Goal: Task Accomplishment & Management: Use online tool/utility

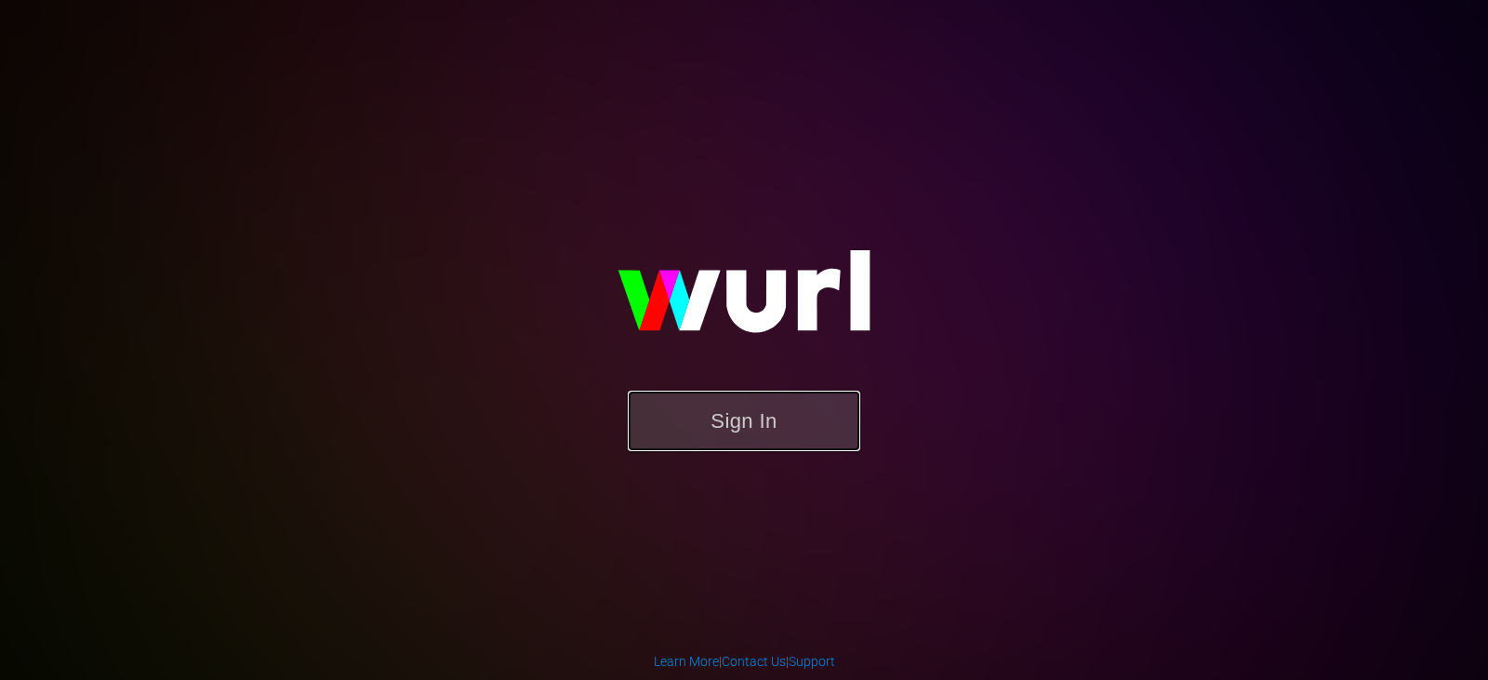
click at [834, 431] on button "Sign In" at bounding box center [744, 420] width 232 height 60
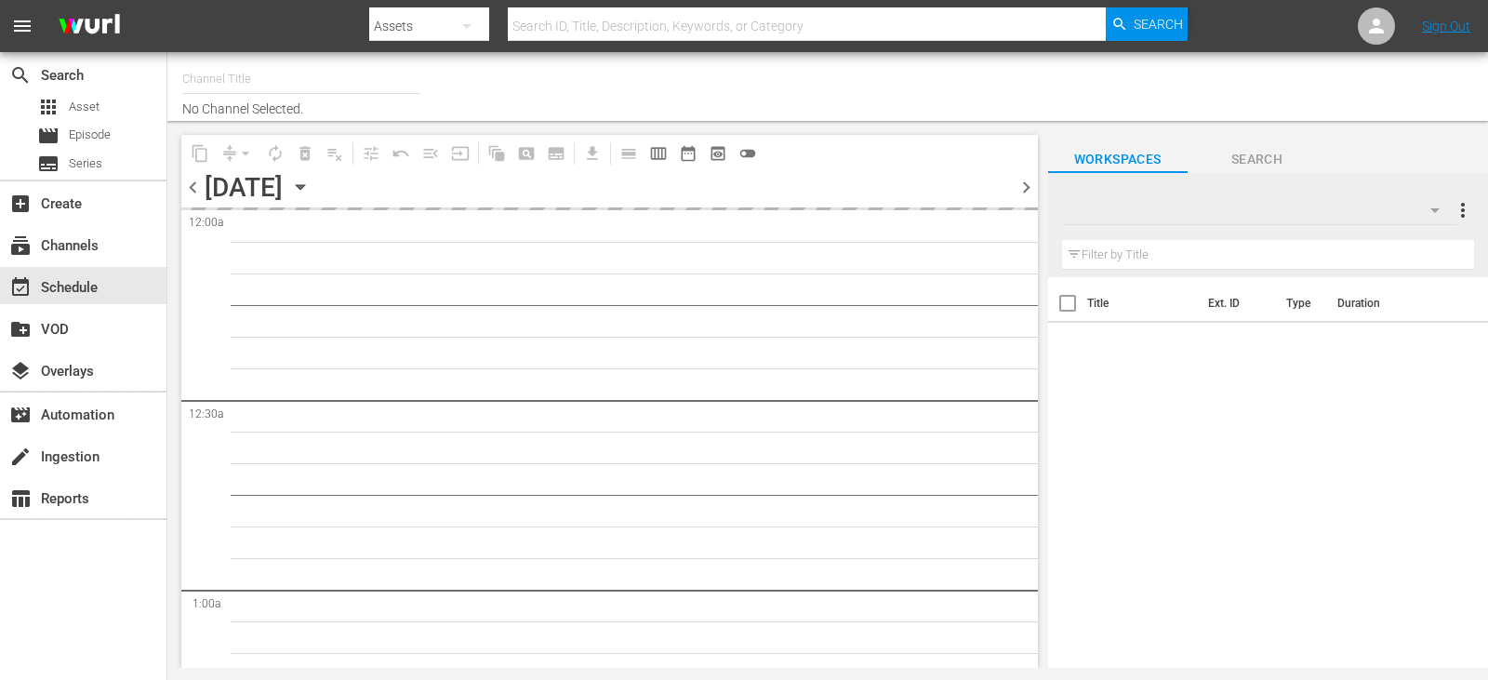
type input "Travelxp - DE (556)"
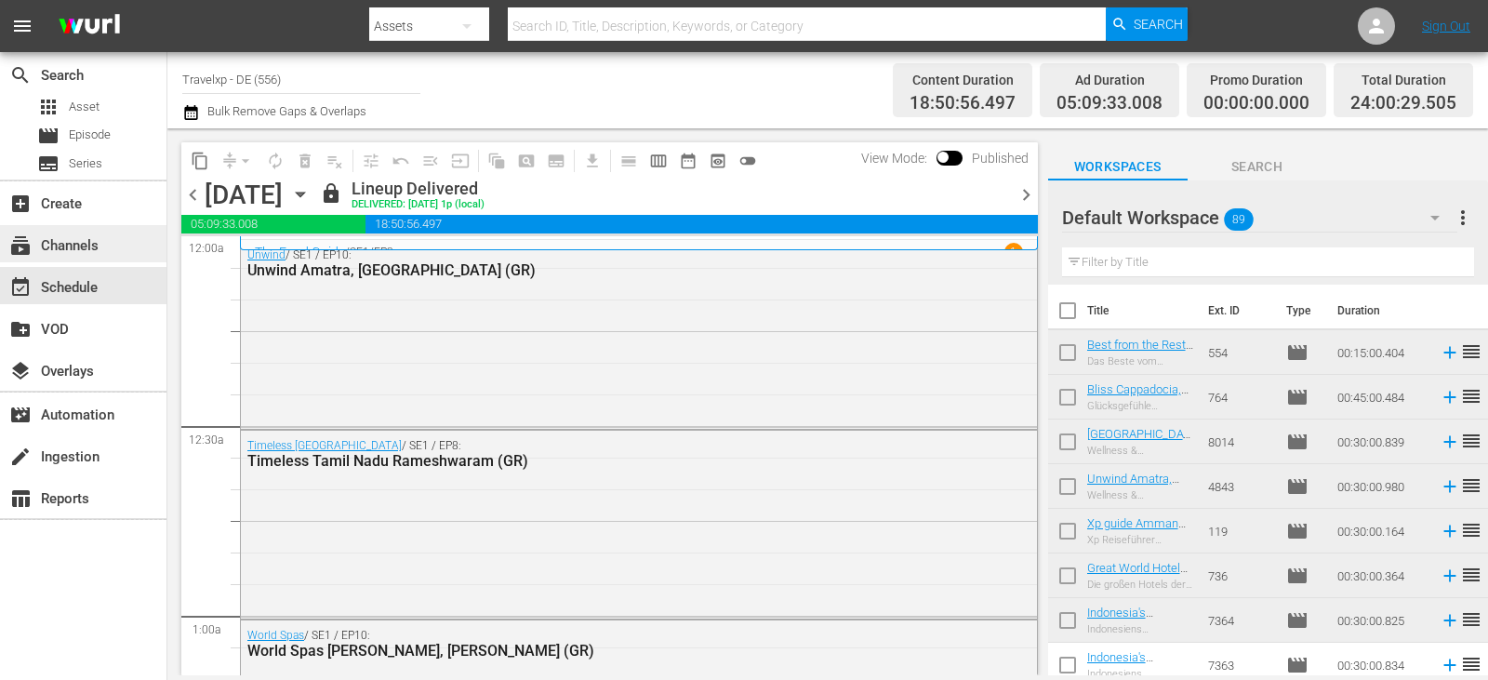
click at [86, 245] on div "subscriptions Channels" at bounding box center [52, 242] width 104 height 17
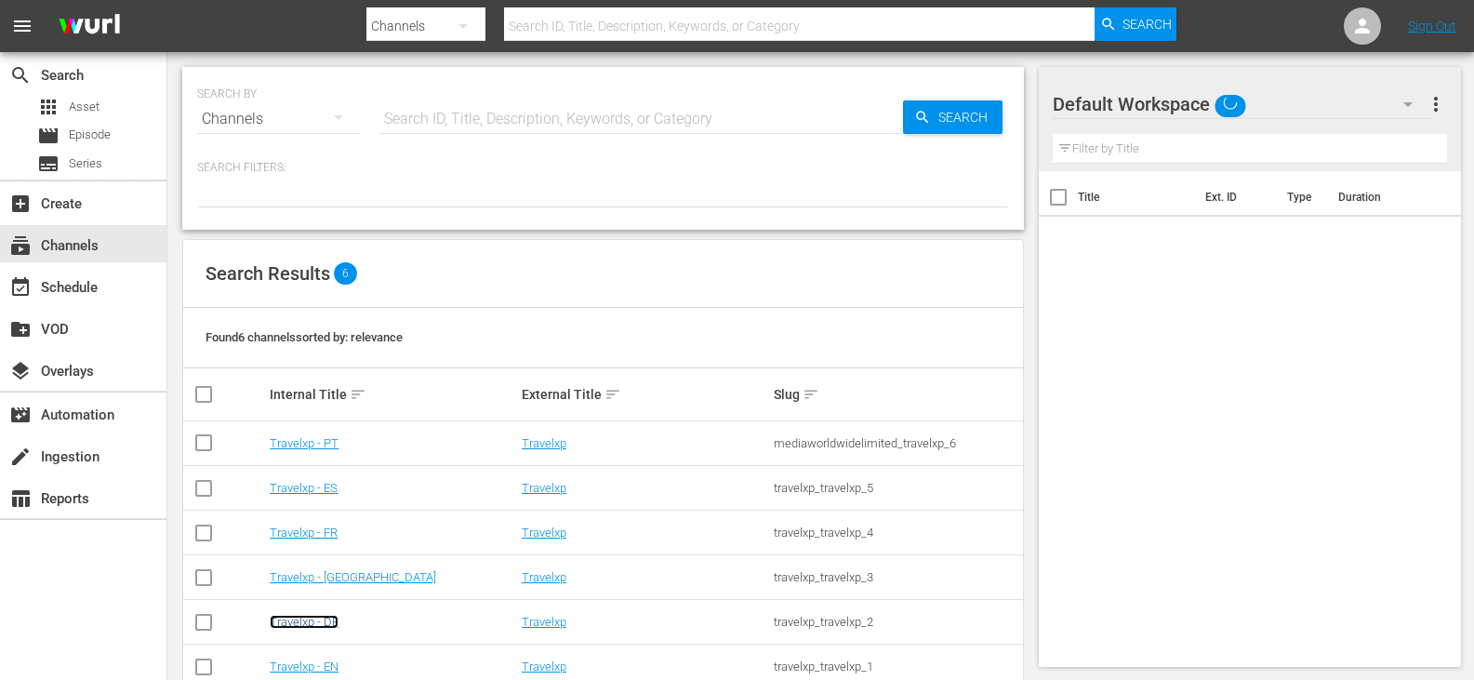
click at [306, 622] on link "Travelxp - DE" at bounding box center [304, 622] width 69 height 14
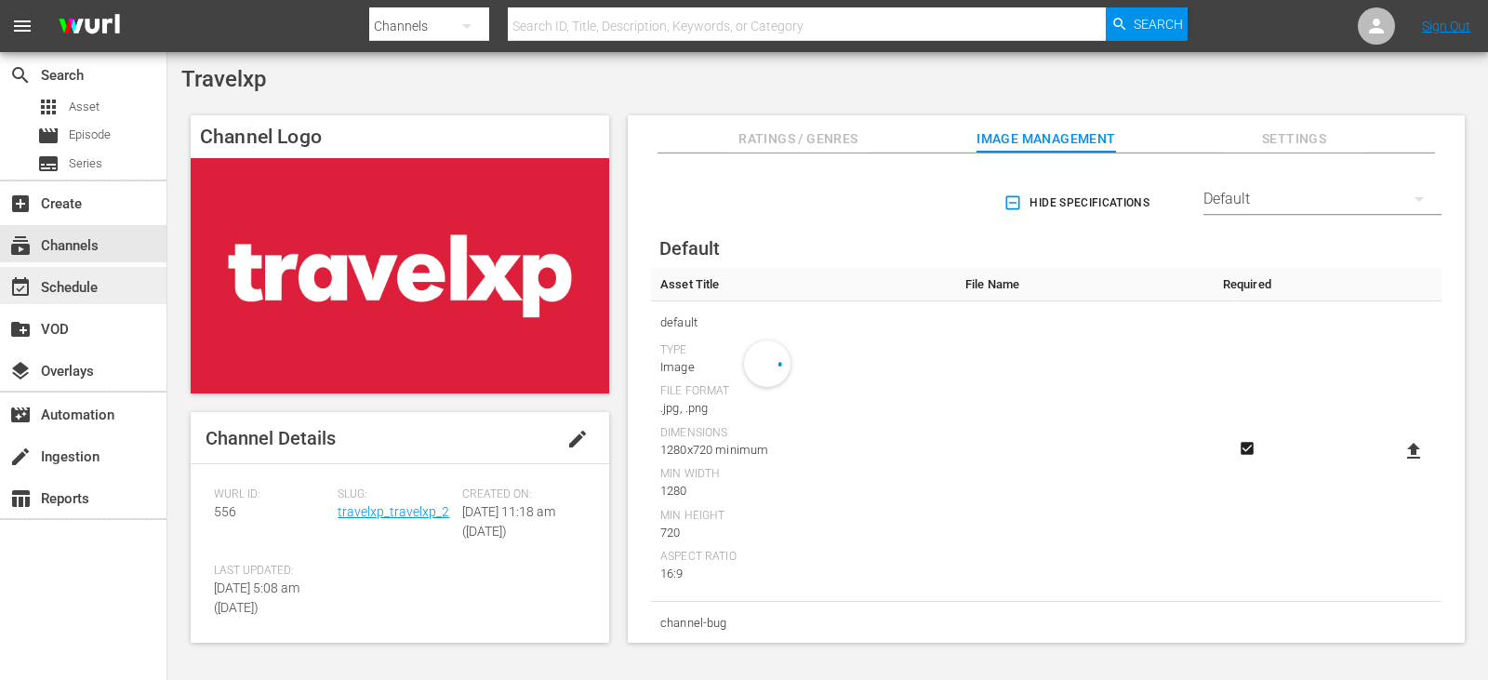
click at [81, 277] on div "event_available Schedule" at bounding box center [52, 284] width 104 height 17
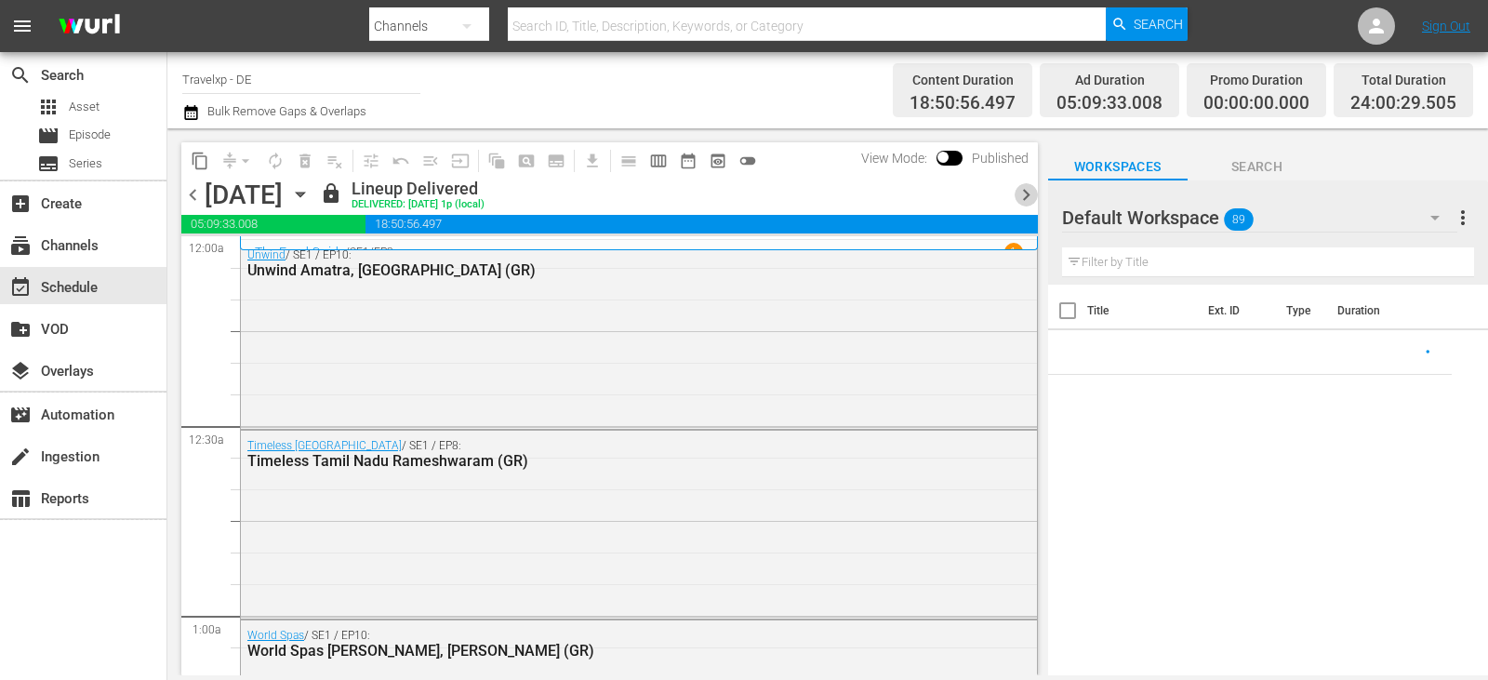
click at [1018, 192] on span "chevron_right" at bounding box center [1025, 194] width 23 height 23
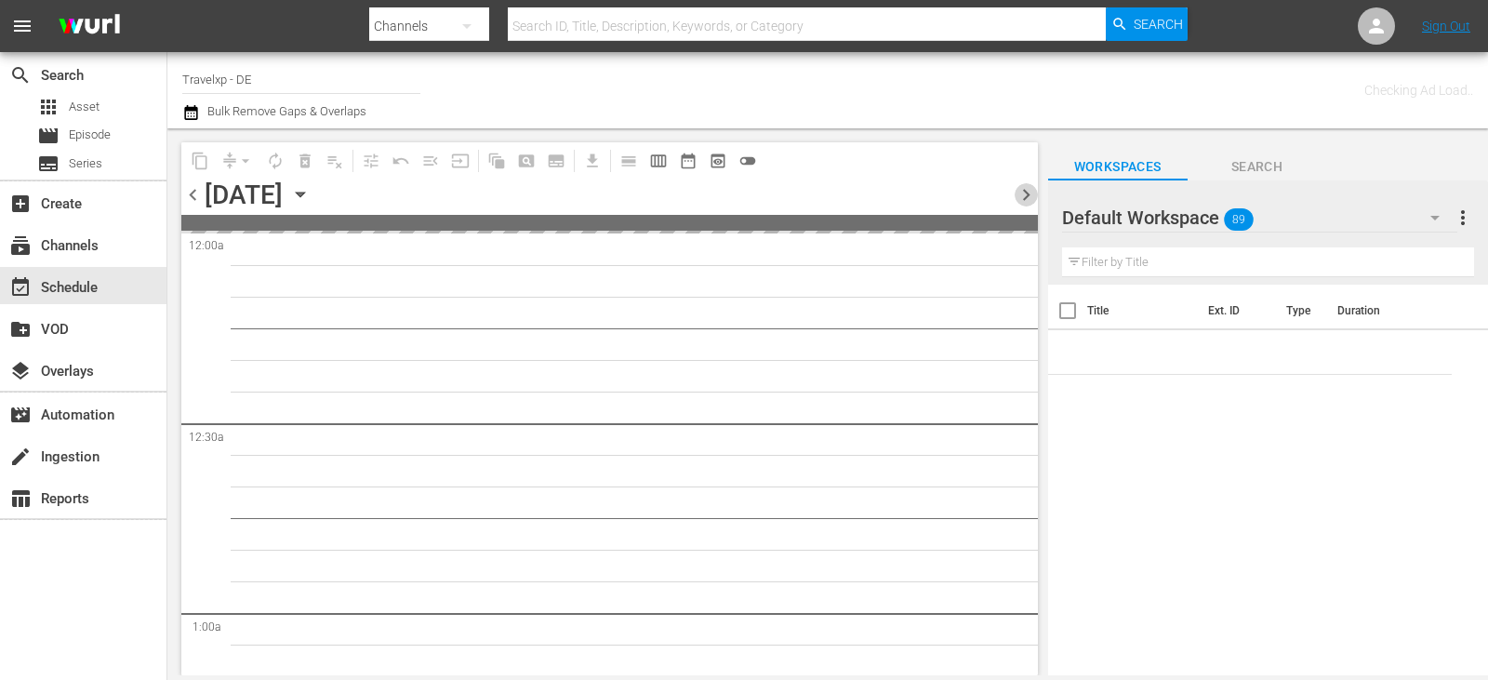
click at [1018, 192] on span "chevron_right" at bounding box center [1025, 194] width 23 height 23
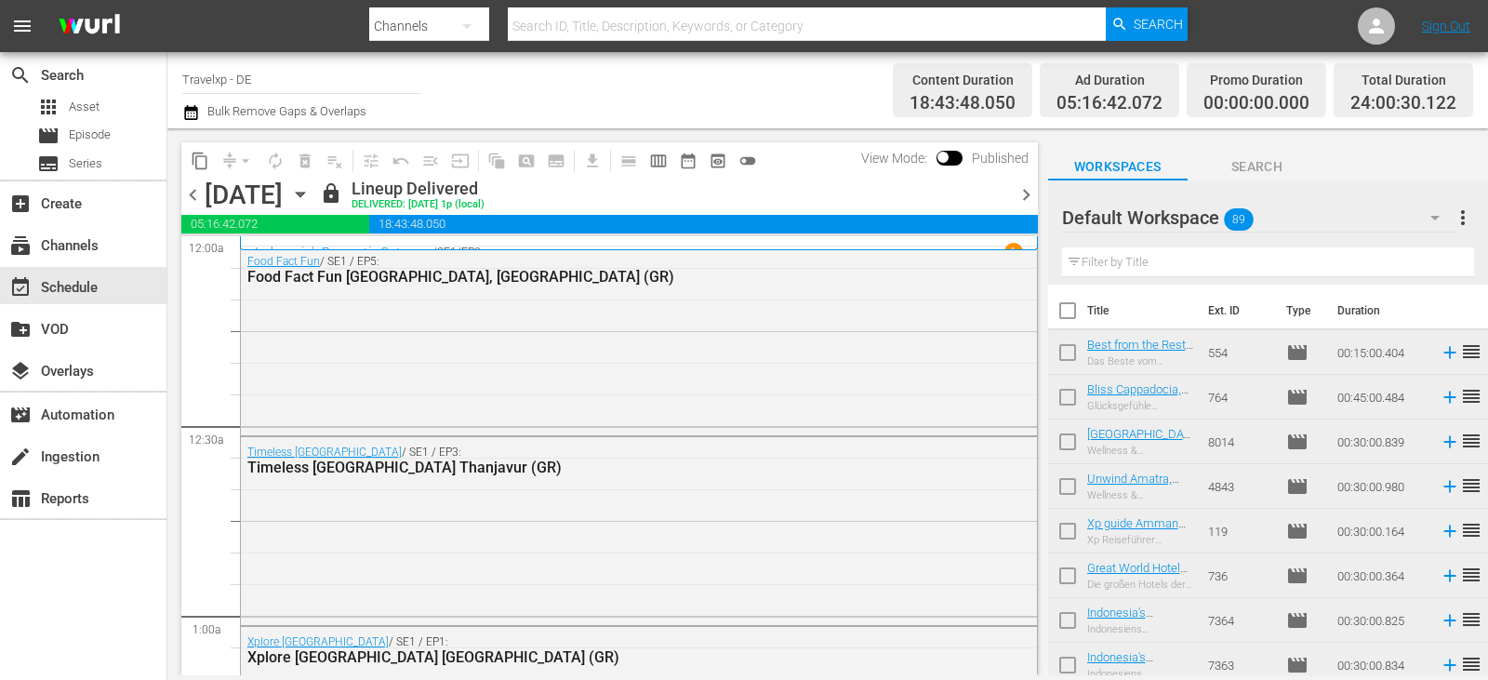
click at [1018, 192] on span "chevron_right" at bounding box center [1025, 194] width 23 height 23
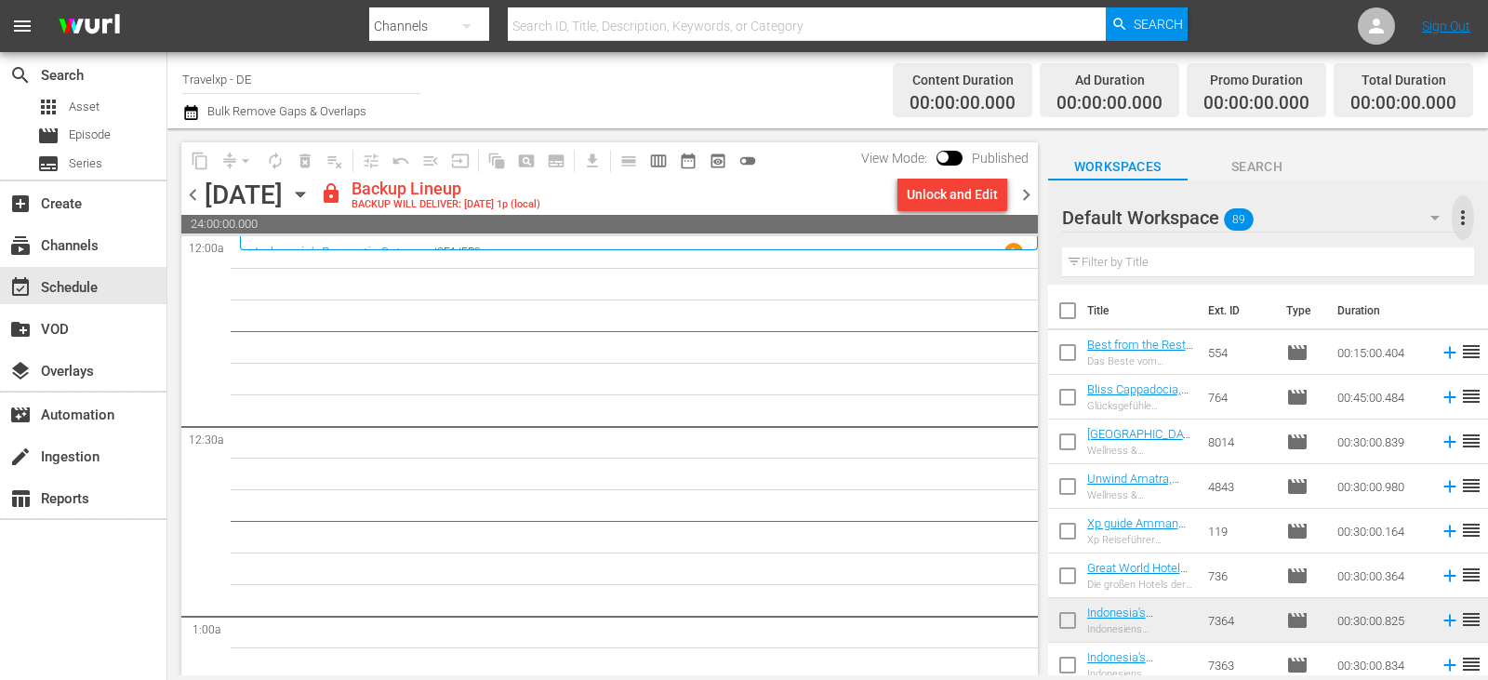
click at [1464, 216] on span "more_vert" at bounding box center [1462, 217] width 22 height 22
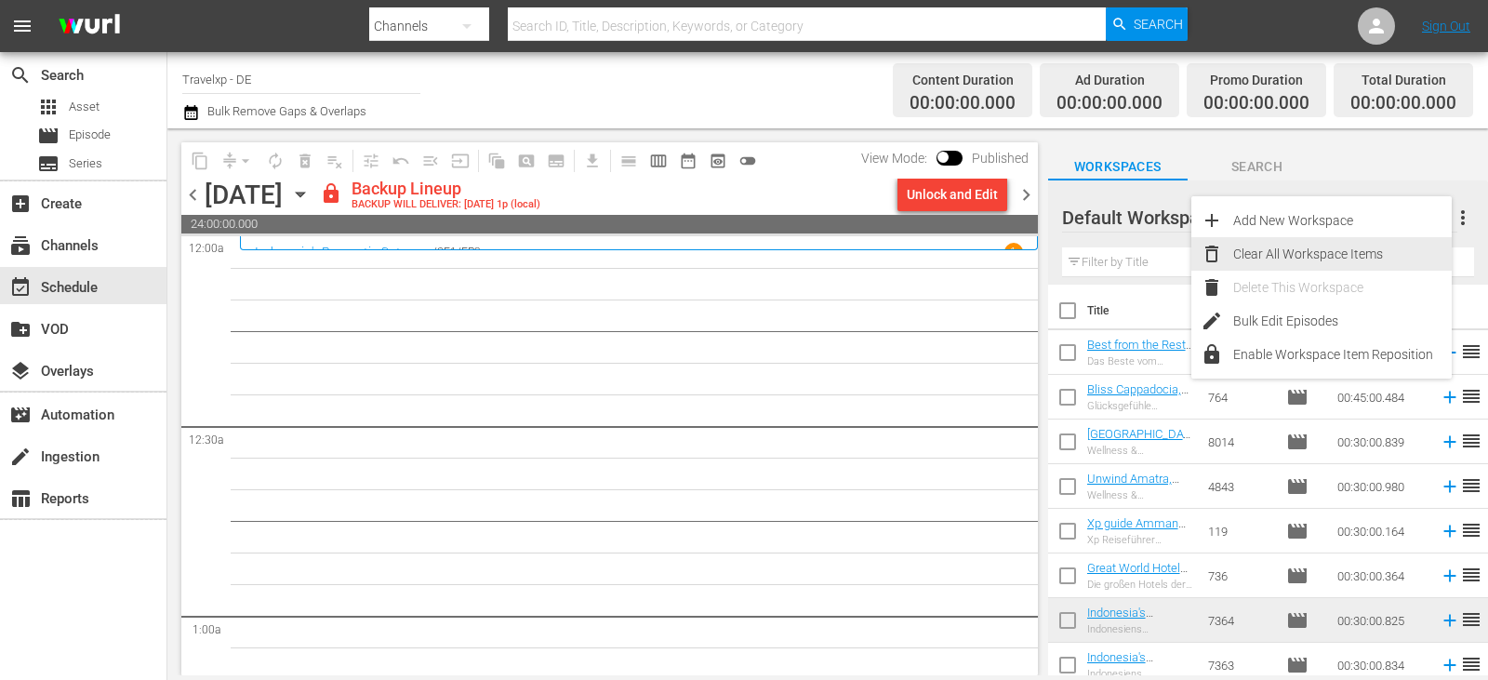
click at [1267, 250] on div "Clear All Workspace Items" at bounding box center [1342, 253] width 218 height 33
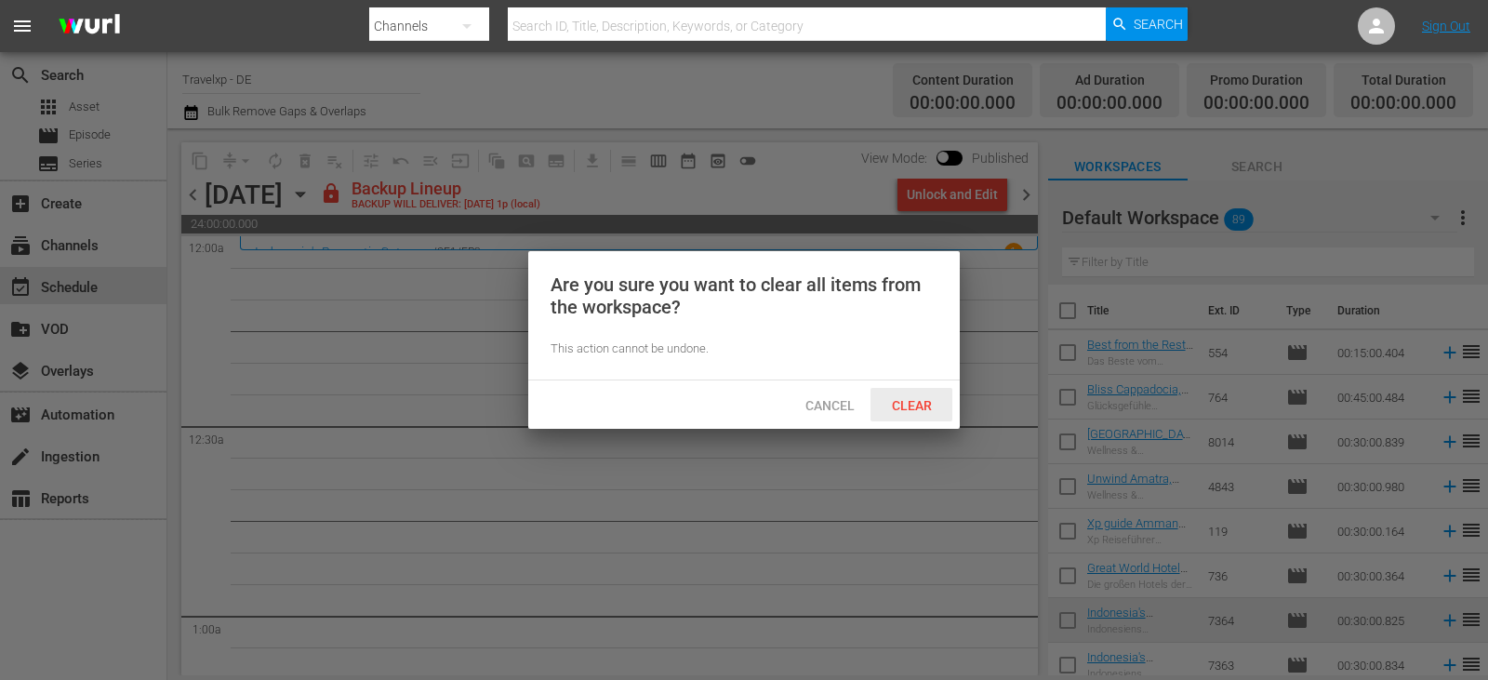
click at [923, 404] on span "Clear" at bounding box center [912, 405] width 70 height 15
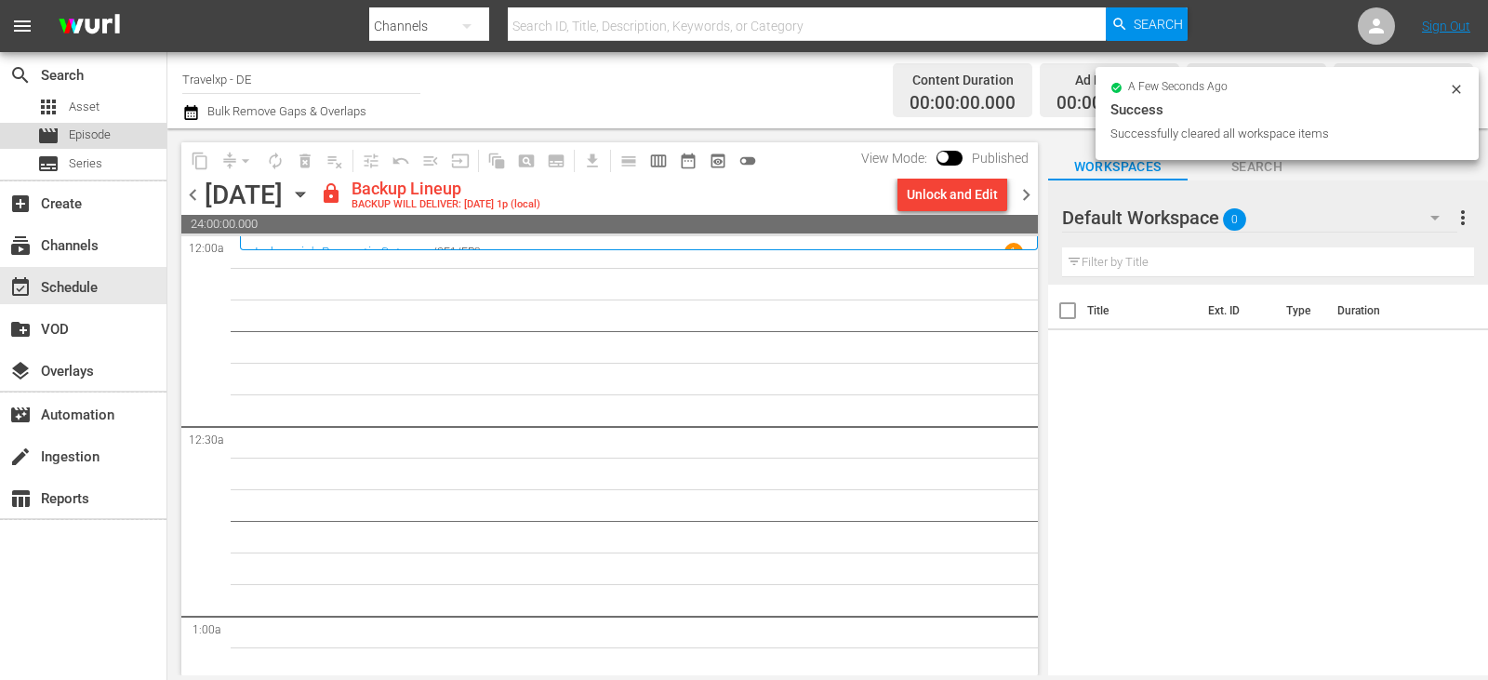
click at [108, 143] on span "Episode" at bounding box center [90, 135] width 42 height 19
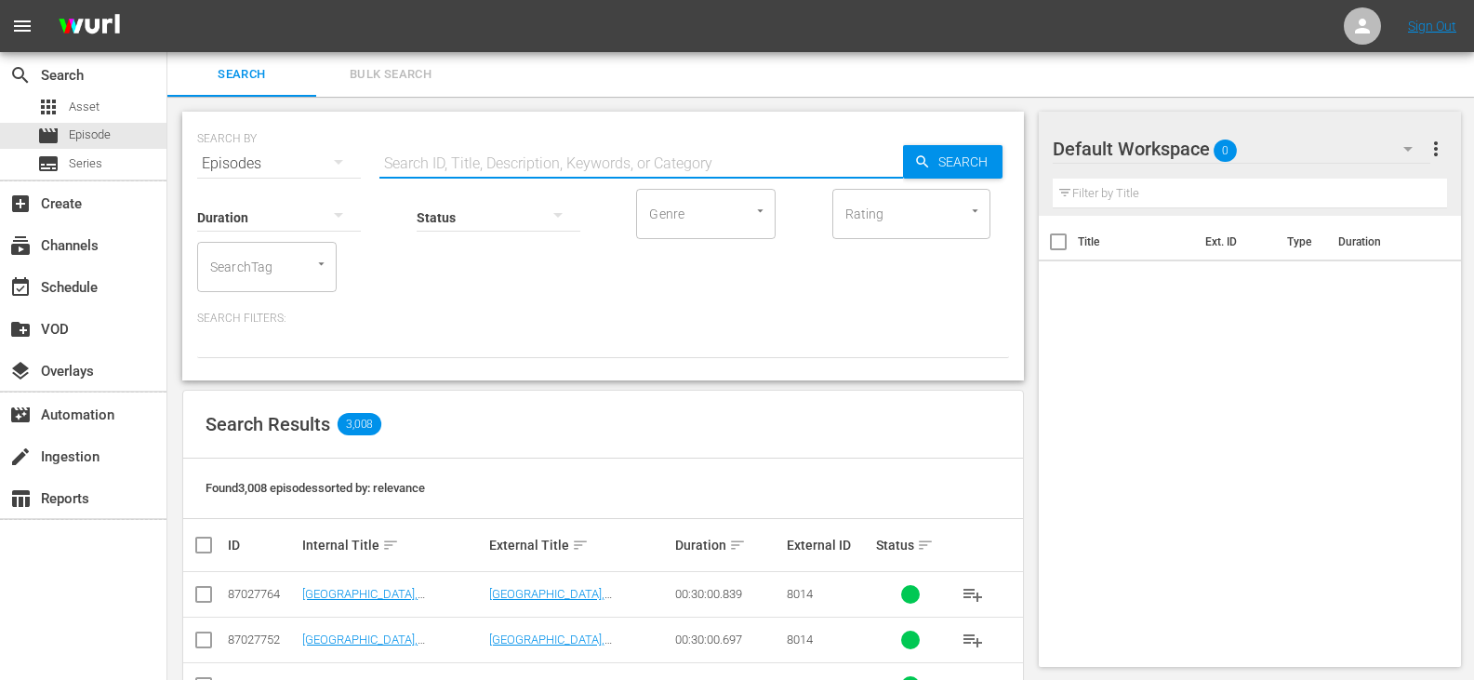
click at [511, 165] on input "text" at bounding box center [640, 163] width 523 height 45
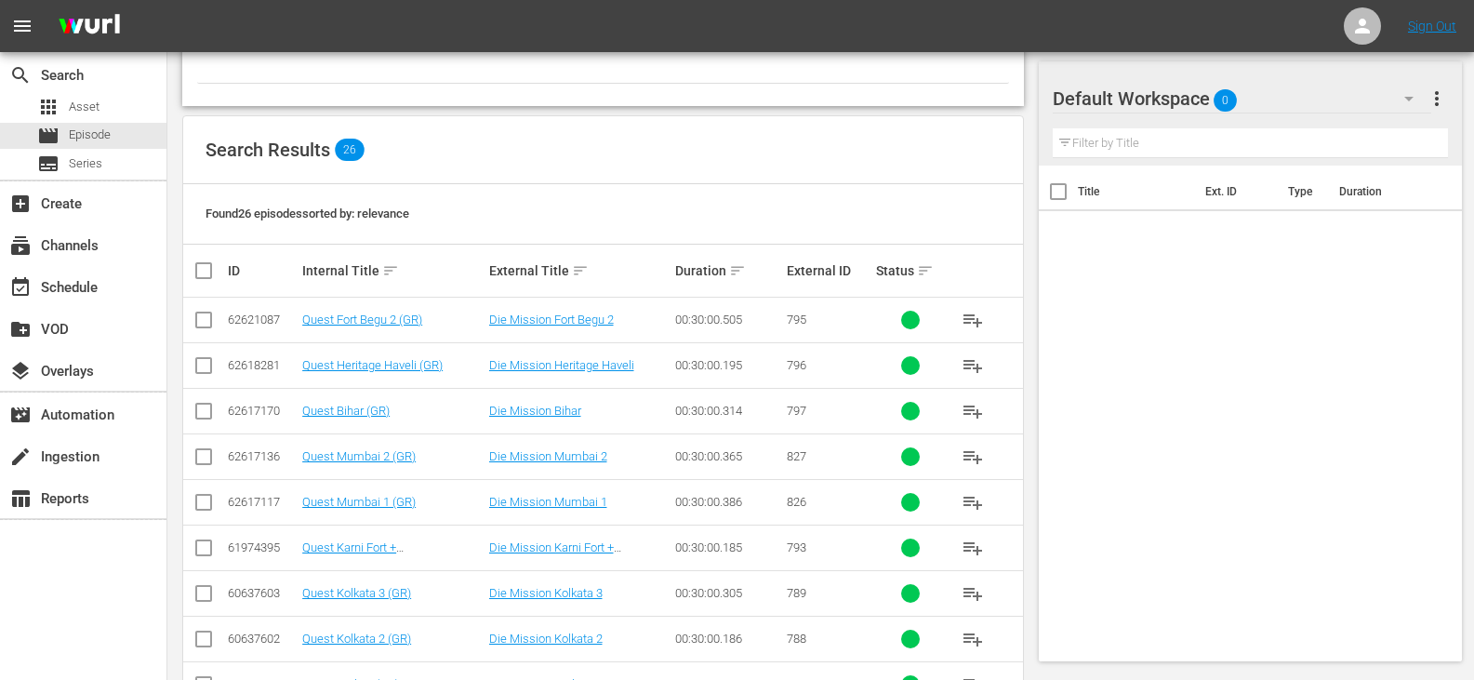
scroll to position [279, 0]
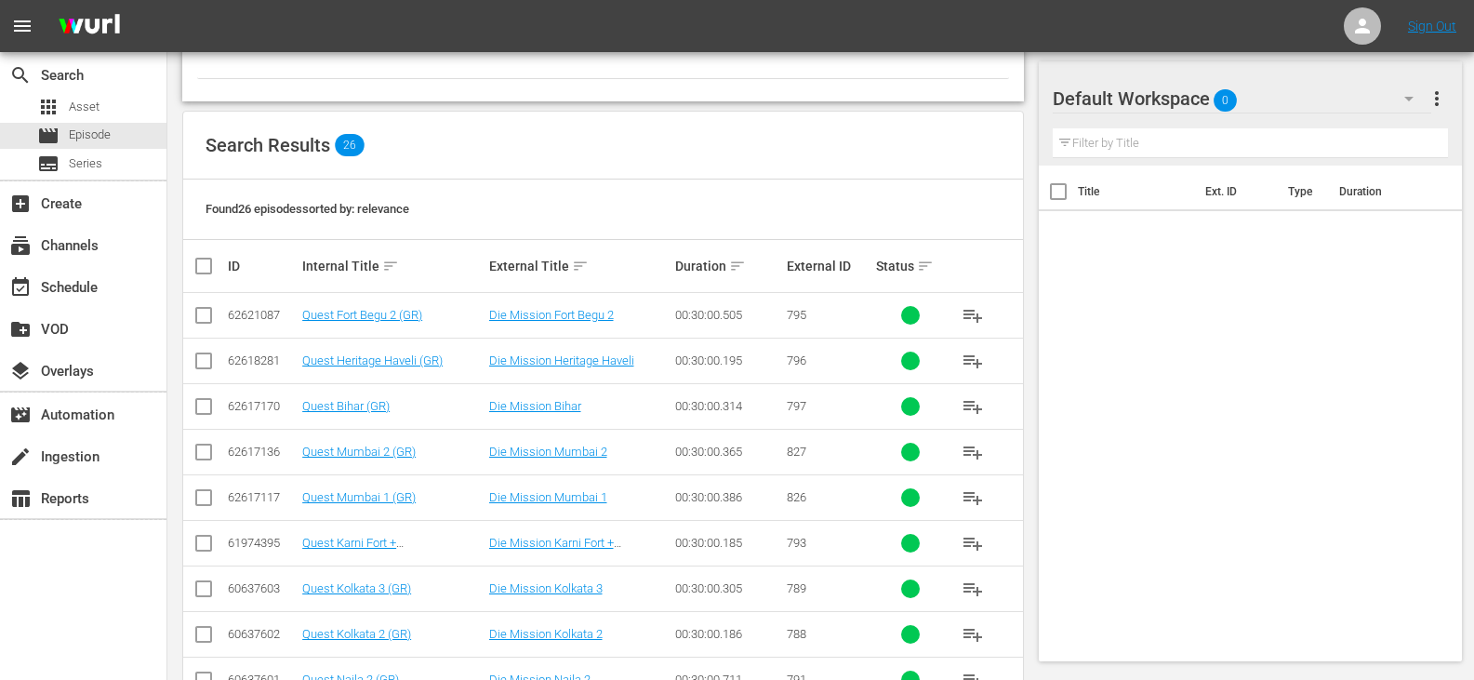
type input "quest GR"
click at [208, 265] on input "checkbox" at bounding box center [210, 266] width 37 height 22
checkbox input "true"
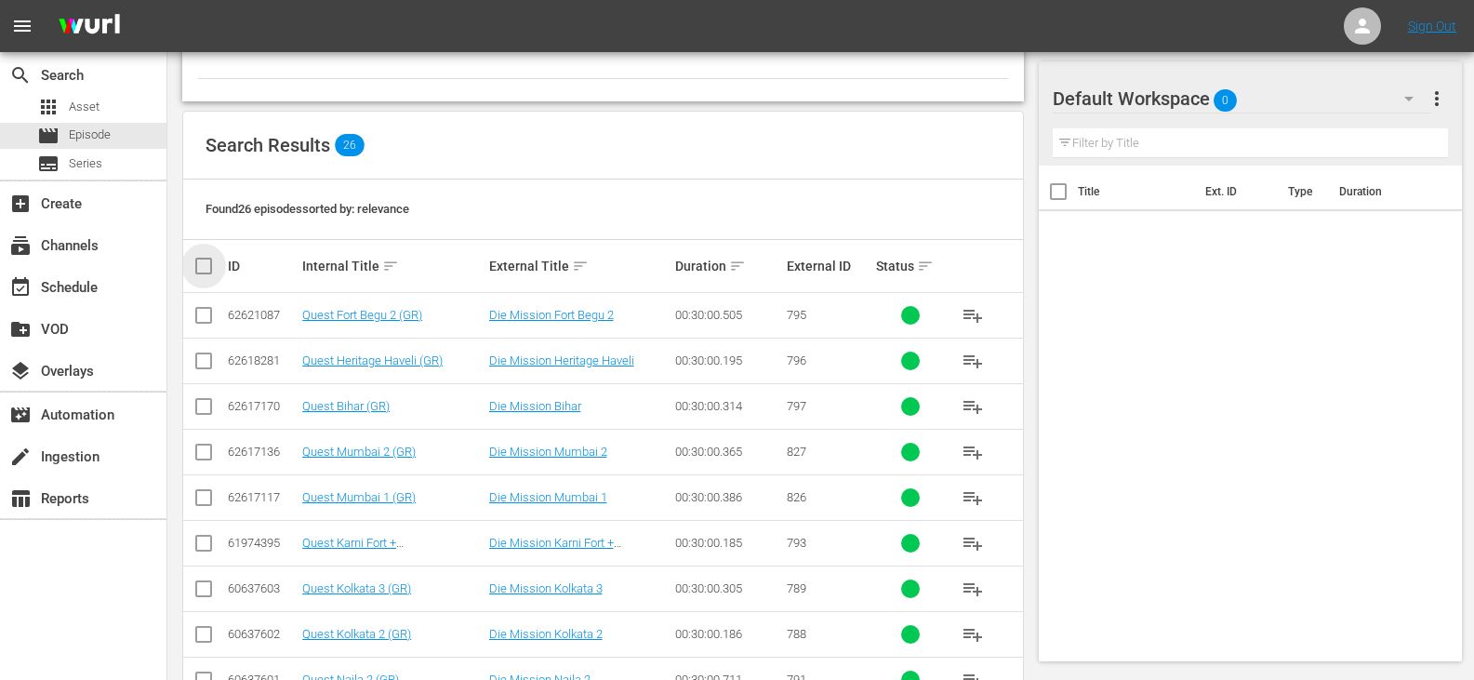
checkbox input "true"
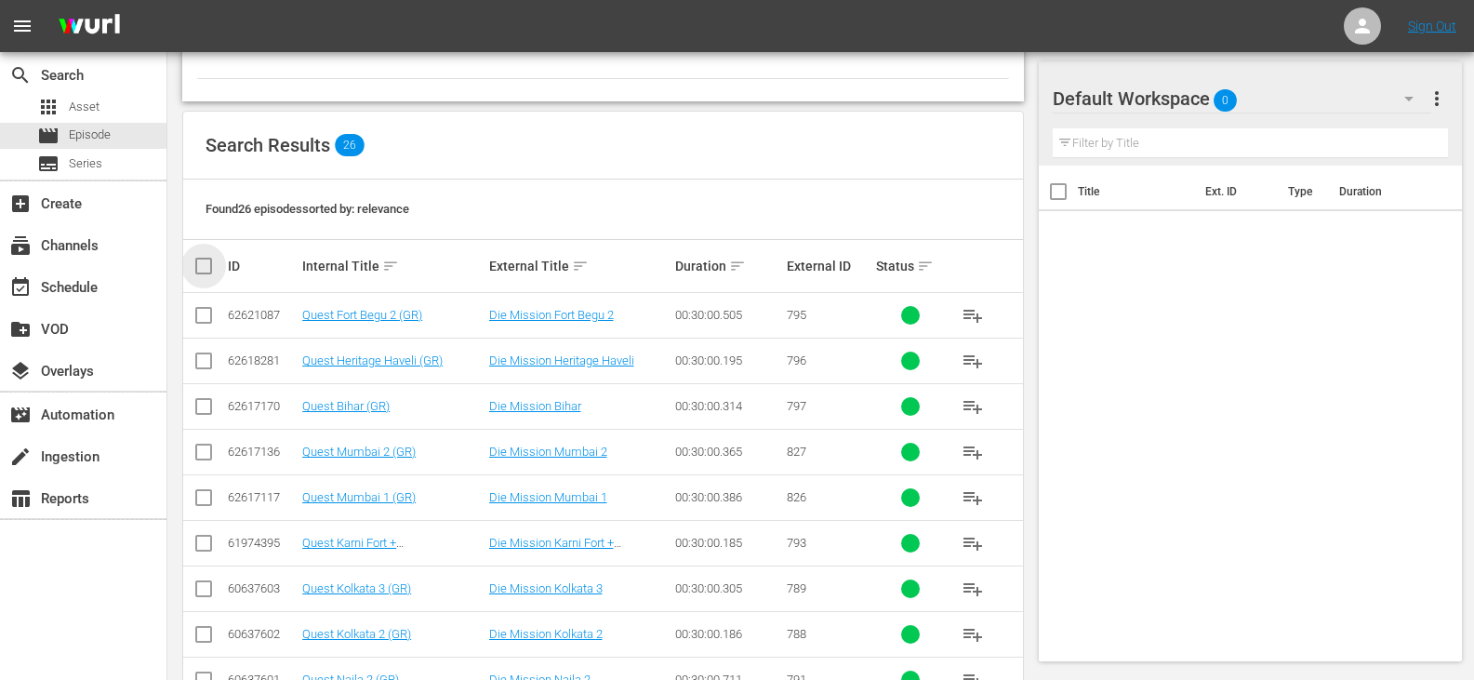
checkbox input "true"
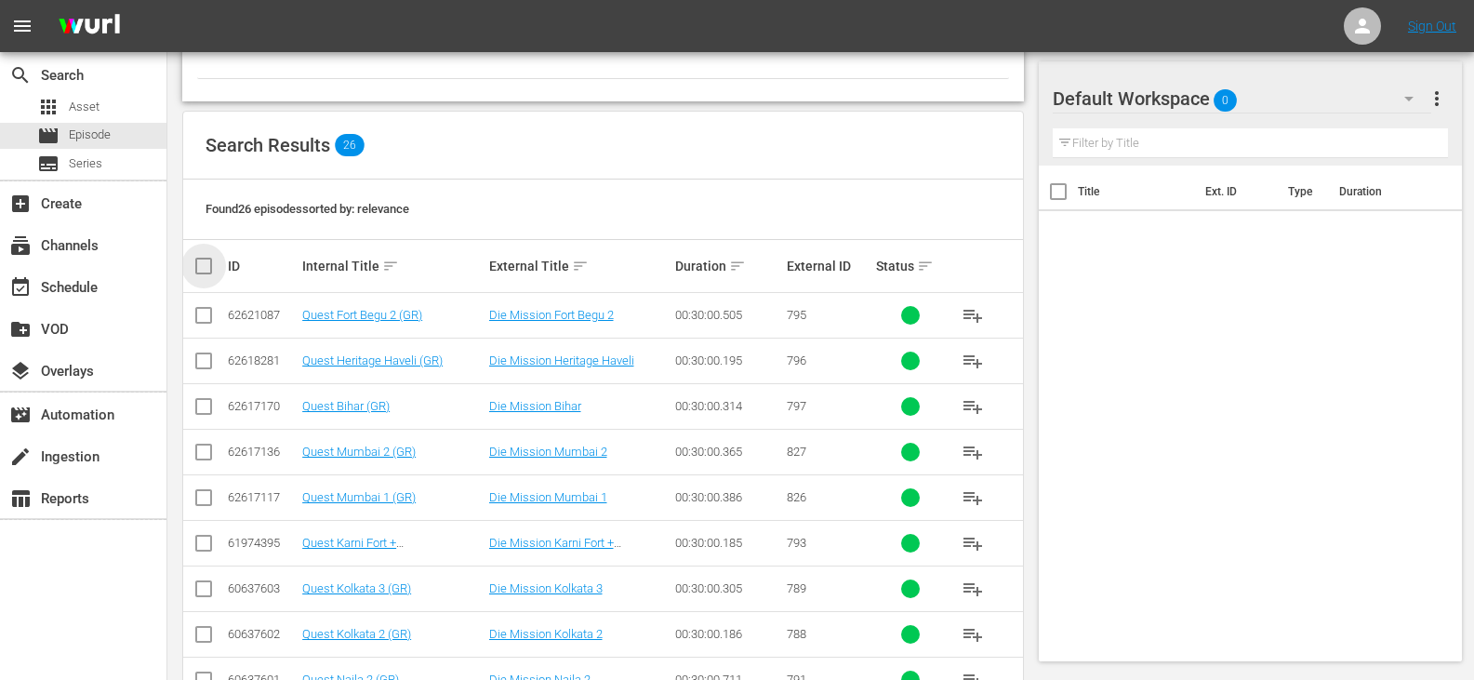
checkbox input "true"
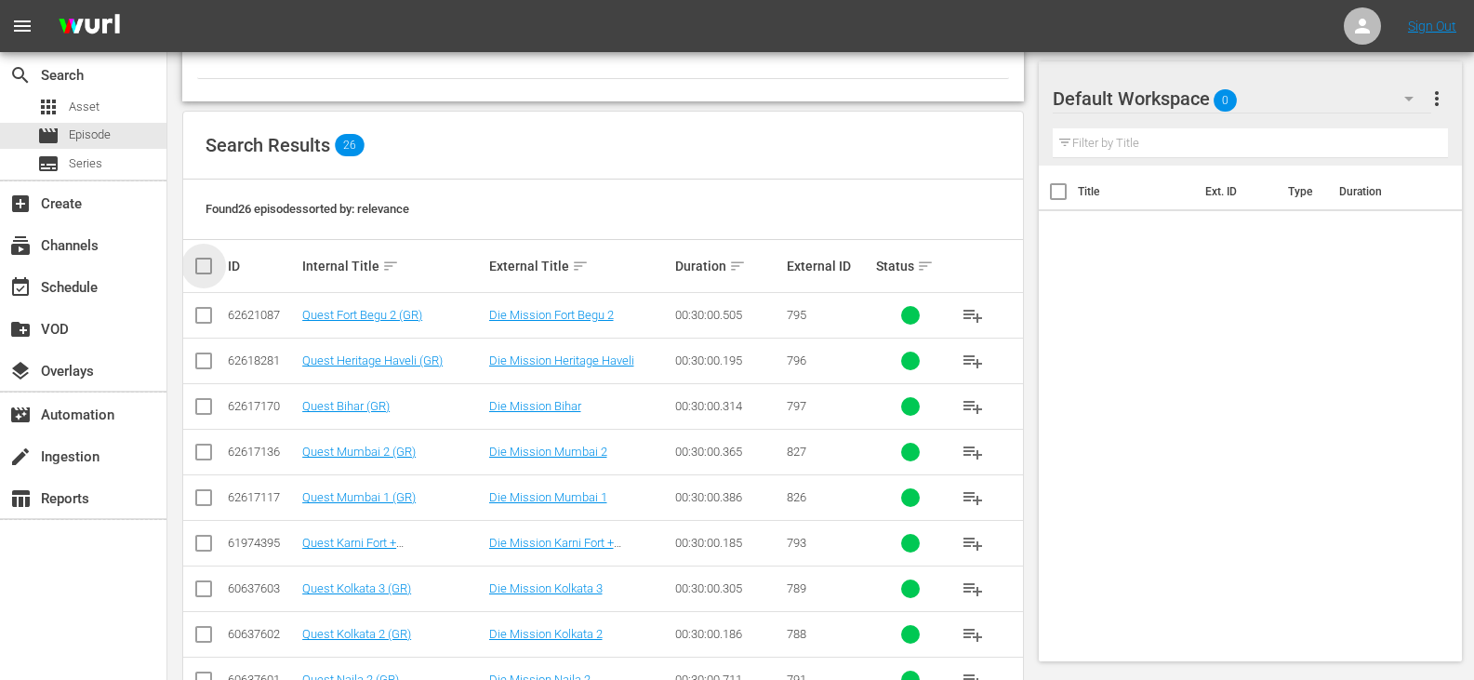
checkbox input "true"
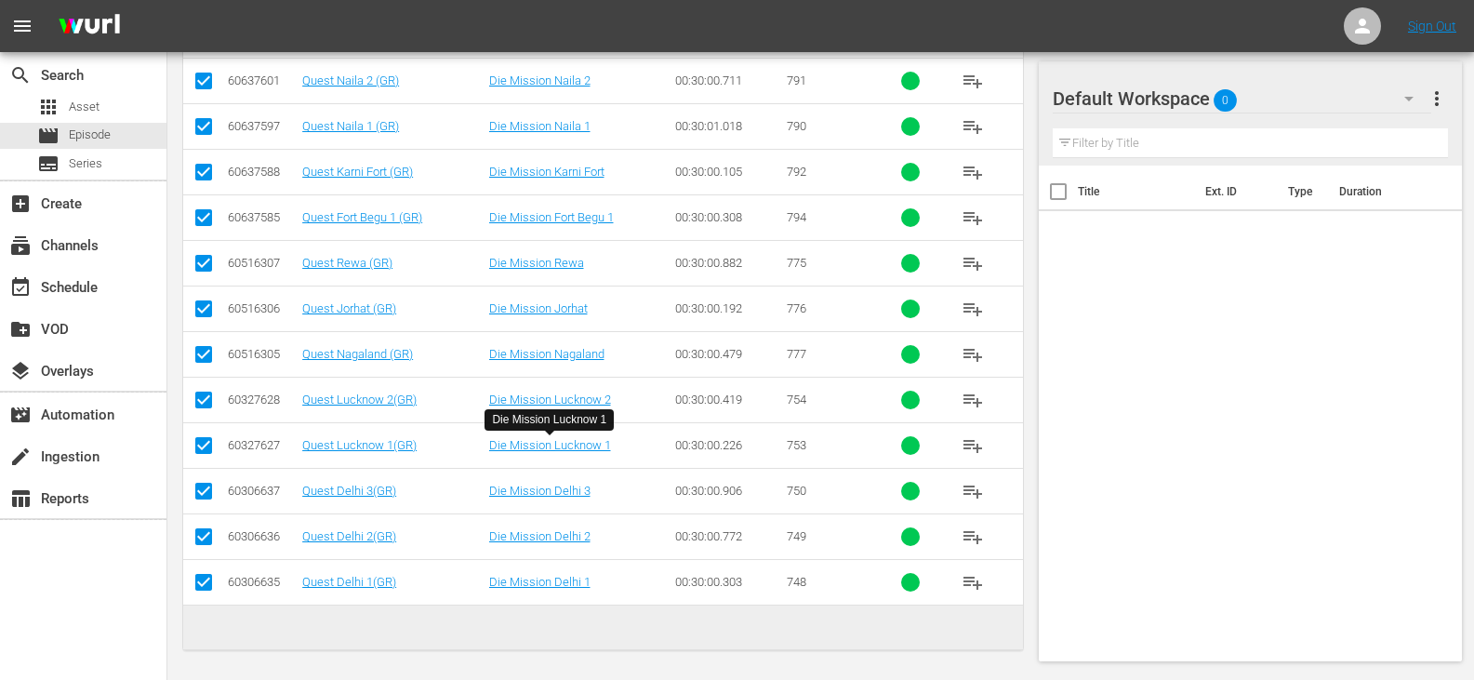
scroll to position [882, 0]
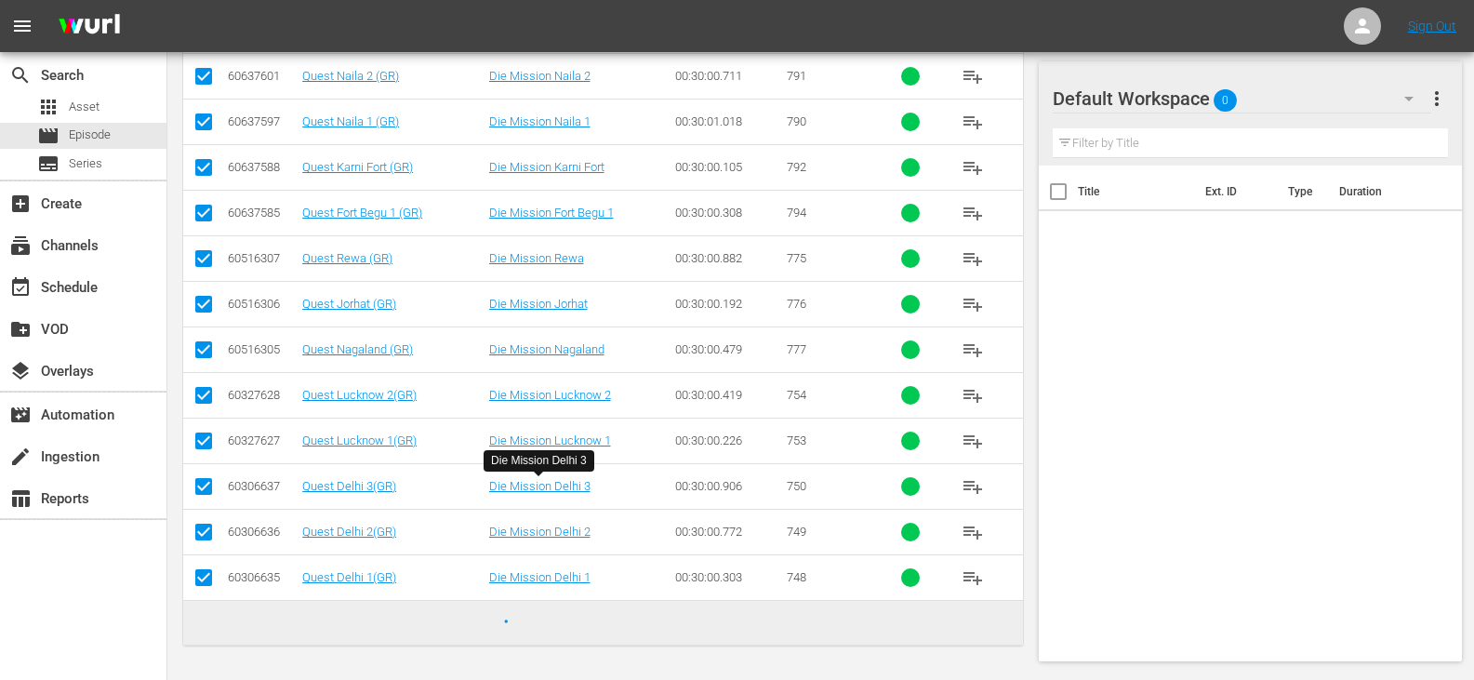
checkbox input "false"
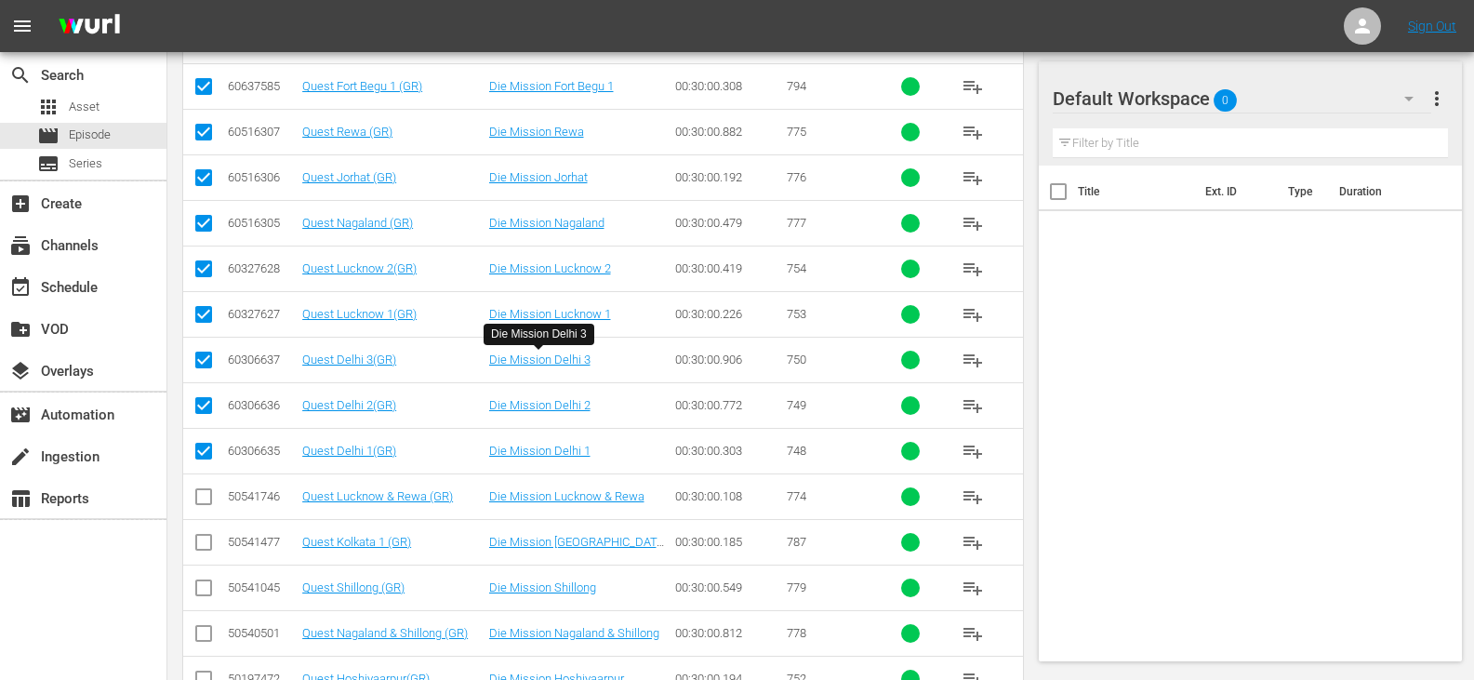
scroll to position [1111, 0]
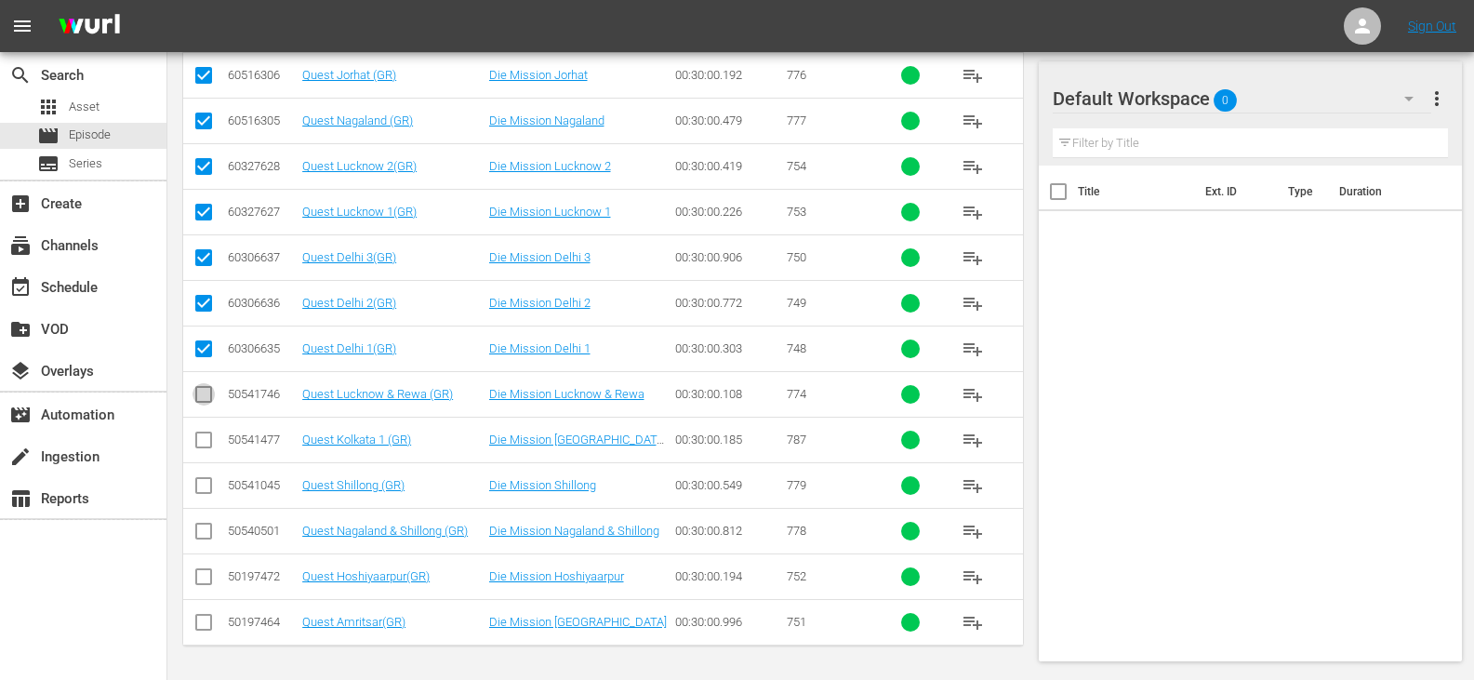
click at [209, 394] on input "checkbox" at bounding box center [203, 398] width 22 height 22
checkbox input "true"
click at [210, 435] on input "checkbox" at bounding box center [203, 443] width 22 height 22
checkbox input "true"
click at [211, 493] on input "checkbox" at bounding box center [203, 489] width 22 height 22
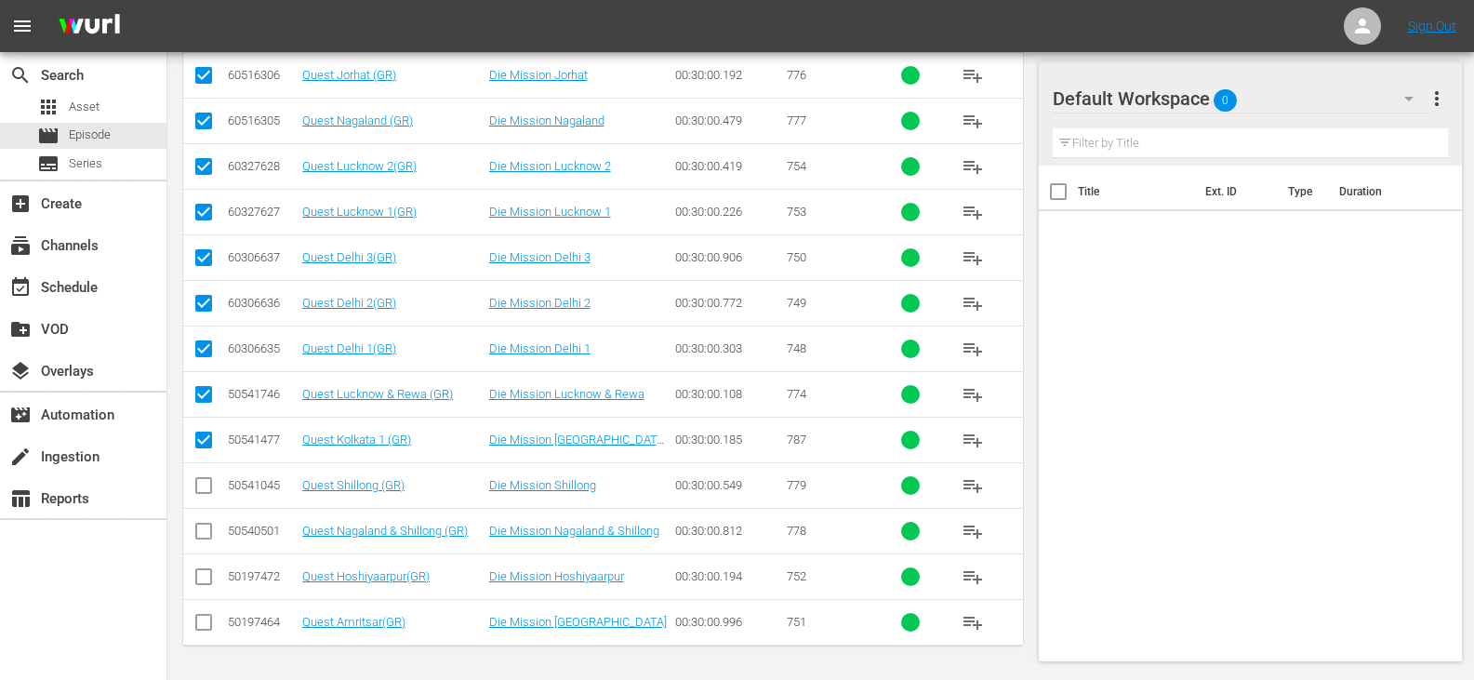
checkbox input "true"
click at [208, 532] on input "checkbox" at bounding box center [203, 534] width 22 height 22
checkbox input "true"
click at [205, 567] on icon at bounding box center [203, 576] width 22 height 22
click at [206, 613] on icon at bounding box center [203, 622] width 22 height 22
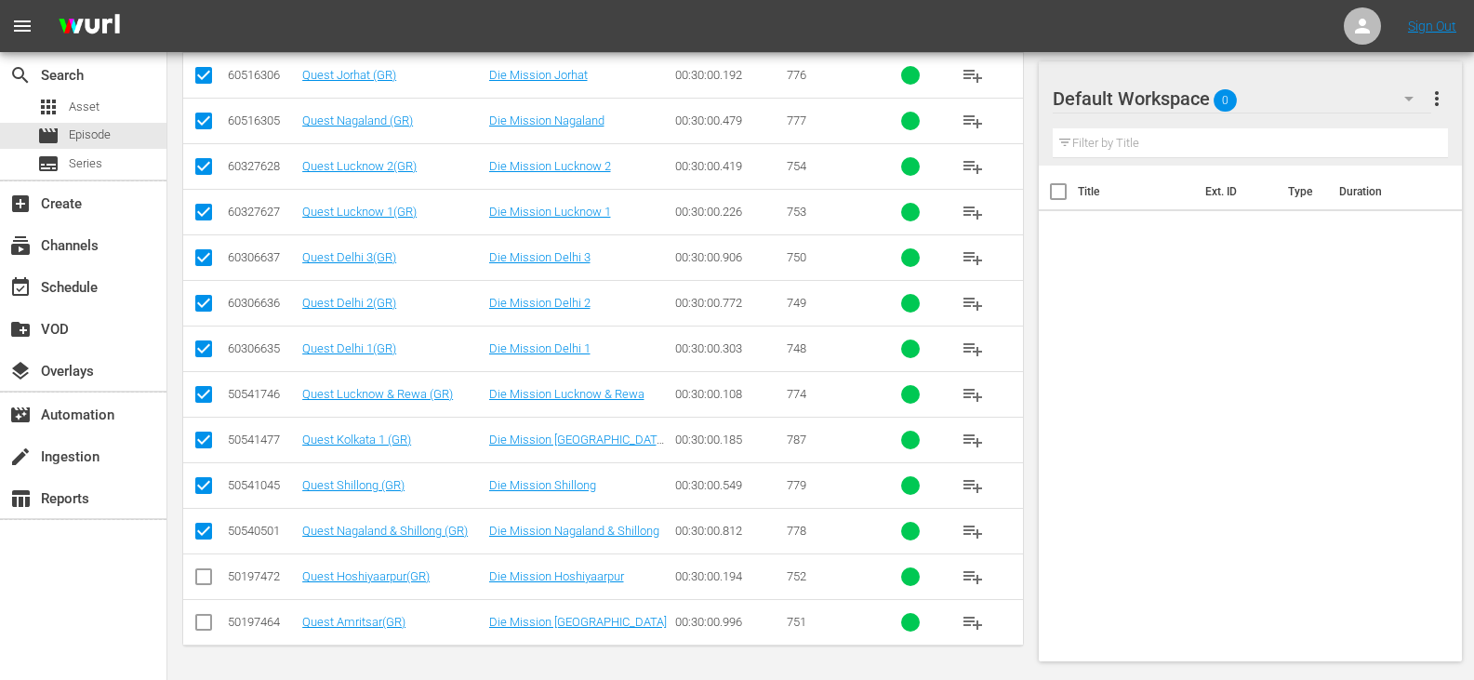
click at [206, 573] on input "checkbox" at bounding box center [203, 580] width 22 height 22
checkbox input "true"
click at [204, 618] on input "checkbox" at bounding box center [203, 626] width 22 height 22
checkbox input "true"
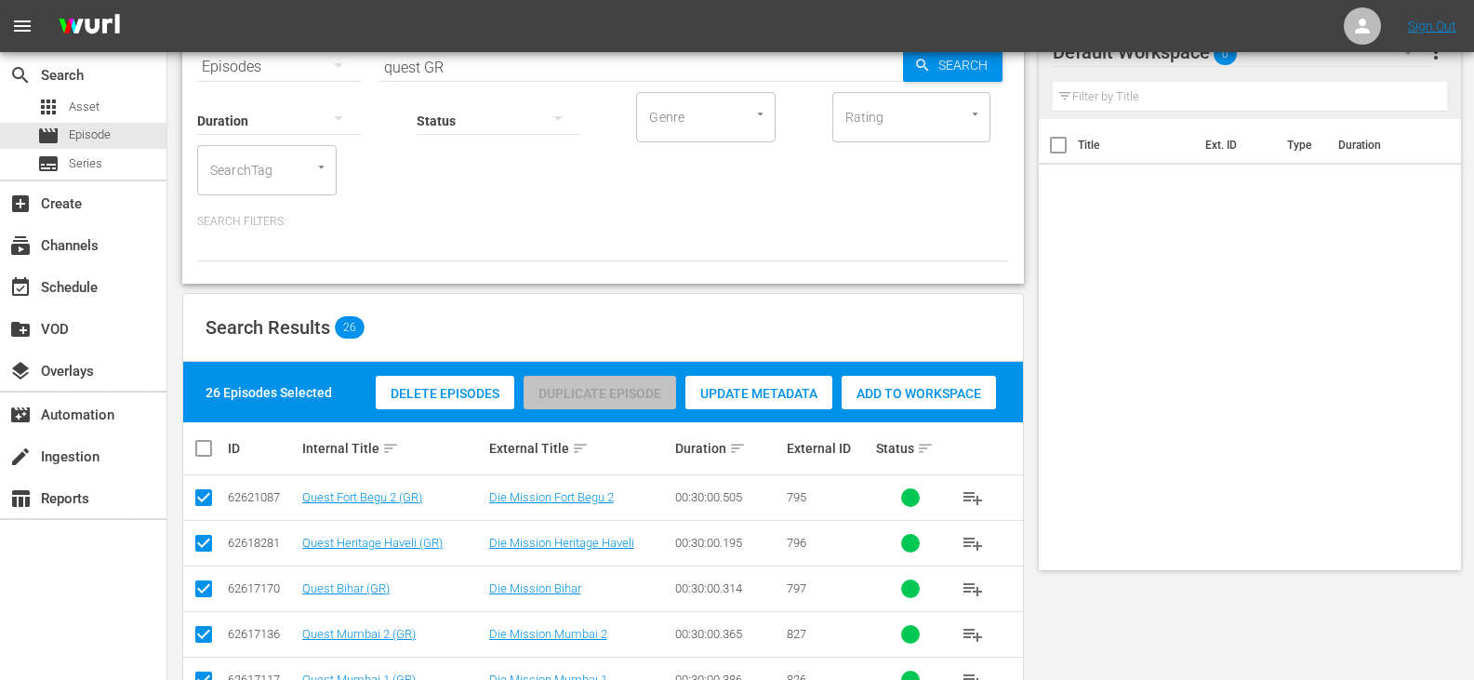
scroll to position [0, 0]
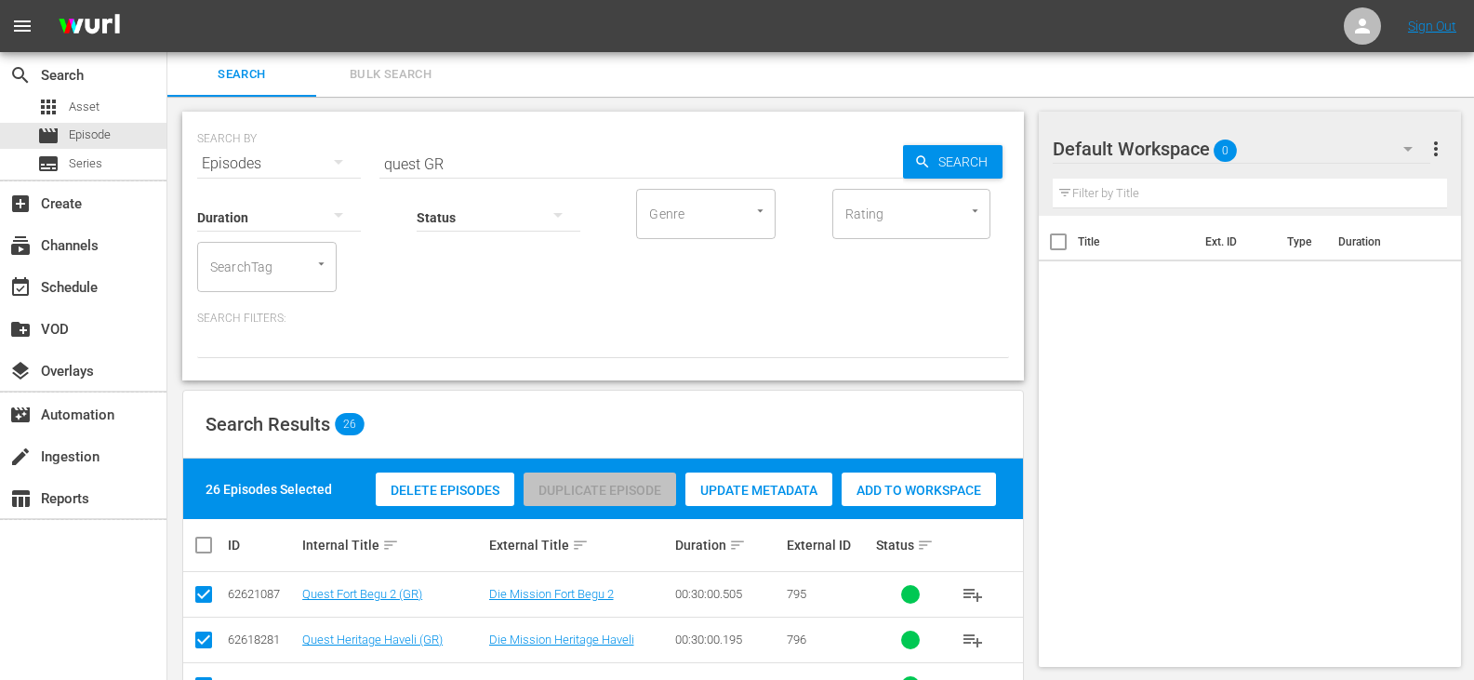
click at [892, 483] on span "Add to Workspace" at bounding box center [918, 490] width 154 height 15
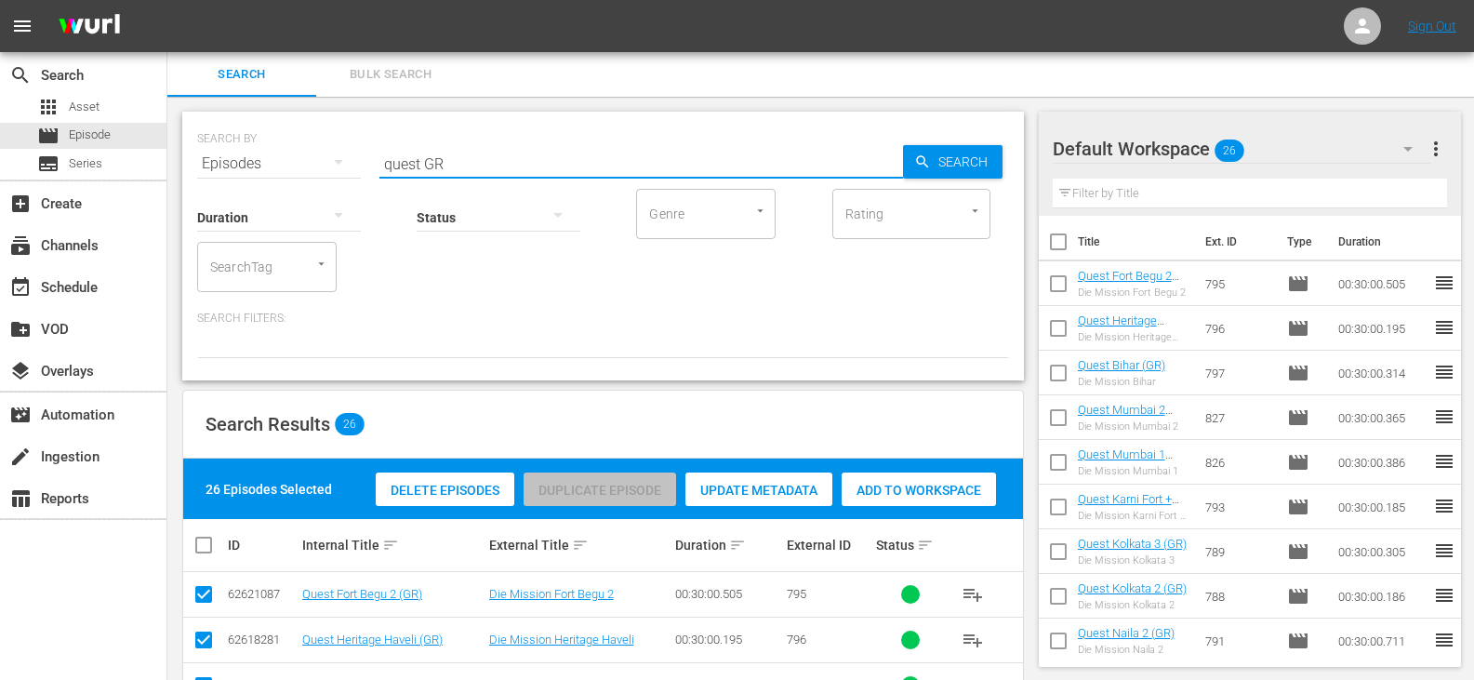
drag, startPoint x: 420, startPoint y: 163, endPoint x: 190, endPoint y: 181, distance: 231.3
click at [190, 181] on div "SEARCH BY Search By Episodes Search ID, Title, Description, Keywords, or Catego…" at bounding box center [602, 246] width 841 height 269
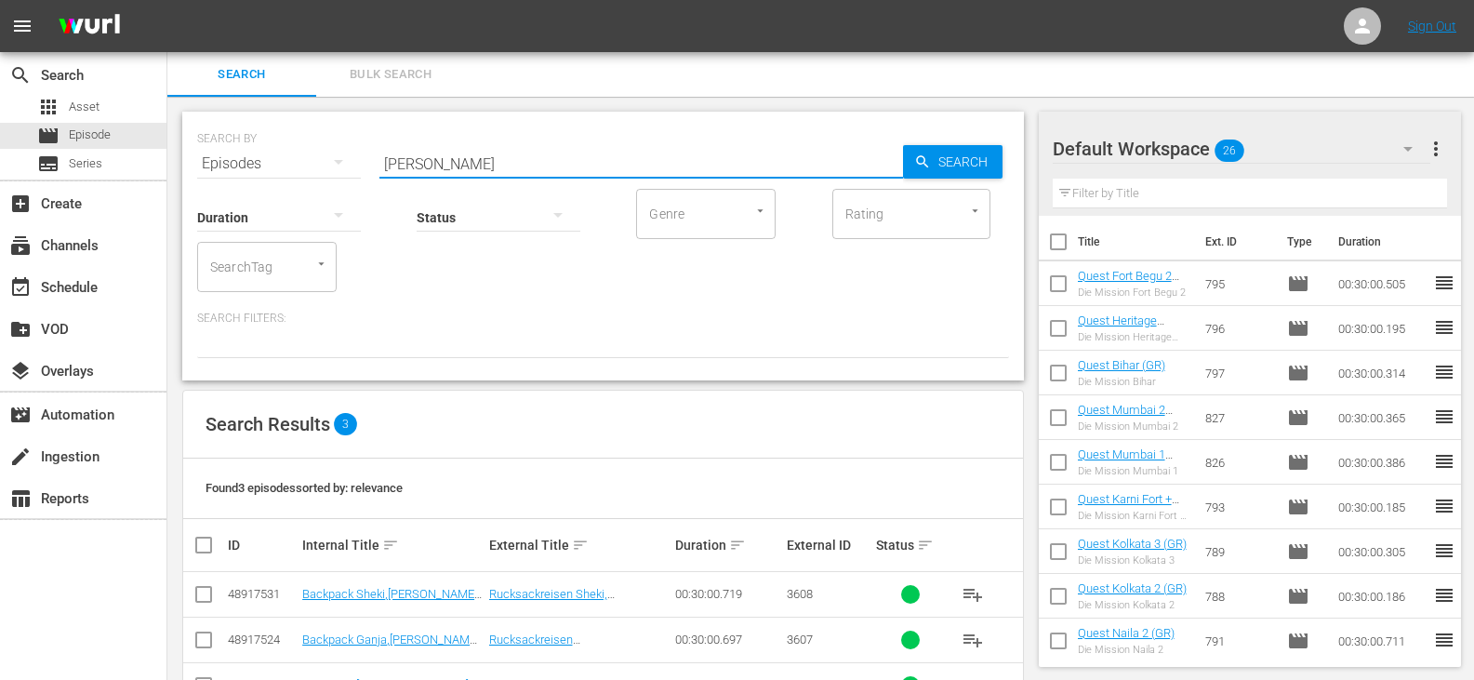
scroll to position [63, 0]
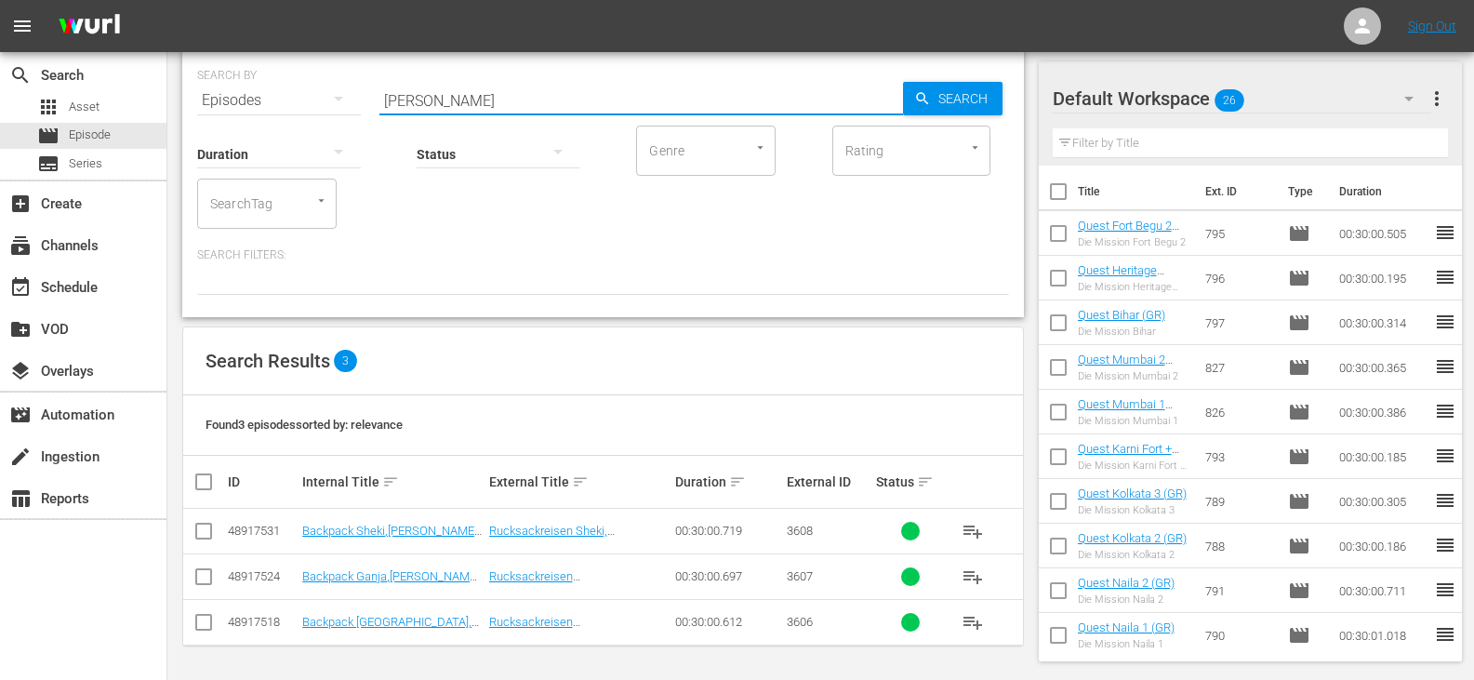
type input "AZER GR"
click at [203, 481] on input "checkbox" at bounding box center [210, 481] width 37 height 22
checkbox input "true"
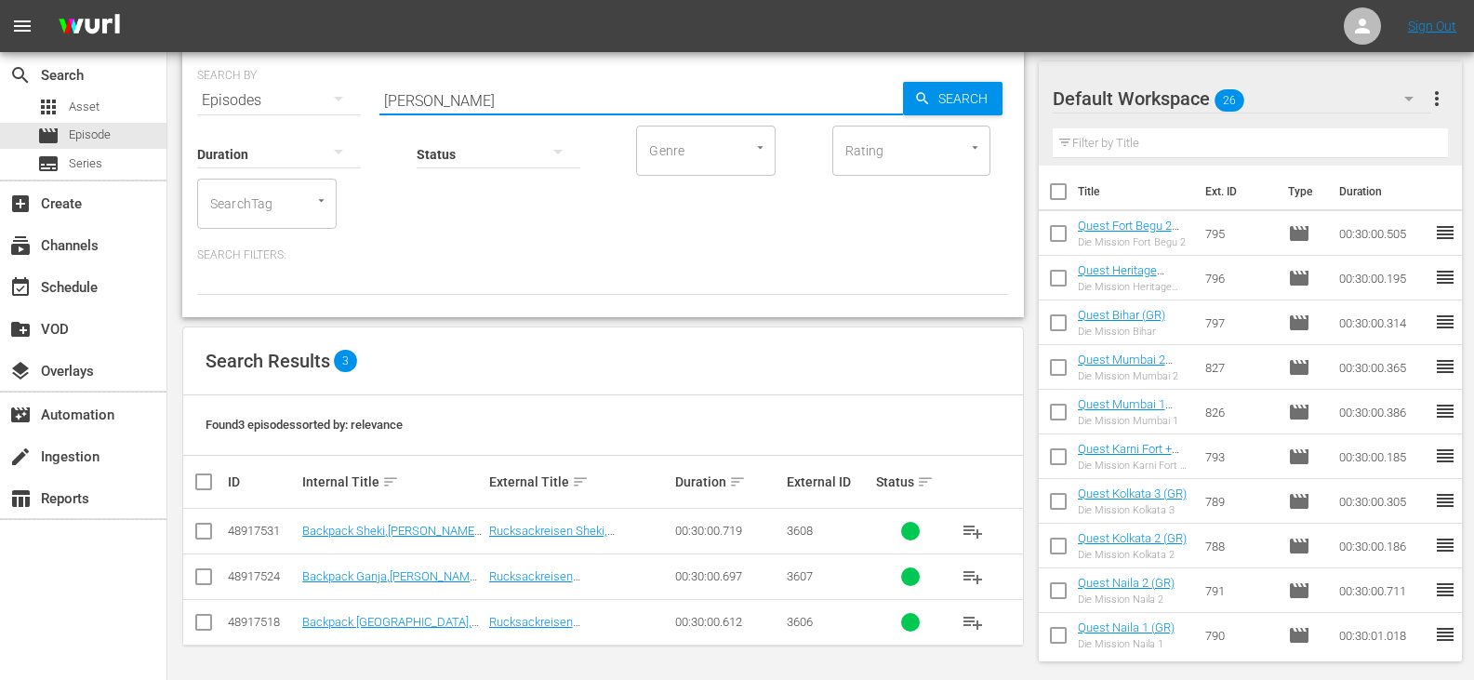
checkbox input "true"
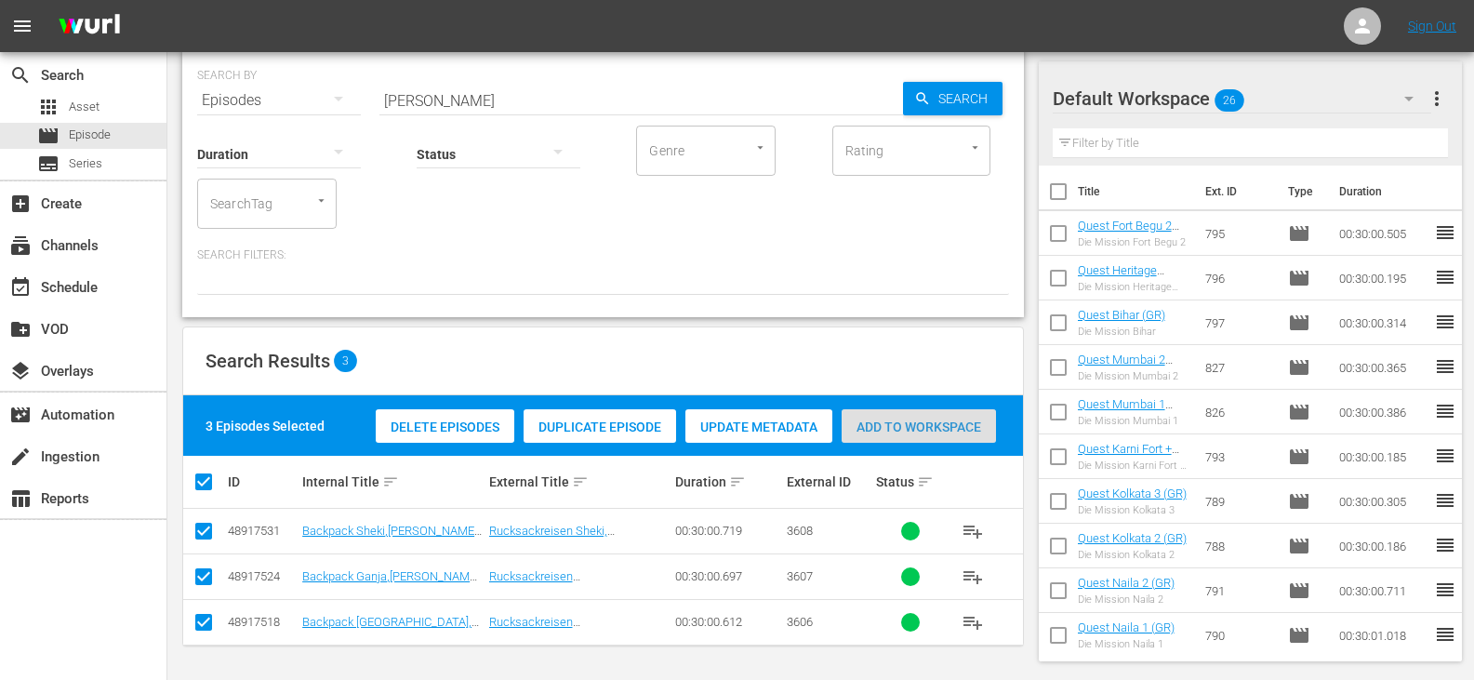
click at [909, 419] on span "Add to Workspace" at bounding box center [918, 426] width 154 height 15
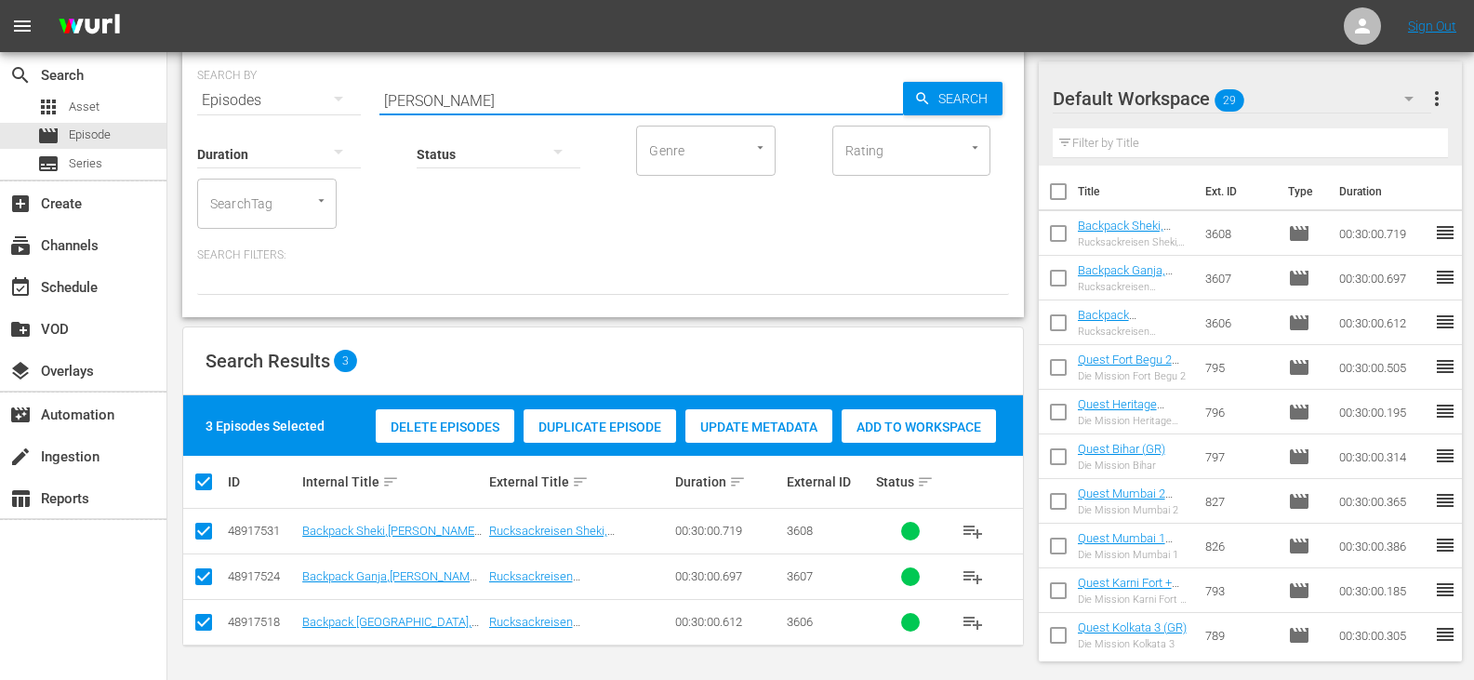
drag, startPoint x: 420, startPoint y: 99, endPoint x: 224, endPoint y: 110, distance: 196.5
click at [224, 110] on div "SEARCH BY Search By Episodes Search ID, Title, Description, Keywords, or Catego…" at bounding box center [602, 182] width 841 height 269
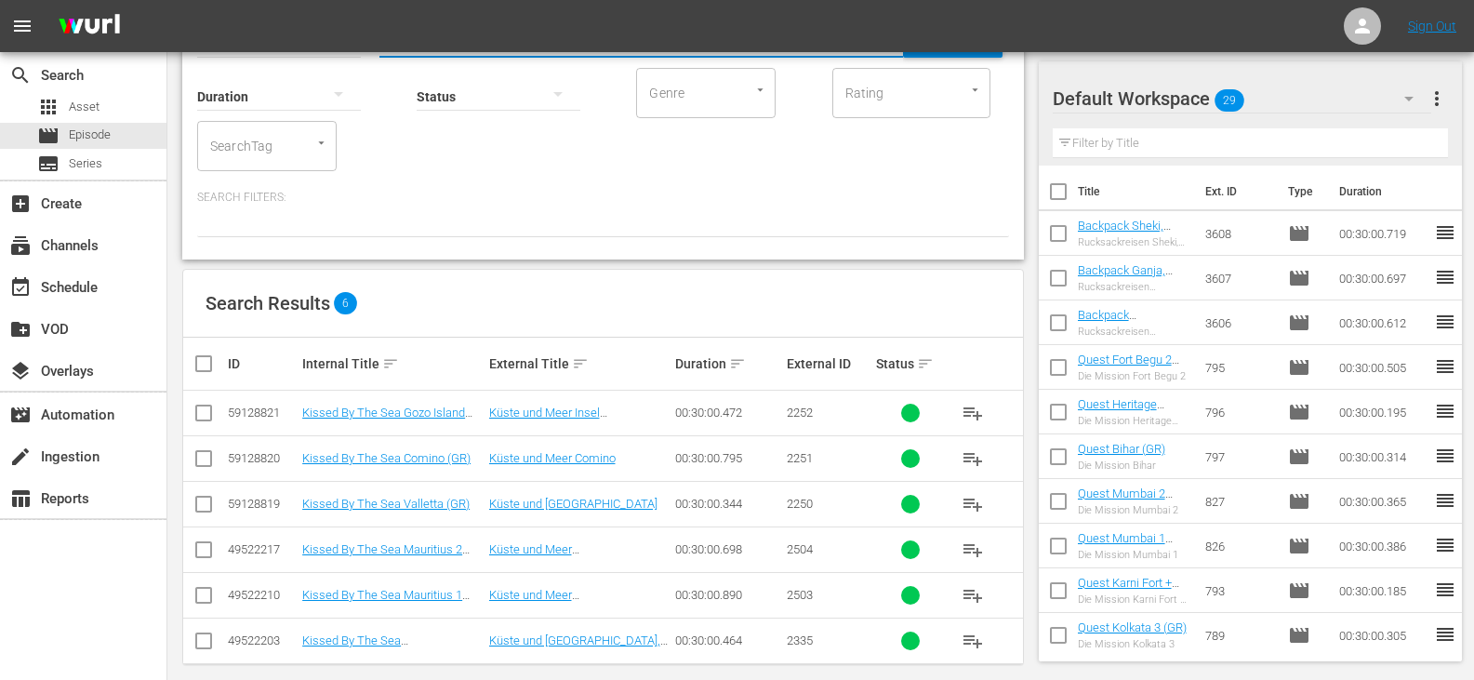
scroll to position [139, 0]
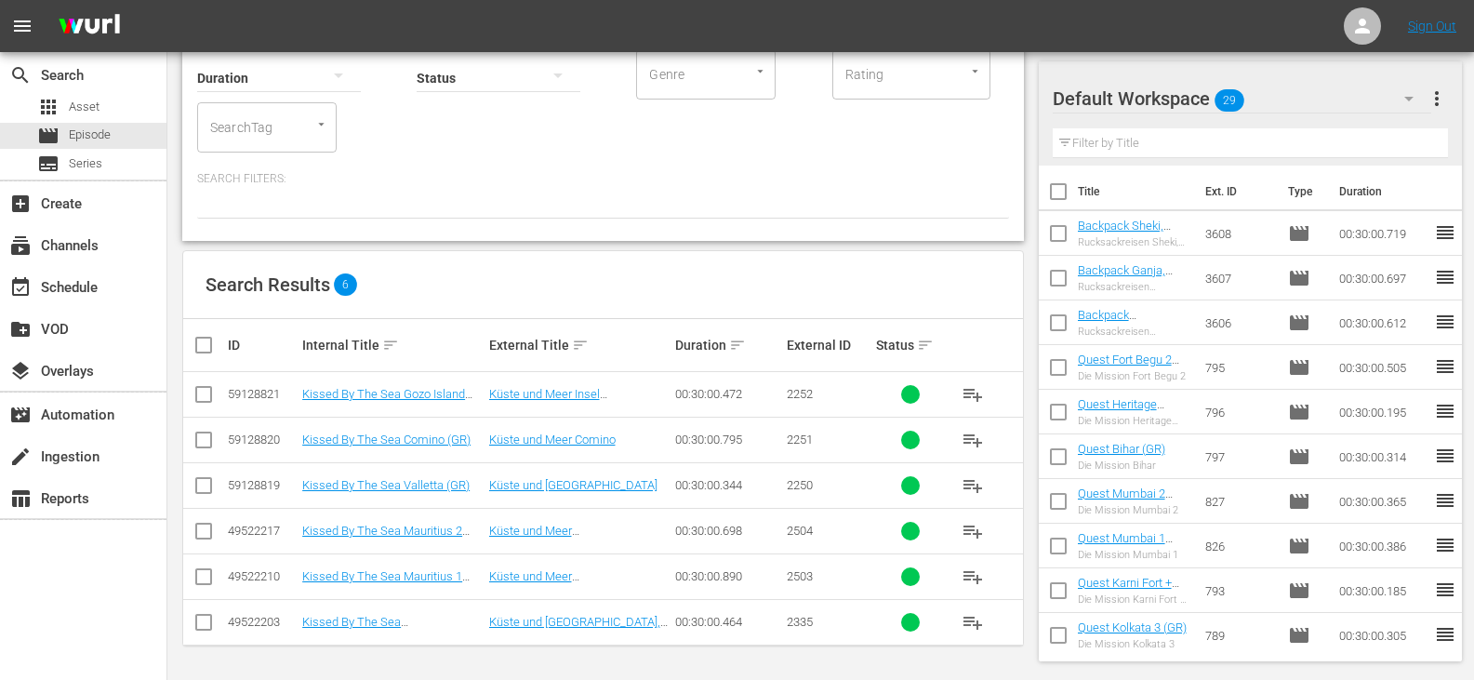
type input "kissed GR"
click at [211, 346] on input "checkbox" at bounding box center [210, 345] width 37 height 22
checkbox input "true"
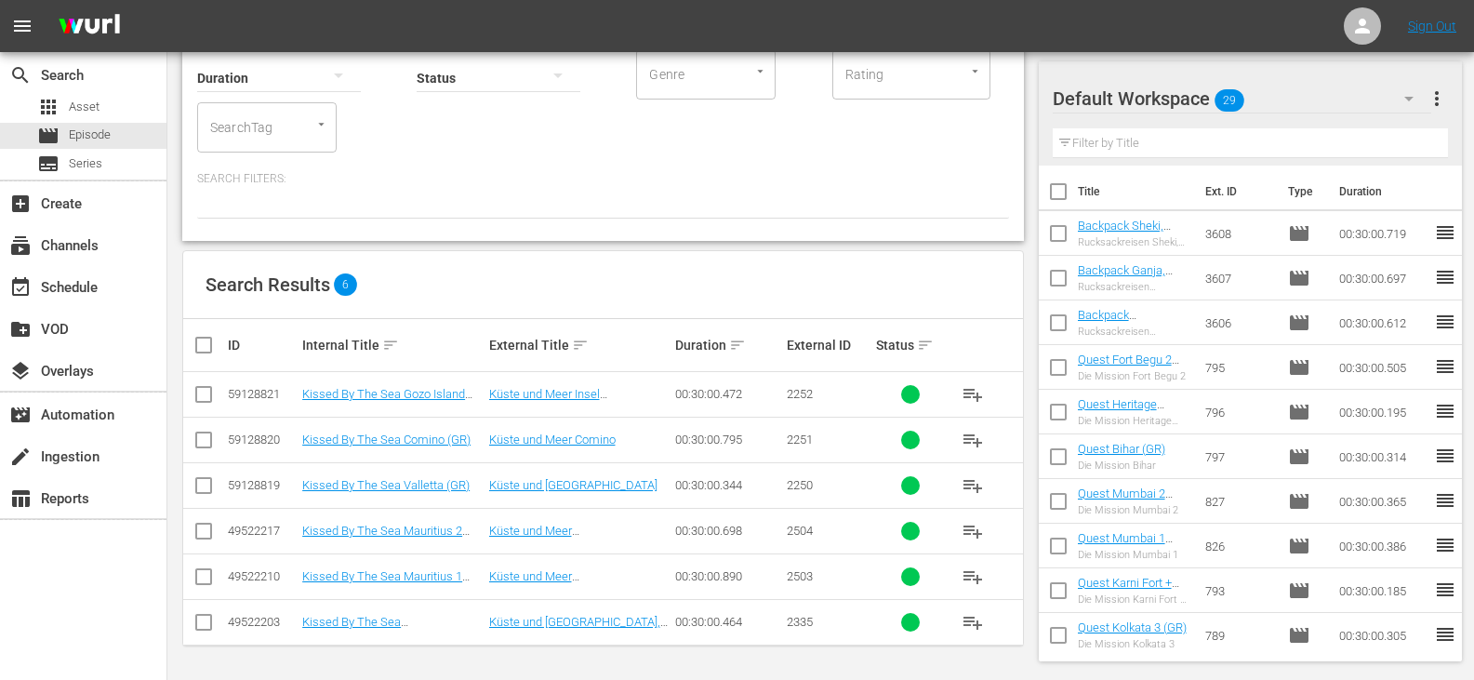
checkbox input "true"
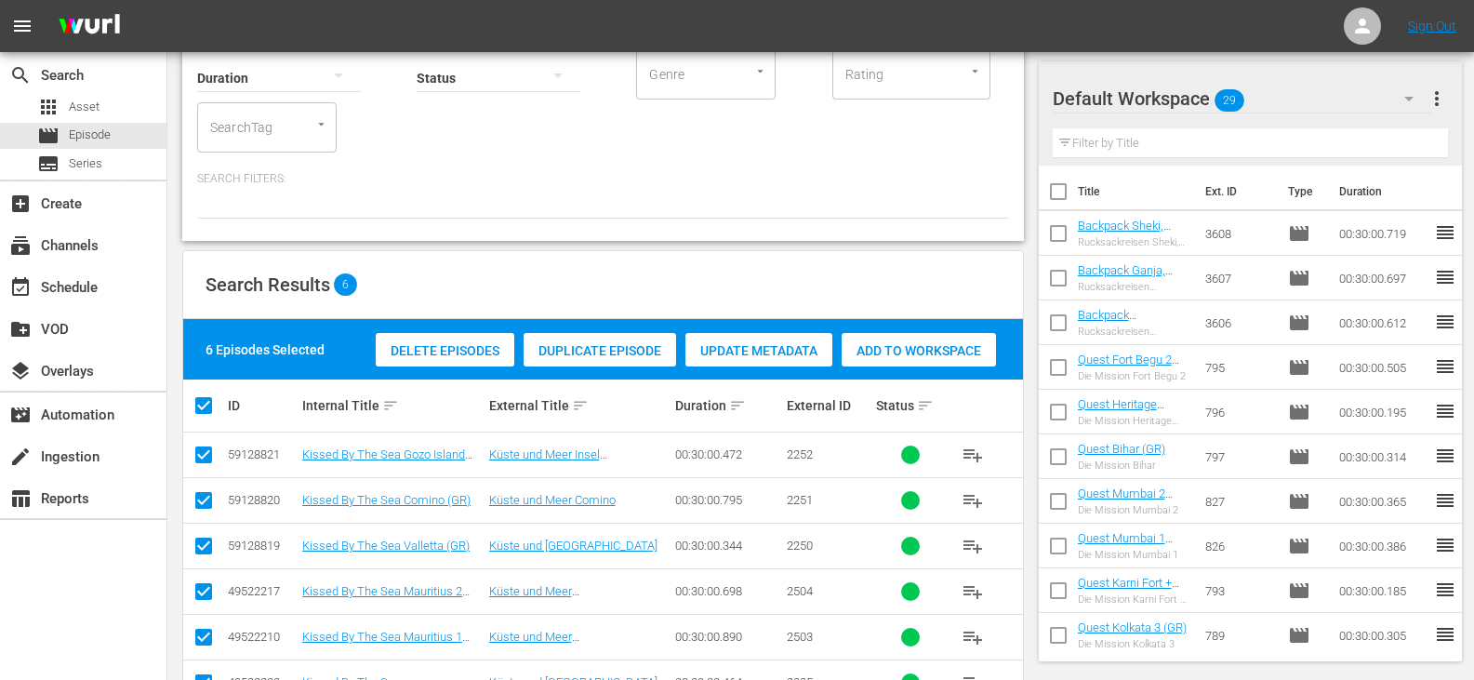
click at [919, 353] on span "Add to Workspace" at bounding box center [918, 350] width 154 height 15
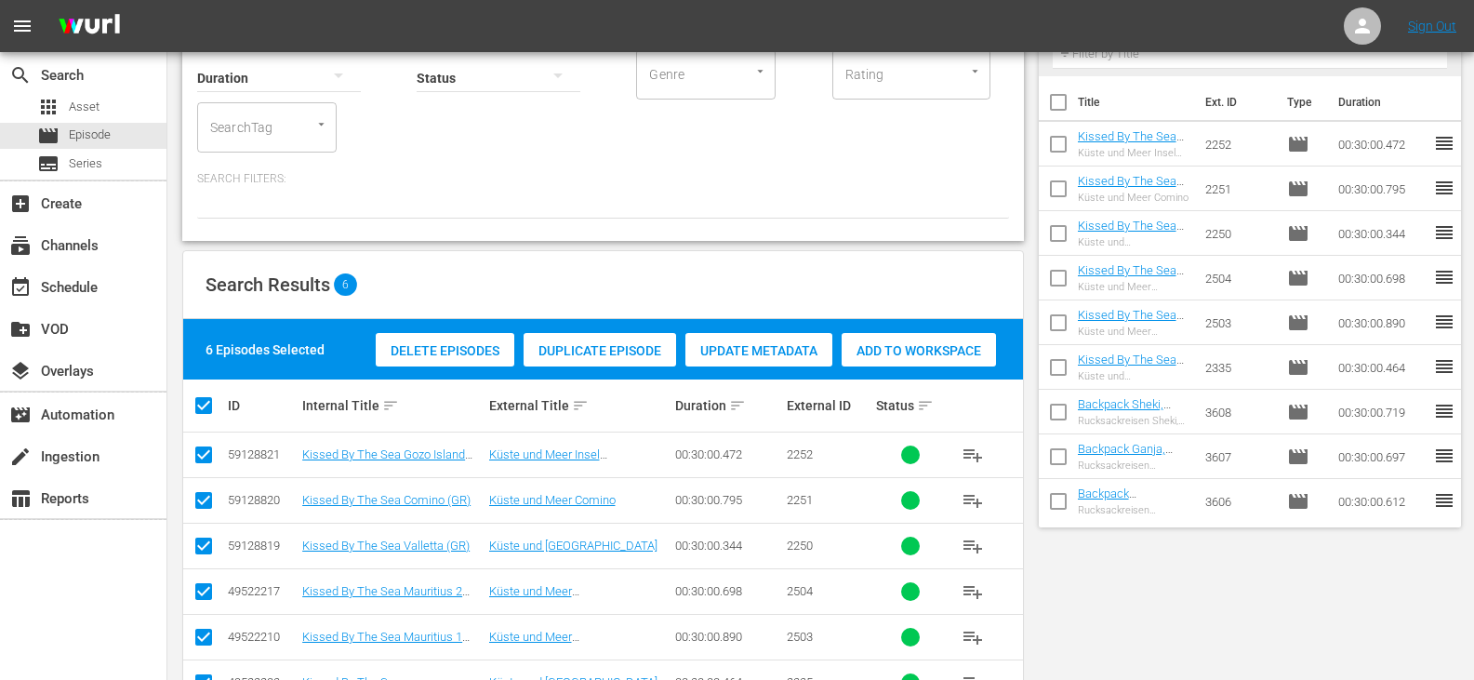
scroll to position [0, 0]
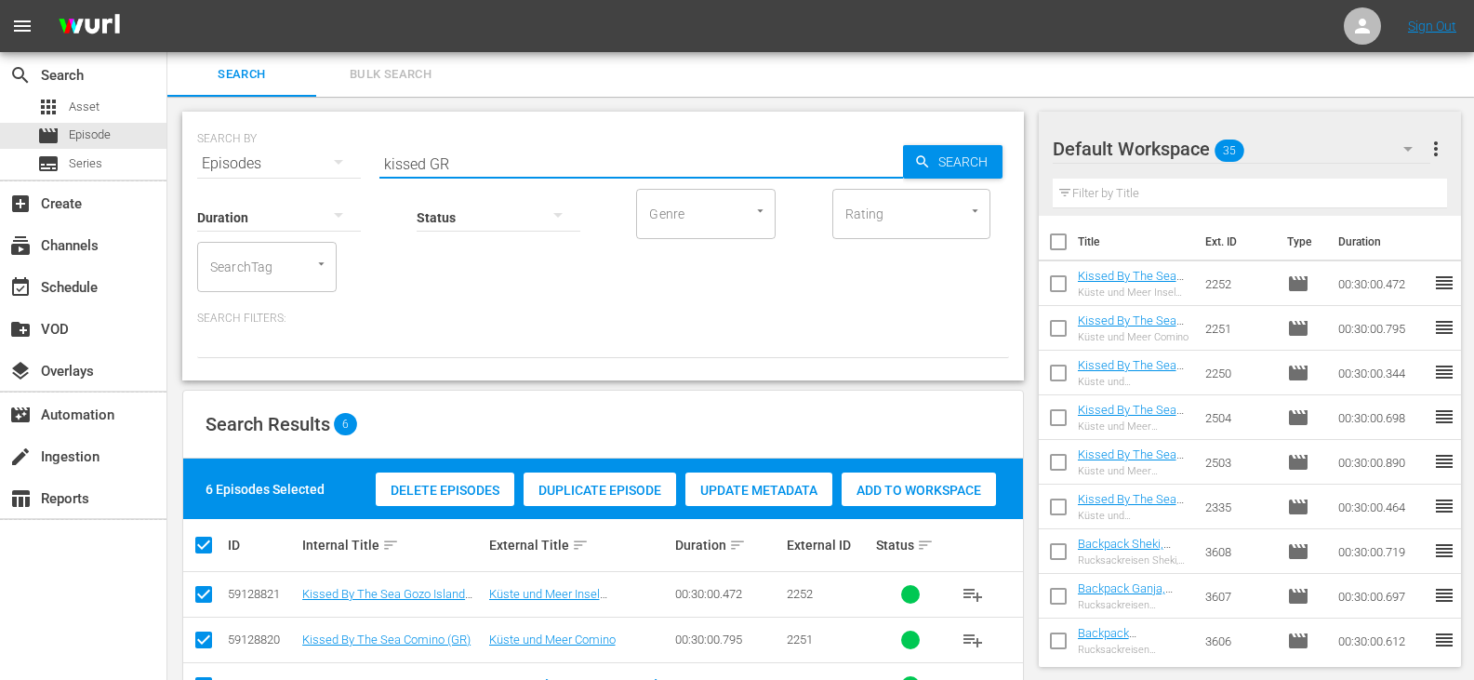
drag, startPoint x: 425, startPoint y: 166, endPoint x: 264, endPoint y: 236, distance: 175.3
click at [264, 236] on div "SEARCH BY Search By Episodes Search ID, Title, Description, Keywords, or Catego…" at bounding box center [602, 246] width 841 height 269
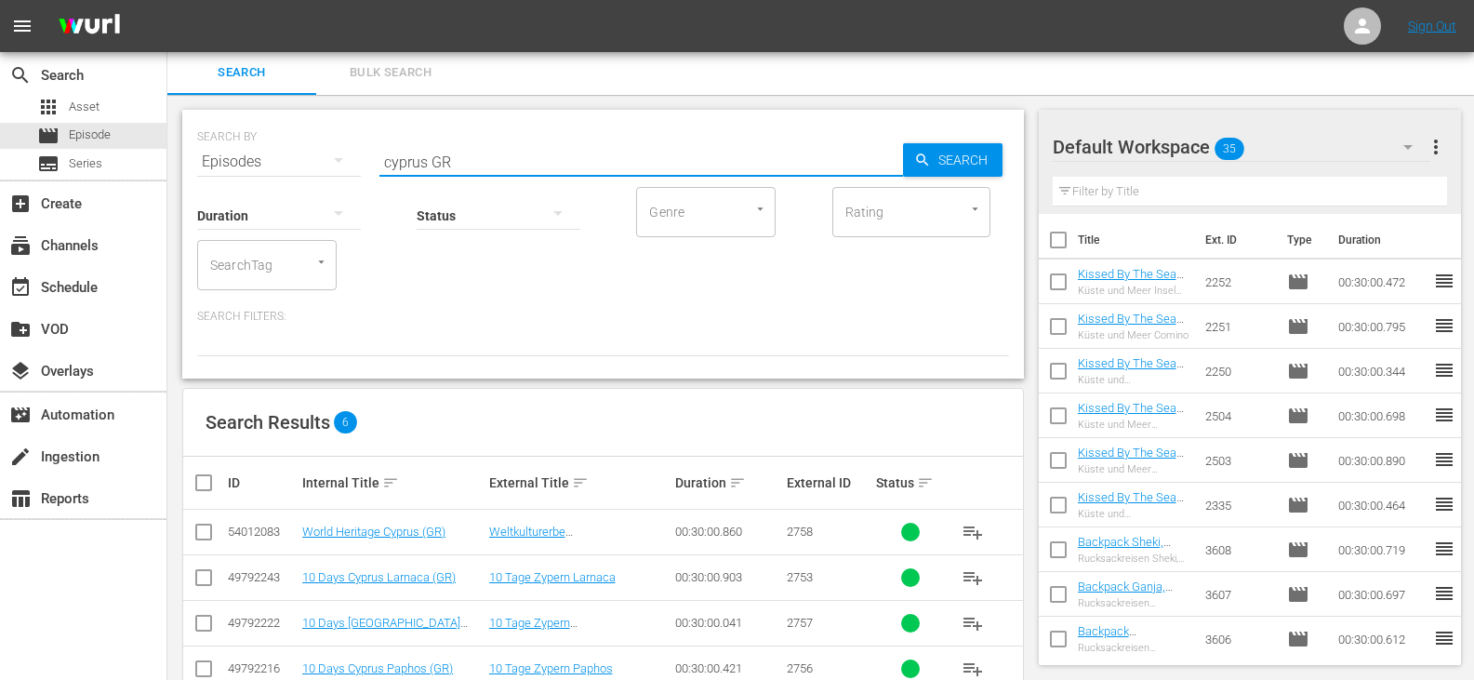
scroll to position [139, 0]
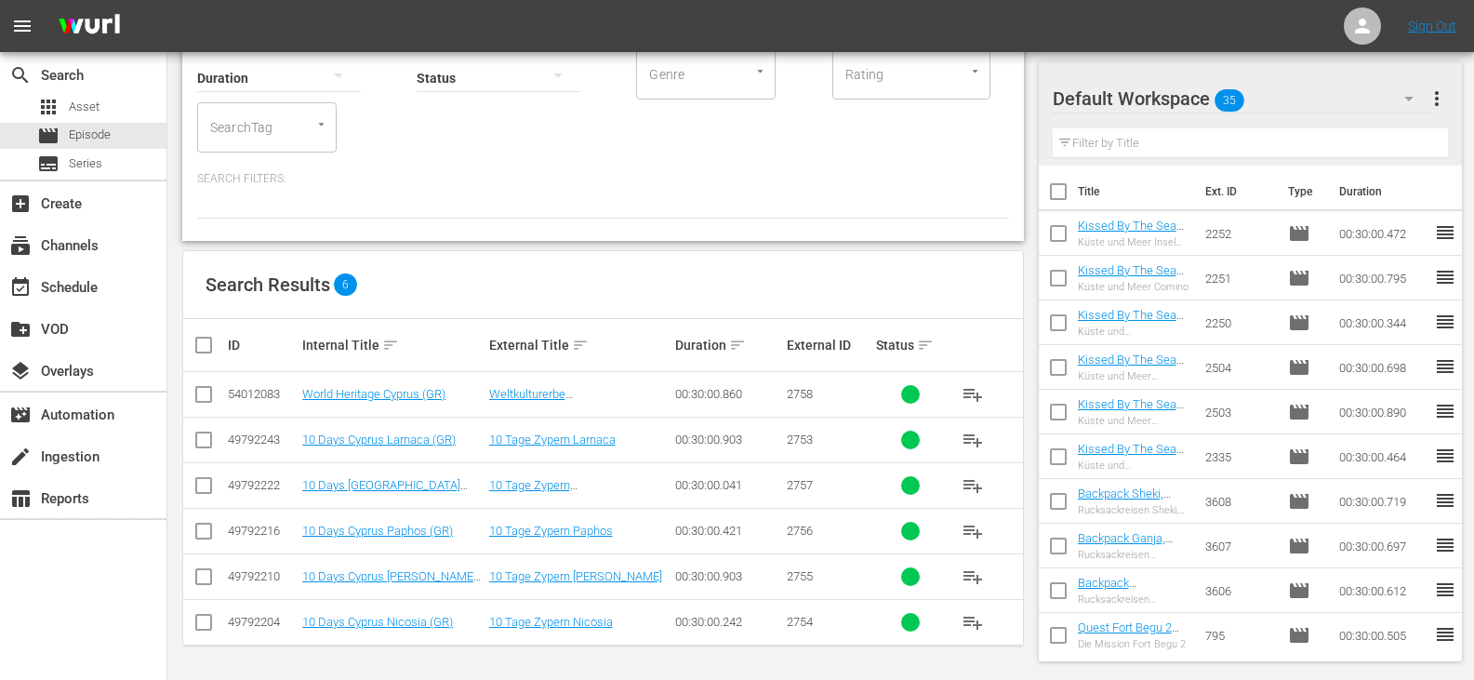
type input "cyprus GR"
click at [201, 438] on input "checkbox" at bounding box center [203, 443] width 22 height 22
checkbox input "true"
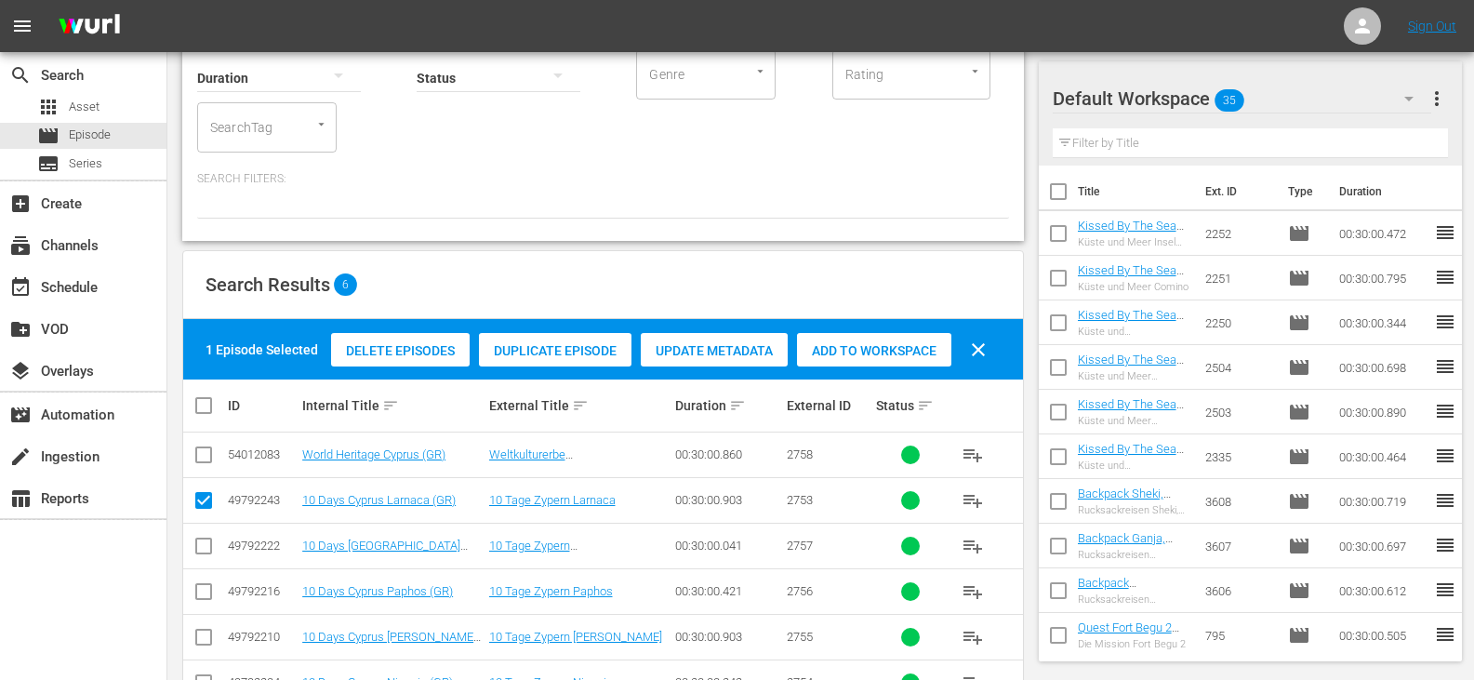
drag, startPoint x: 205, startPoint y: 546, endPoint x: 202, endPoint y: 573, distance: 27.1
click at [204, 547] on input "checkbox" at bounding box center [203, 549] width 22 height 22
checkbox input "true"
click at [202, 592] on input "checkbox" at bounding box center [203, 595] width 22 height 22
checkbox input "true"
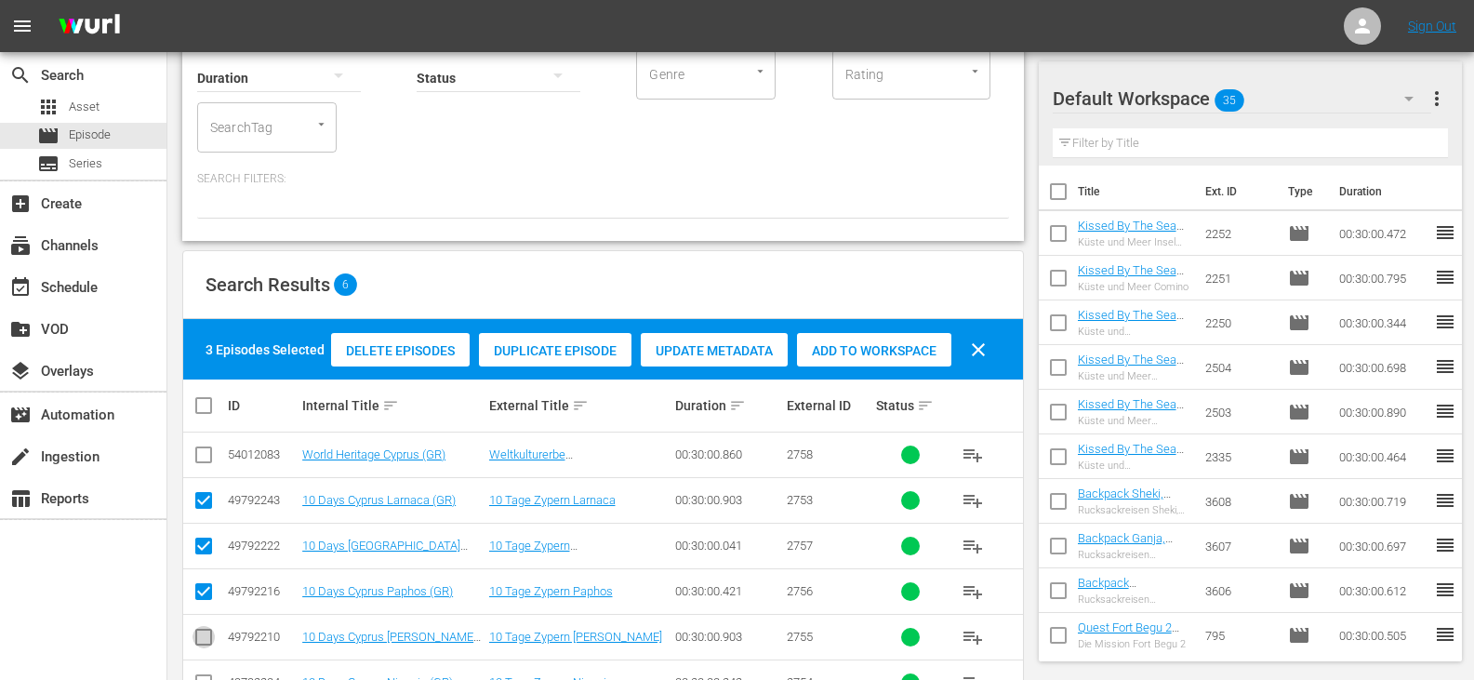
click at [206, 638] on input "checkbox" at bounding box center [203, 640] width 22 height 22
checkbox input "true"
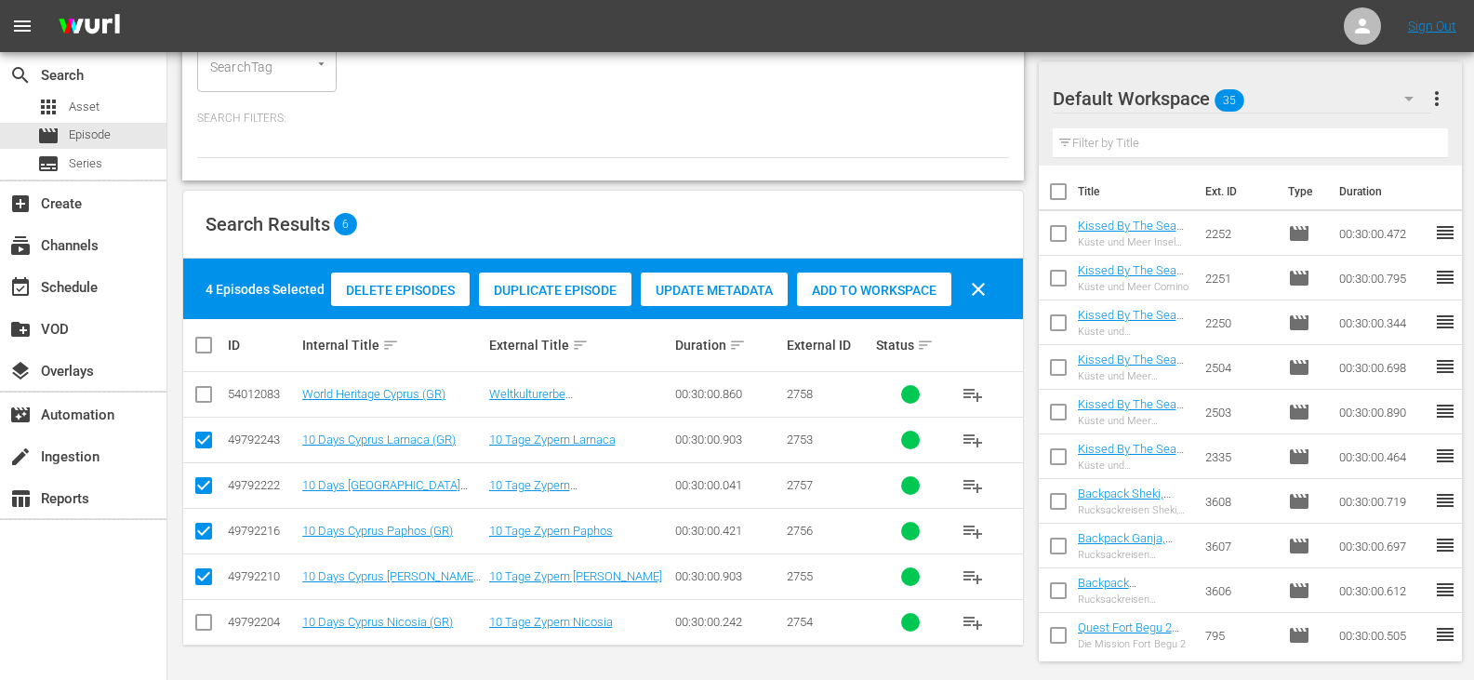
click at [201, 626] on input "checkbox" at bounding box center [203, 626] width 22 height 22
checkbox input "true"
click at [929, 291] on span "Add to Workspace" at bounding box center [874, 290] width 154 height 15
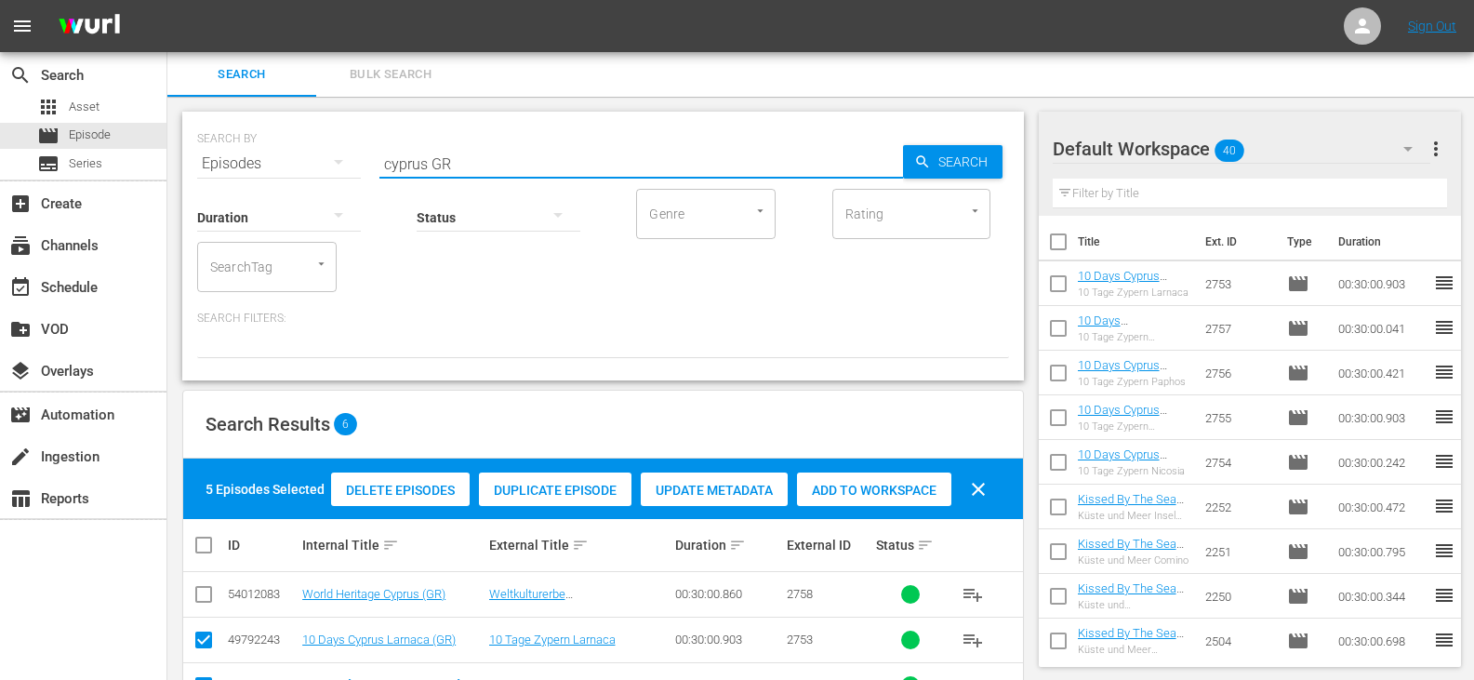
drag, startPoint x: 428, startPoint y: 169, endPoint x: 334, endPoint y: 179, distance: 94.5
click at [334, 179] on div "SEARCH BY Search By Episodes Search ID, Title, Description, Keywords, or Catego…" at bounding box center [602, 246] width 841 height 269
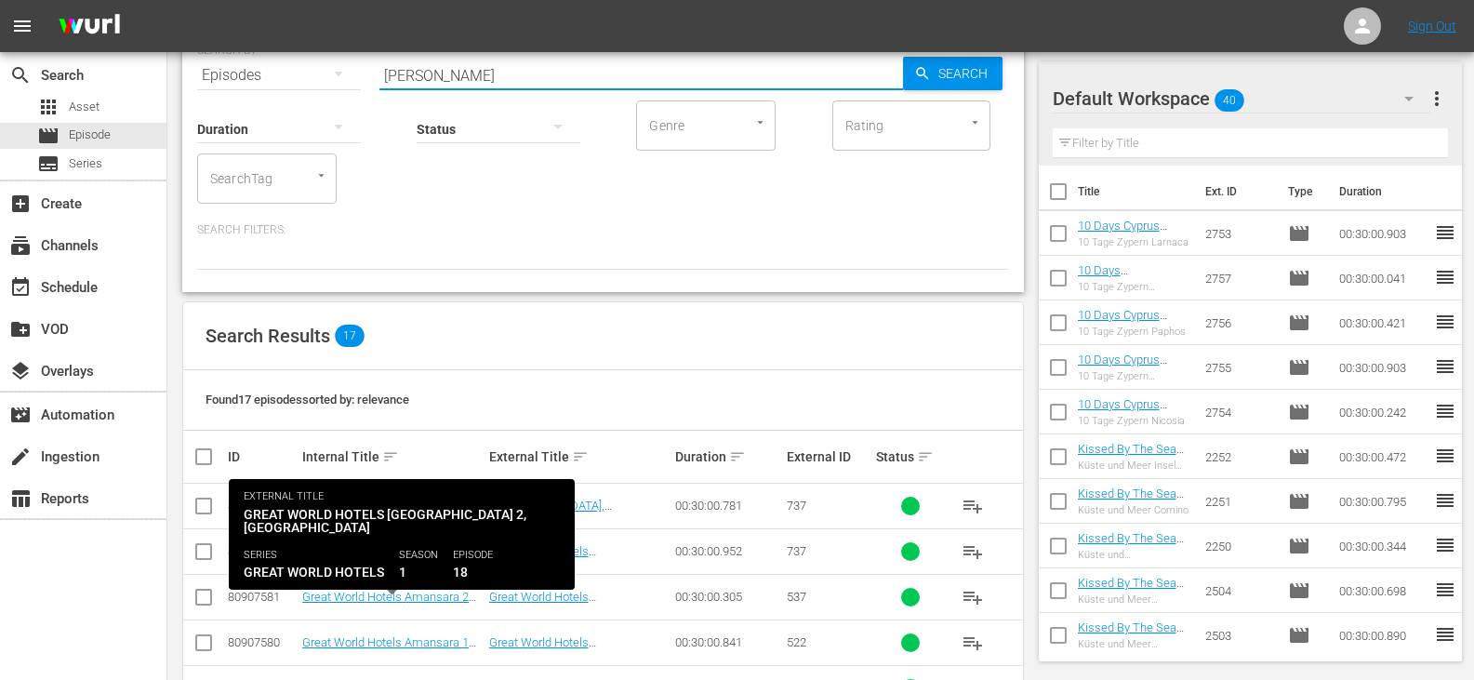
scroll to position [93, 0]
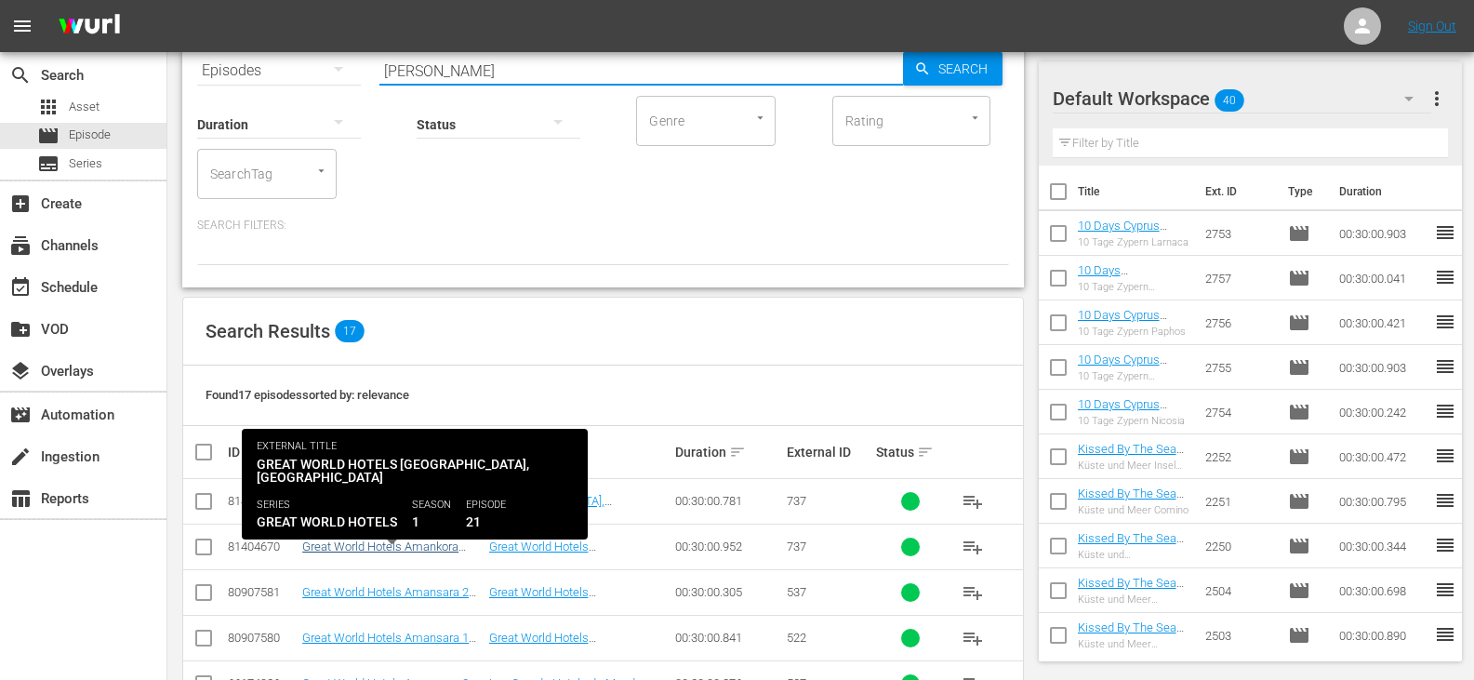
type input "aman GR"
click at [400, 541] on link "Great World Hotels Amankora (PT)" at bounding box center [380, 553] width 156 height 28
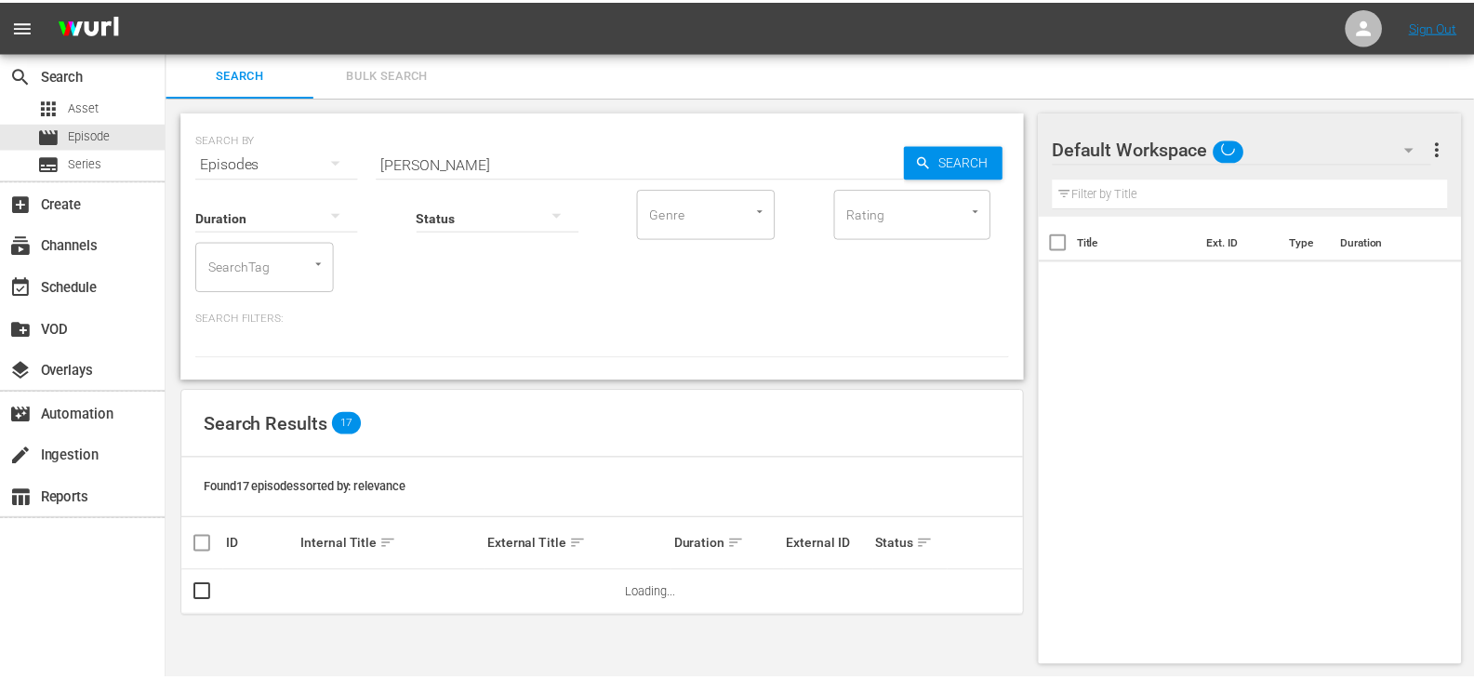
scroll to position [2, 0]
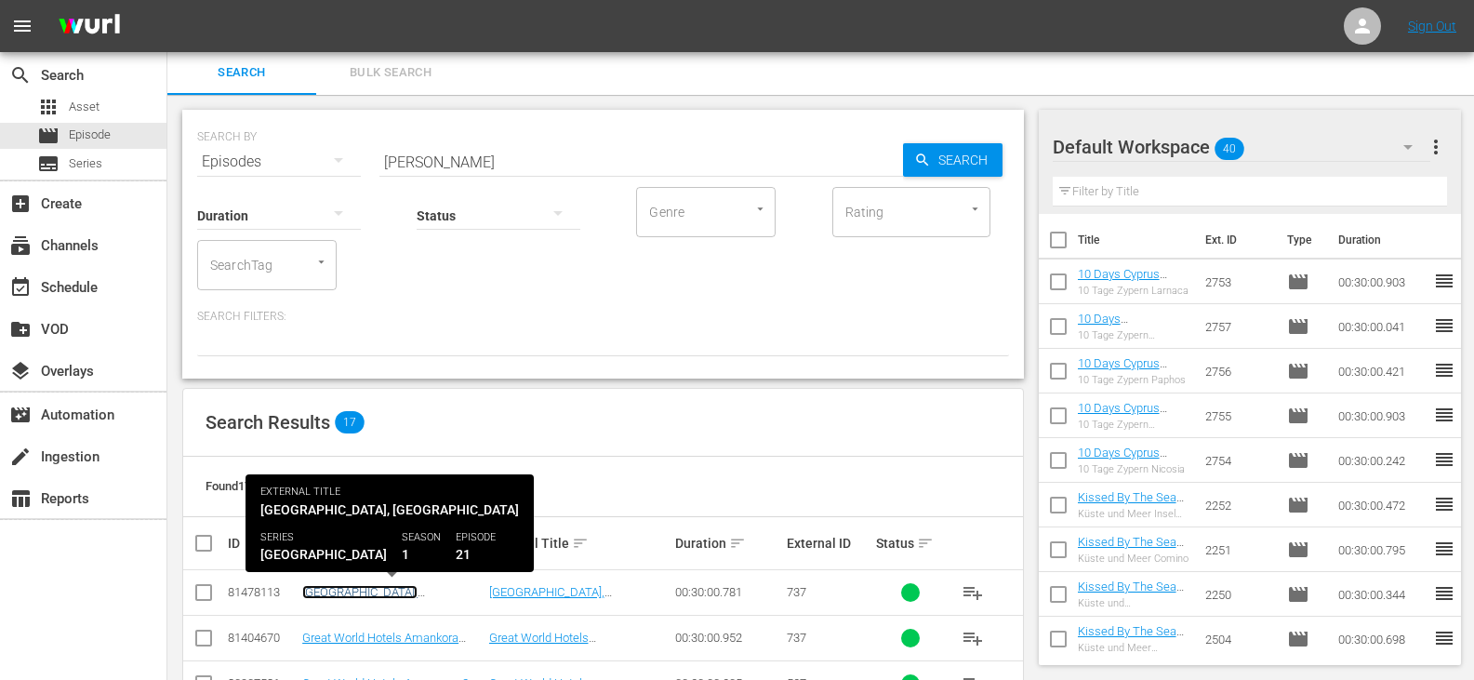
click at [404, 586] on link "Great World Hotel Amankora, Bhutan (DU)" at bounding box center [371, 599] width 139 height 28
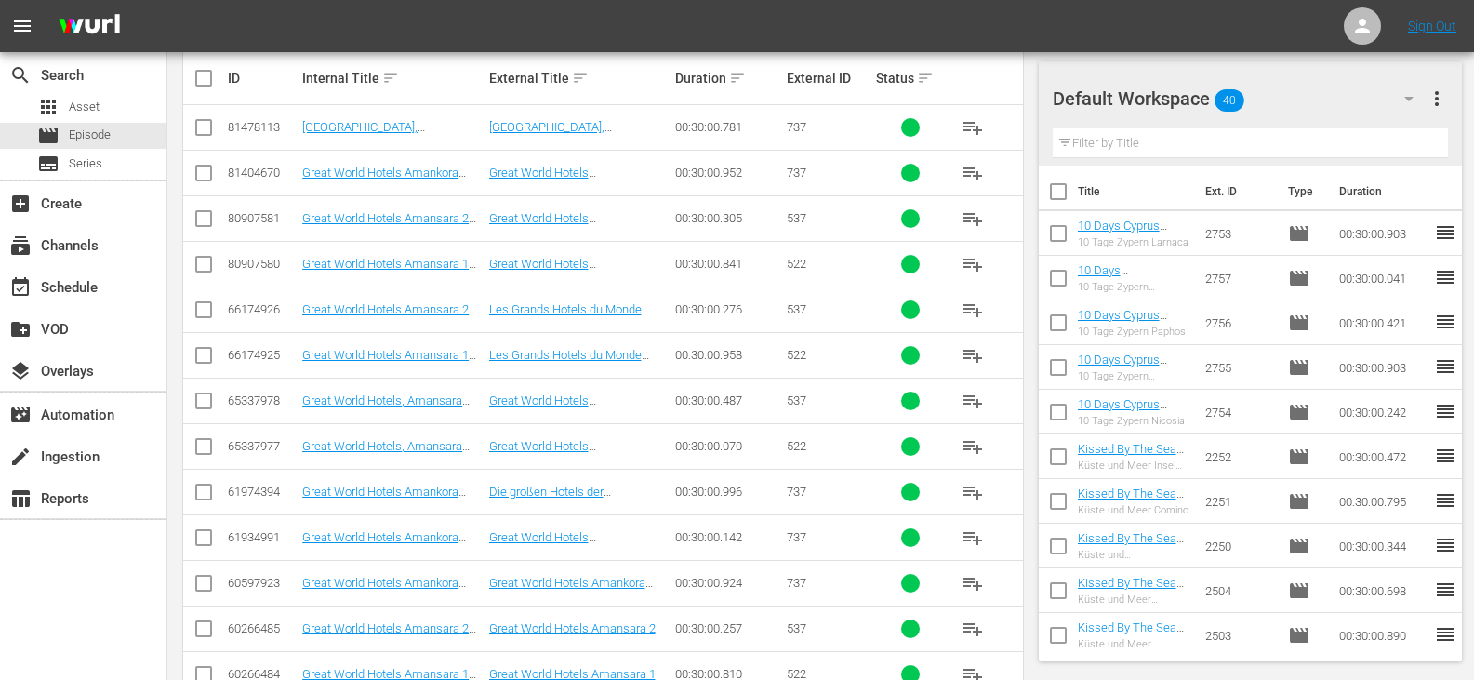
scroll to position [560, 0]
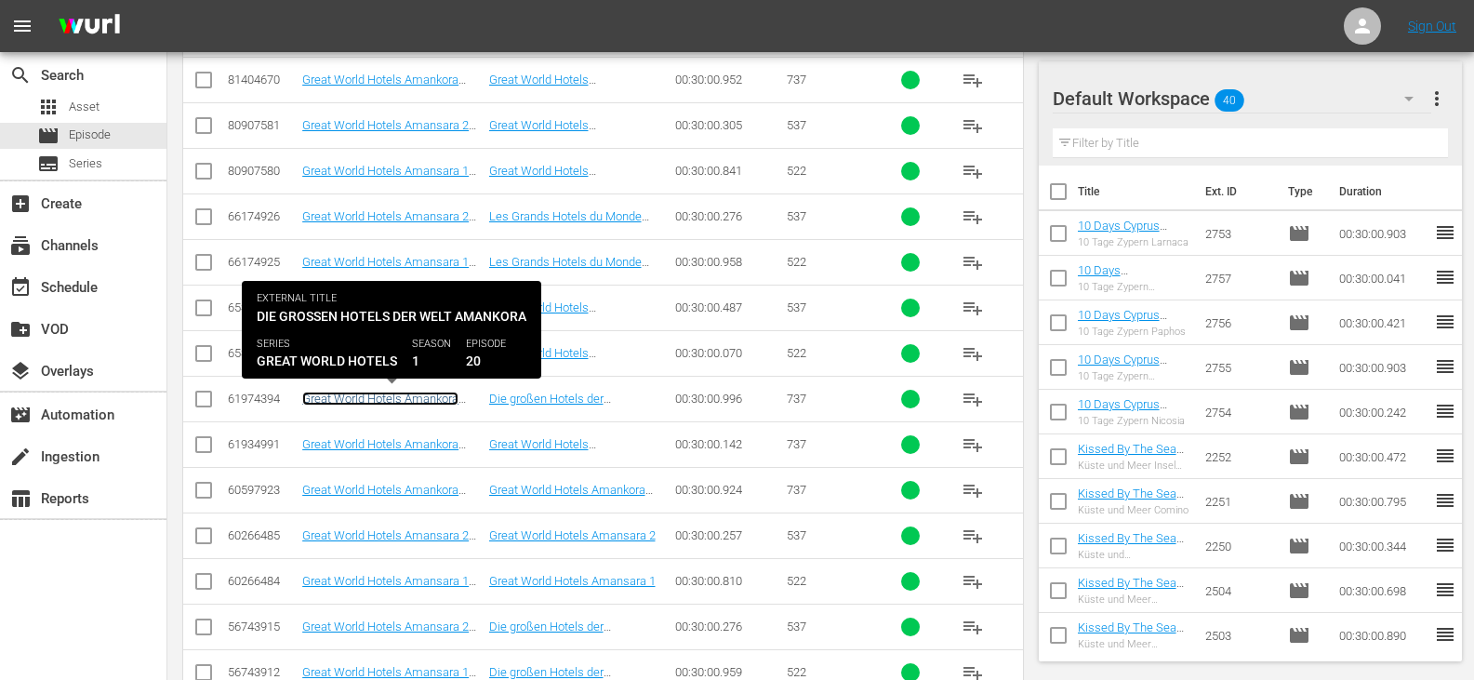
click at [420, 398] on link "Great World Hotels Amankora (GR)" at bounding box center [380, 405] width 156 height 28
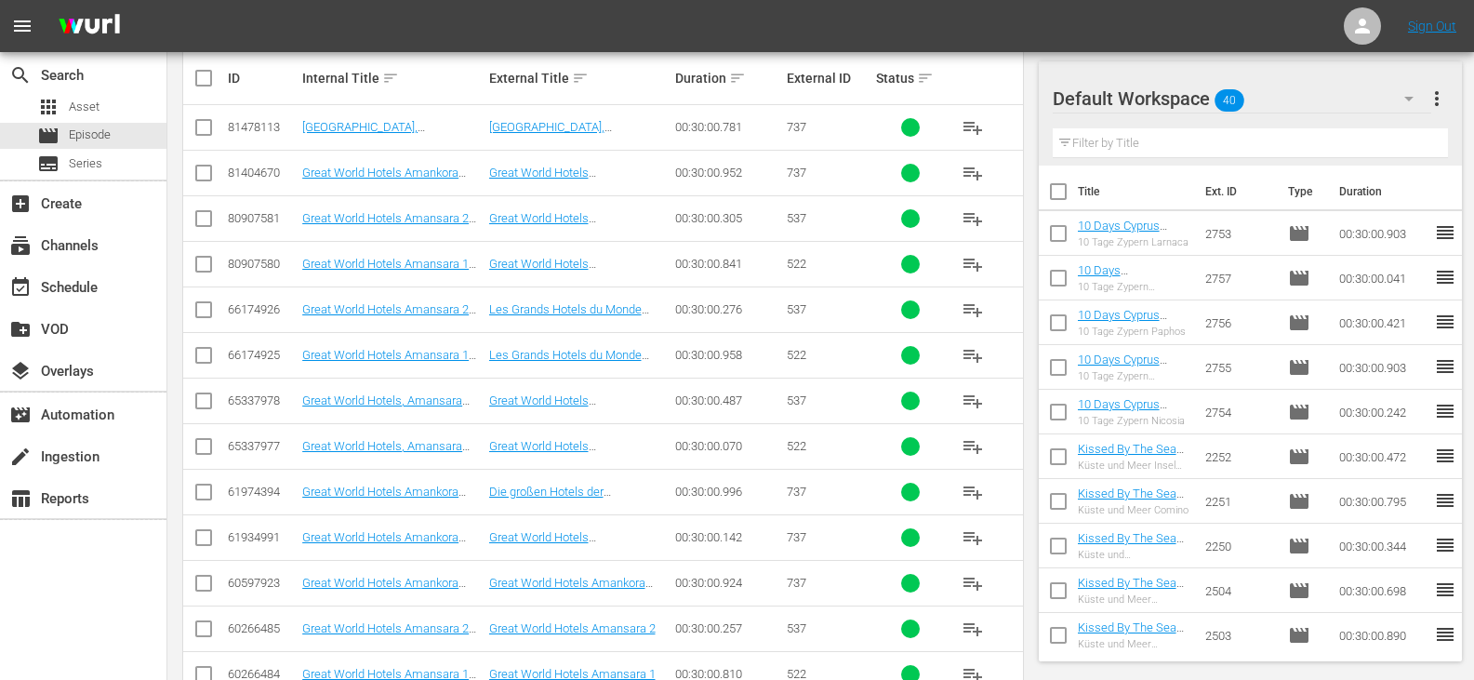
scroll to position [560, 0]
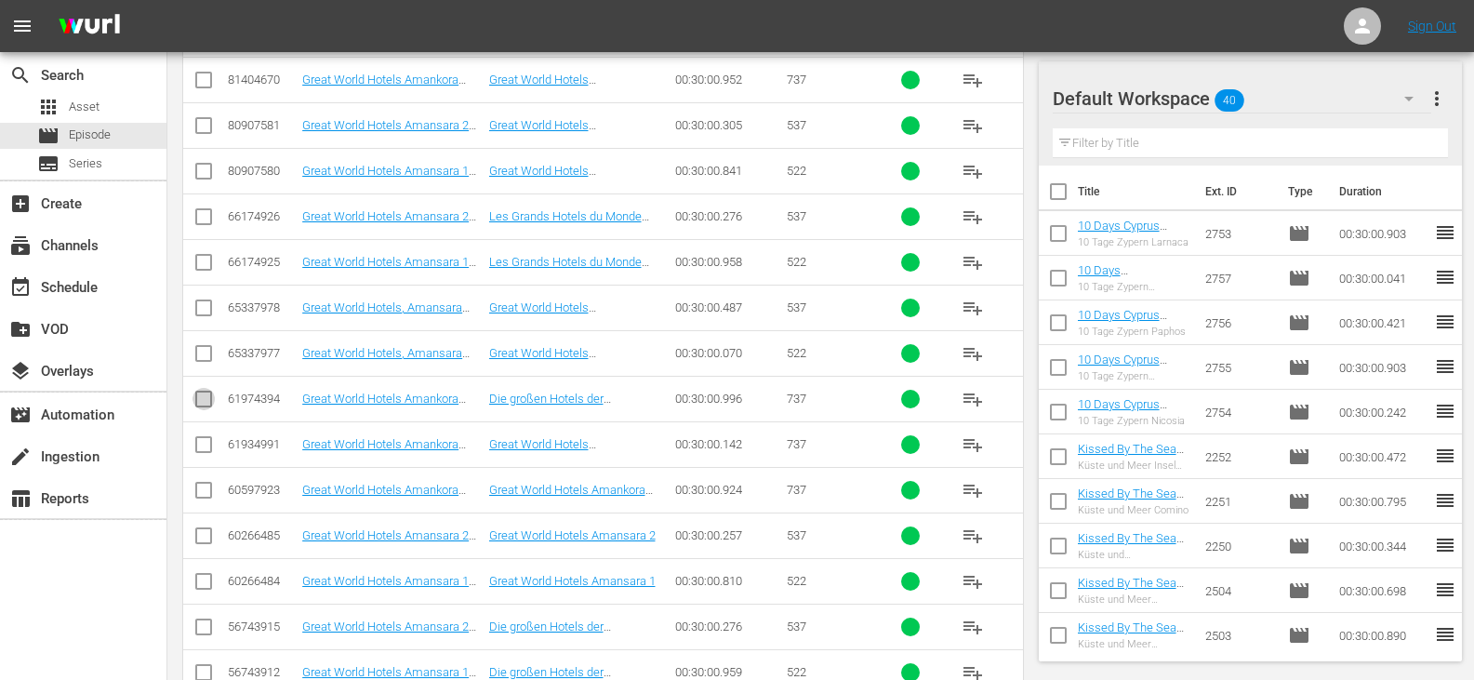
click at [205, 405] on input "checkbox" at bounding box center [203, 402] width 22 height 22
checkbox input "true"
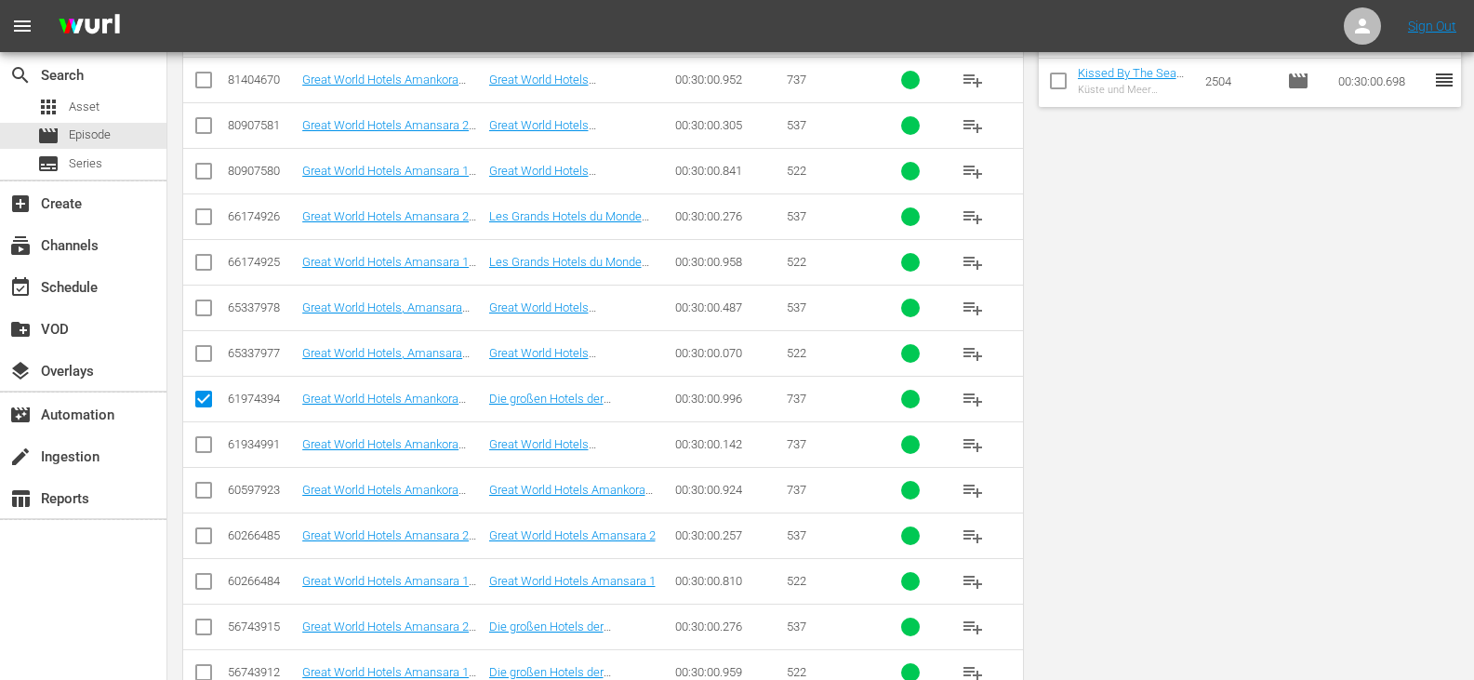
scroll to position [0, 0]
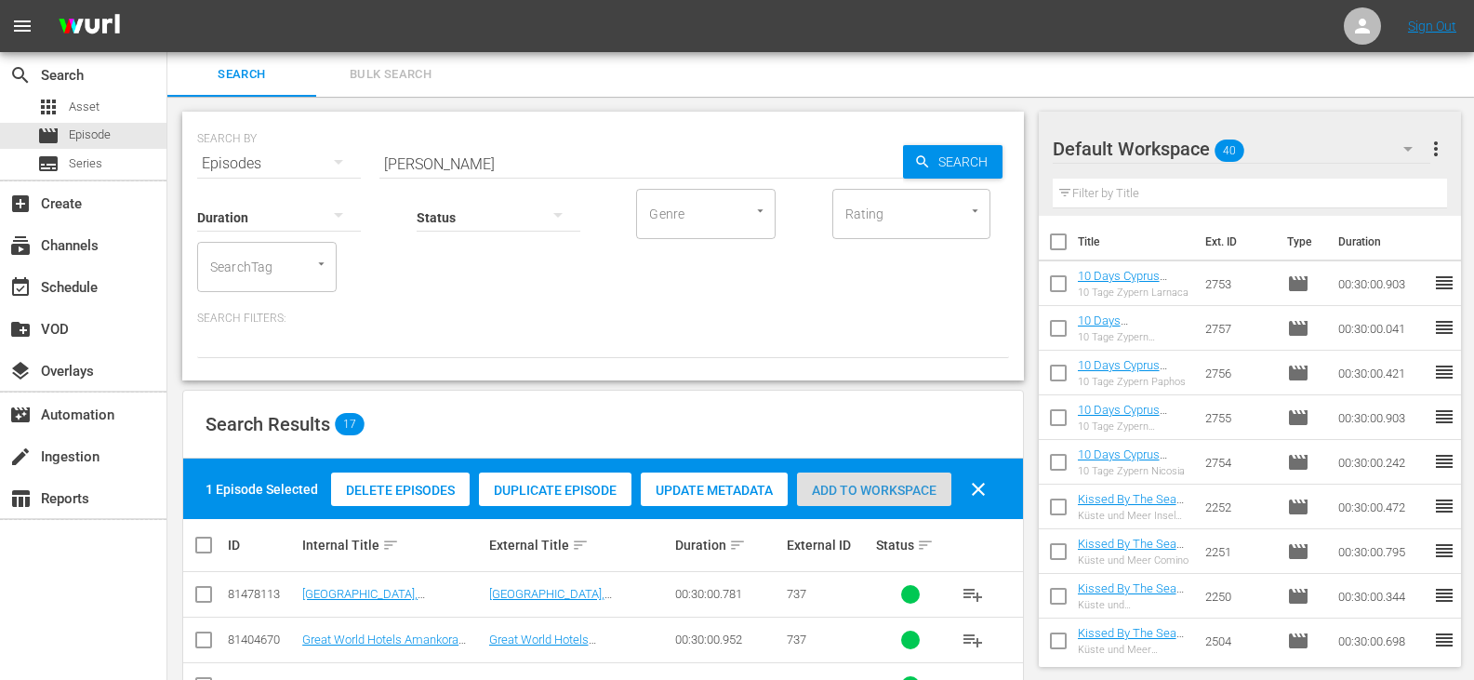
click at [848, 481] on div "Add to Workspace" at bounding box center [874, 489] width 154 height 35
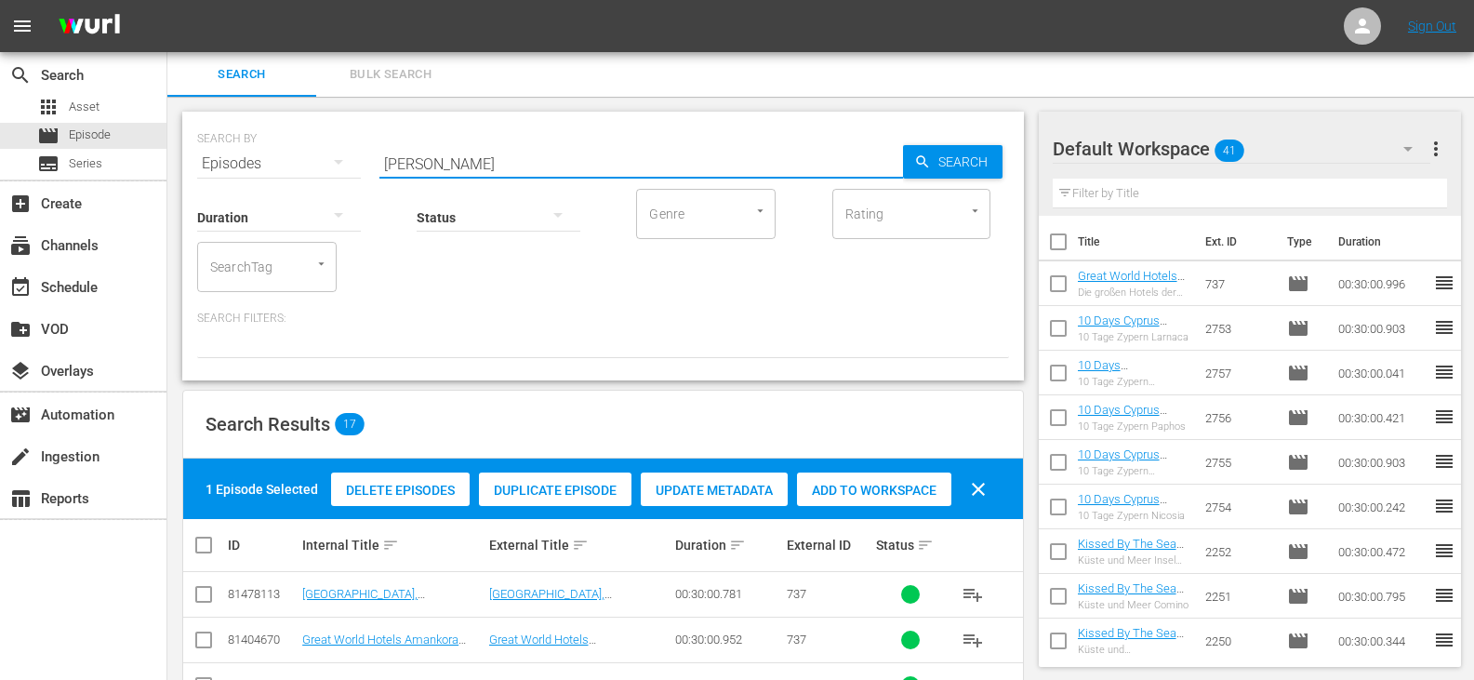
drag, startPoint x: 420, startPoint y: 167, endPoint x: 291, endPoint y: 180, distance: 129.9
click at [291, 180] on div "SEARCH BY Search By Episodes Search ID, Title, Description, Keywords, or Catego…" at bounding box center [602, 246] width 841 height 269
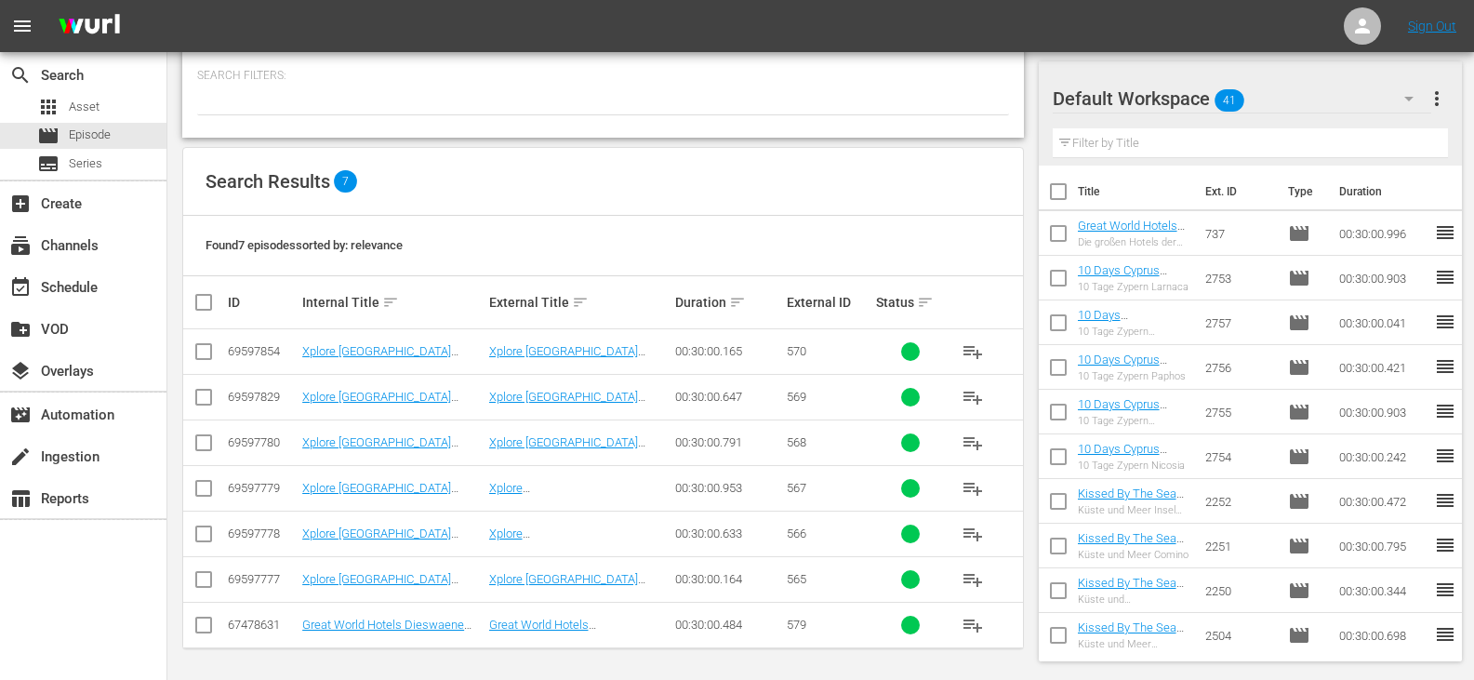
scroll to position [245, 0]
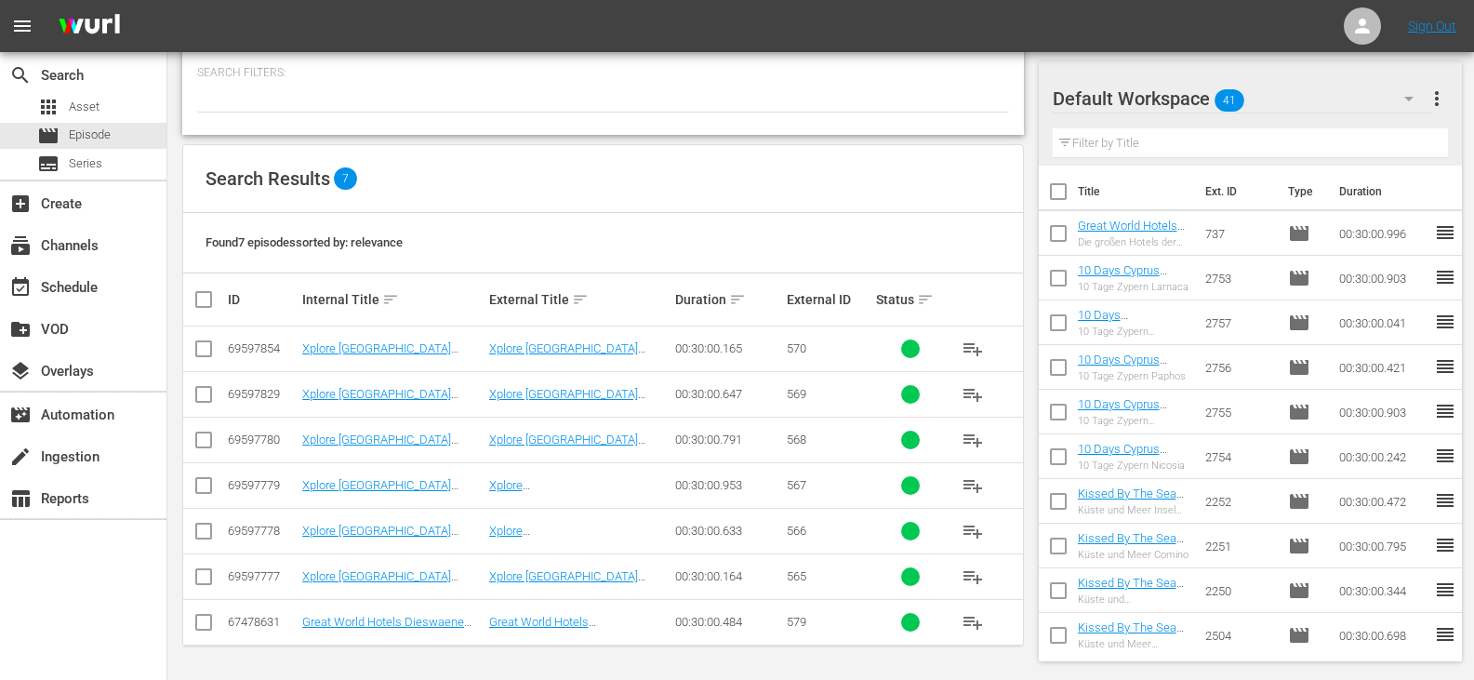
type input "belgium GR"
click at [203, 300] on input "checkbox" at bounding box center [210, 299] width 37 height 22
checkbox input "true"
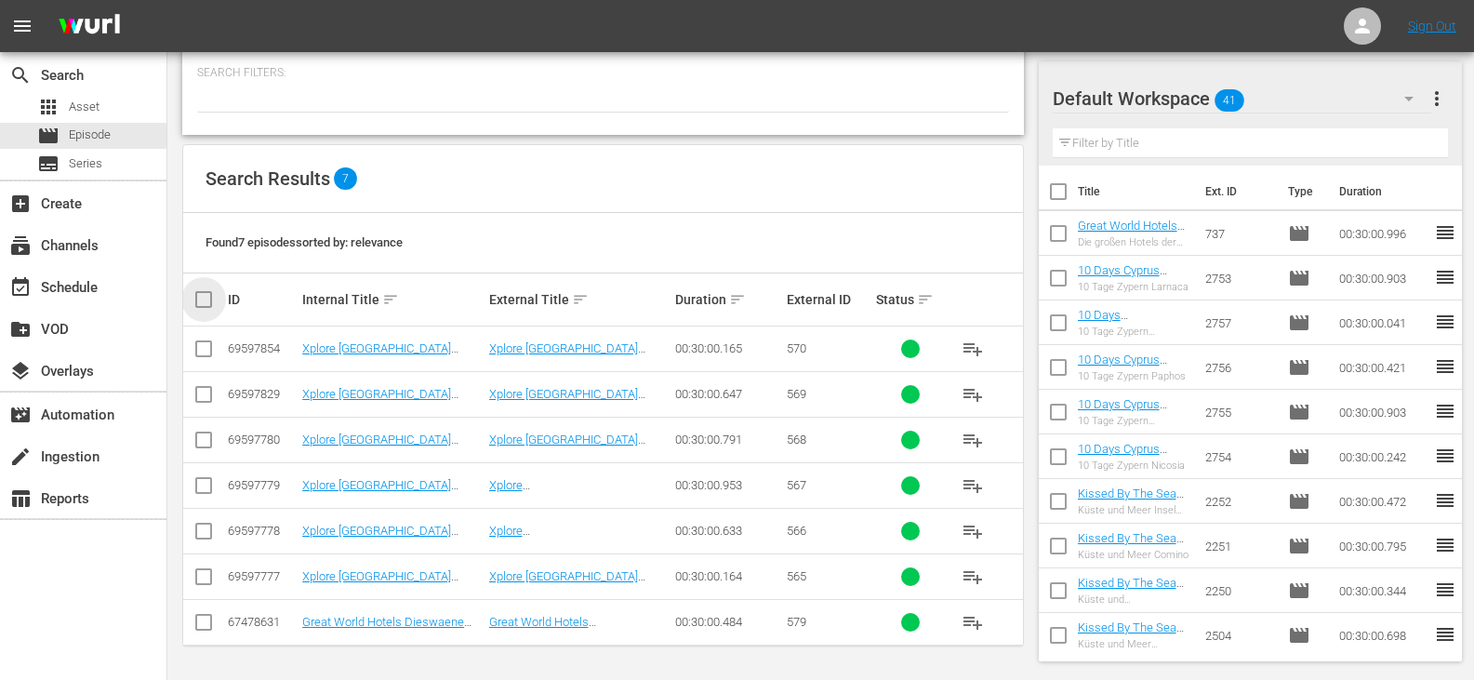
checkbox input "true"
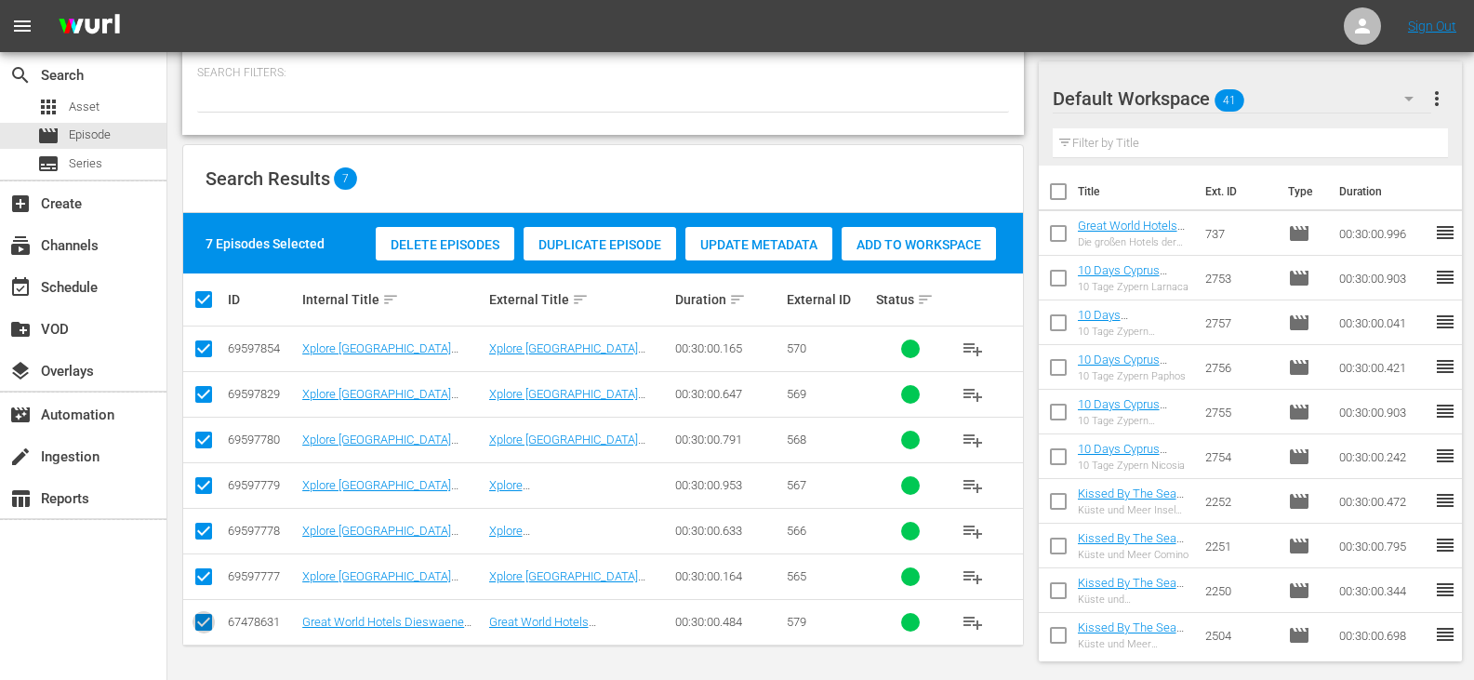
click at [205, 629] on input "checkbox" at bounding box center [203, 626] width 22 height 22
checkbox input "false"
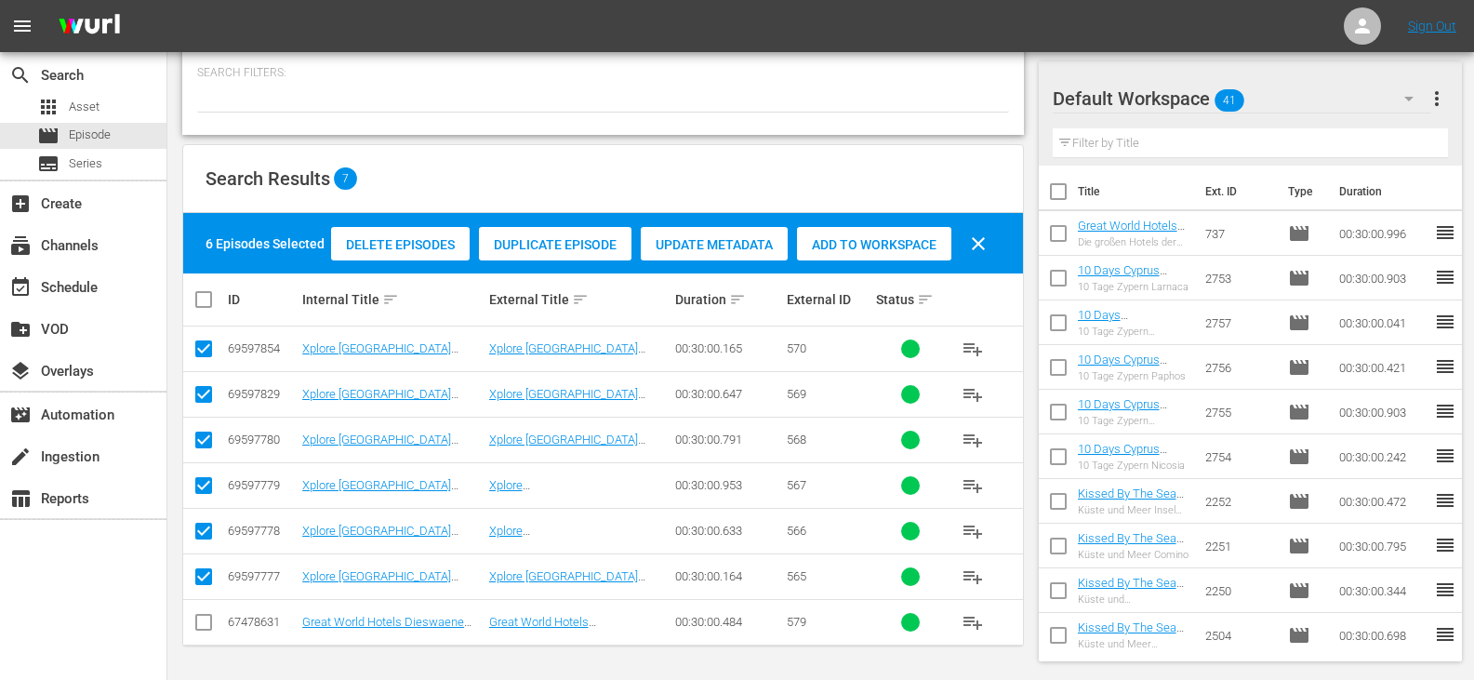
click at [877, 244] on span "Add to Workspace" at bounding box center [874, 244] width 154 height 15
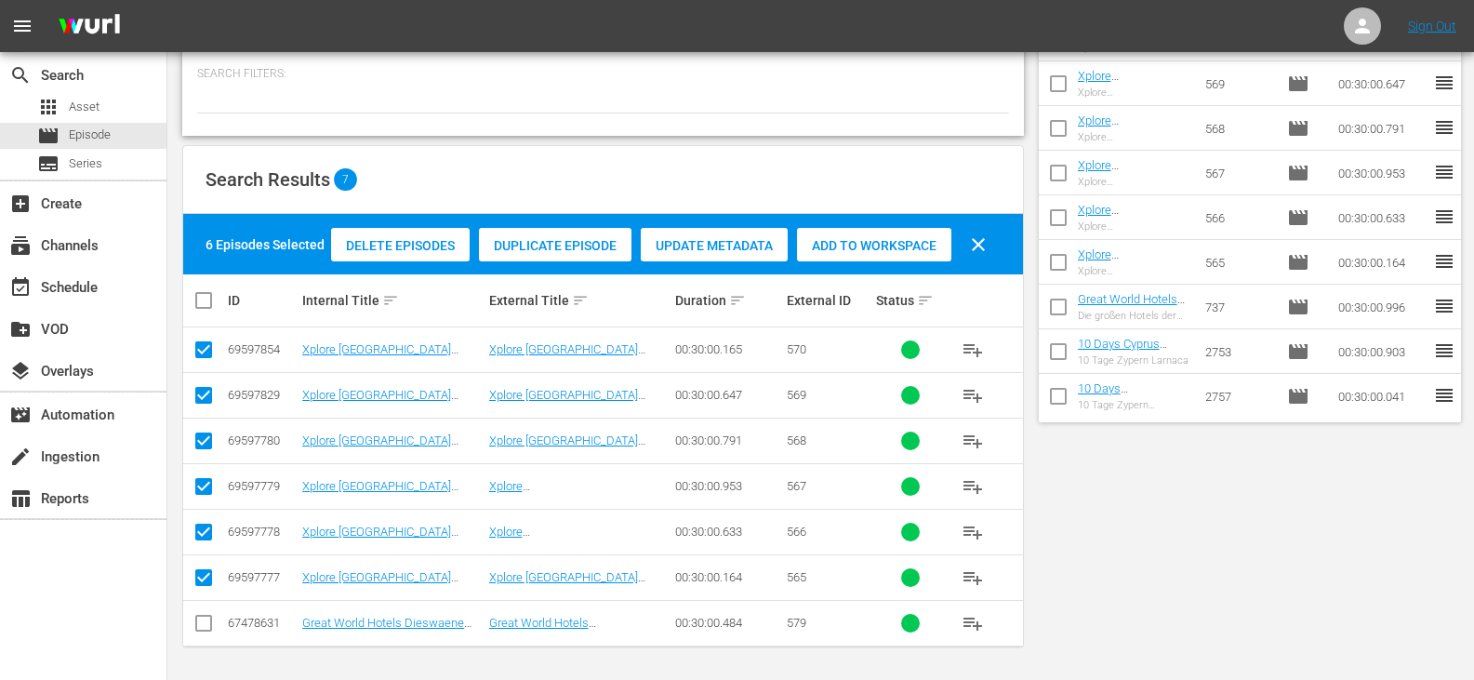
scroll to position [0, 0]
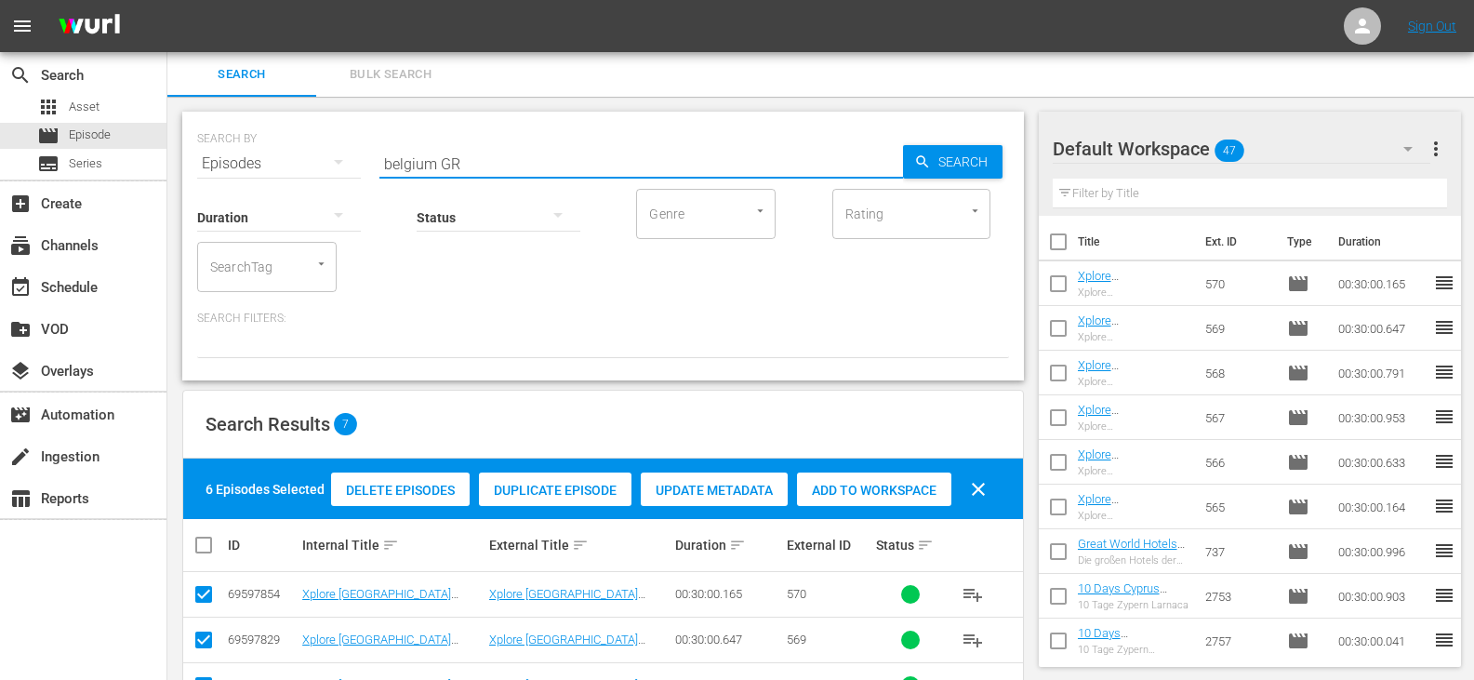
drag, startPoint x: 436, startPoint y: 162, endPoint x: 338, endPoint y: 221, distance: 114.3
click at [338, 221] on div "SEARCH BY Search By Episodes Search ID, Title, Description, Keywords, or Catego…" at bounding box center [602, 246] width 841 height 269
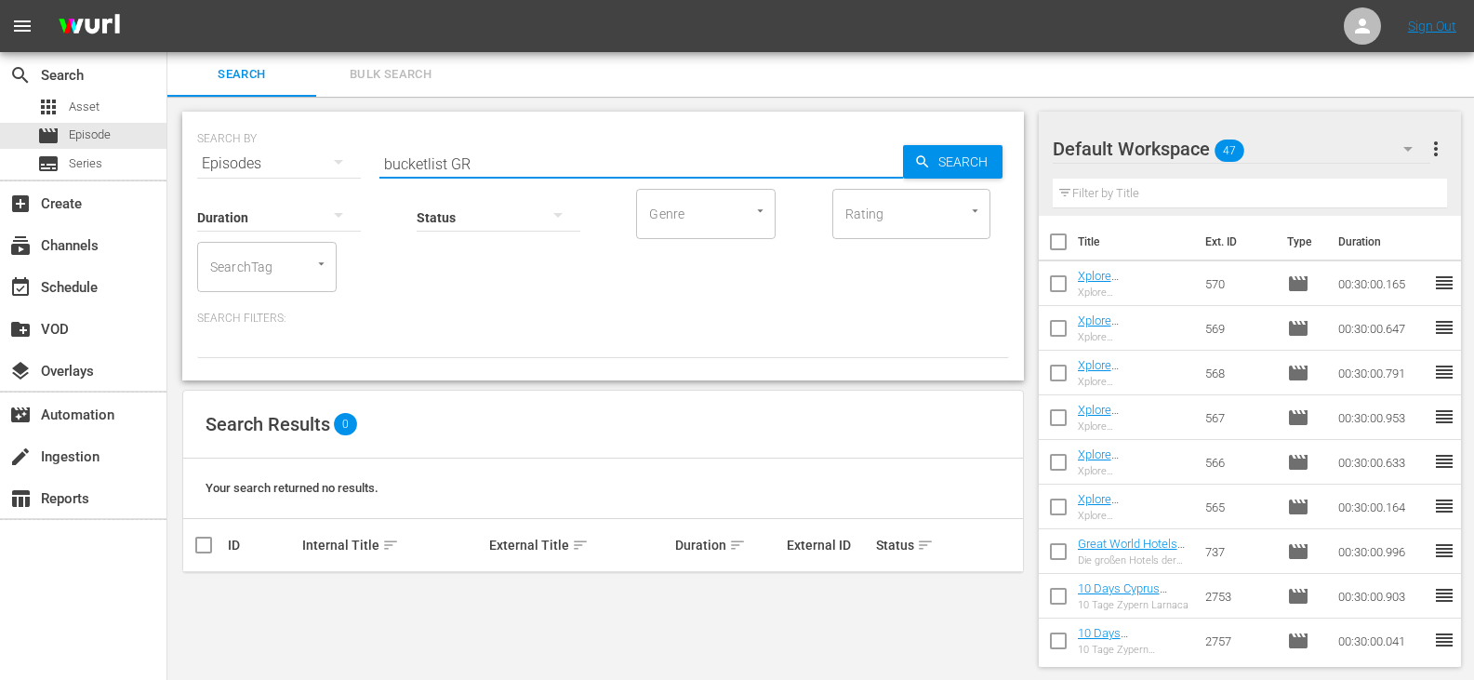
scroll to position [2, 0]
drag, startPoint x: 446, startPoint y: 164, endPoint x: 279, endPoint y: 182, distance: 168.4
click at [279, 182] on div "SEARCH BY Search By Episodes Search ID, Title, Description, Keywords, or Catego…" at bounding box center [602, 244] width 841 height 269
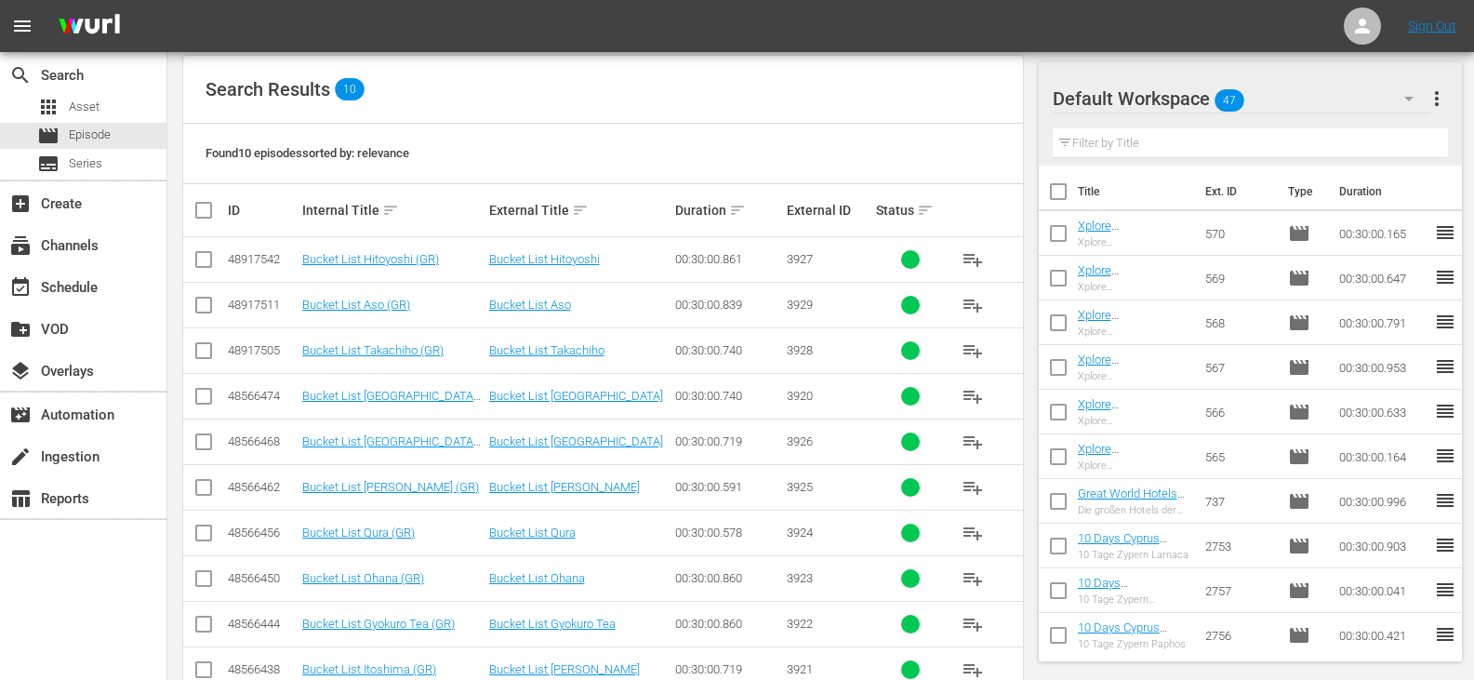
scroll to position [382, 0]
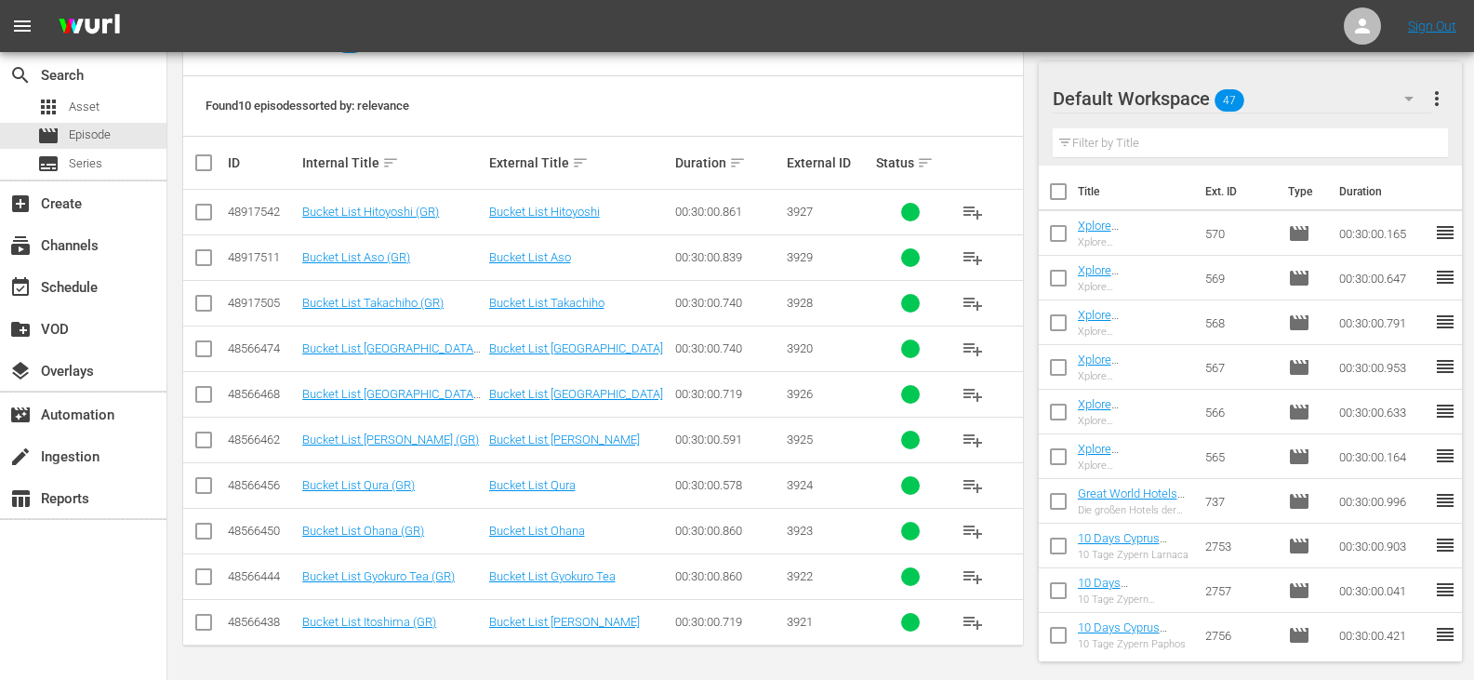
type input "bucket GR"
click at [199, 166] on input "checkbox" at bounding box center [210, 163] width 37 height 22
checkbox input "true"
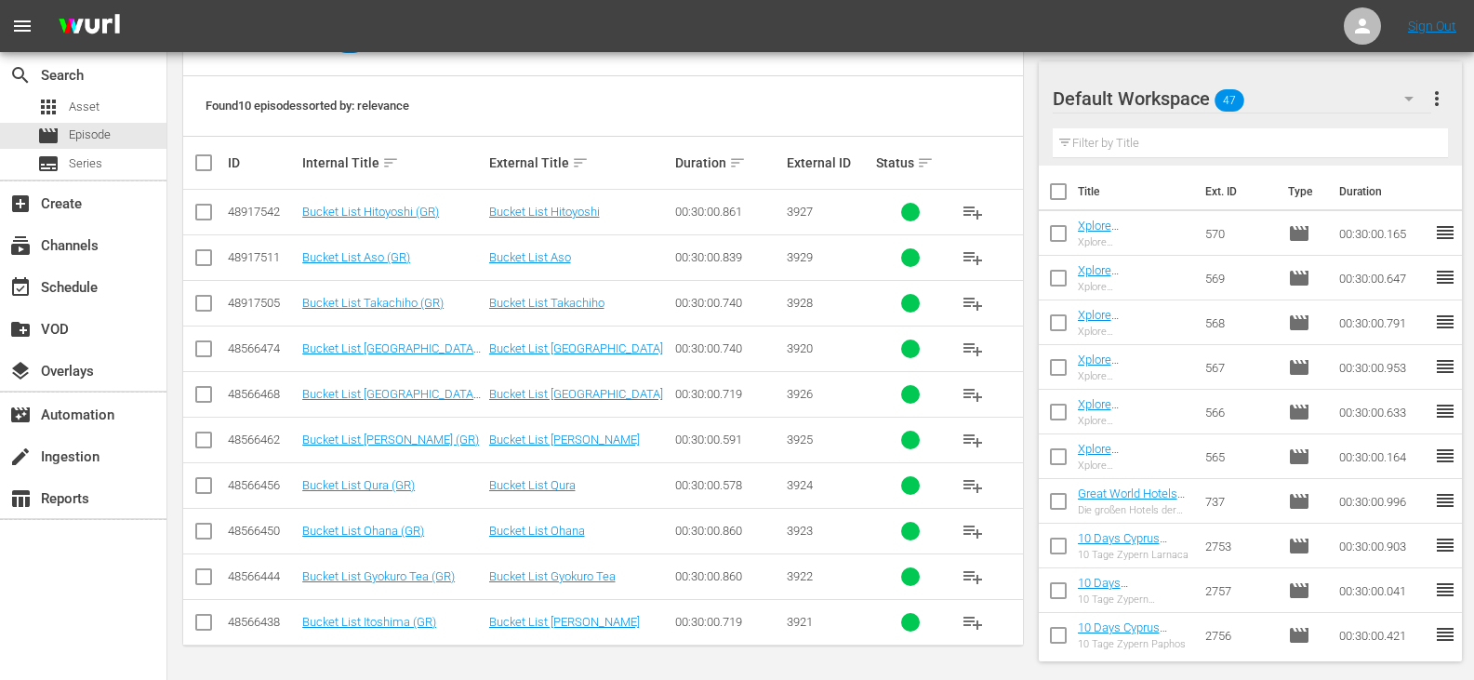
checkbox input "true"
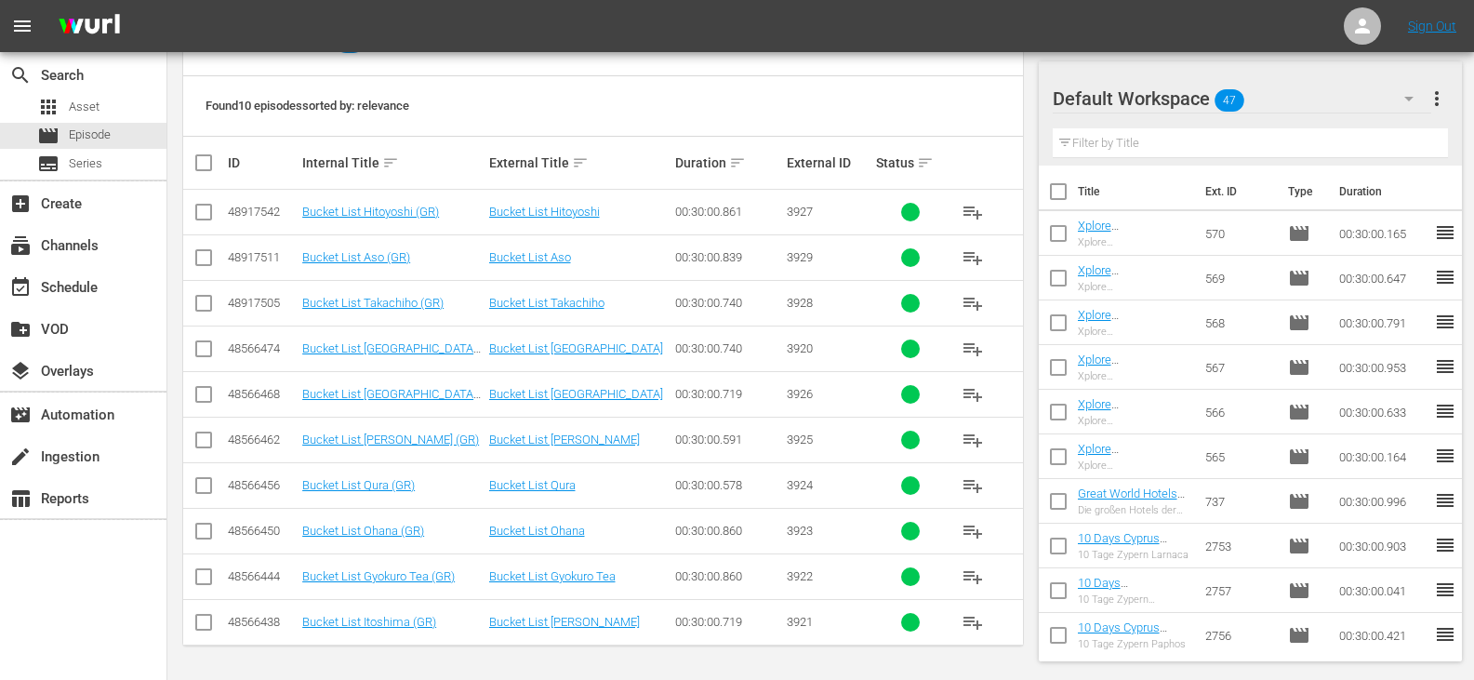
checkbox input "true"
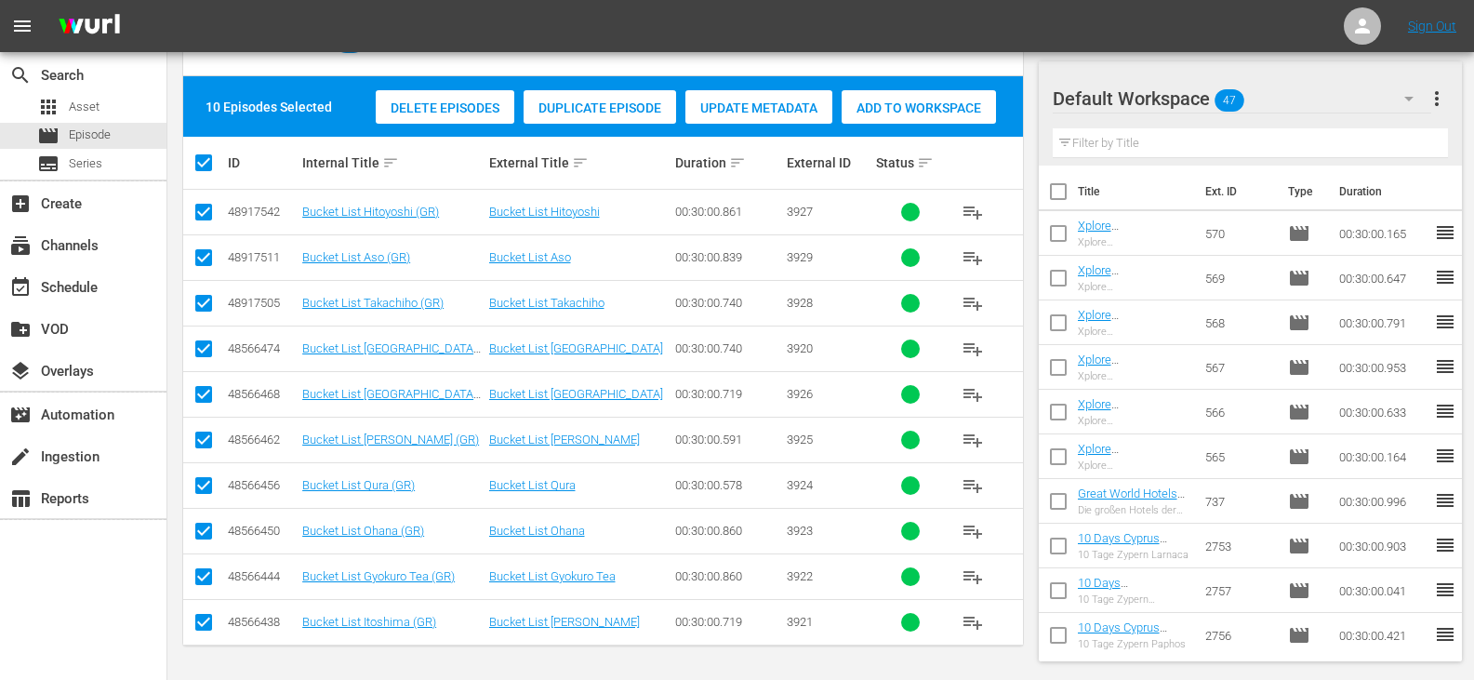
scroll to position [0, 0]
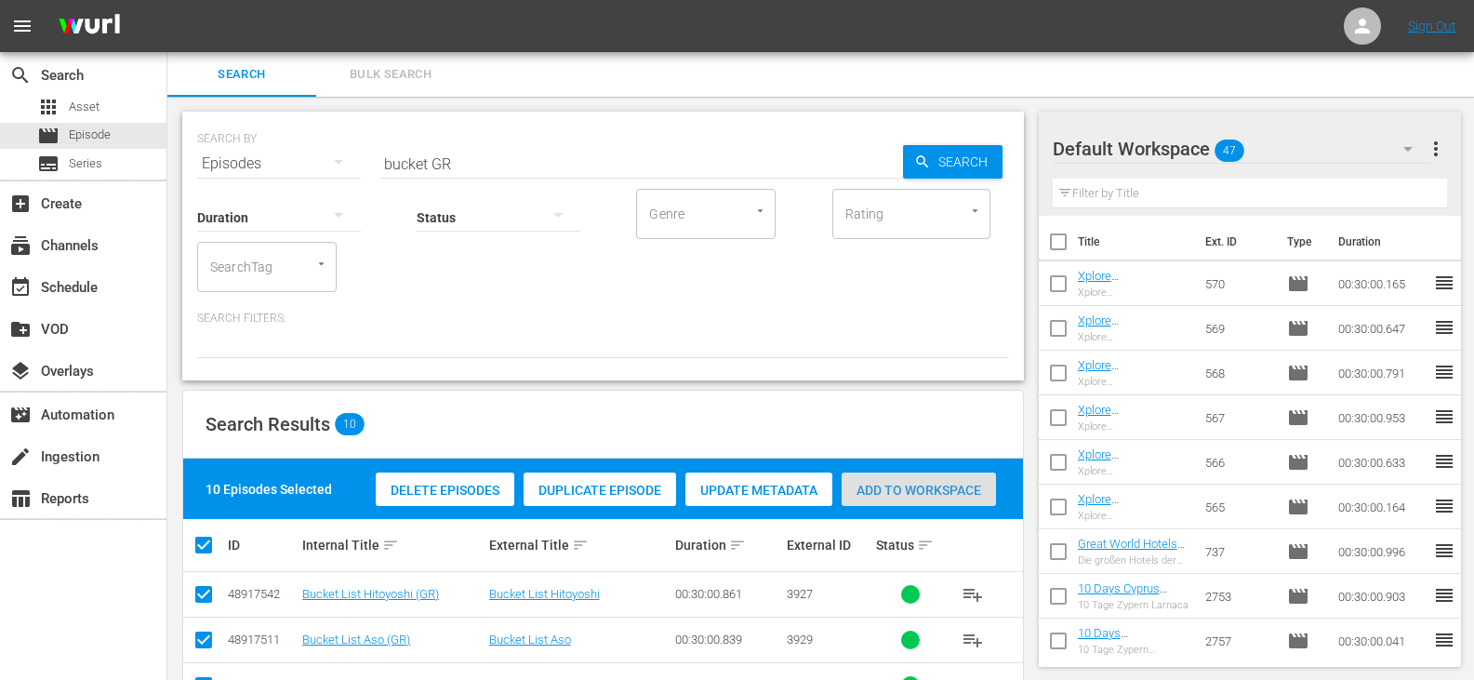
click at [969, 481] on div "Add to Workspace" at bounding box center [918, 489] width 154 height 35
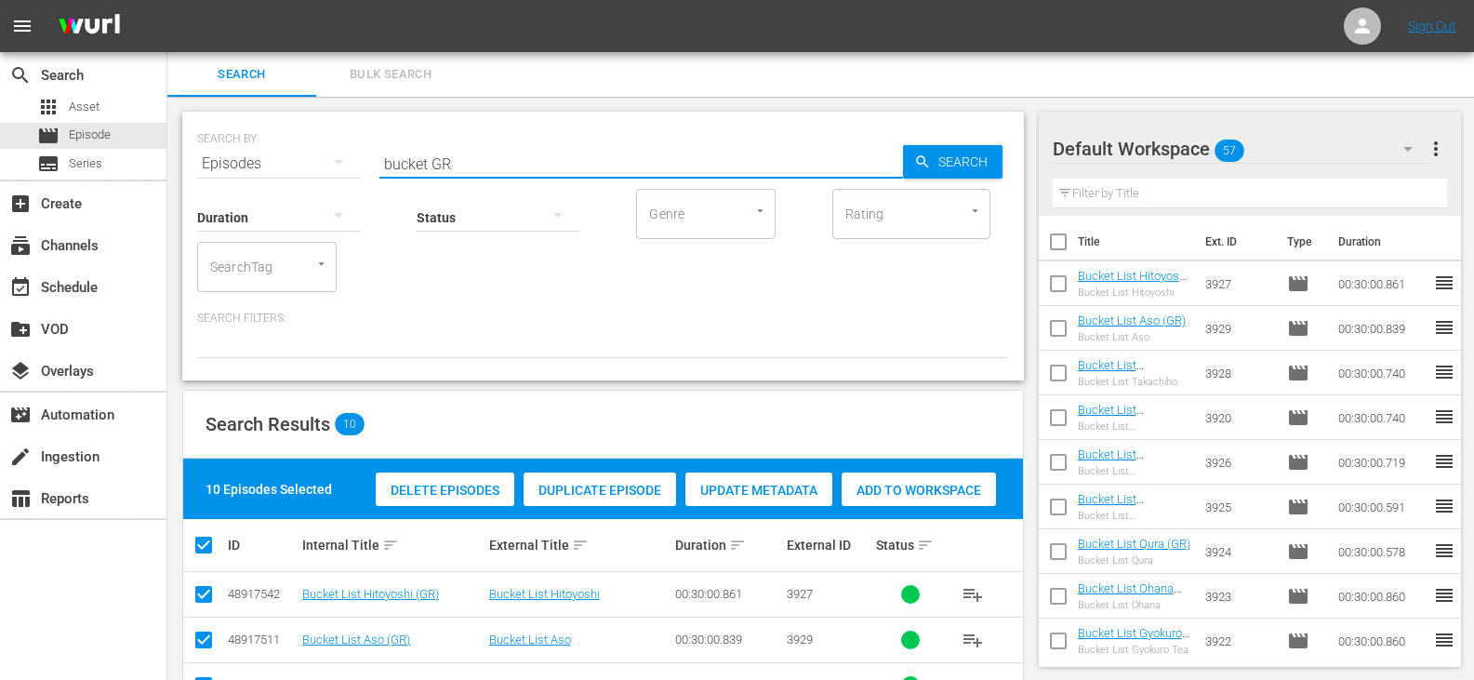
drag, startPoint x: 425, startPoint y: 167, endPoint x: 195, endPoint y: 192, distance: 231.0
click at [195, 192] on div "SEARCH BY Search By Episodes Search ID, Title, Description, Keywords, or Catego…" at bounding box center [602, 246] width 841 height 269
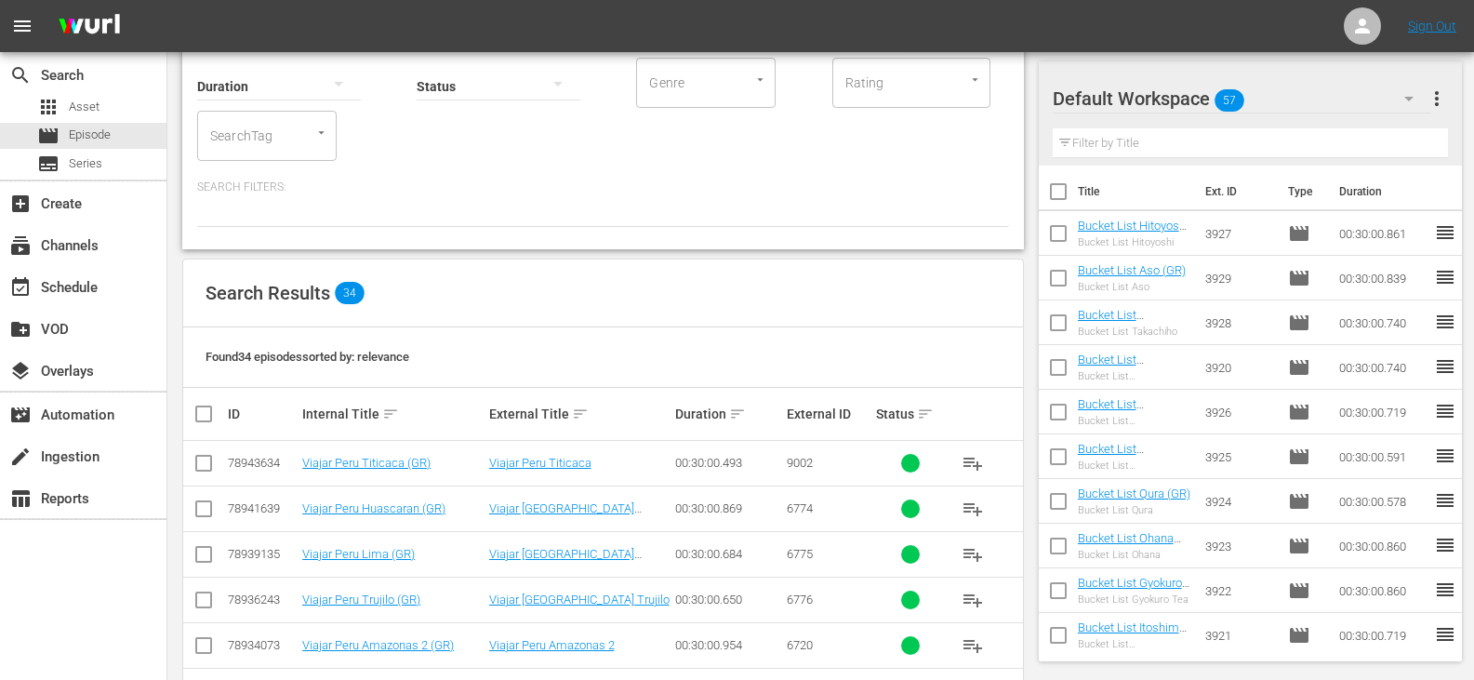
scroll to position [81, 0]
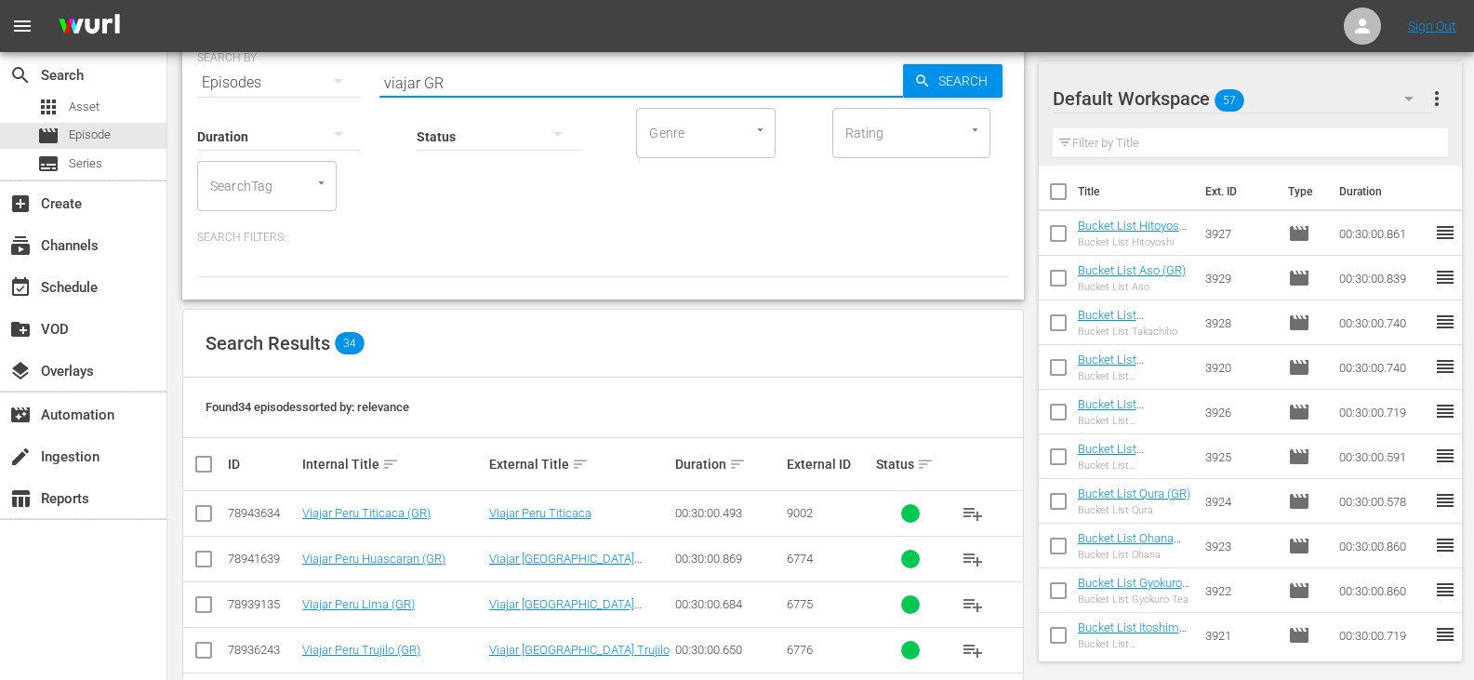
type input "viajar GR"
click at [208, 462] on input "checkbox" at bounding box center [210, 464] width 37 height 22
checkbox input "true"
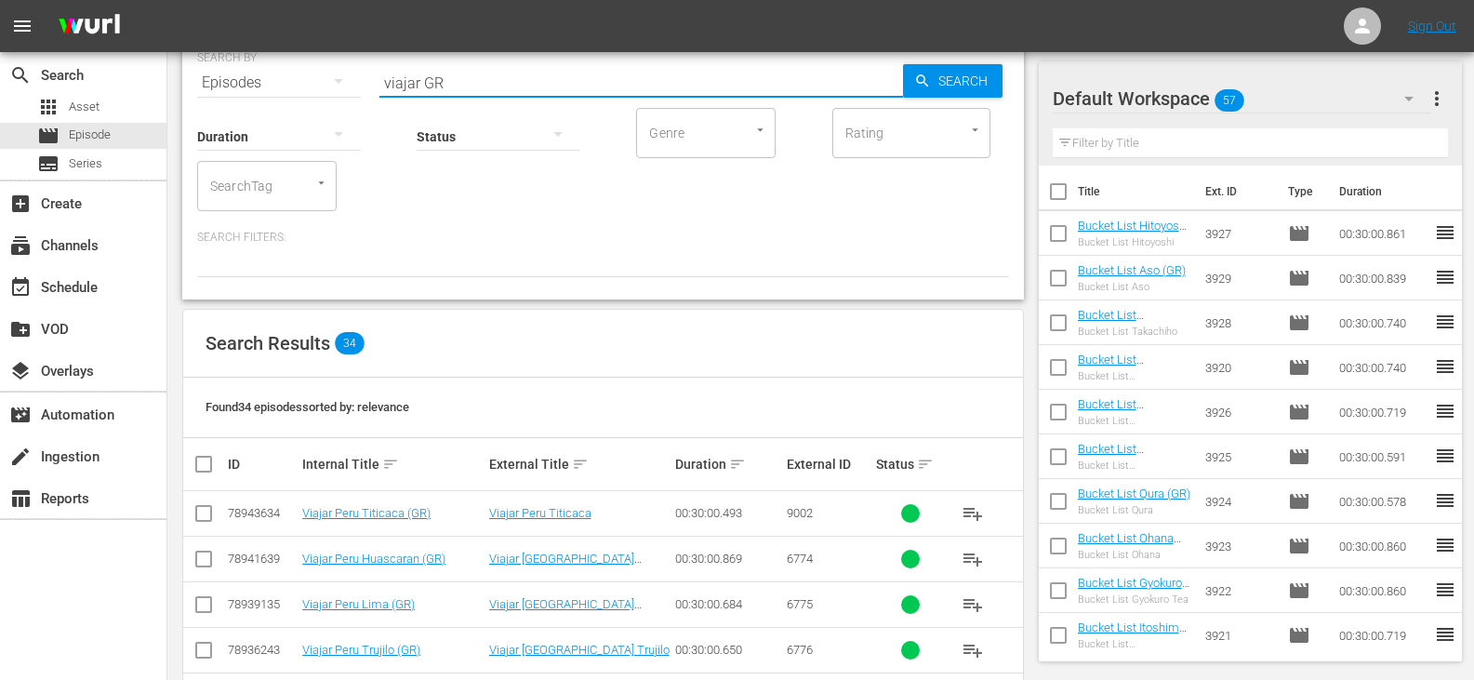
checkbox input "true"
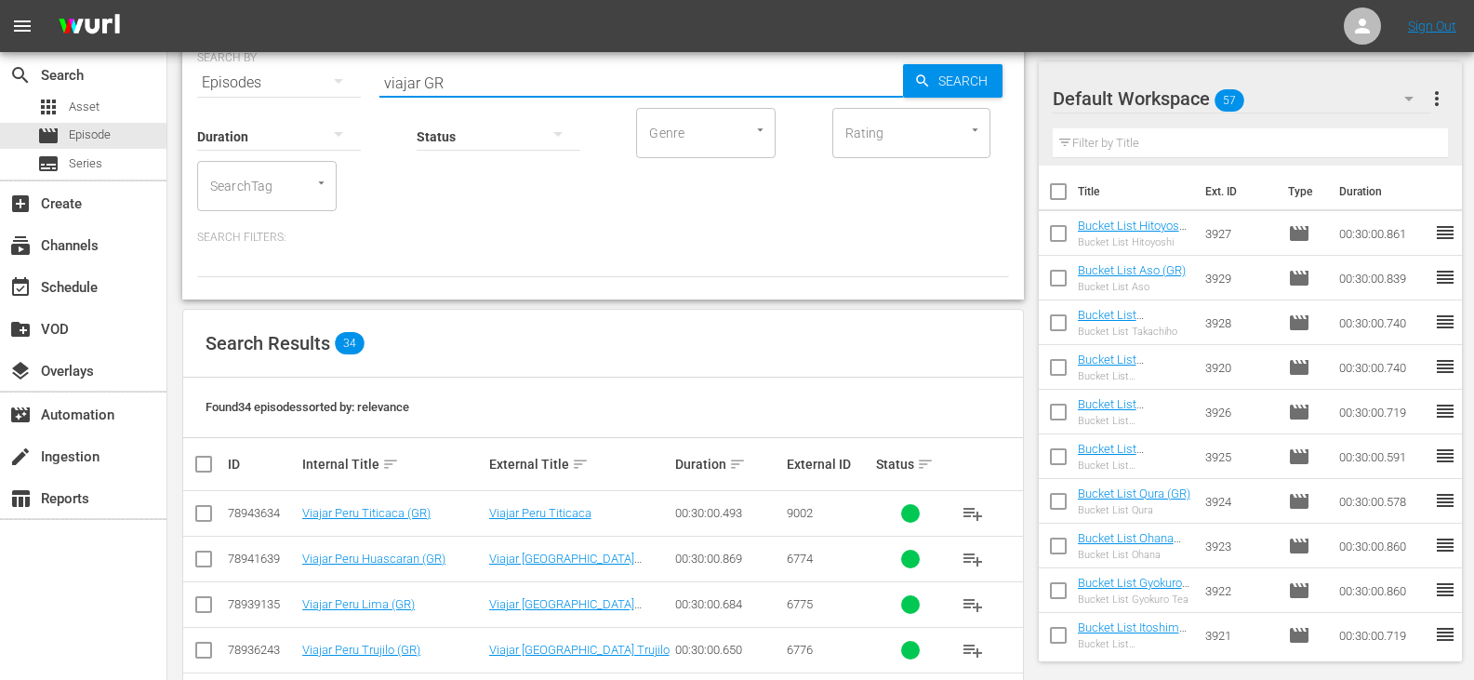
checkbox input "true"
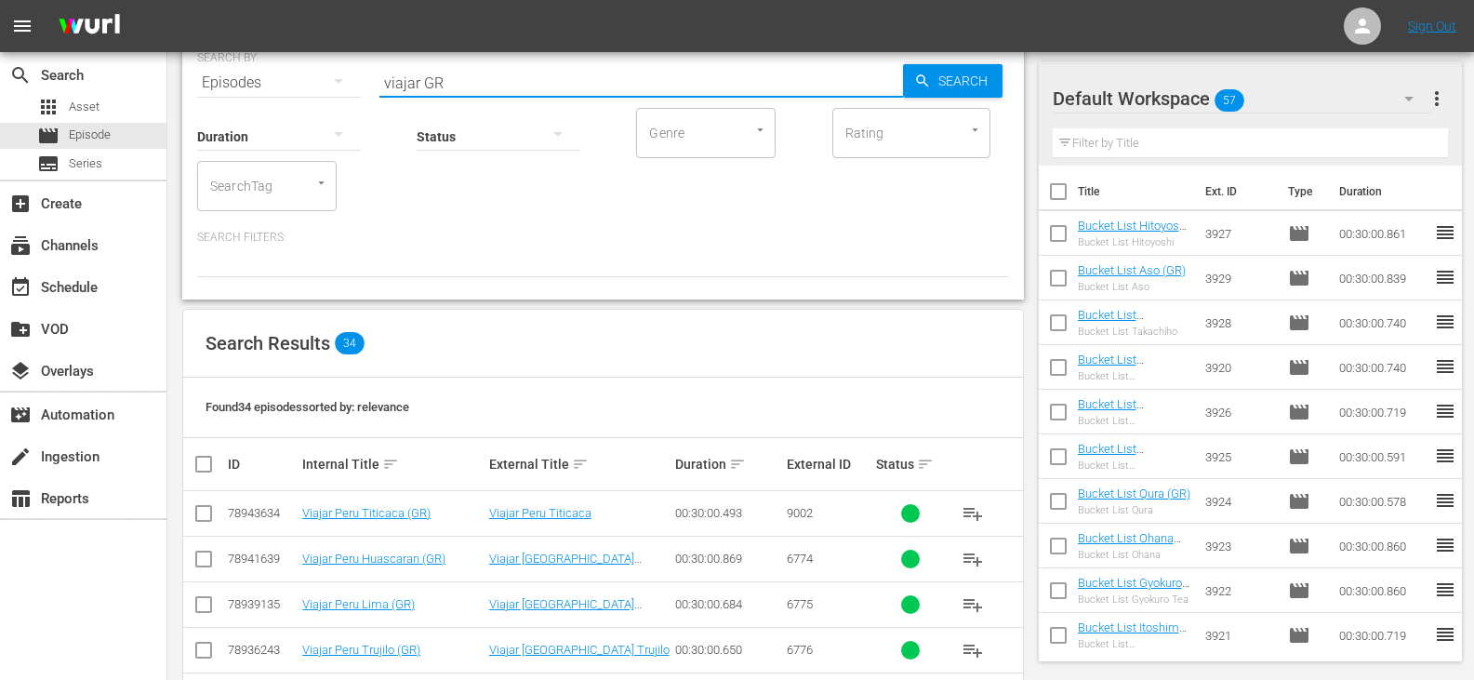
checkbox input "true"
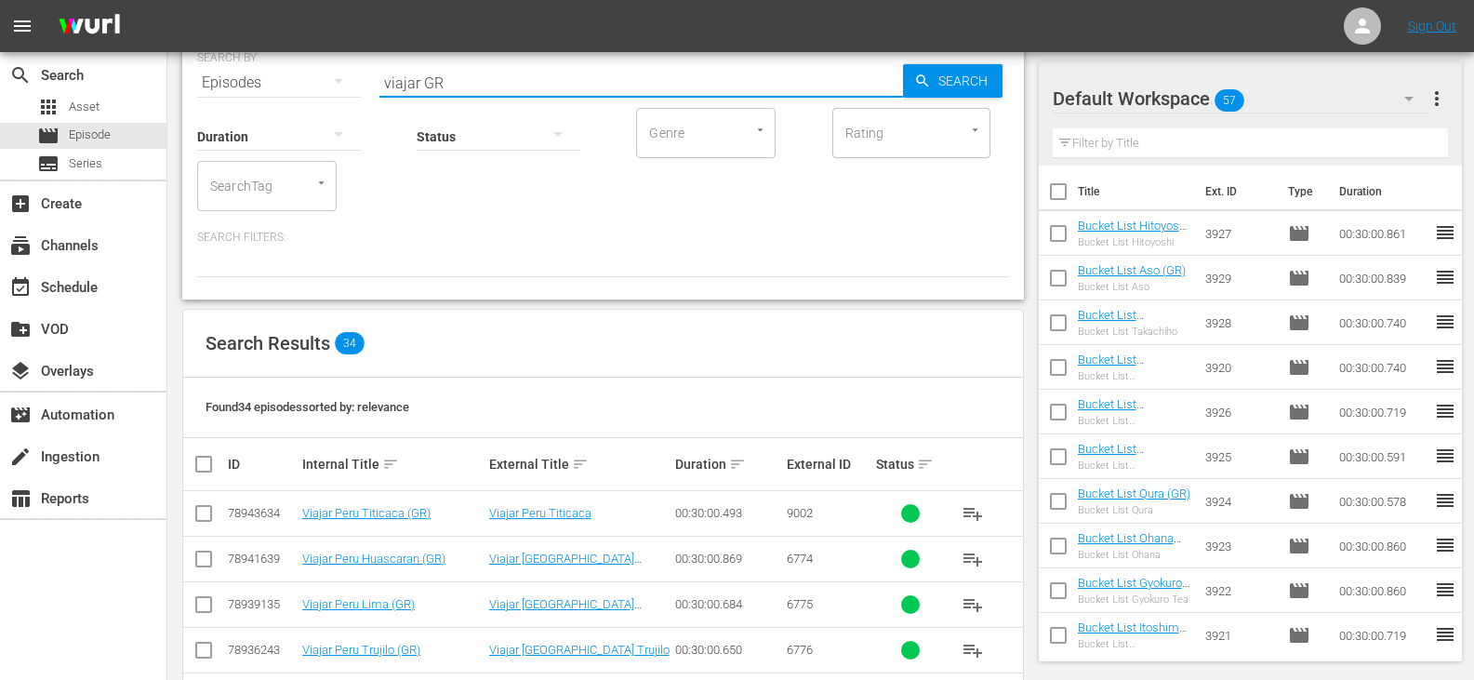
checkbox input "true"
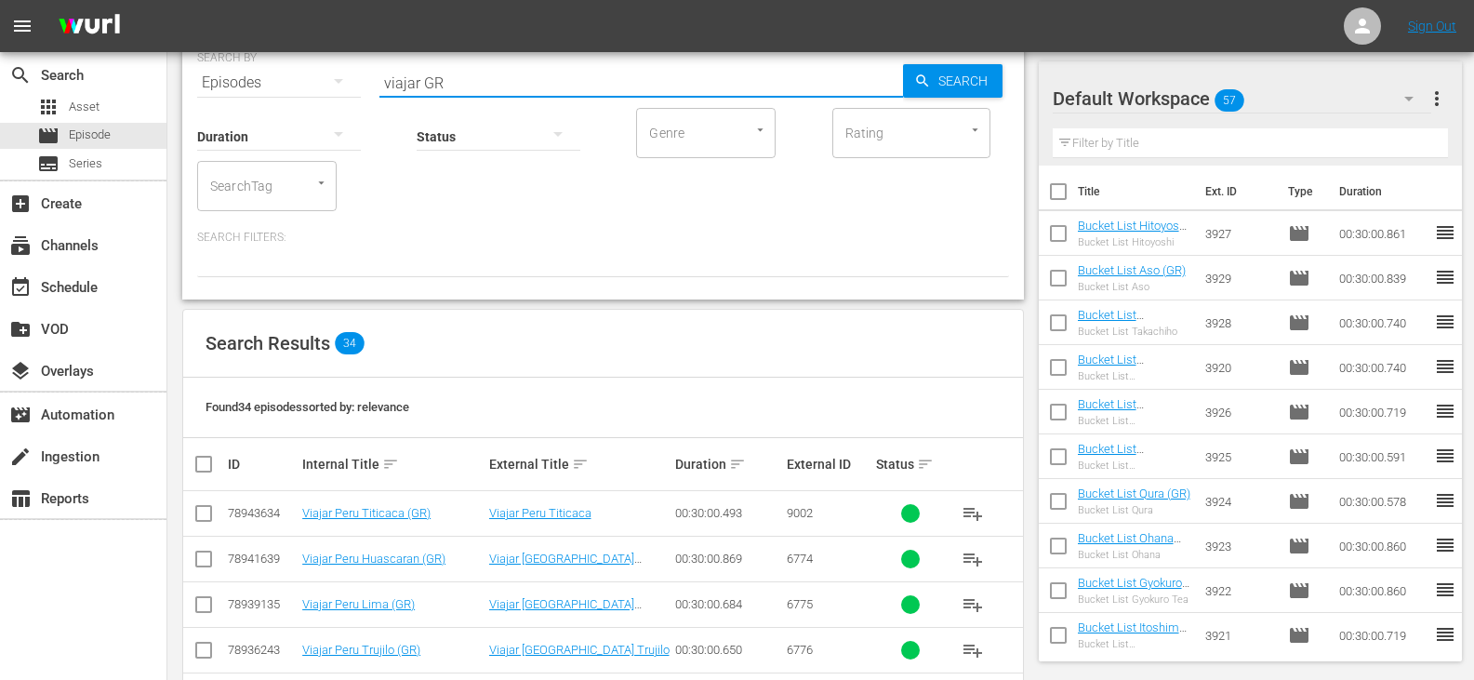
checkbox input "true"
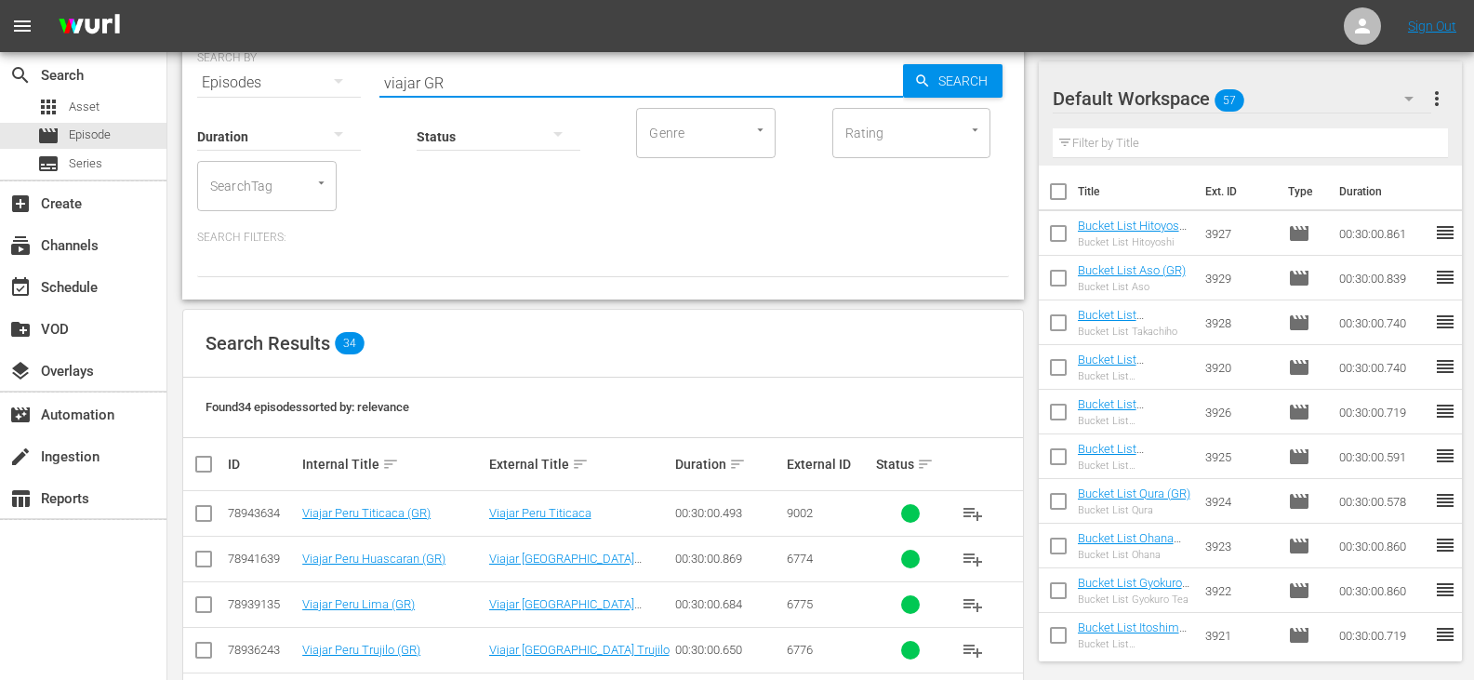
checkbox input "true"
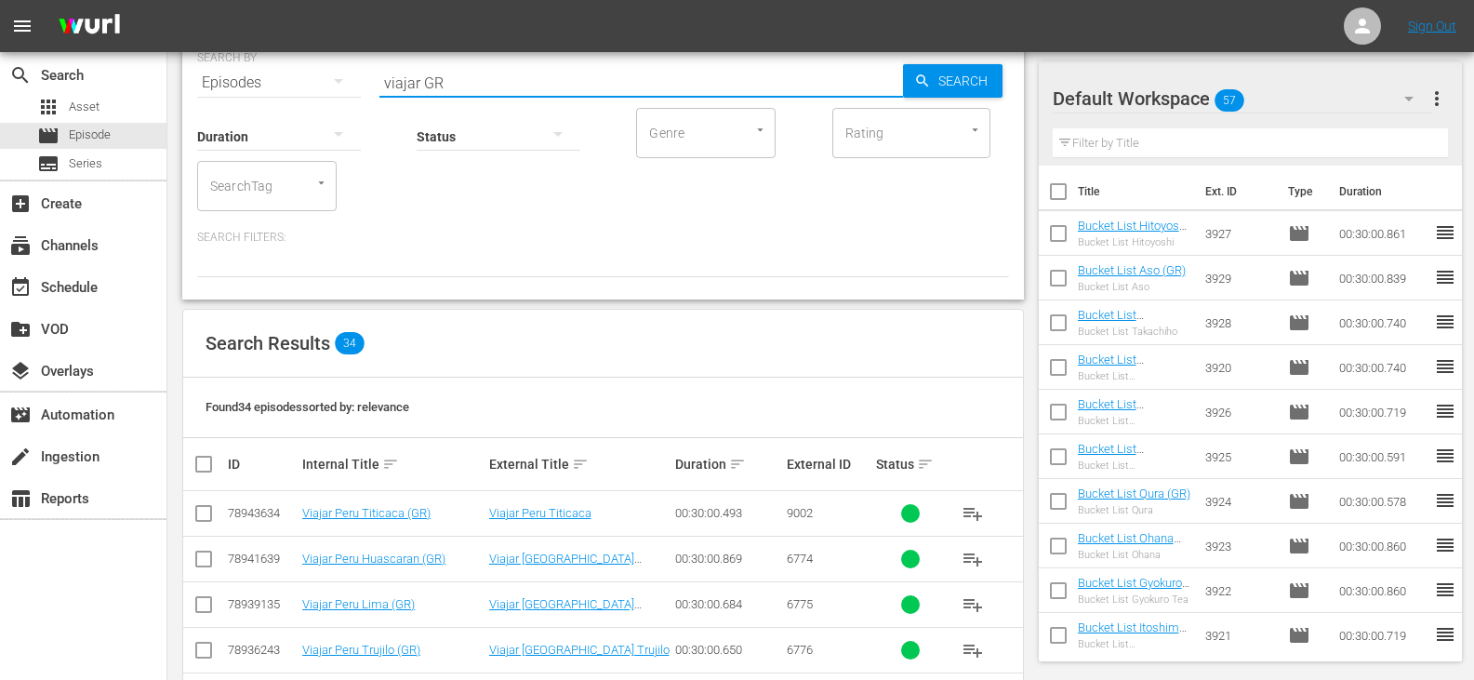
checkbox input "true"
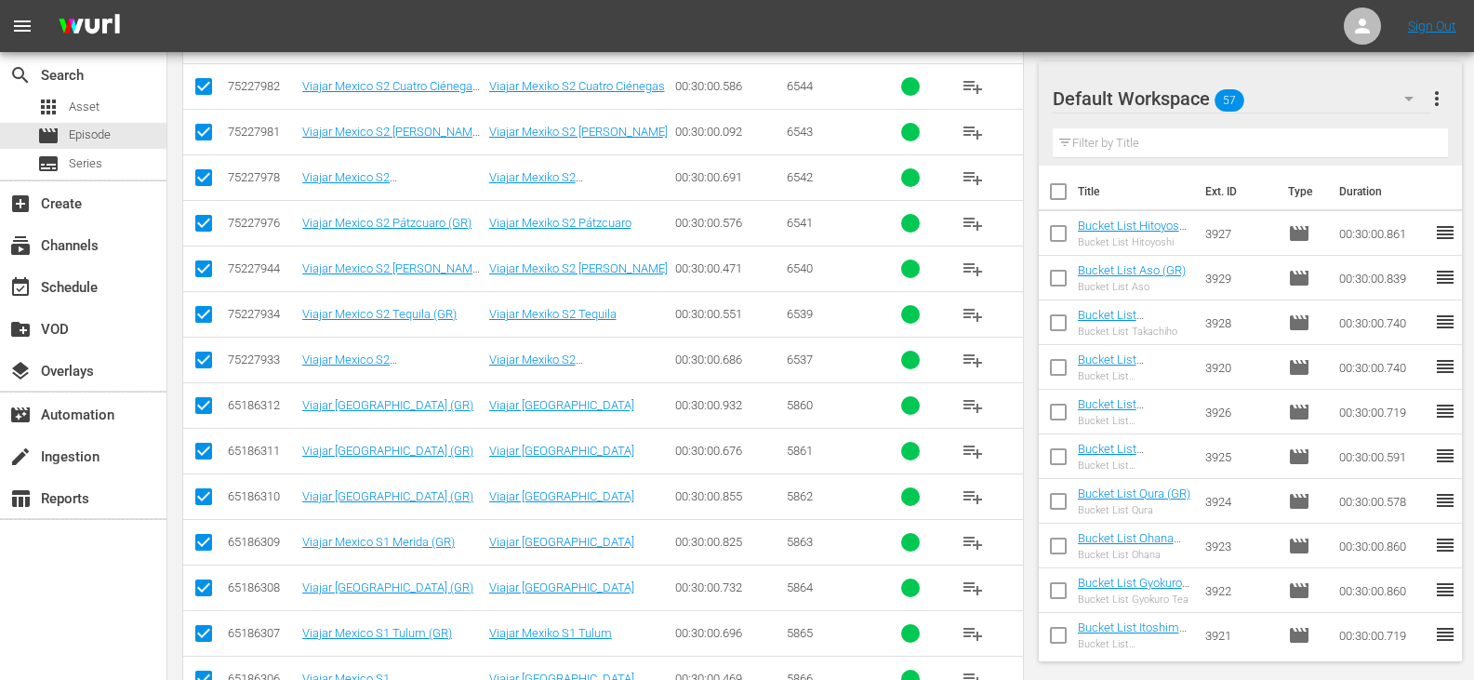
scroll to position [267, 0]
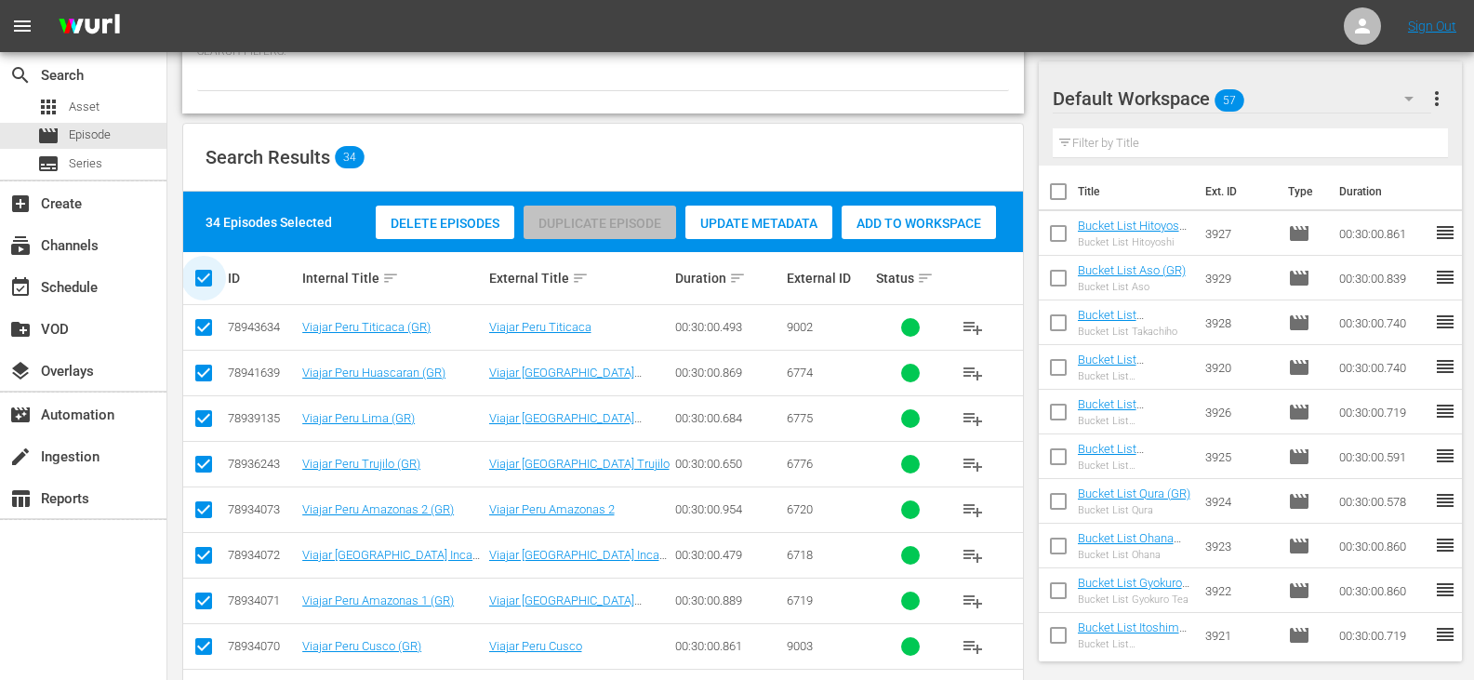
click at [199, 273] on input "checkbox" at bounding box center [210, 278] width 37 height 22
checkbox input "false"
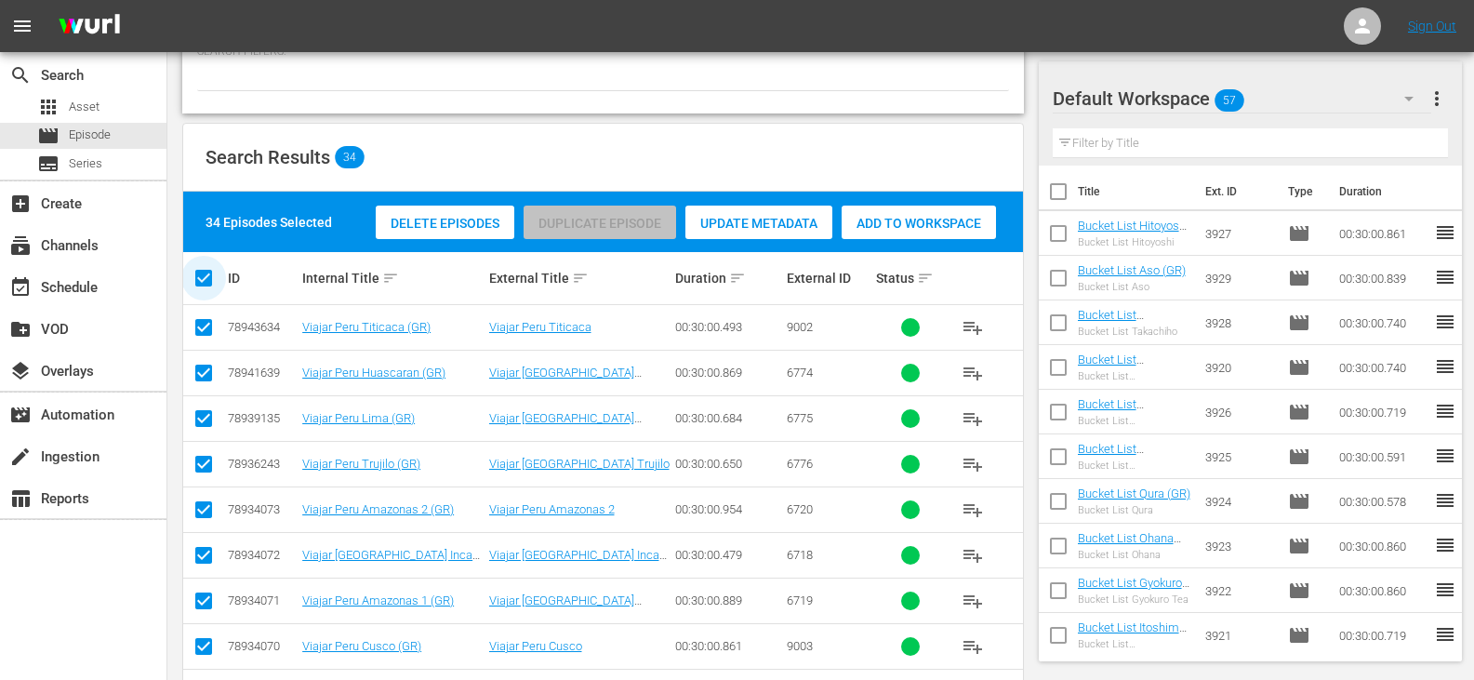
checkbox input "false"
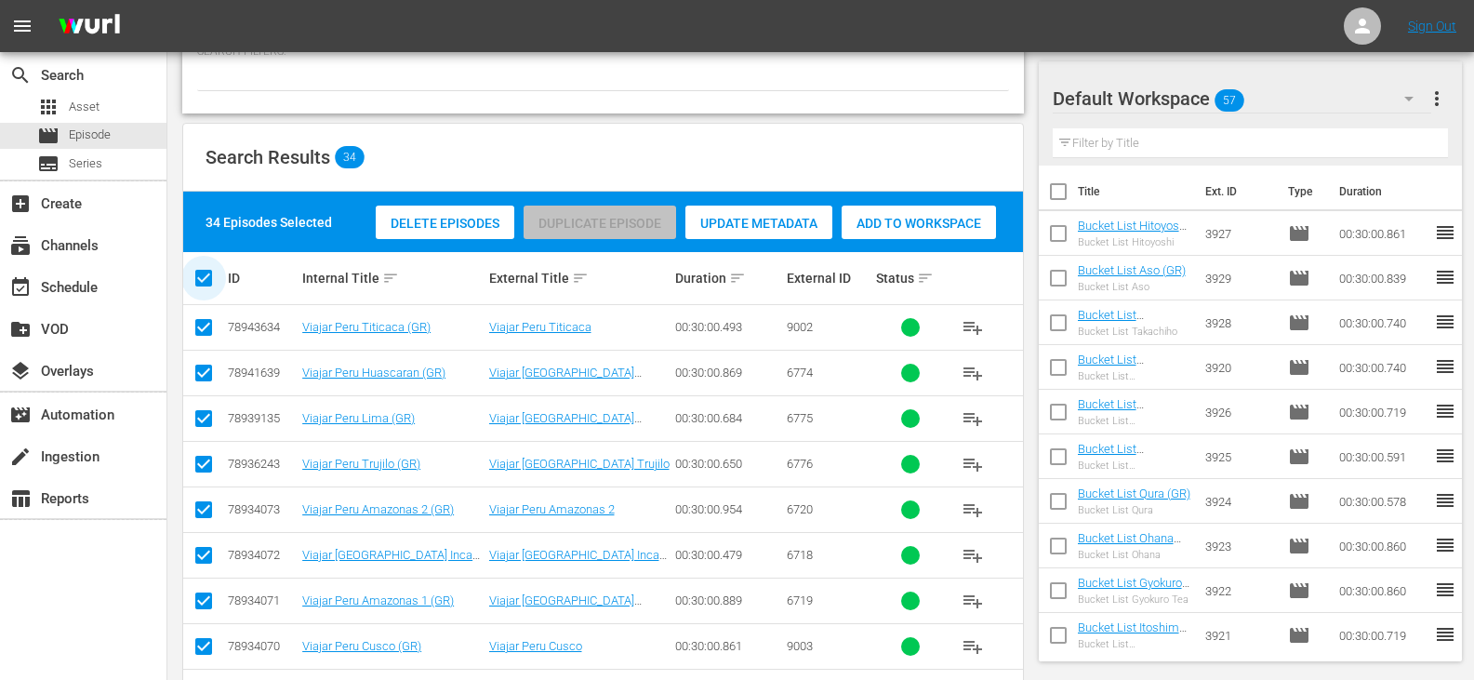
checkbox input "false"
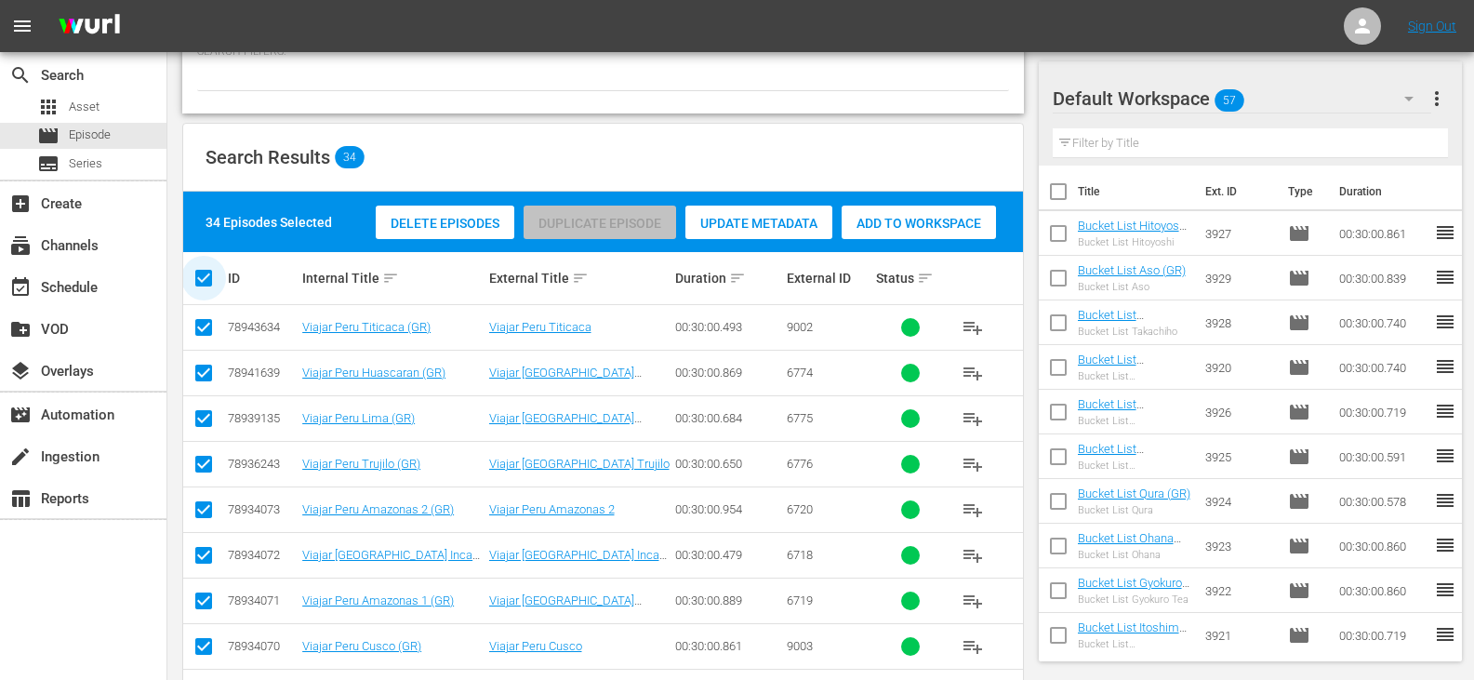
checkbox input "false"
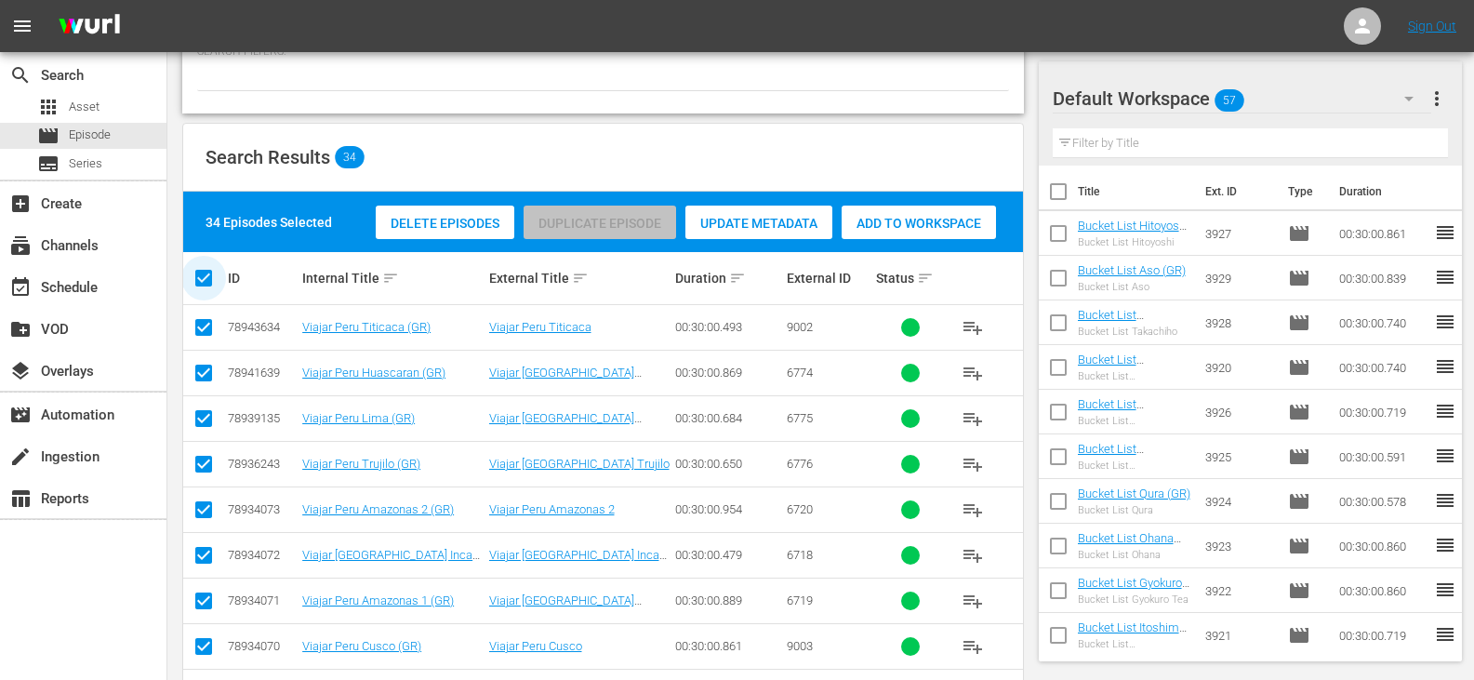
checkbox input "false"
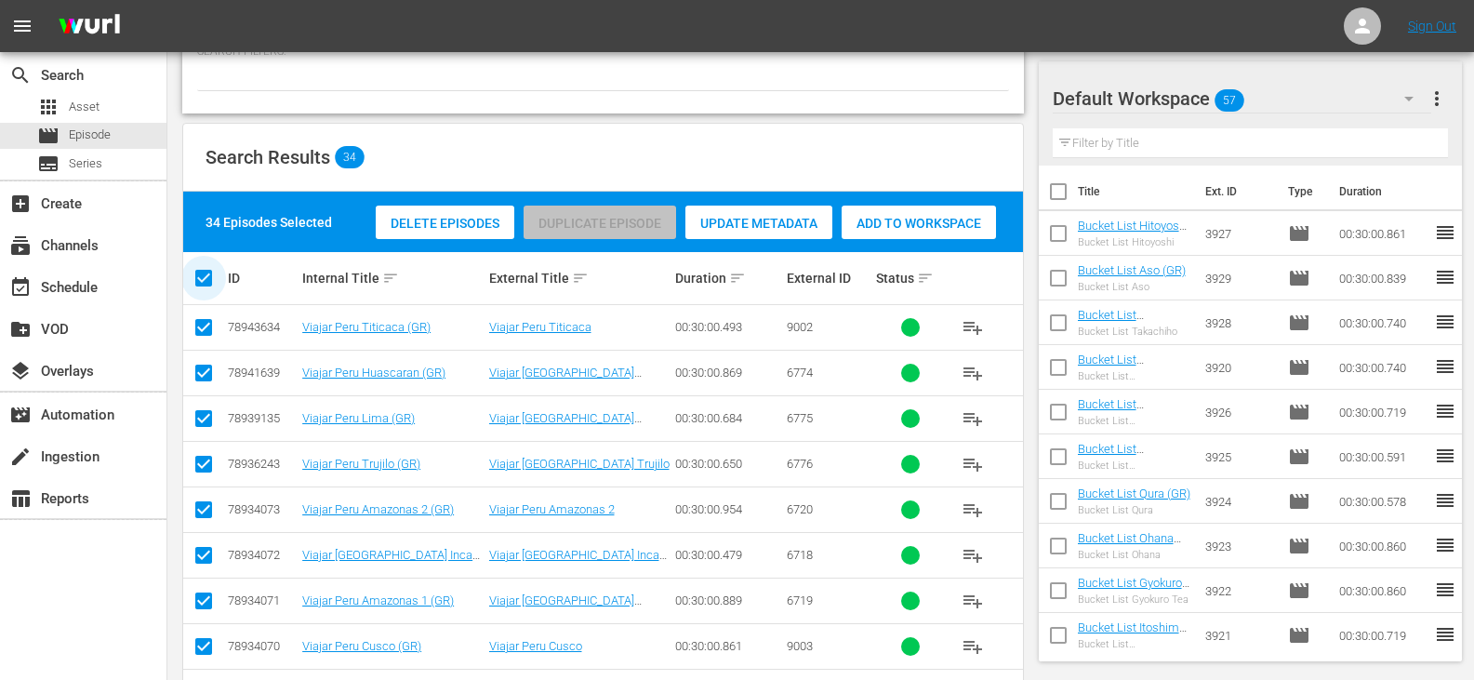
checkbox input "false"
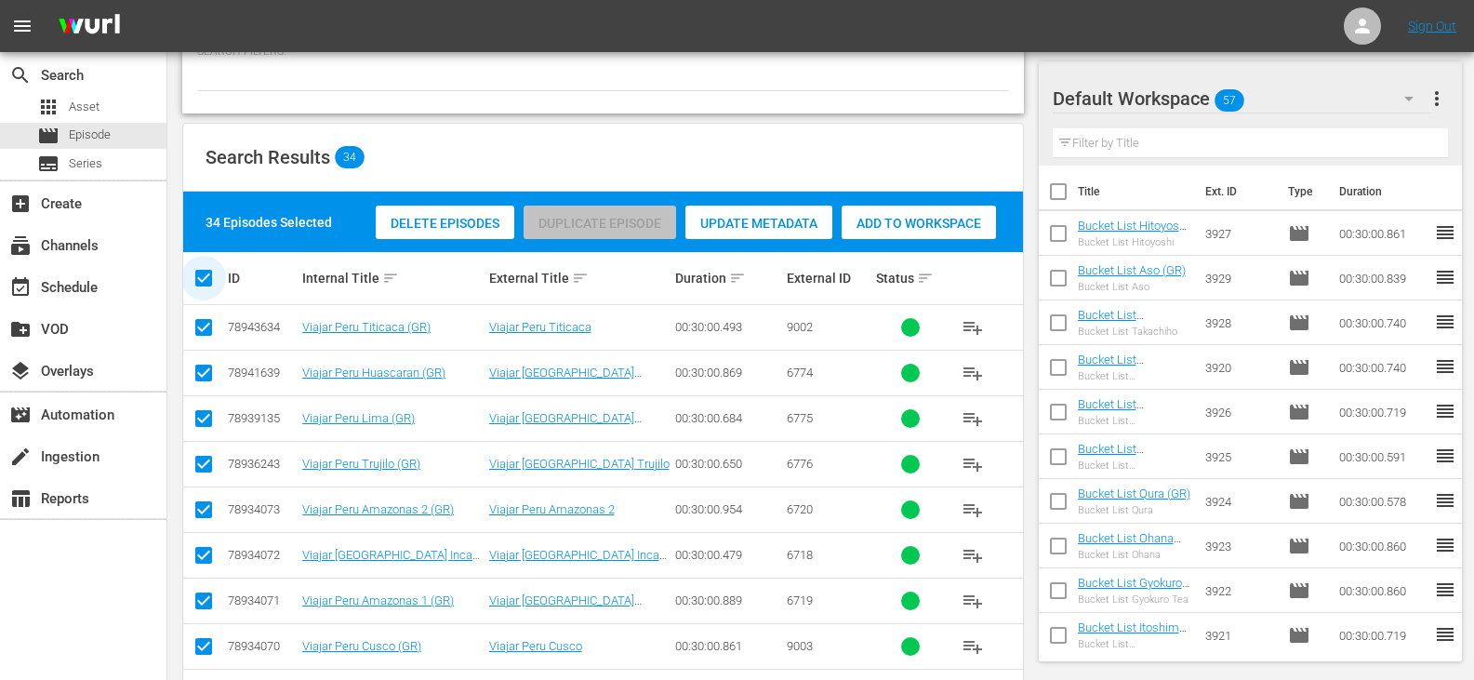
checkbox input "false"
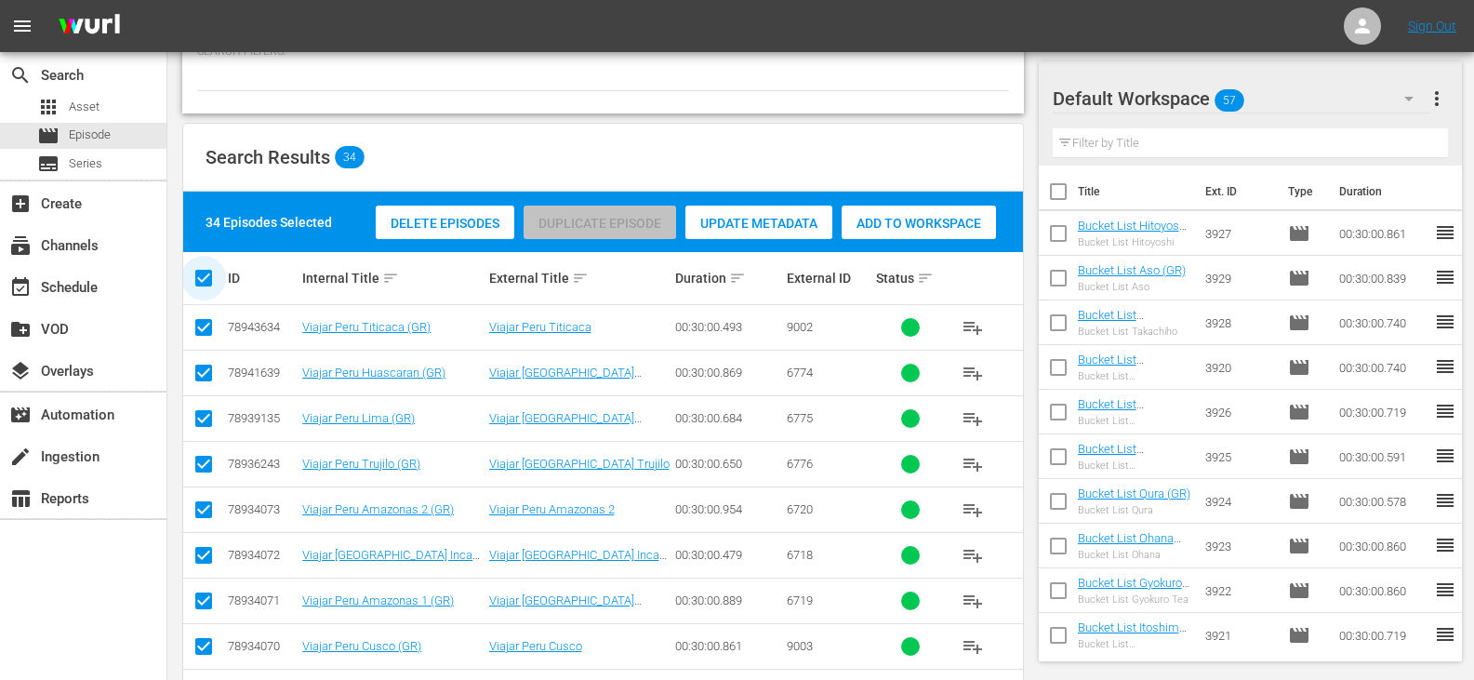
checkbox input "false"
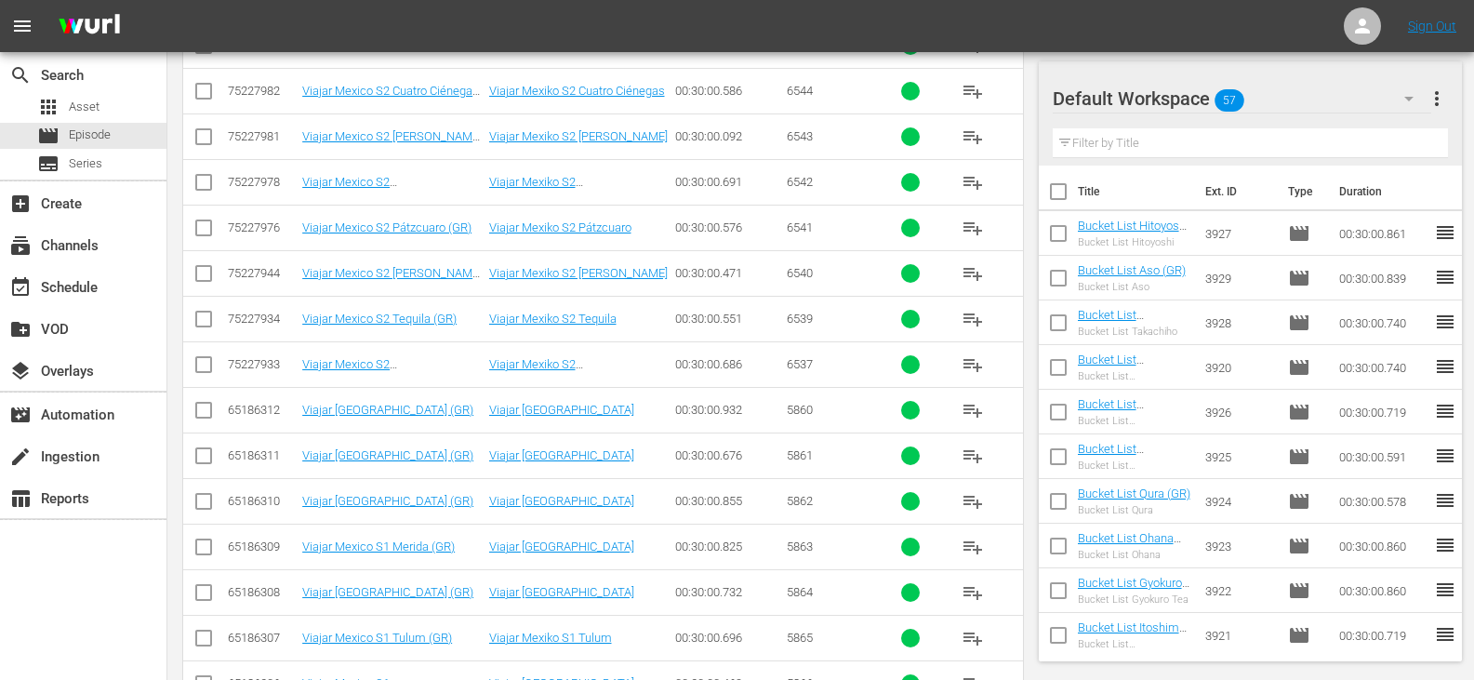
scroll to position [918, 0]
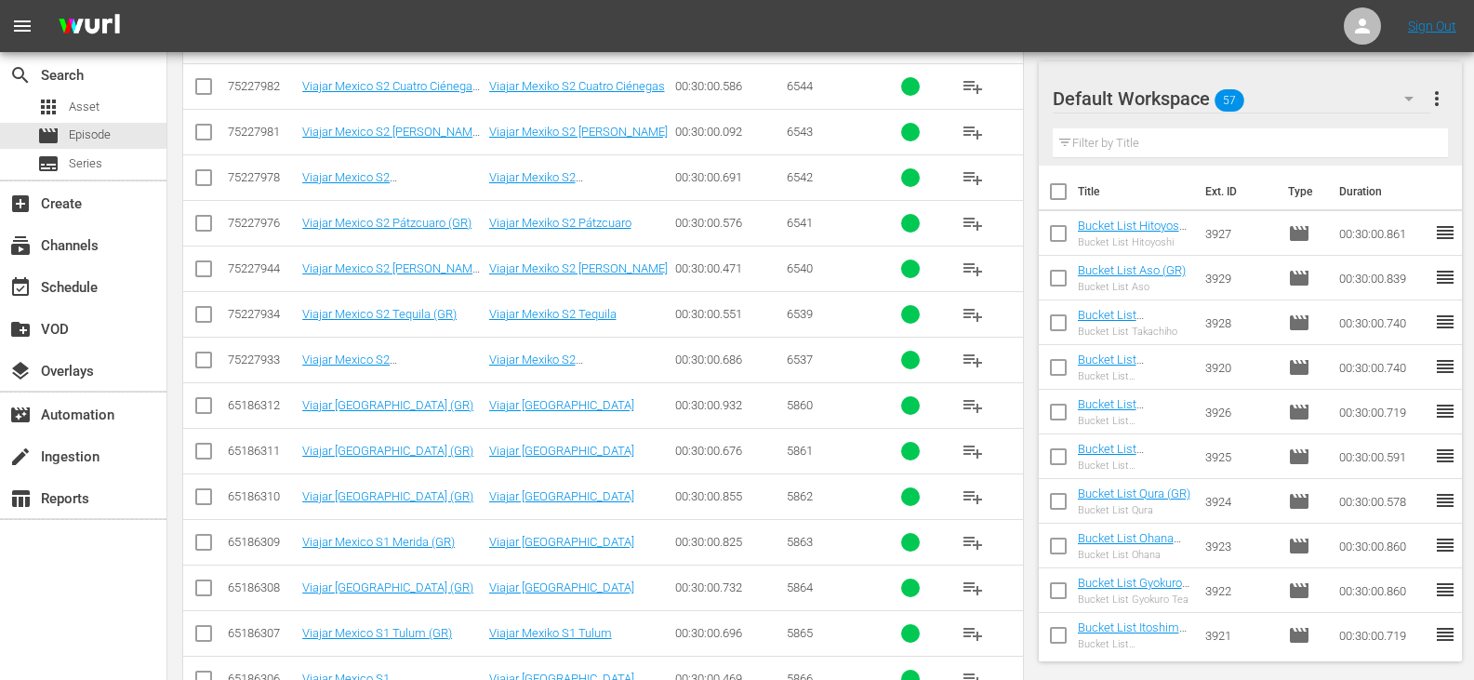
click at [208, 400] on input "checkbox" at bounding box center [203, 409] width 22 height 22
checkbox input "true"
click at [198, 449] on input "checkbox" at bounding box center [203, 454] width 22 height 22
checkbox input "true"
click at [202, 485] on icon at bounding box center [203, 496] width 22 height 22
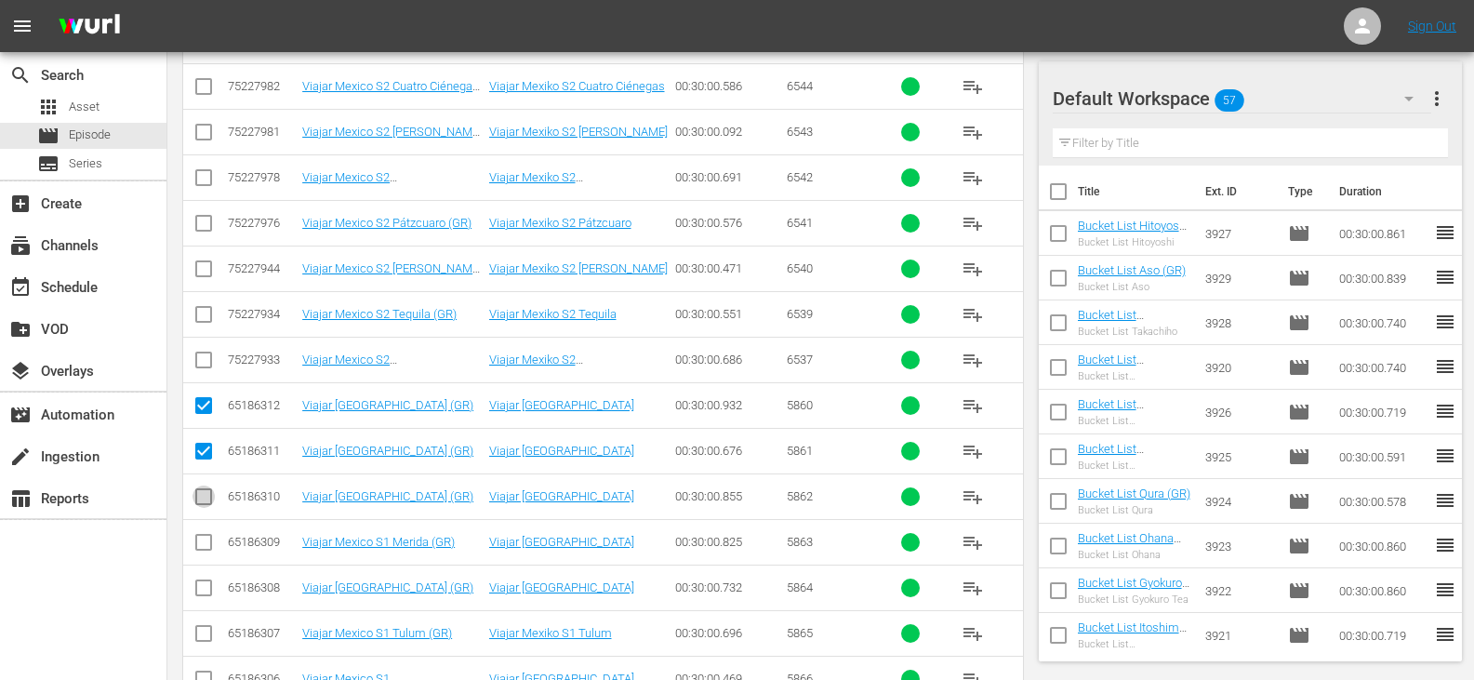
click at [202, 496] on input "checkbox" at bounding box center [203, 500] width 22 height 22
checkbox input "true"
click at [206, 542] on input "checkbox" at bounding box center [203, 546] width 22 height 22
checkbox input "true"
click at [205, 581] on input "checkbox" at bounding box center [203, 591] width 22 height 22
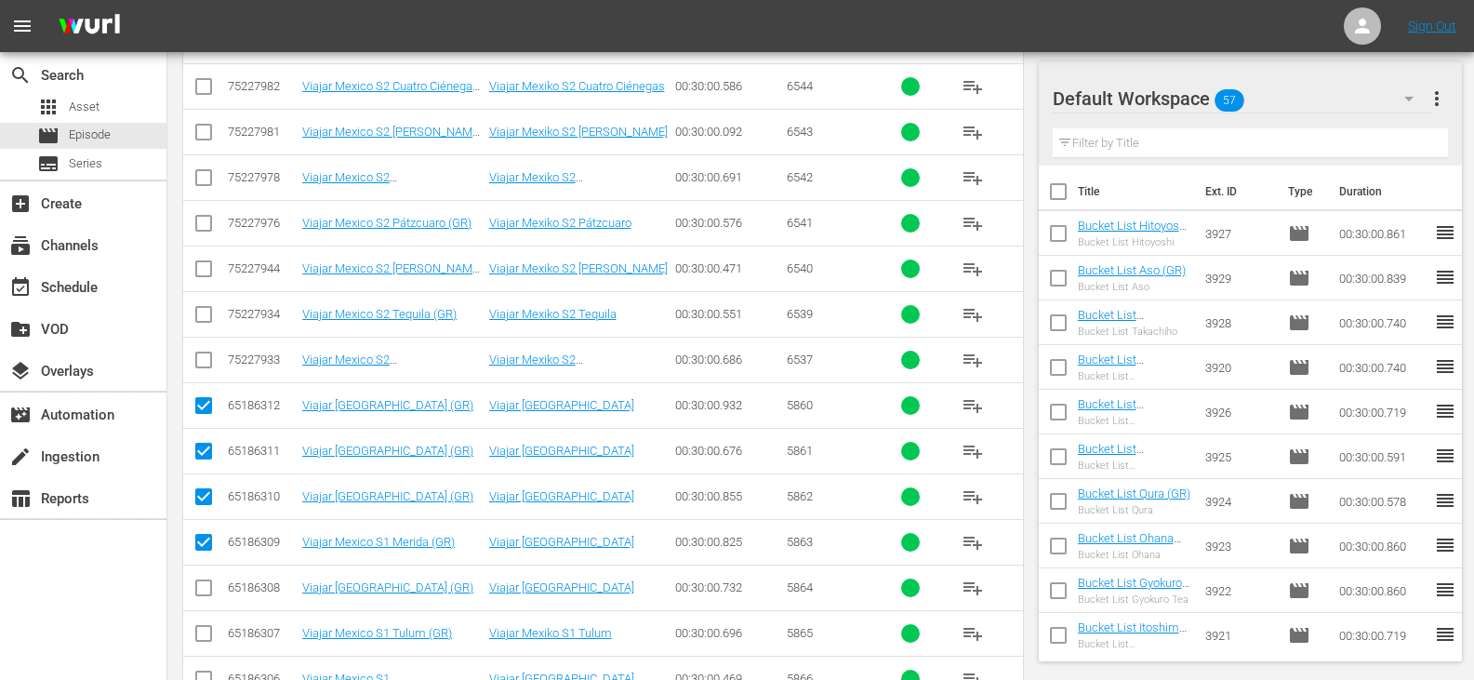
checkbox input "true"
click at [199, 635] on input "checkbox" at bounding box center [203, 637] width 22 height 22
checkbox input "true"
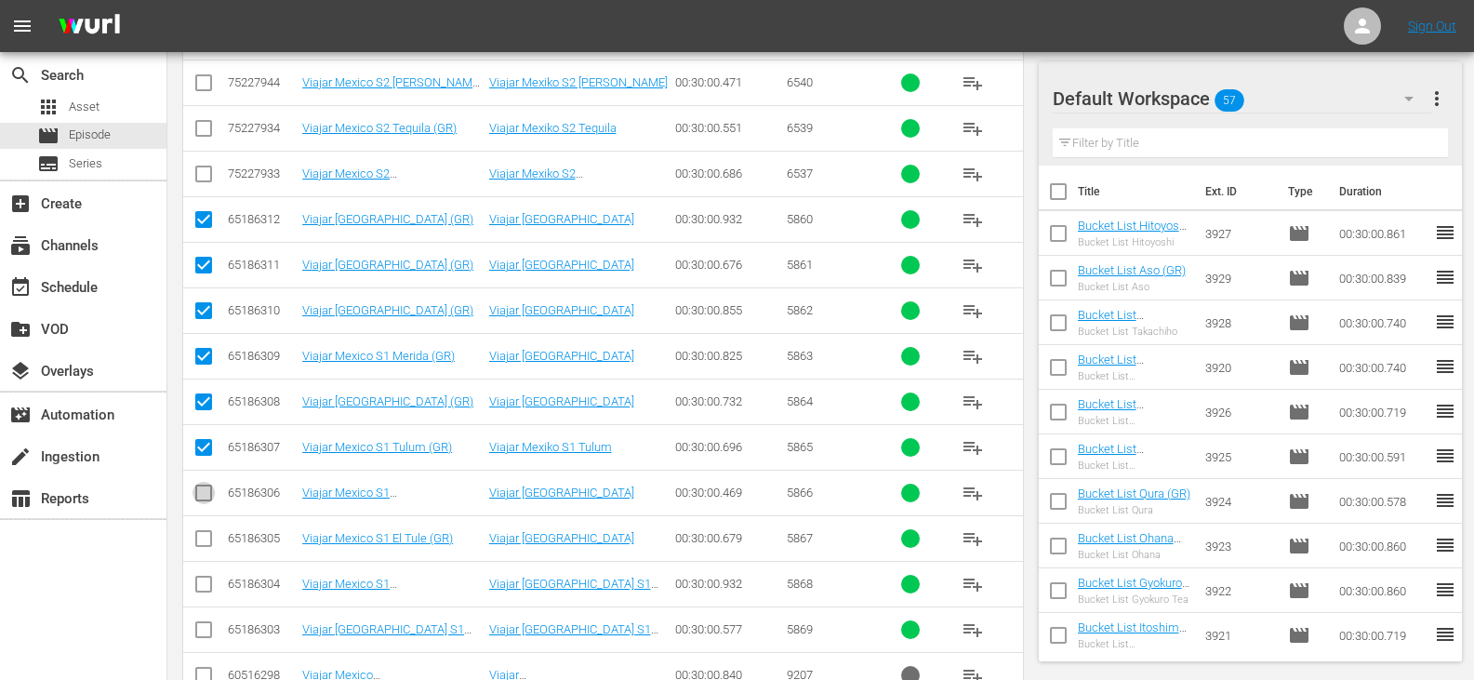
click at [206, 496] on input "checkbox" at bounding box center [203, 496] width 22 height 22
checkbox input "true"
click at [202, 536] on input "checkbox" at bounding box center [203, 542] width 22 height 22
checkbox input "true"
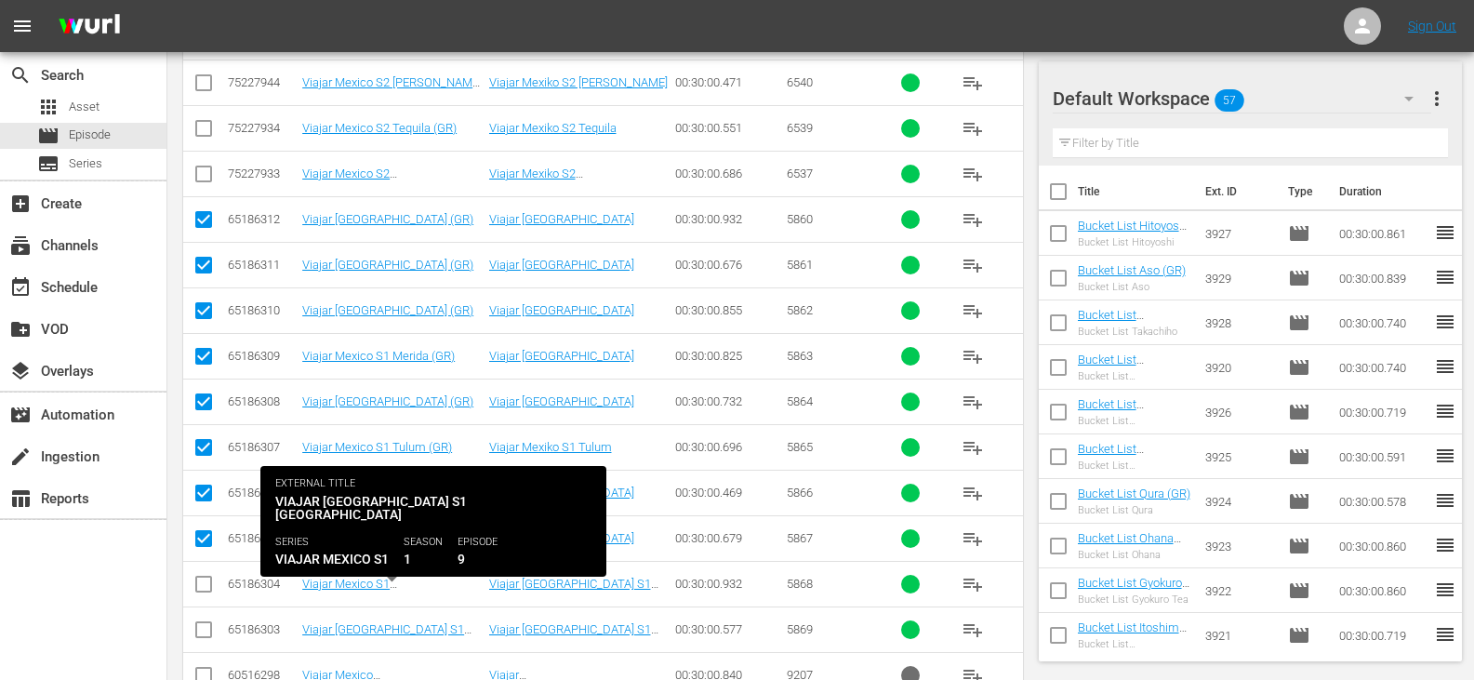
scroll to position [1197, 0]
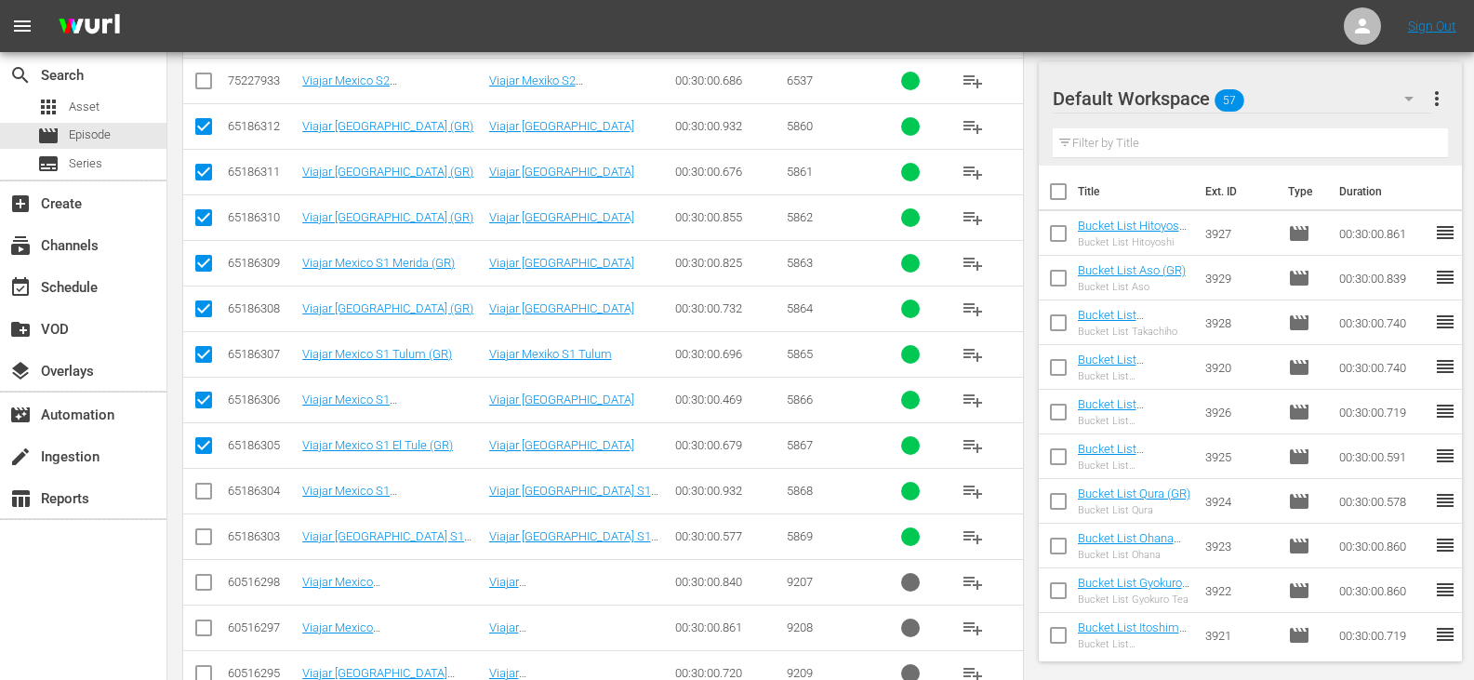
click at [204, 539] on input "checkbox" at bounding box center [203, 540] width 22 height 22
checkbox input "true"
click at [205, 493] on input "checkbox" at bounding box center [203, 494] width 22 height 22
checkbox input "true"
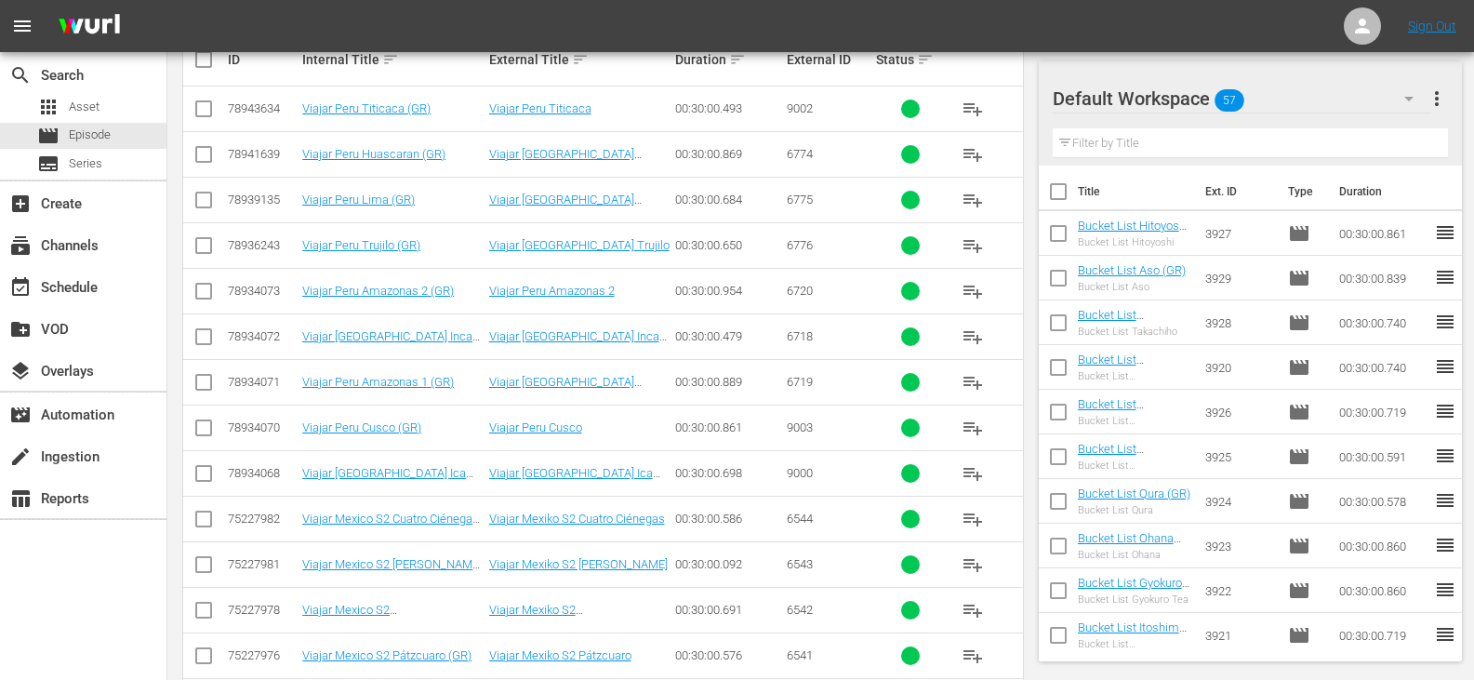
scroll to position [81, 0]
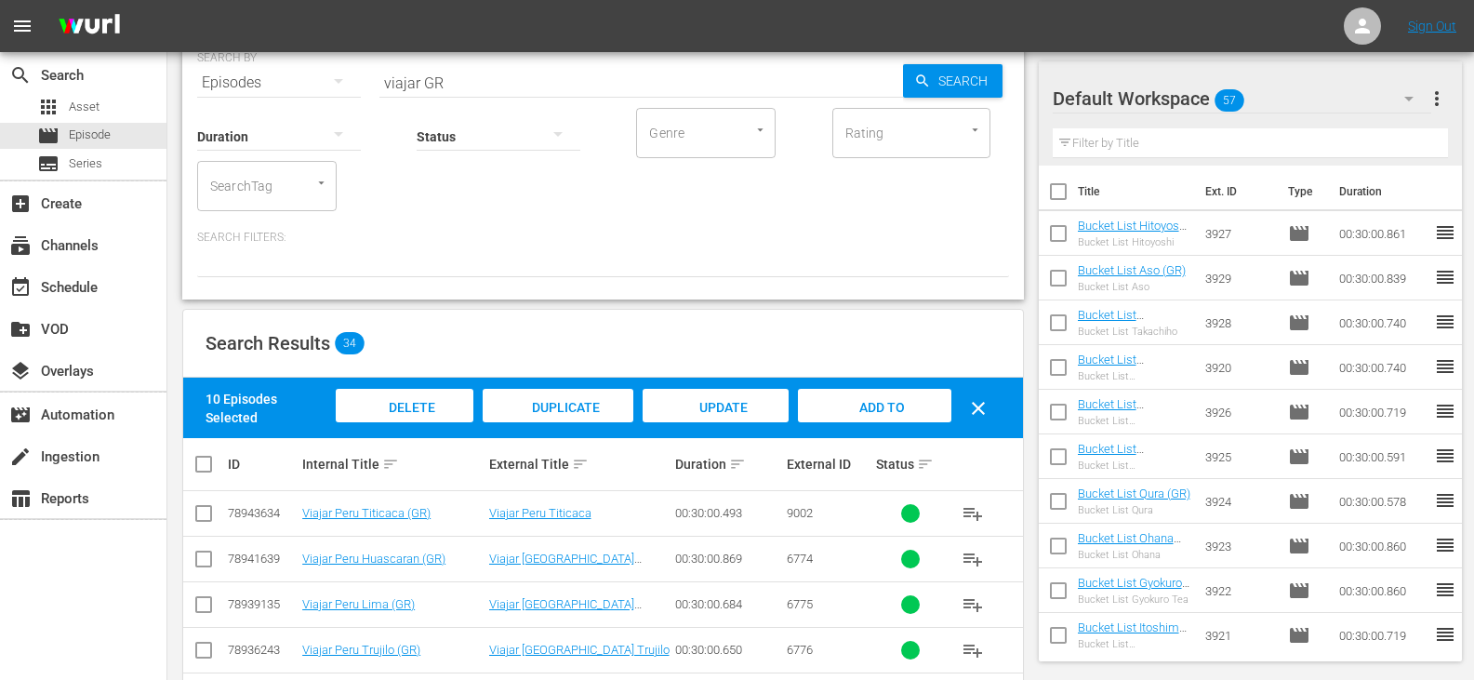
click at [871, 400] on span "Add to Workspace" at bounding box center [873, 425] width 91 height 50
click at [944, 336] on div "Search Results 34" at bounding box center [603, 344] width 840 height 68
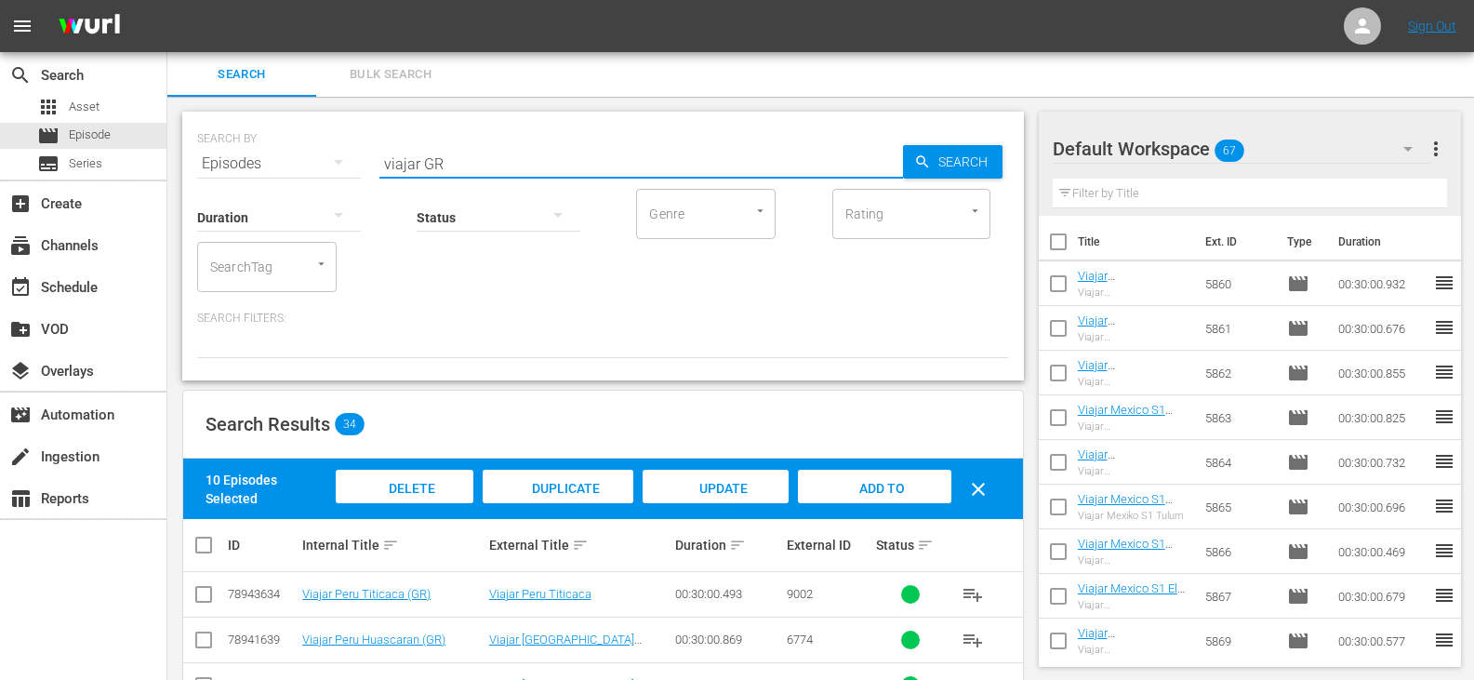
drag, startPoint x: 418, startPoint y: 166, endPoint x: 314, endPoint y: 193, distance: 107.6
click at [314, 193] on div "SEARCH BY Search By Episodes Search ID, Title, Description, Keywords, or Catego…" at bounding box center [602, 246] width 841 height 269
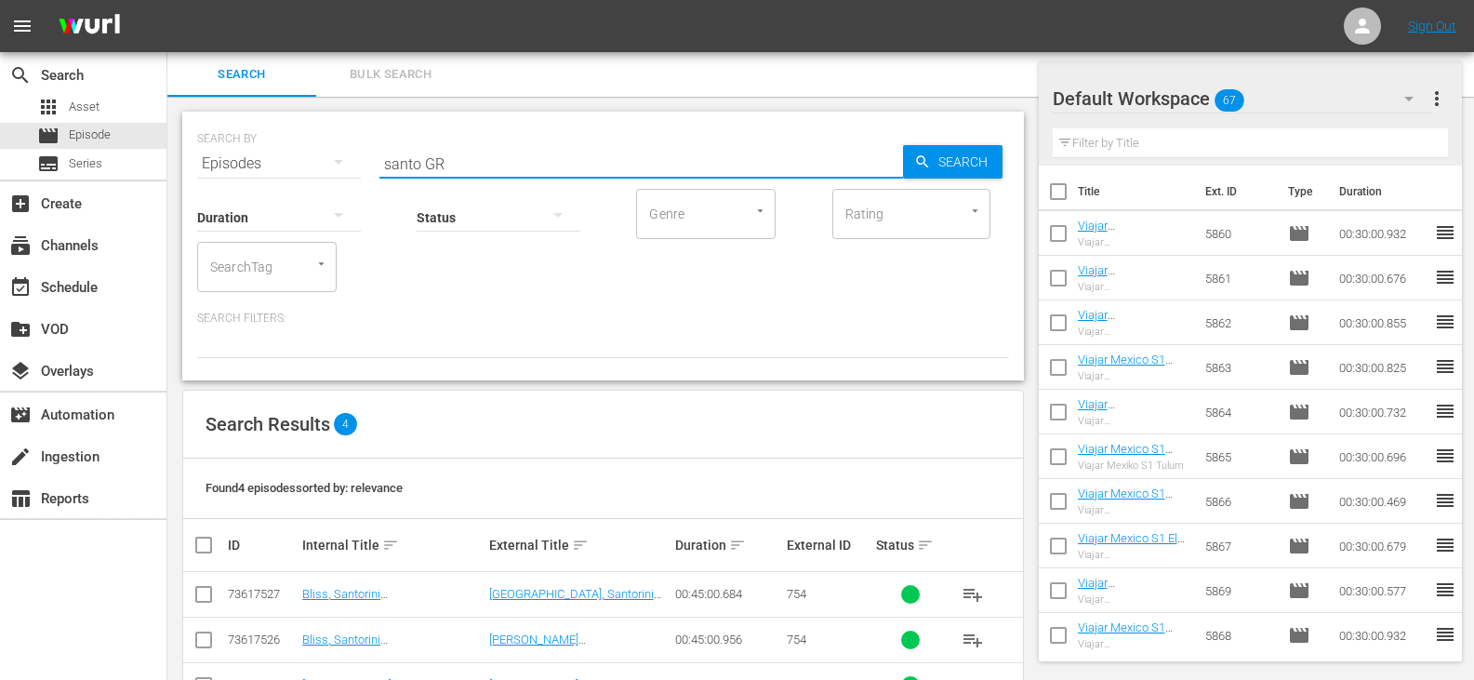
scroll to position [93, 0]
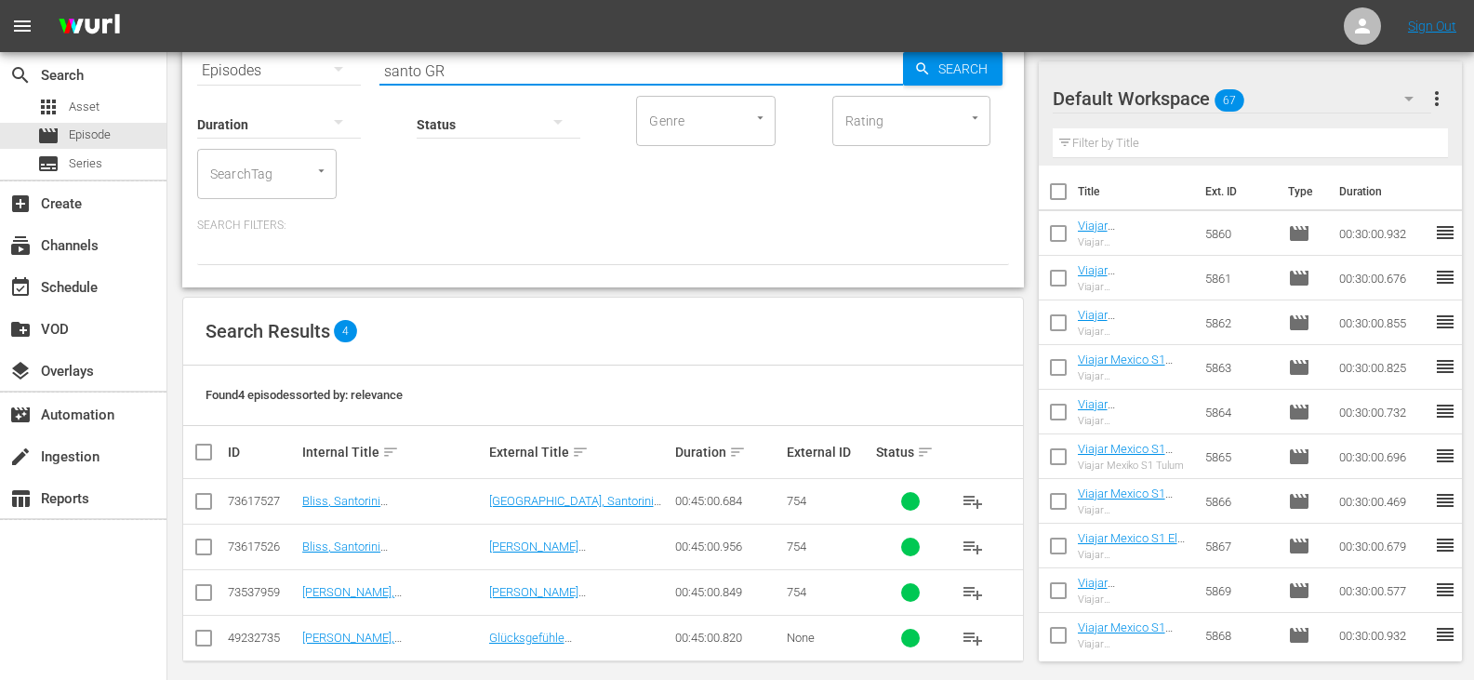
type input "santo GR"
click at [206, 639] on input "checkbox" at bounding box center [203, 641] width 22 height 22
checkbox input "true"
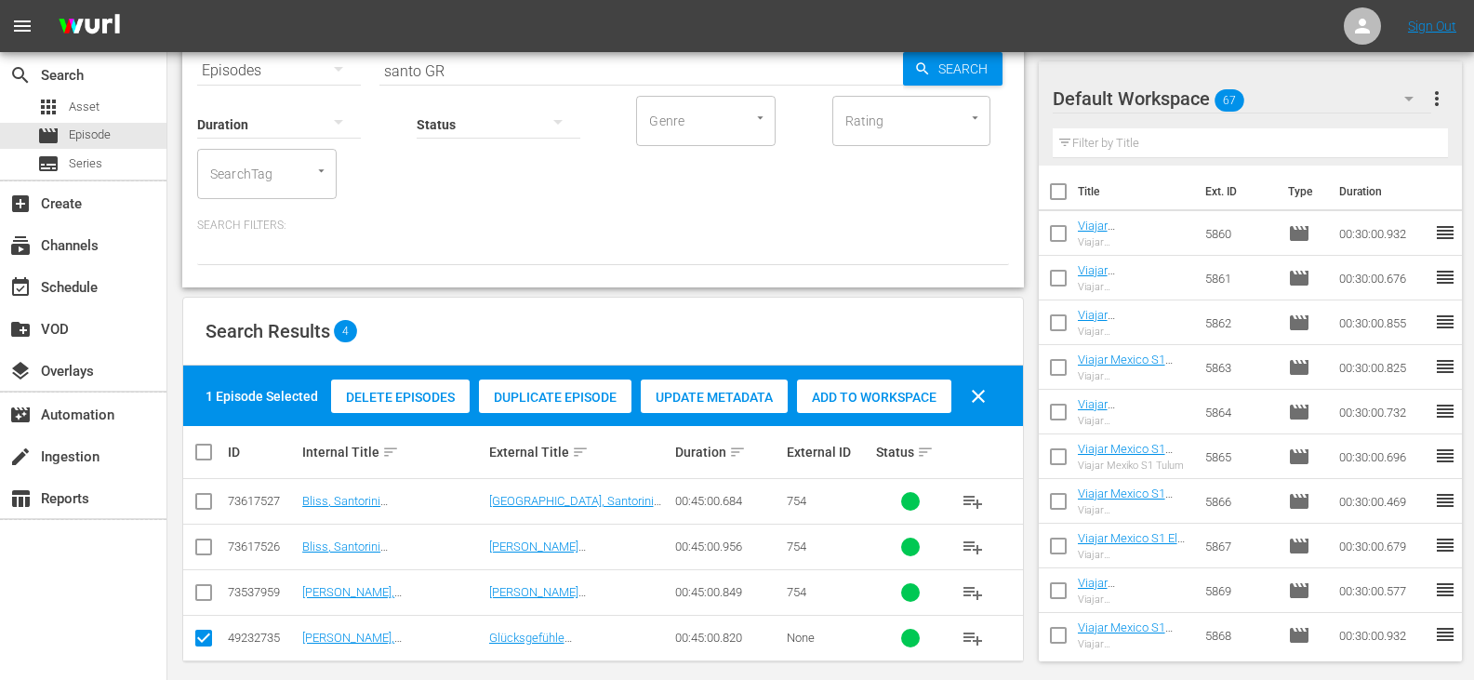
click at [907, 390] on span "Add to Workspace" at bounding box center [874, 397] width 154 height 15
click at [1103, 145] on input "text" at bounding box center [1249, 143] width 395 height 30
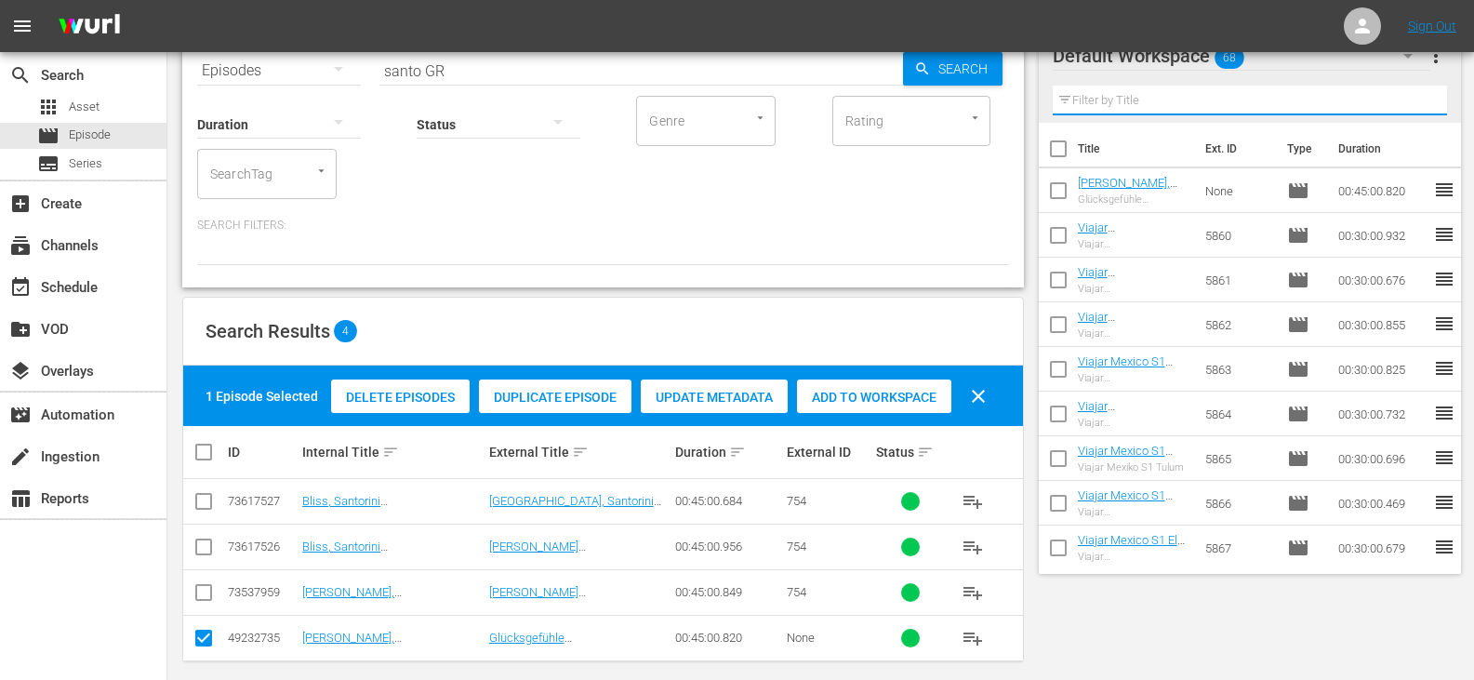
scroll to position [0, 0]
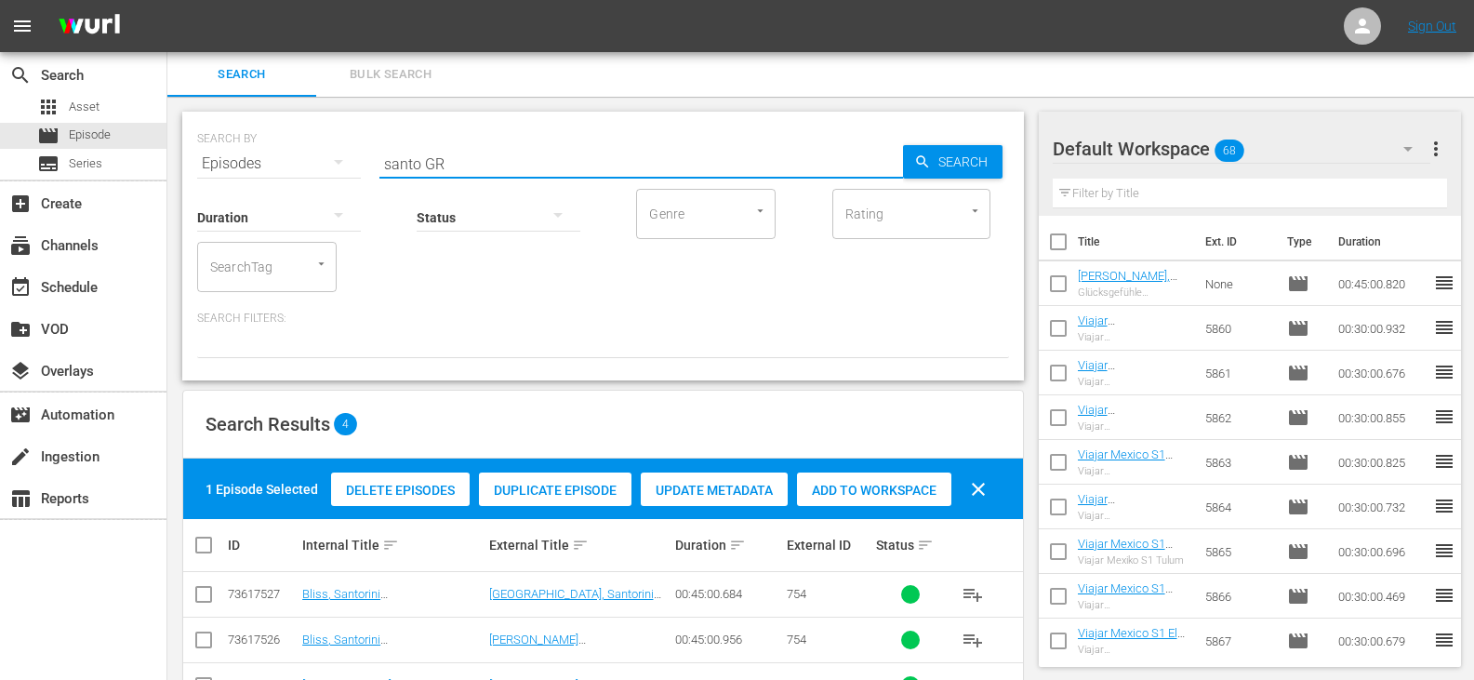
drag, startPoint x: 419, startPoint y: 155, endPoint x: 268, endPoint y: 204, distance: 159.1
click at [268, 204] on div "SEARCH BY Search By Episodes Search ID, Title, Description, Keywords, or Catego…" at bounding box center [602, 246] width 841 height 269
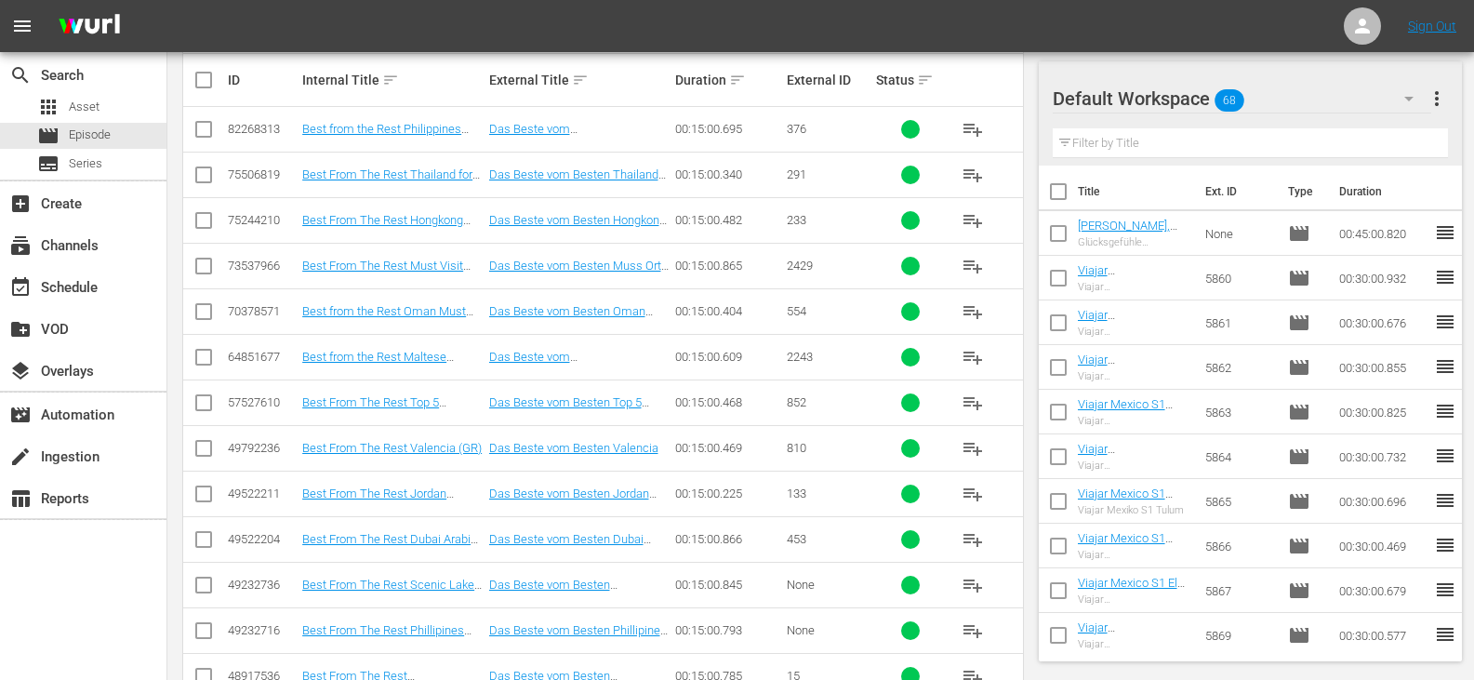
scroll to position [564, 0]
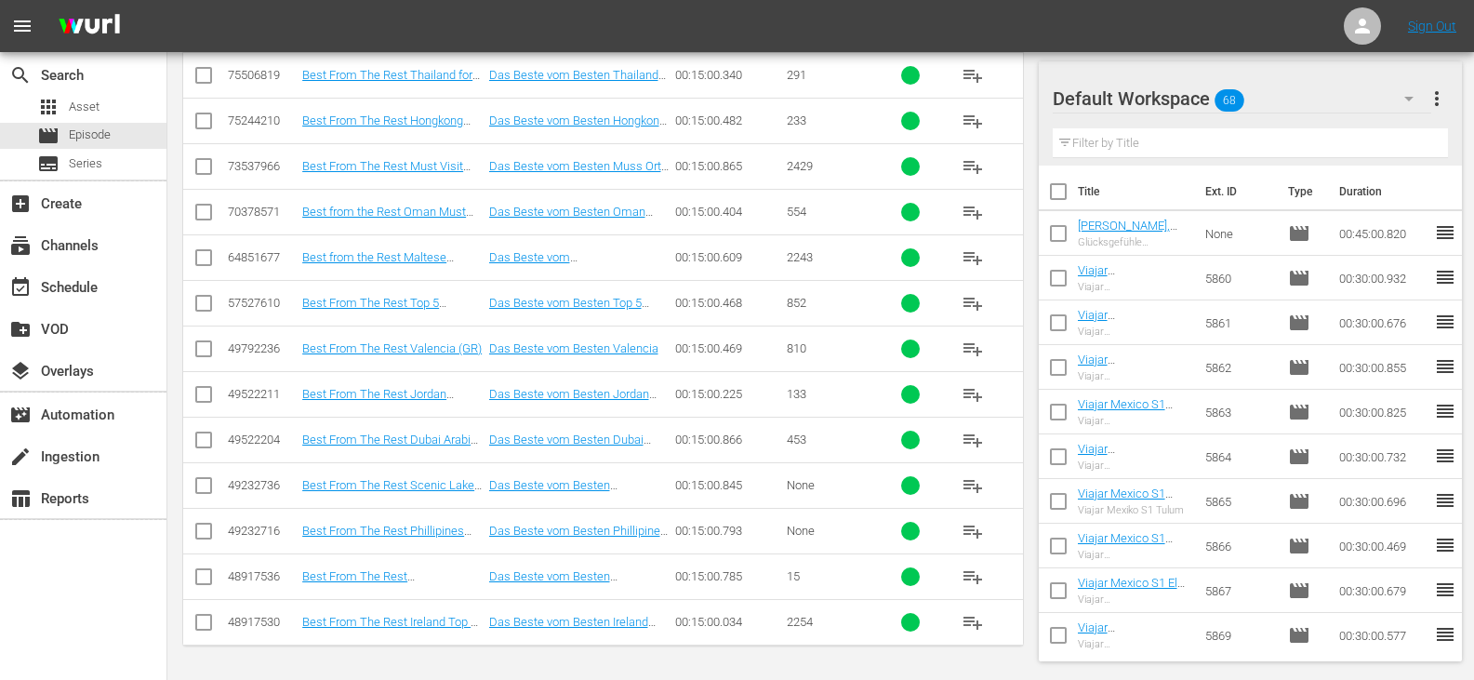
type input "best GR"
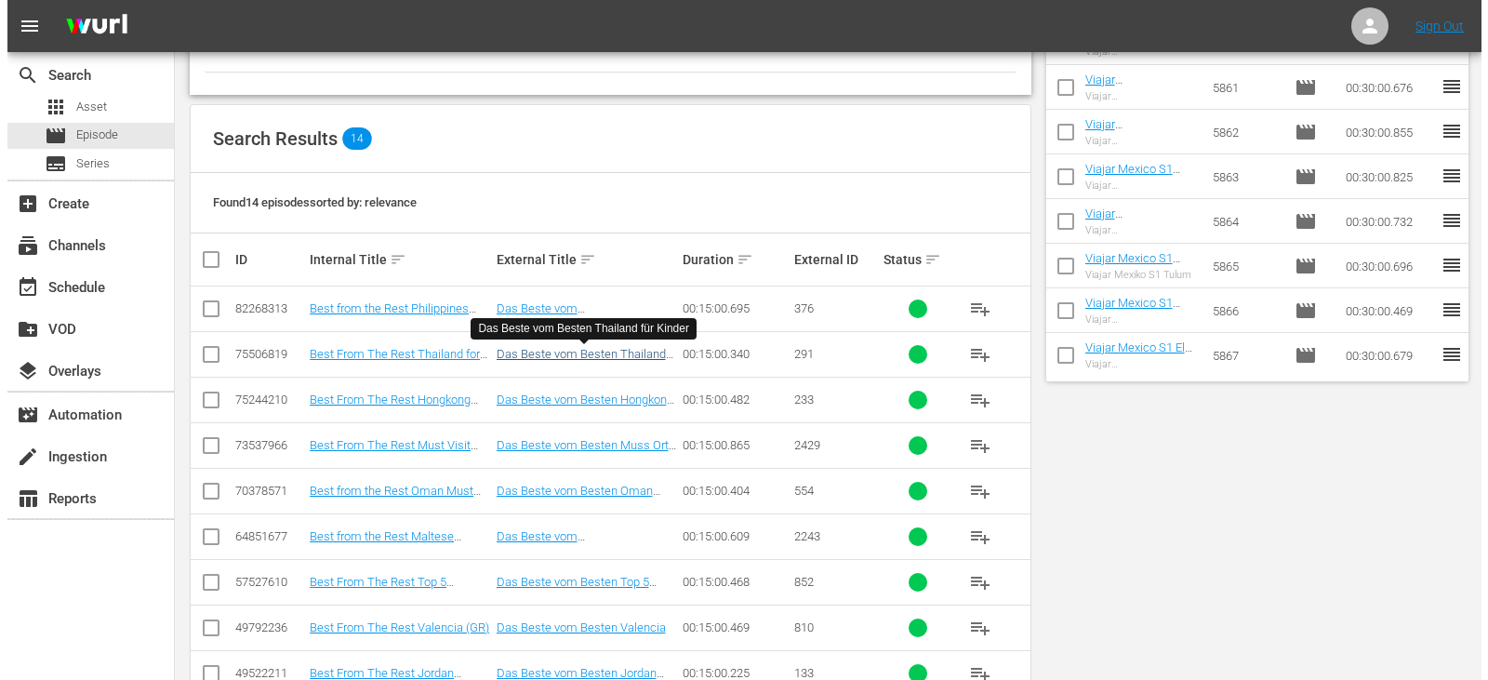
scroll to position [0, 0]
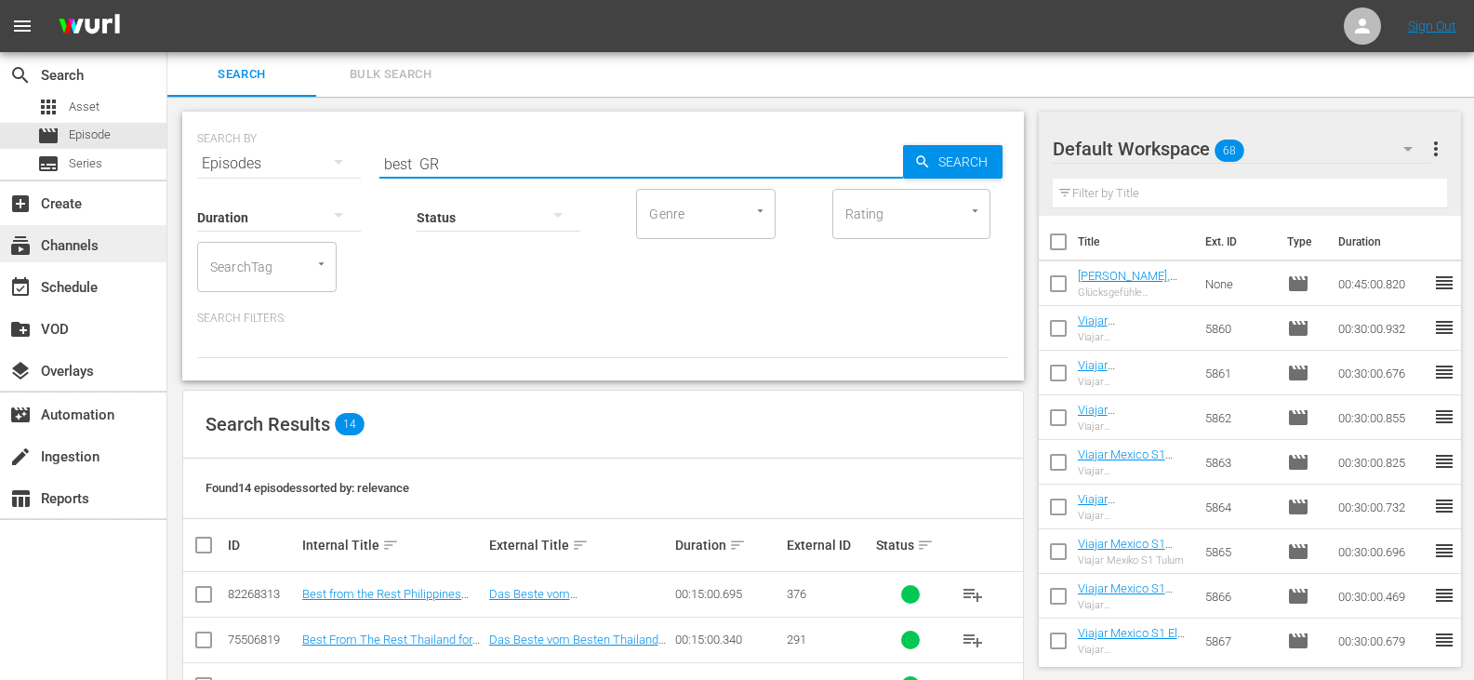
click at [91, 250] on div "subscriptions Channels" at bounding box center [52, 242] width 104 height 17
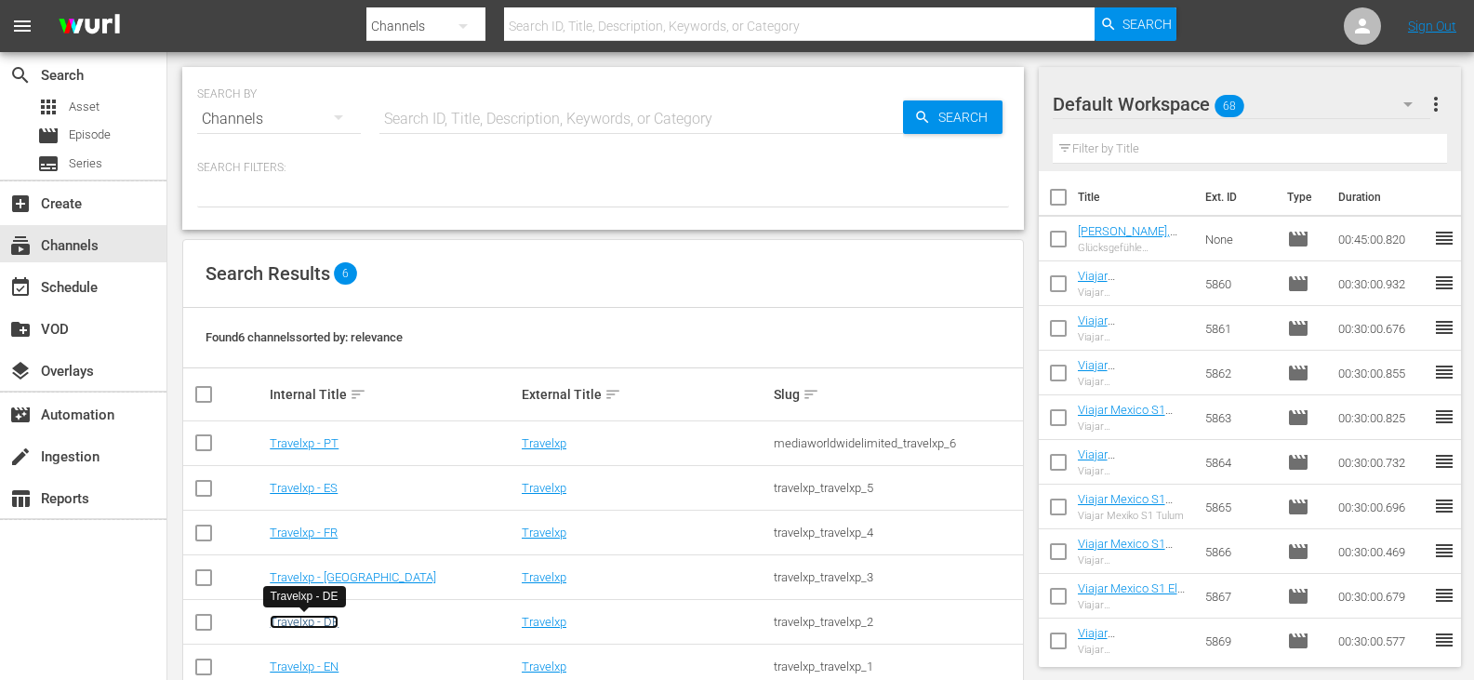
click at [327, 621] on link "Travelxp - DE" at bounding box center [304, 622] width 69 height 14
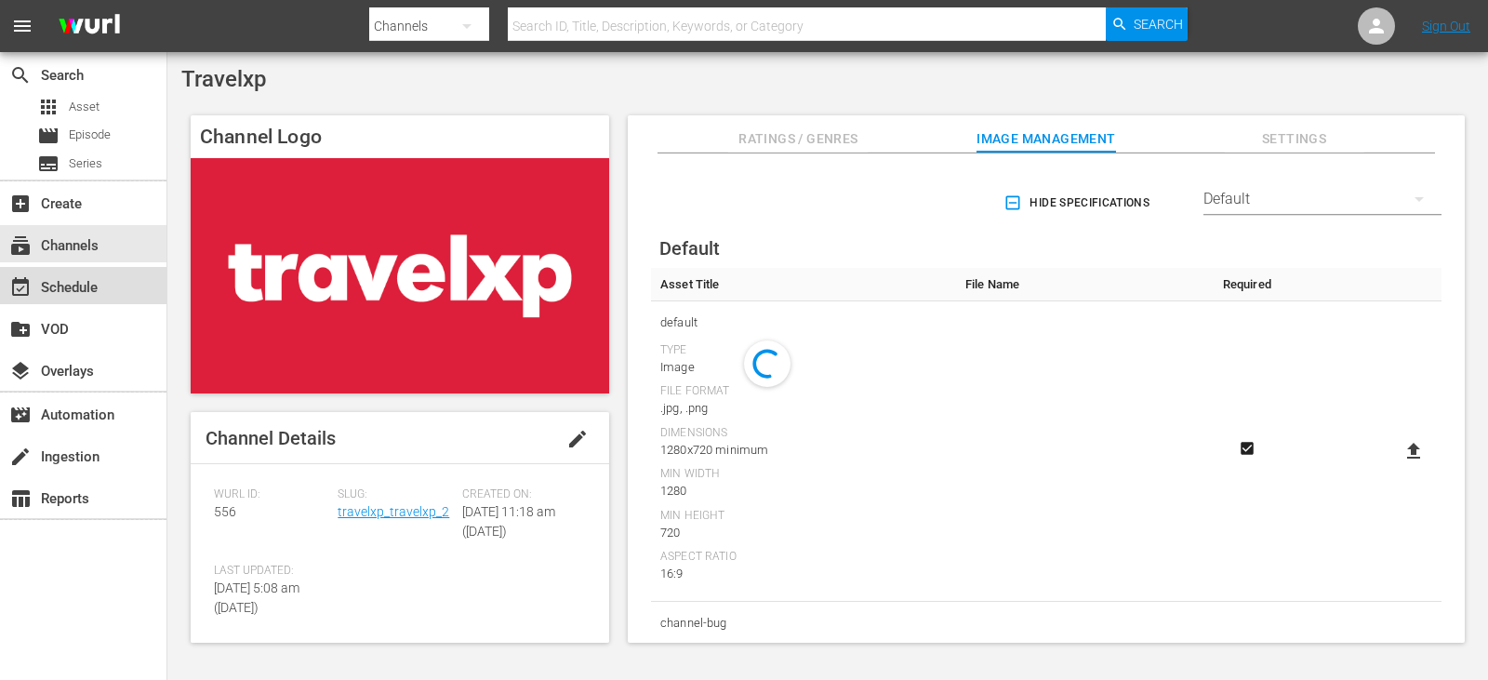
click at [116, 284] on div "event_available Schedule" at bounding box center [83, 285] width 166 height 37
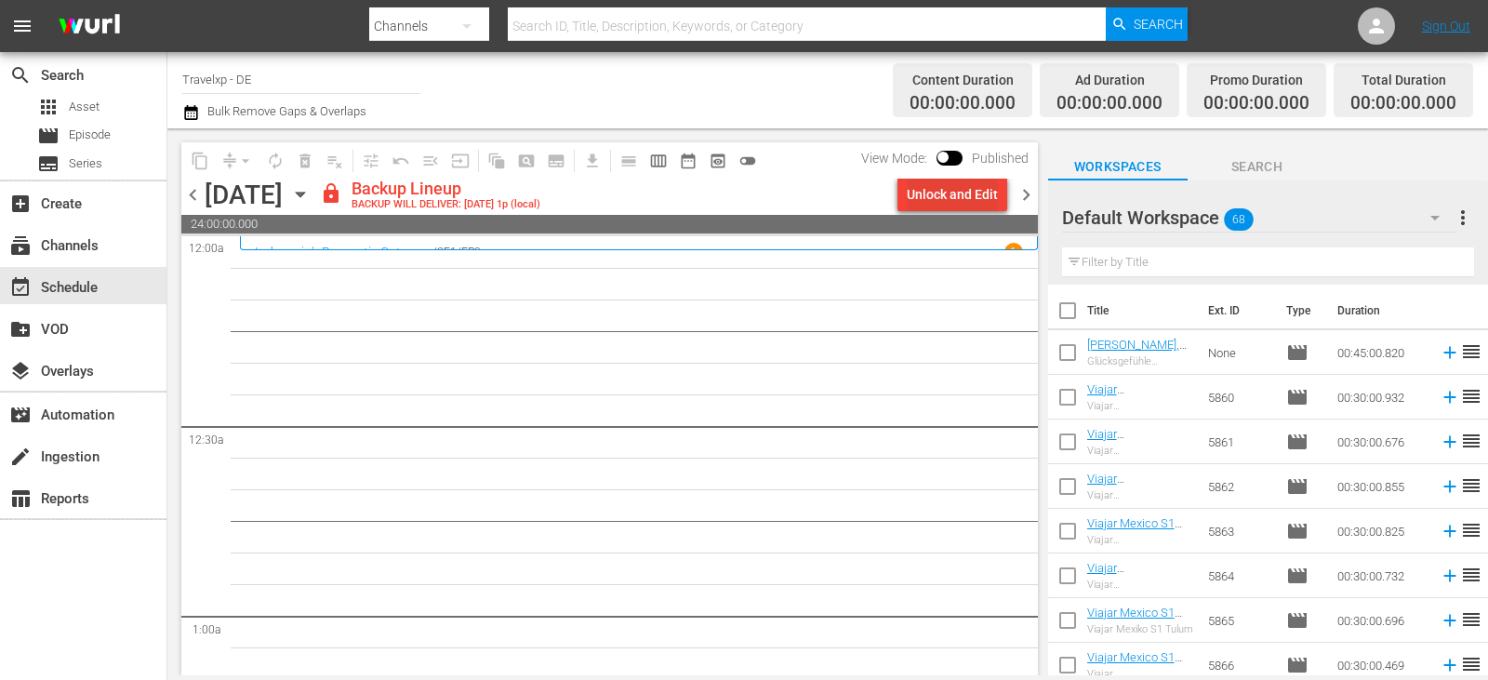
click at [951, 185] on div "Unlock and Edit" at bounding box center [952, 194] width 91 height 33
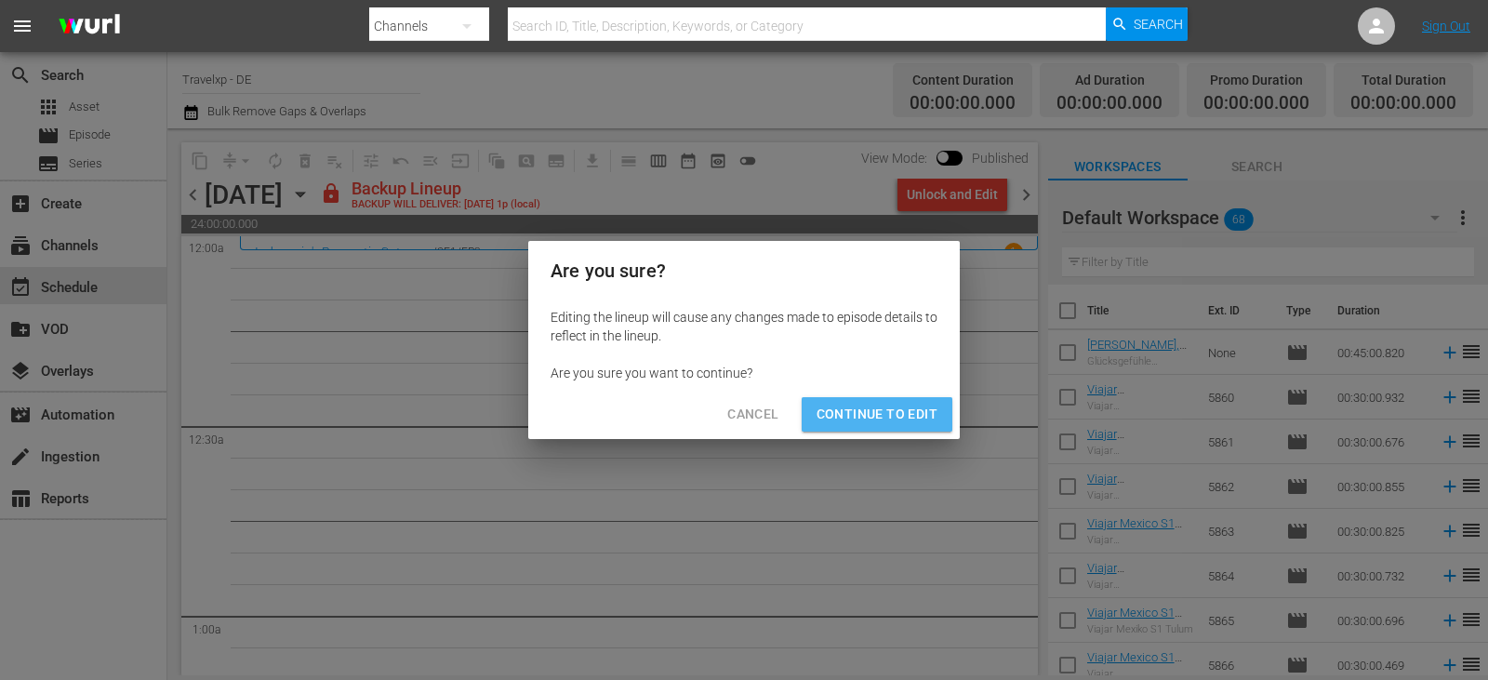
click at [893, 414] on span "Continue to Edit" at bounding box center [876, 414] width 121 height 23
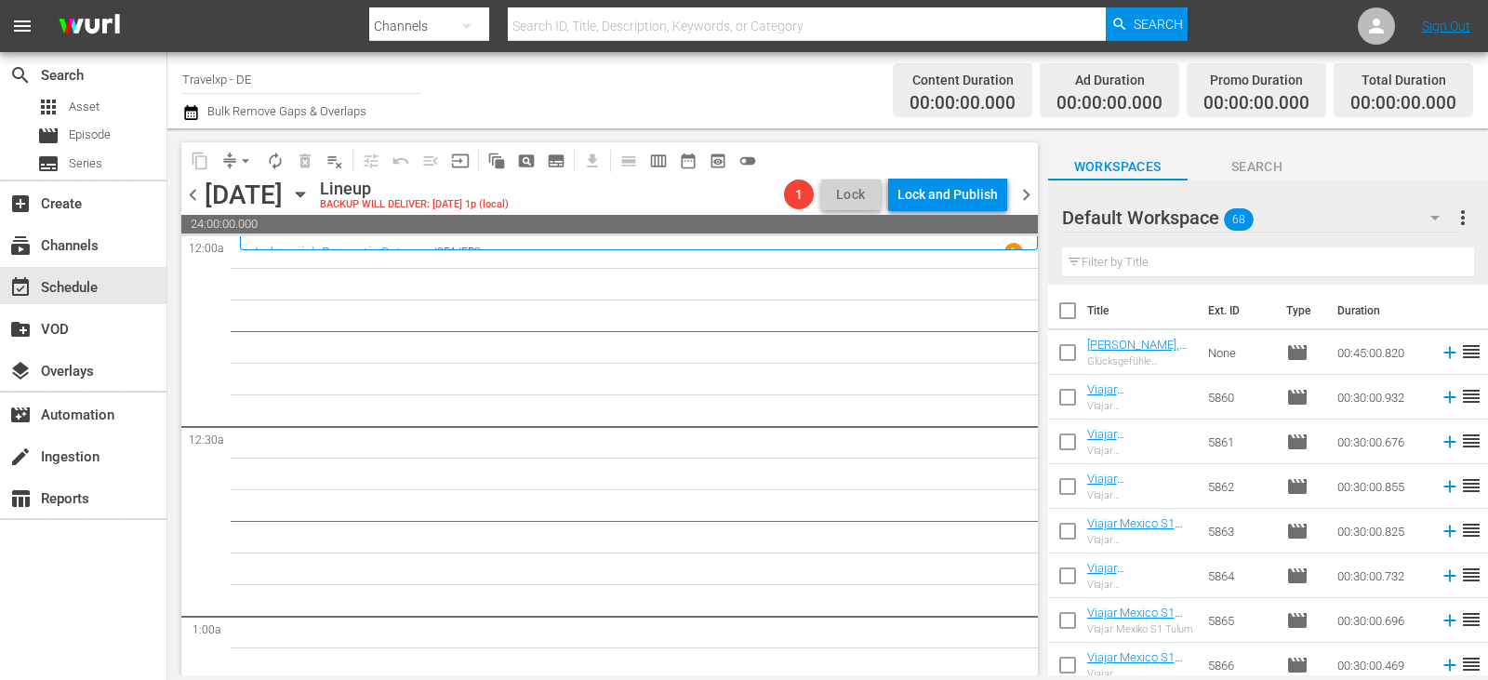
click at [1100, 267] on input "text" at bounding box center [1268, 262] width 412 height 30
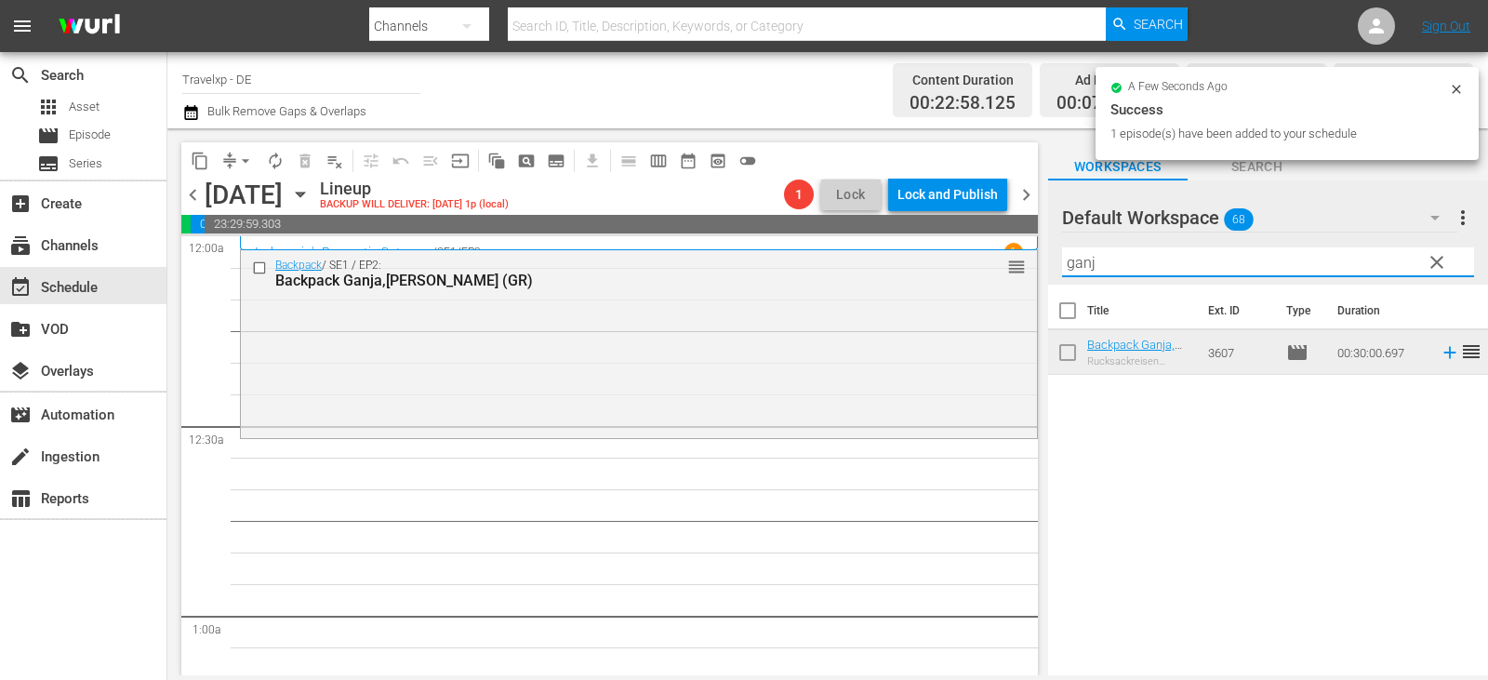
drag, startPoint x: 1117, startPoint y: 263, endPoint x: 1069, endPoint y: 265, distance: 47.5
click at [876, 273] on div "content_copy compress arrow_drop_down autorenew_outlined delete_forever_outline…" at bounding box center [827, 401] width 1320 height 547
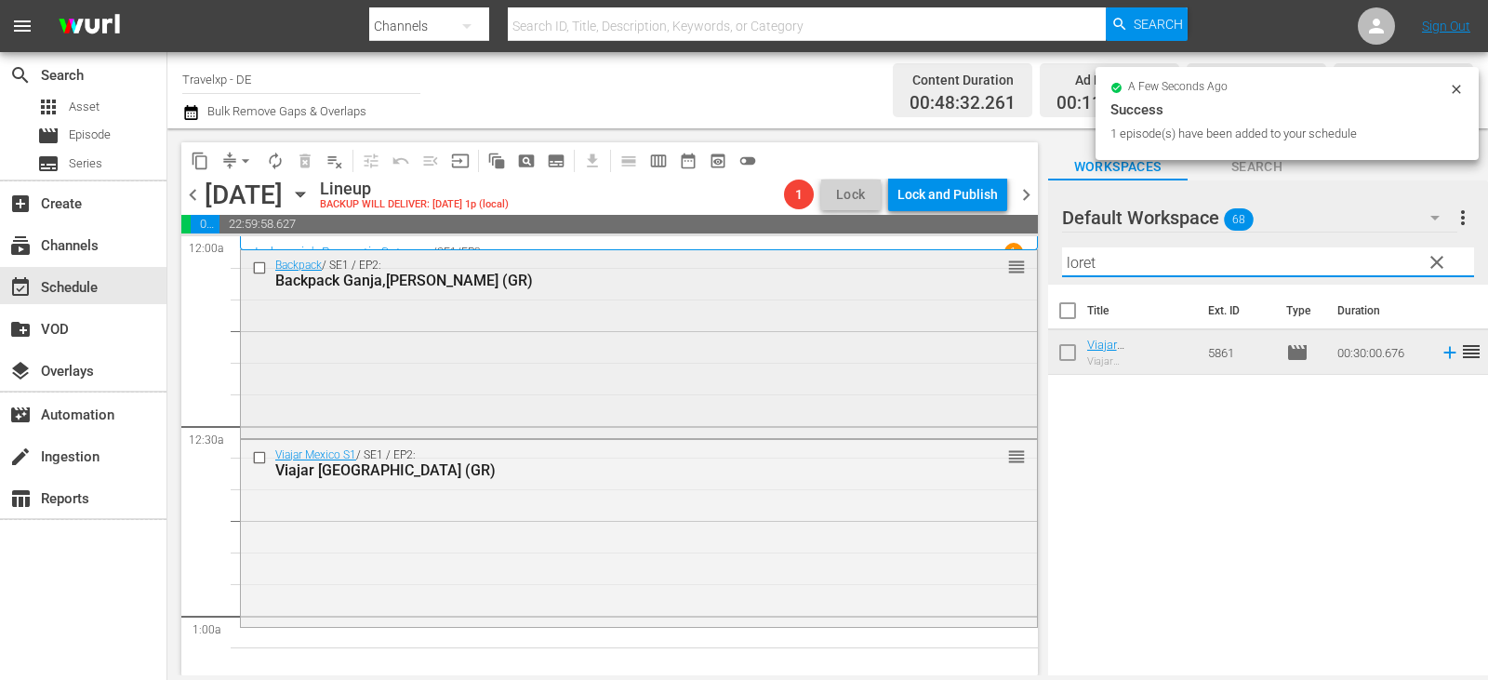
drag, startPoint x: 1095, startPoint y: 264, endPoint x: 851, endPoint y: 266, distance: 244.5
click at [851, 266] on div "content_copy compress arrow_drop_down autorenew_outlined delete_forever_outline…" at bounding box center [827, 401] width 1320 height 547
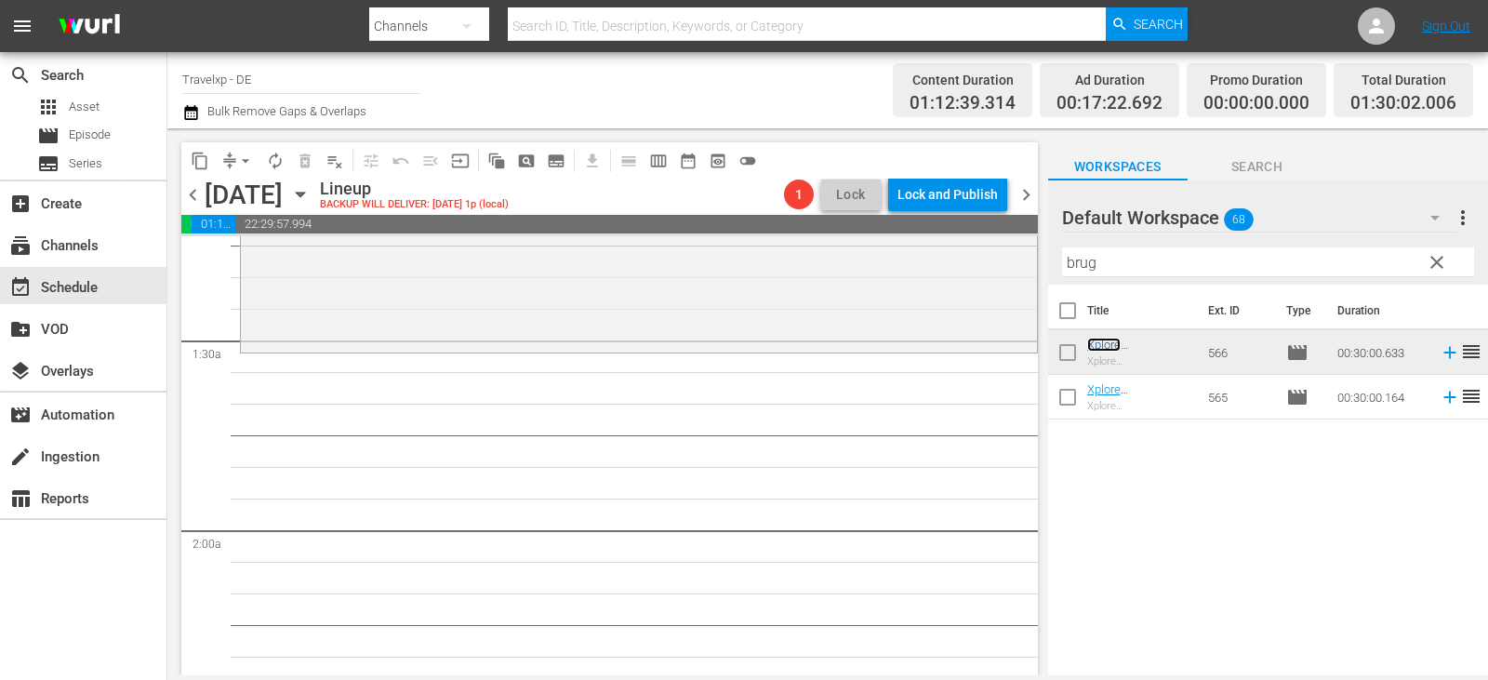
scroll to position [558, 0]
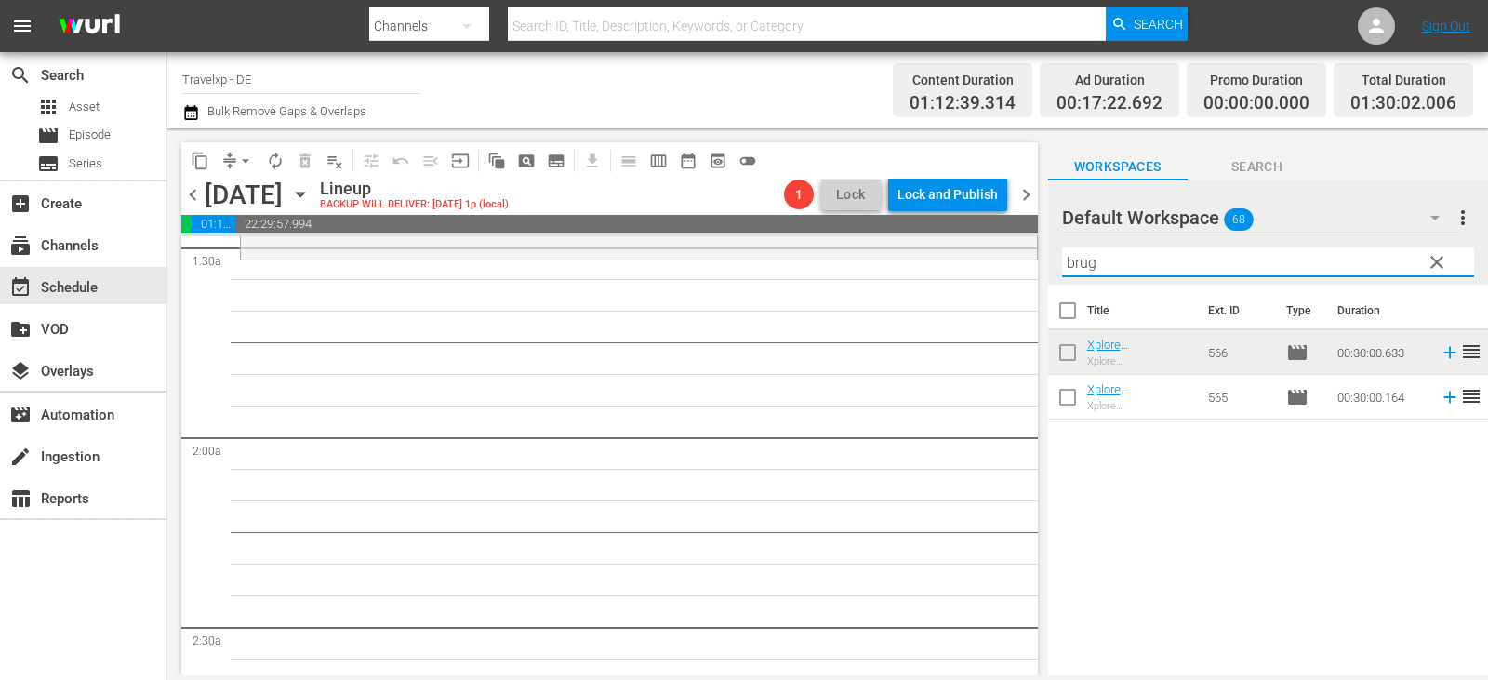
drag, startPoint x: 1108, startPoint y: 256, endPoint x: 955, endPoint y: 269, distance: 154.0
click at [955, 269] on div "content_copy compress arrow_drop_down autorenew_outlined delete_forever_outline…" at bounding box center [827, 401] width 1320 height 547
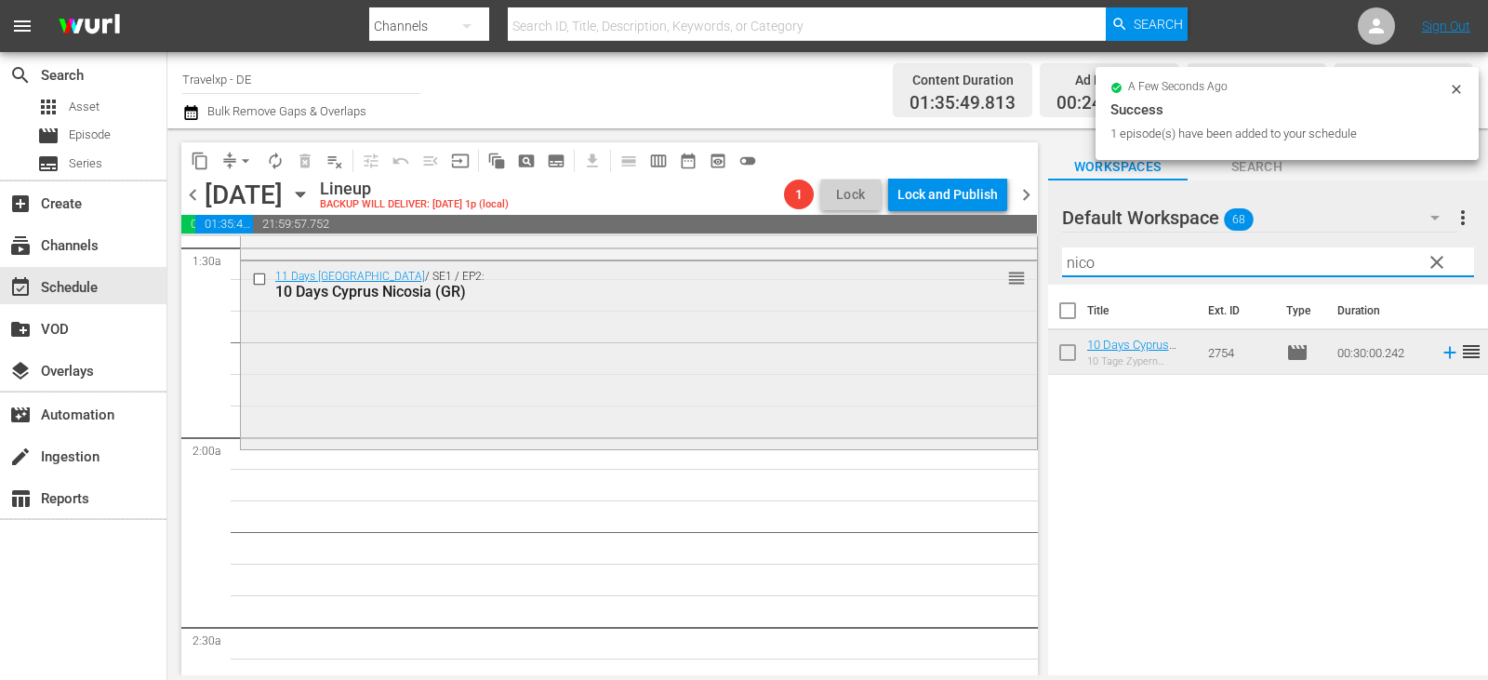
drag, startPoint x: 1094, startPoint y: 261, endPoint x: 971, endPoint y: 279, distance: 124.9
click at [971, 279] on div "content_copy compress arrow_drop_down autorenew_outlined delete_forever_outline…" at bounding box center [827, 401] width 1320 height 547
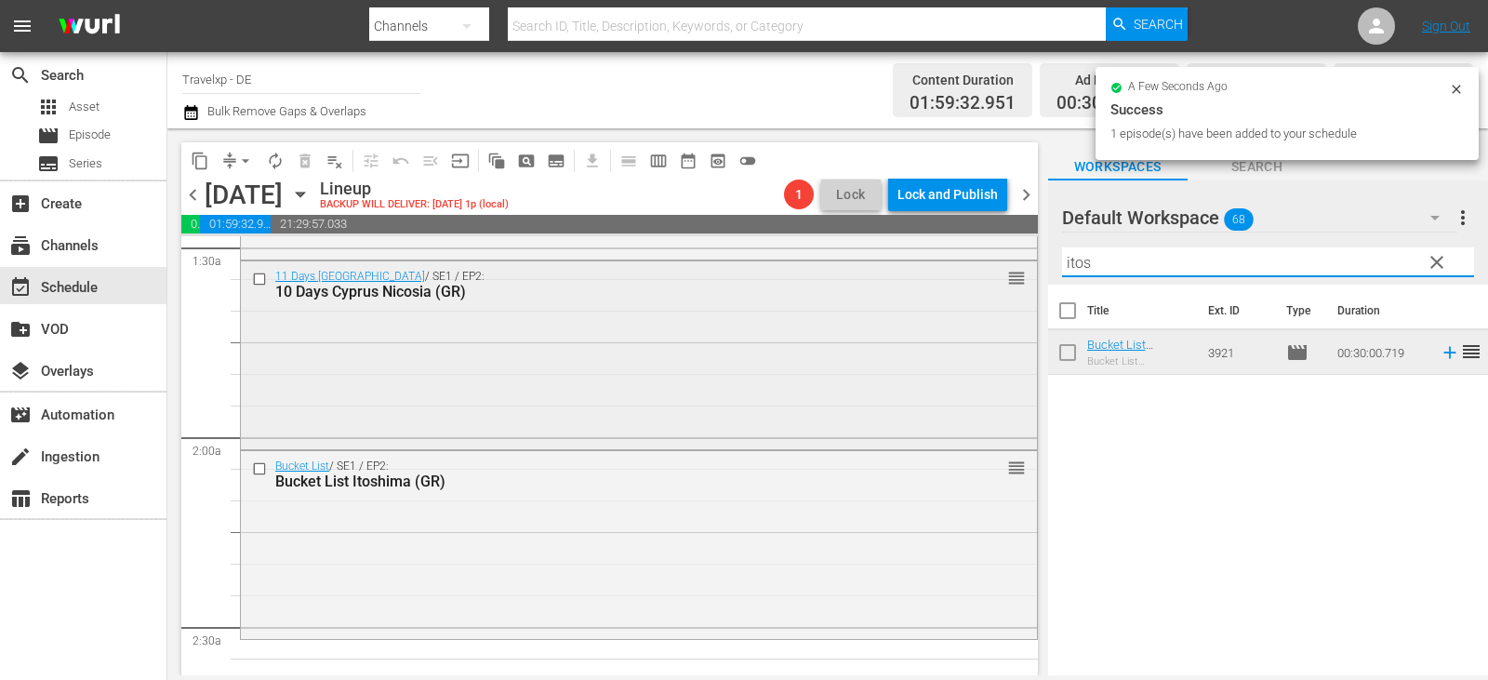
drag, startPoint x: 1110, startPoint y: 263, endPoint x: 889, endPoint y: 274, distance: 221.6
click at [889, 274] on div "content_copy compress arrow_drop_down autorenew_outlined delete_forever_outline…" at bounding box center [827, 401] width 1320 height 547
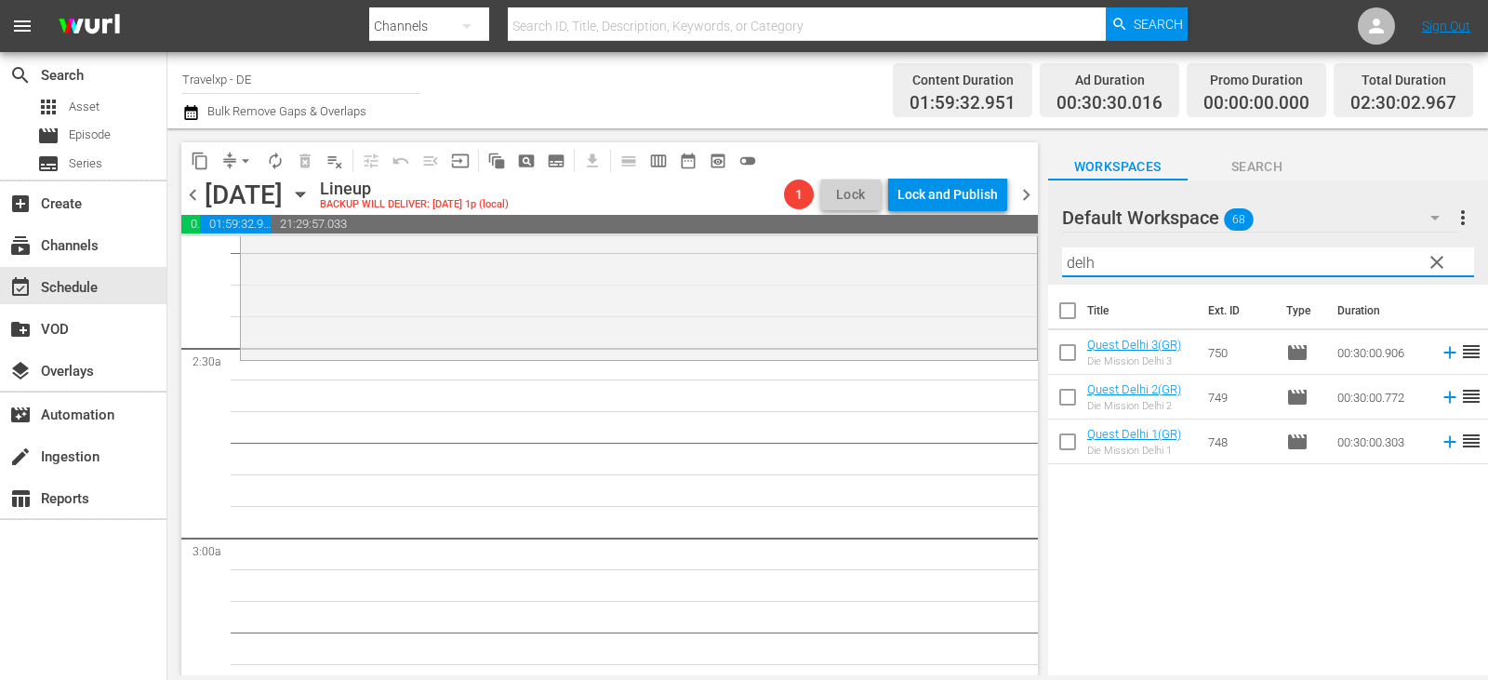
scroll to position [930, 0]
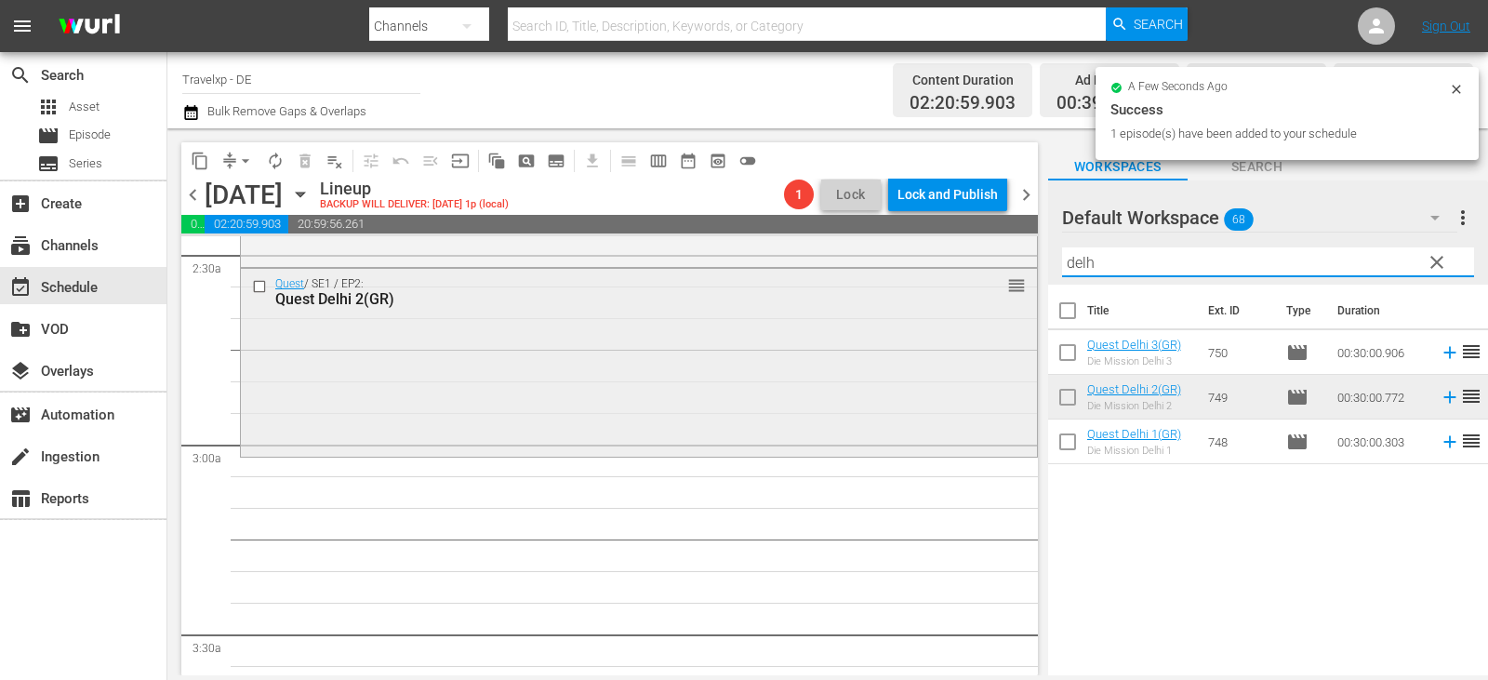
drag, startPoint x: 1132, startPoint y: 262, endPoint x: 890, endPoint y: 272, distance: 242.0
click at [890, 272] on div "content_copy compress arrow_drop_down autorenew_outlined delete_forever_outline…" at bounding box center [827, 401] width 1320 height 547
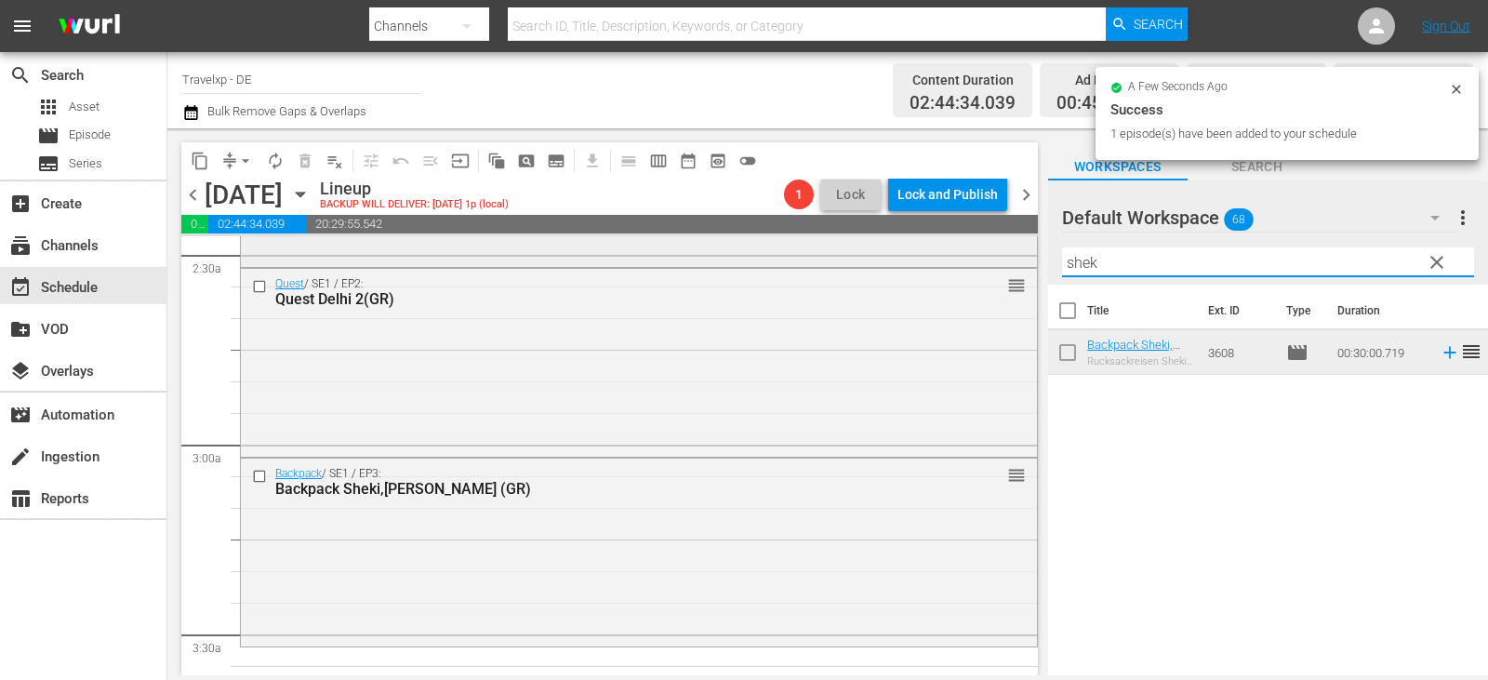
drag, startPoint x: 1115, startPoint y: 255, endPoint x: 902, endPoint y: 267, distance: 213.3
click at [902, 267] on div "content_copy compress arrow_drop_down autorenew_outlined delete_forever_outline…" at bounding box center [827, 401] width 1320 height 547
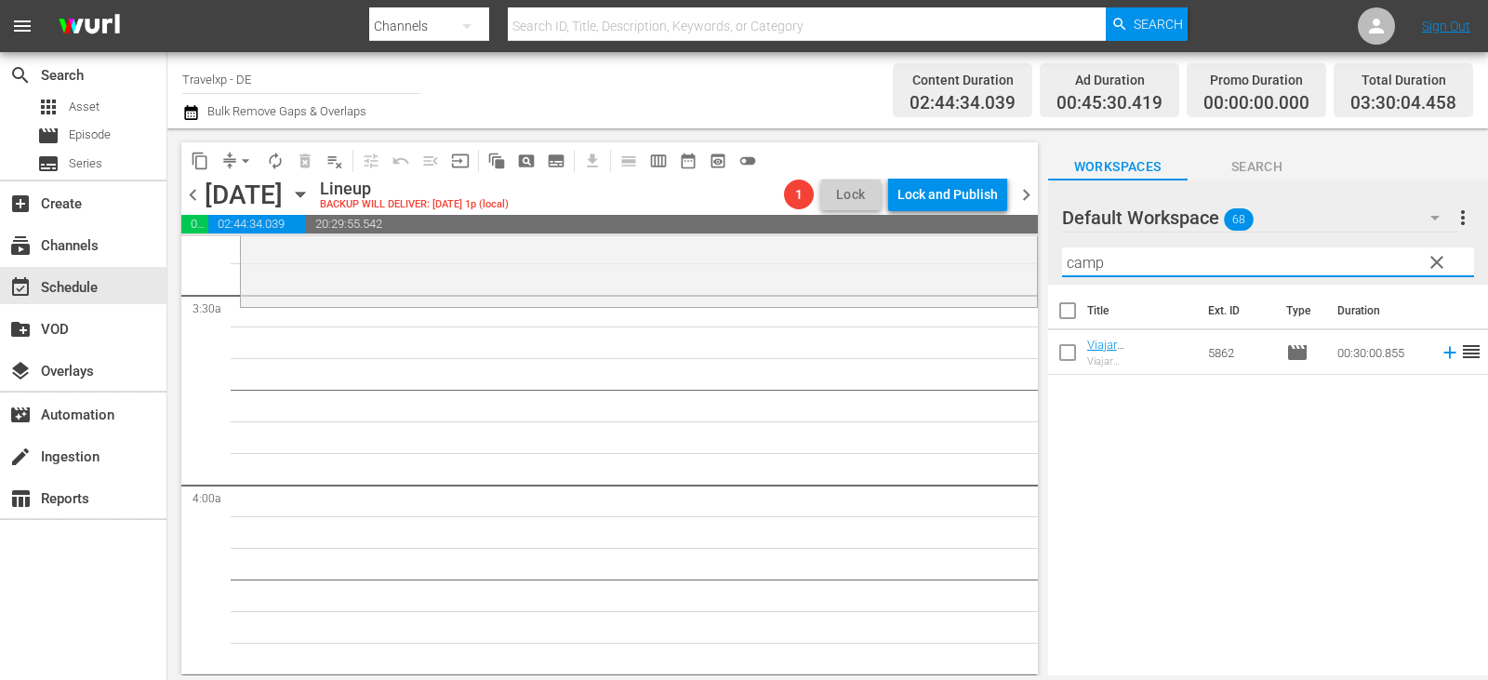
scroll to position [1302, 0]
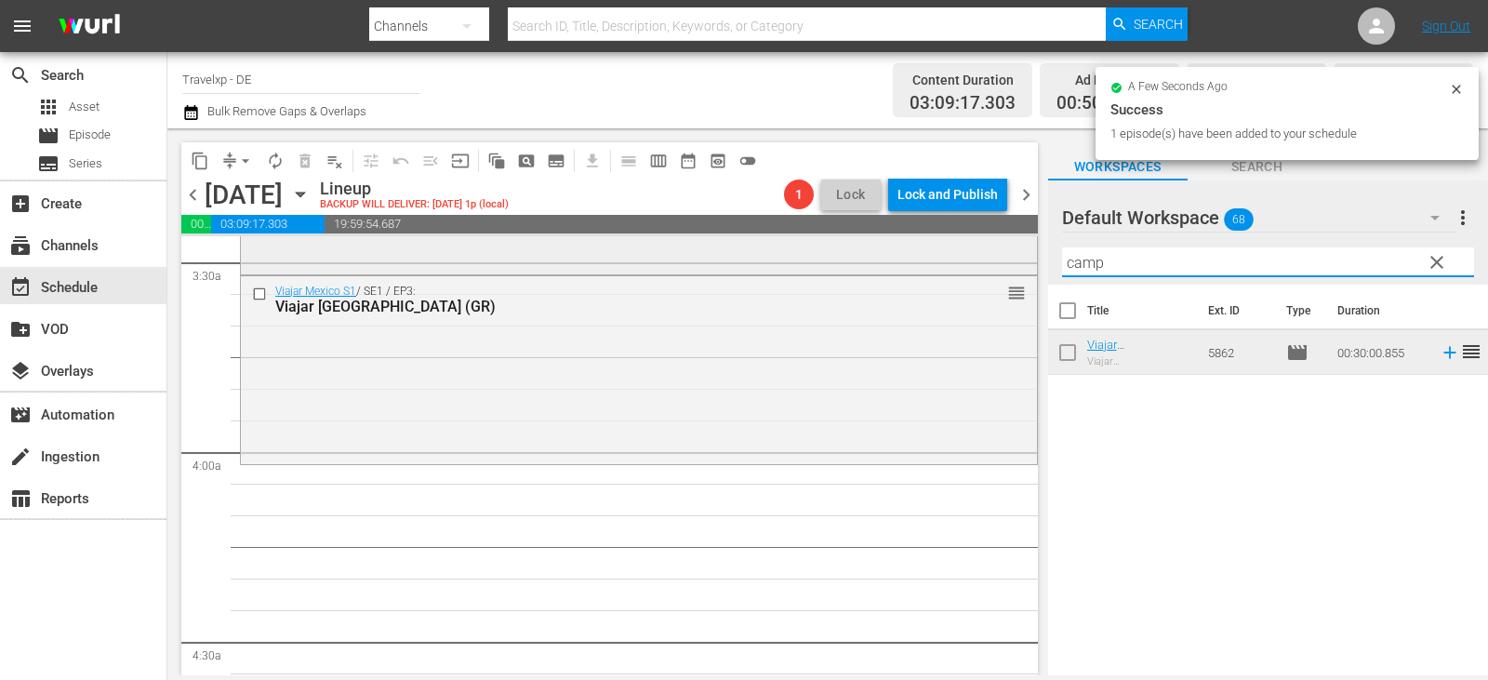
drag, startPoint x: 1116, startPoint y: 271, endPoint x: 894, endPoint y: 271, distance: 221.3
click at [894, 271] on div "content_copy compress arrow_drop_down autorenew_outlined delete_forever_outline…" at bounding box center [827, 401] width 1320 height 547
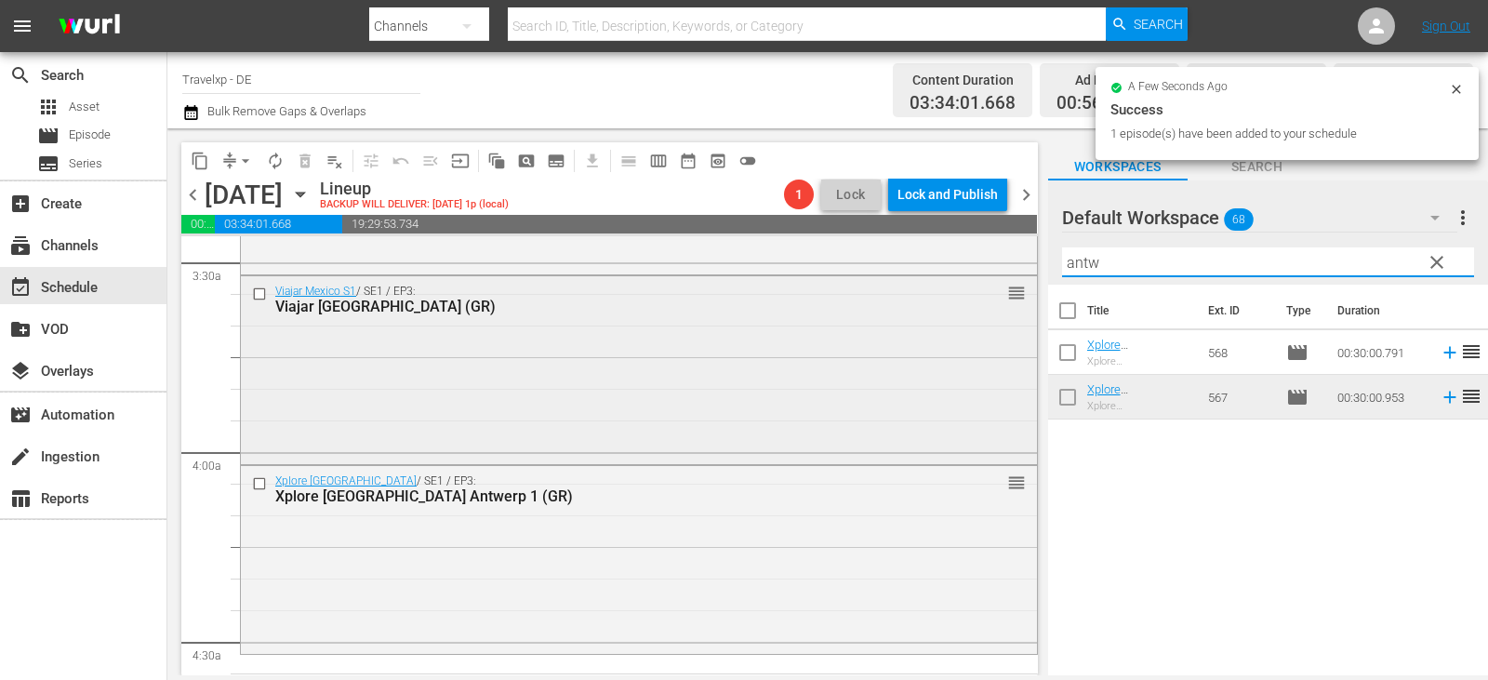
drag, startPoint x: 1115, startPoint y: 258, endPoint x: 814, endPoint y: 279, distance: 301.0
click at [919, 281] on div "content_copy compress arrow_drop_down autorenew_outlined delete_forever_outline…" at bounding box center [827, 401] width 1320 height 547
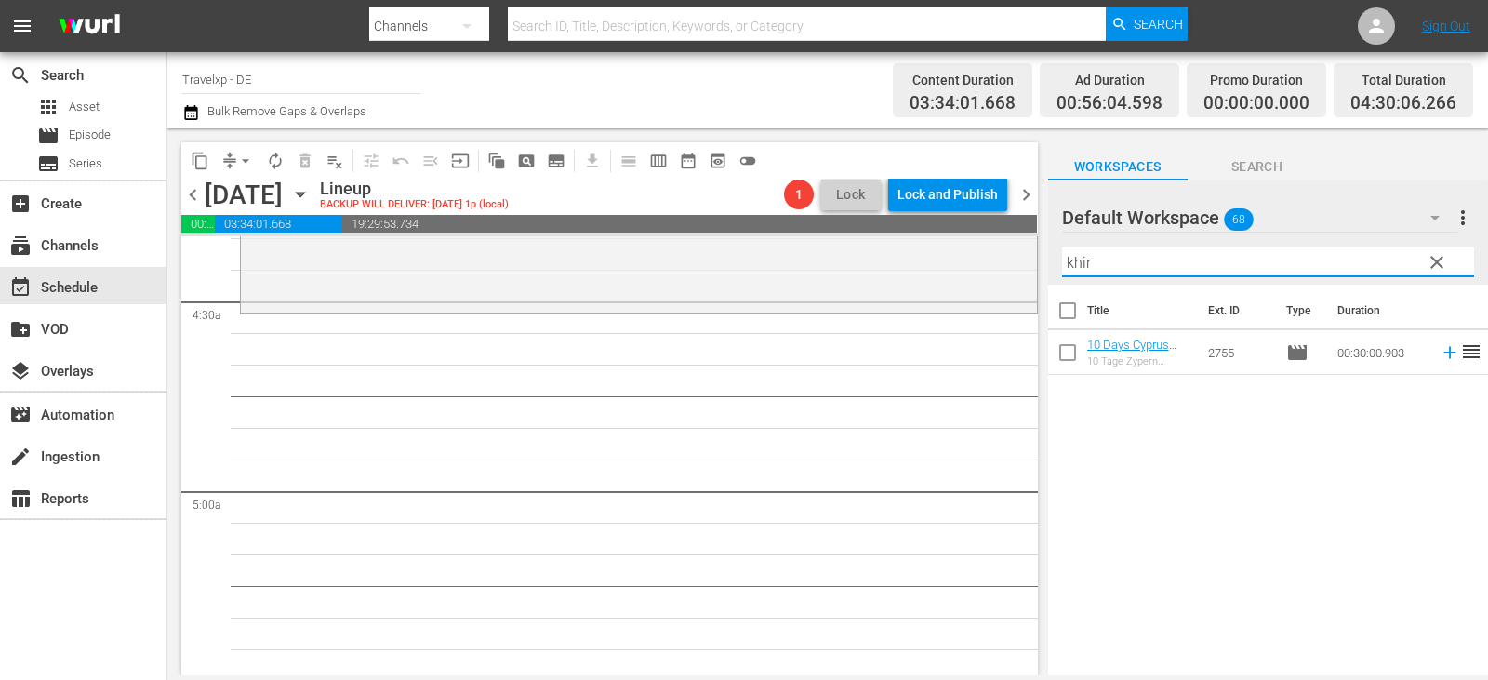
scroll to position [1674, 0]
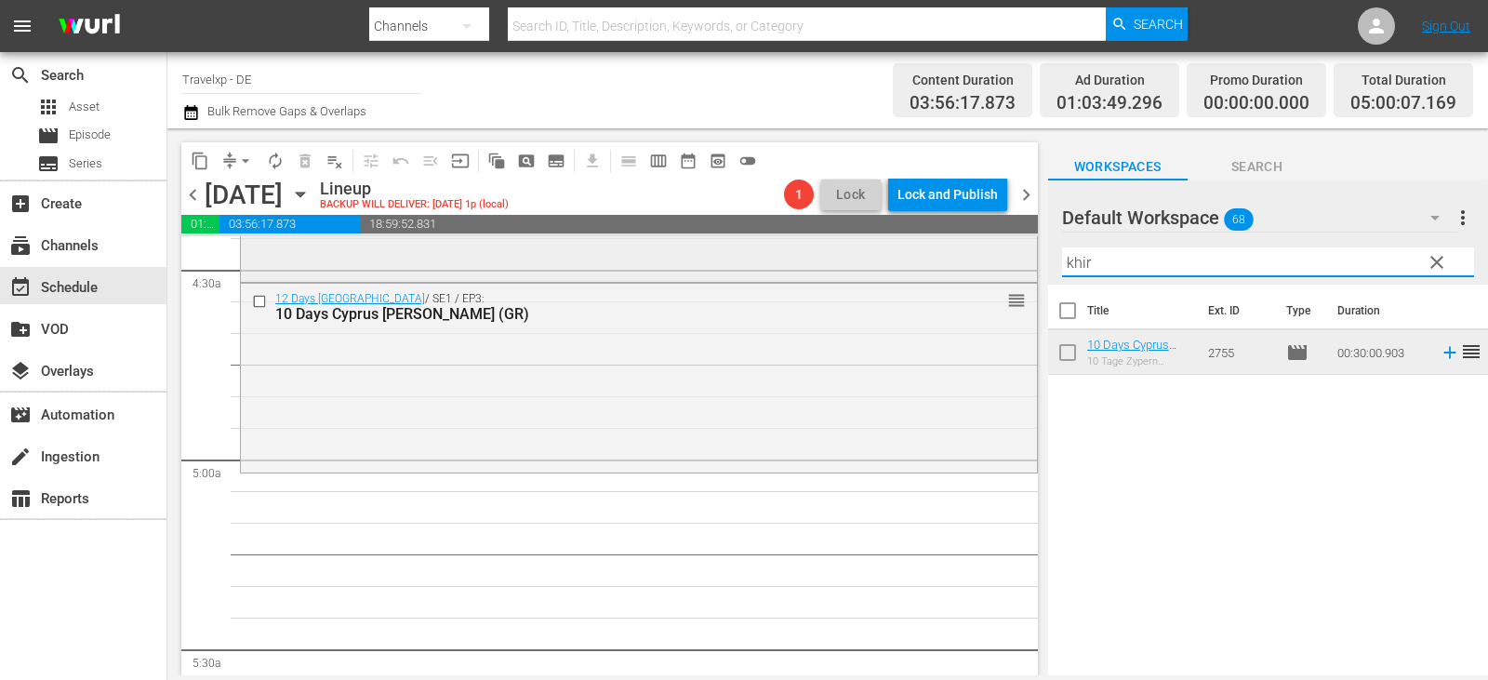
drag, startPoint x: 1095, startPoint y: 260, endPoint x: 973, endPoint y: 268, distance: 122.0
click at [973, 268] on div "content_copy compress arrow_drop_down autorenew_outlined delete_forever_outline…" at bounding box center [827, 401] width 1320 height 547
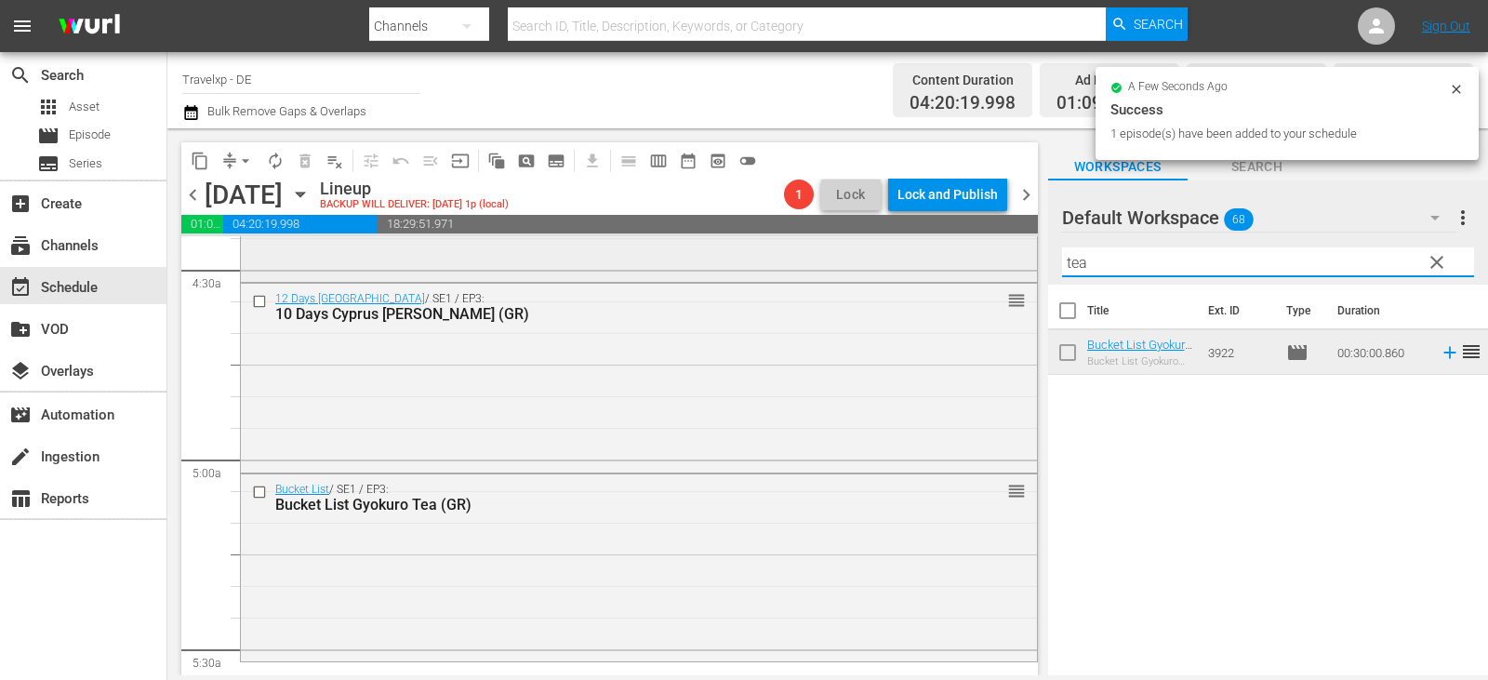
drag, startPoint x: 1105, startPoint y: 261, endPoint x: 838, endPoint y: 281, distance: 268.5
click at [838, 281] on div "content_copy compress arrow_drop_down autorenew_outlined delete_forever_outline…" at bounding box center [827, 401] width 1320 height 547
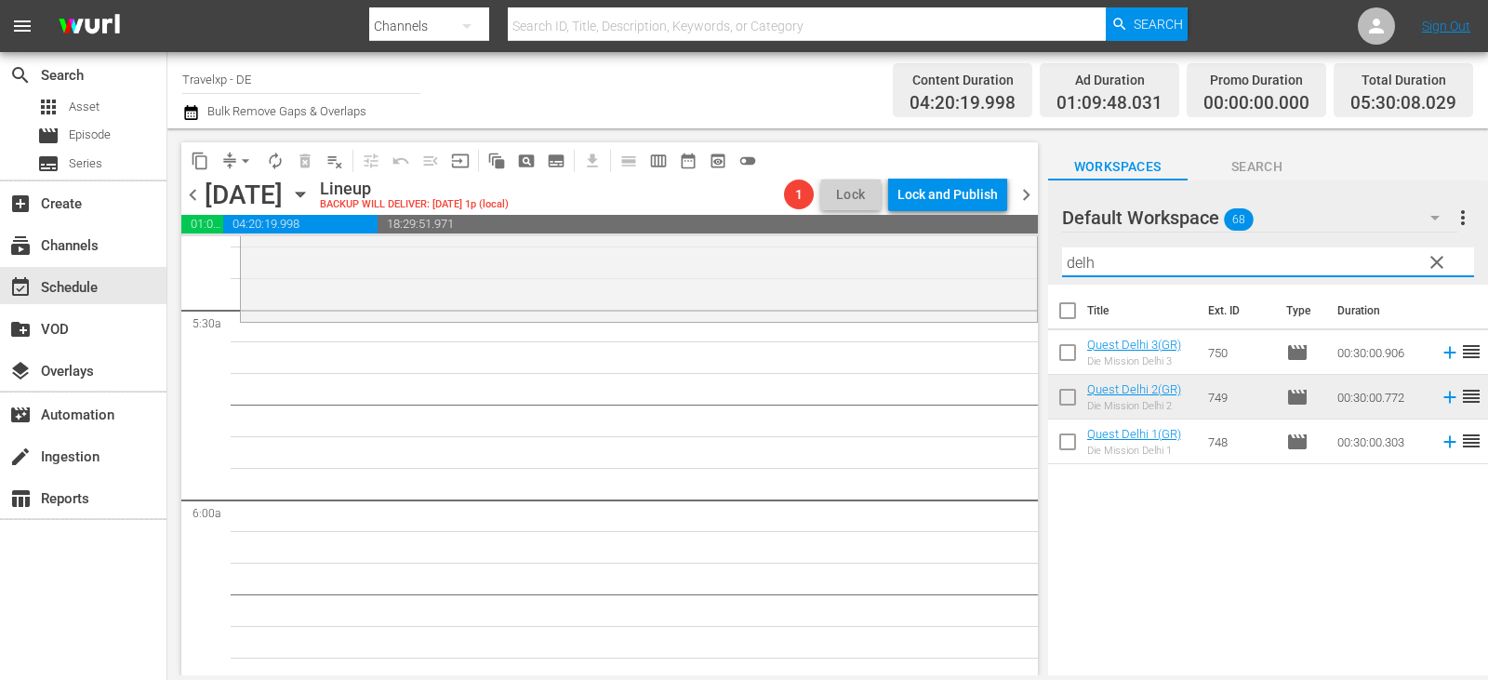
scroll to position [2045, 0]
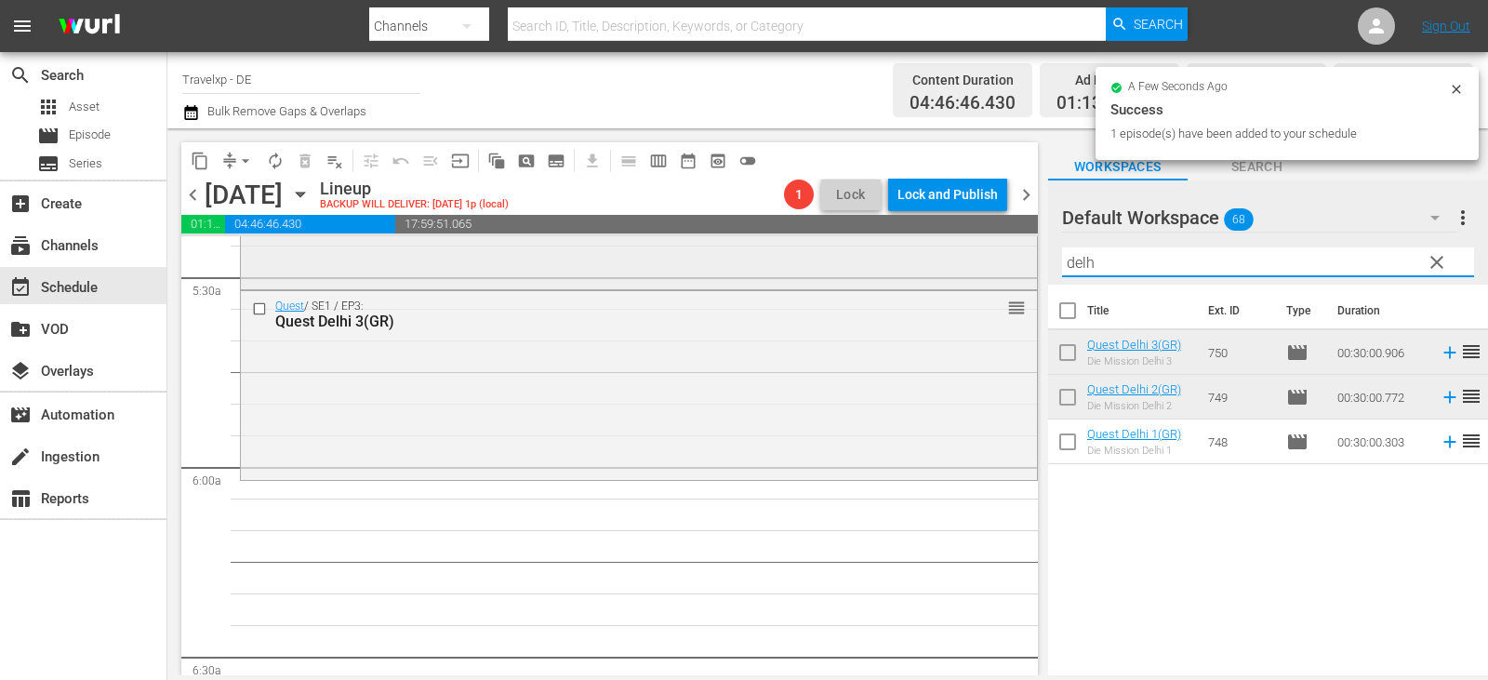
drag, startPoint x: 1101, startPoint y: 263, endPoint x: 910, endPoint y: 268, distance: 190.7
click at [915, 269] on div "content_copy compress arrow_drop_down autorenew_outlined delete_forever_outline…" at bounding box center [827, 401] width 1320 height 547
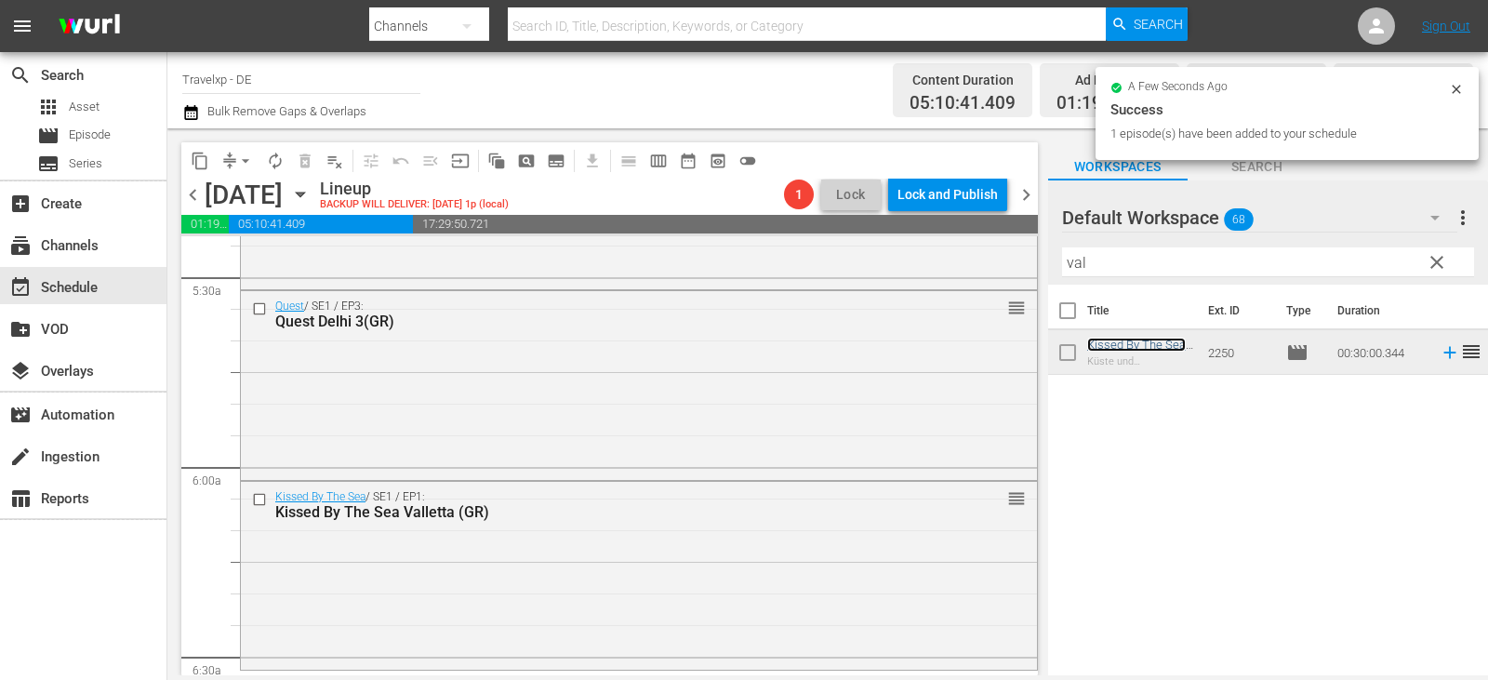
scroll to position [2417, 0]
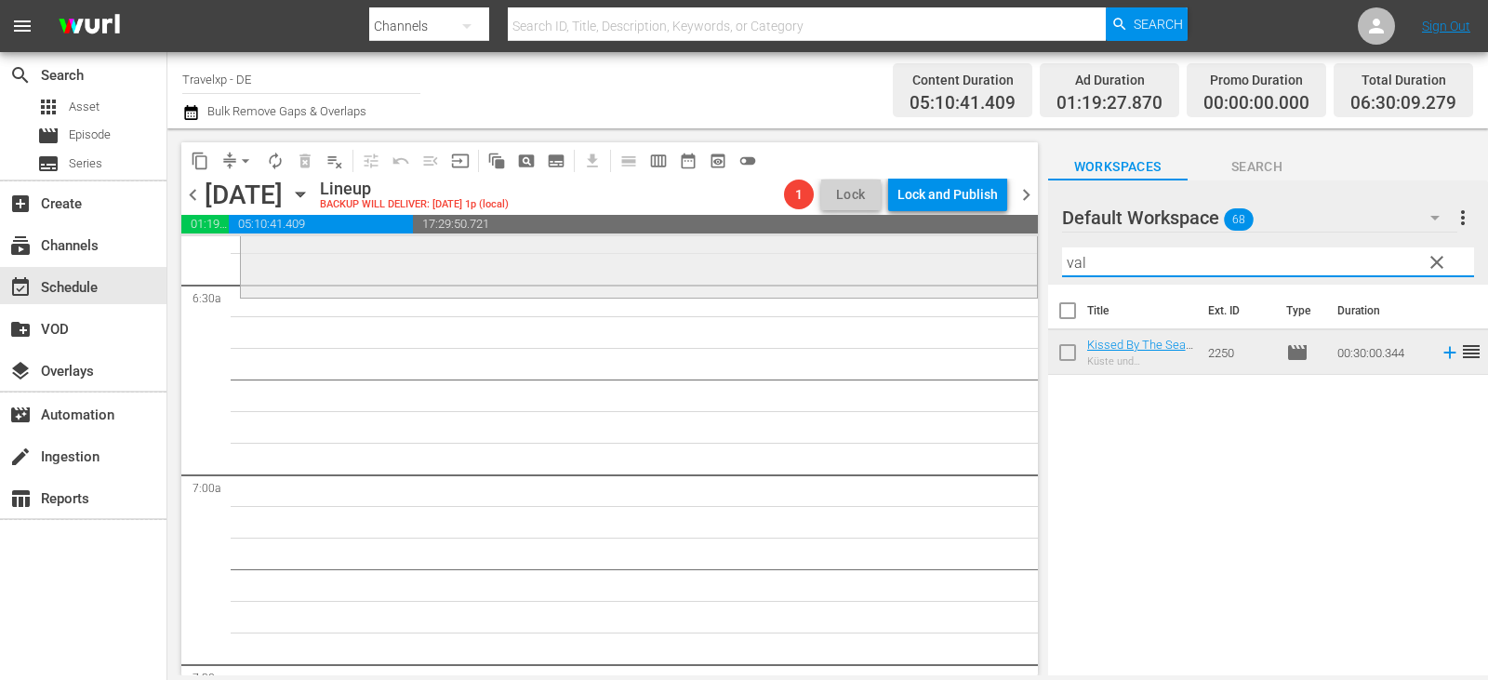
drag, startPoint x: 1118, startPoint y: 264, endPoint x: 976, endPoint y: 277, distance: 142.8
click at [976, 277] on div "content_copy compress arrow_drop_down autorenew_outlined delete_forever_outline…" at bounding box center [827, 401] width 1320 height 547
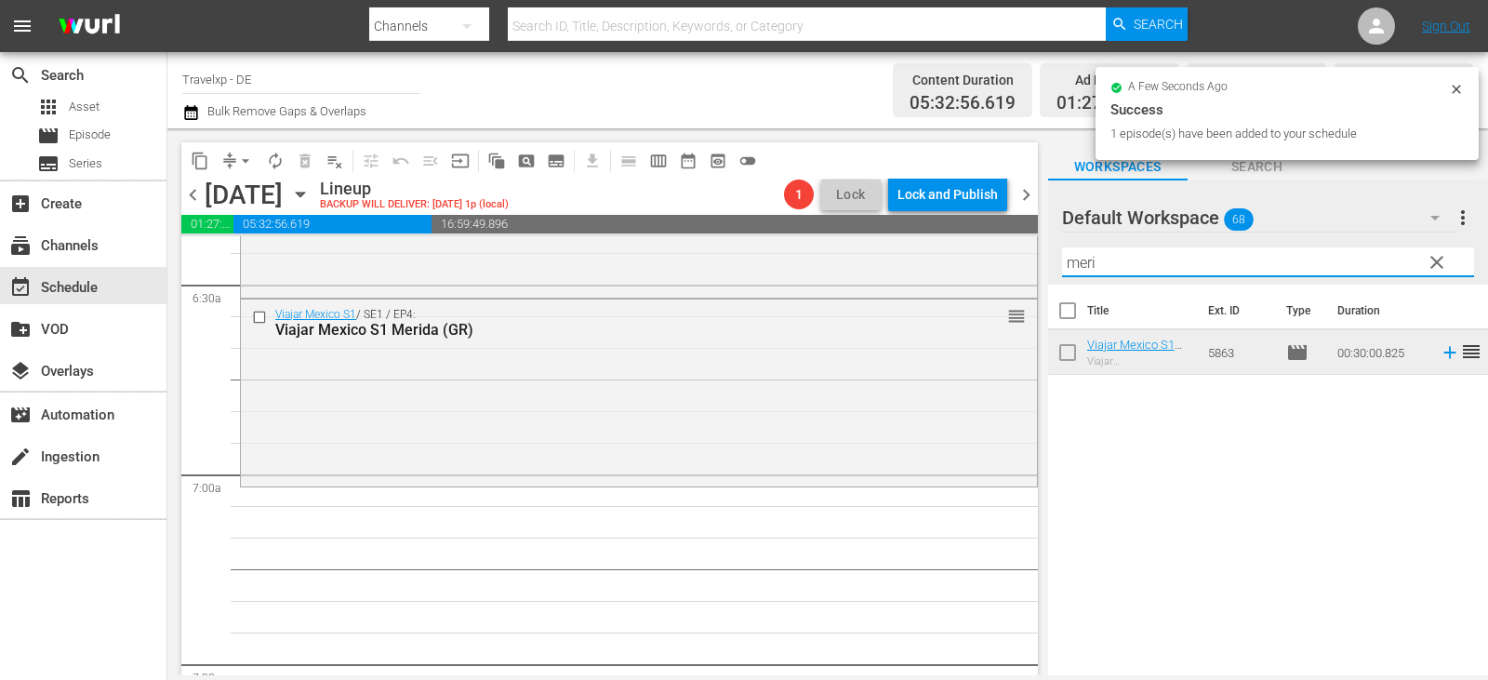
click at [854, 288] on div "content_copy compress arrow_drop_down autorenew_outlined delete_forever_outline…" at bounding box center [827, 401] width 1320 height 547
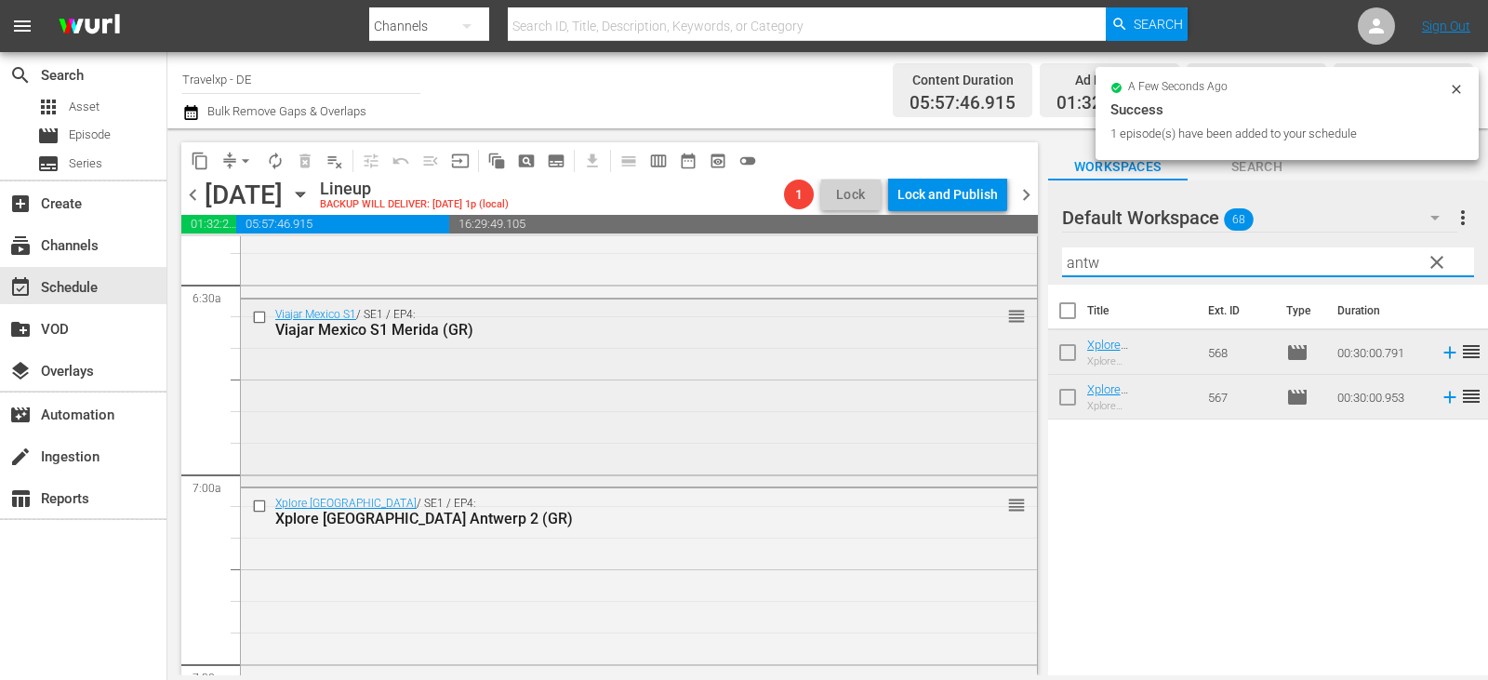
drag, startPoint x: 1126, startPoint y: 272, endPoint x: 835, endPoint y: 327, distance: 296.1
click at [959, 301] on div "content_copy compress arrow_drop_down autorenew_outlined delete_forever_outline…" at bounding box center [827, 401] width 1320 height 547
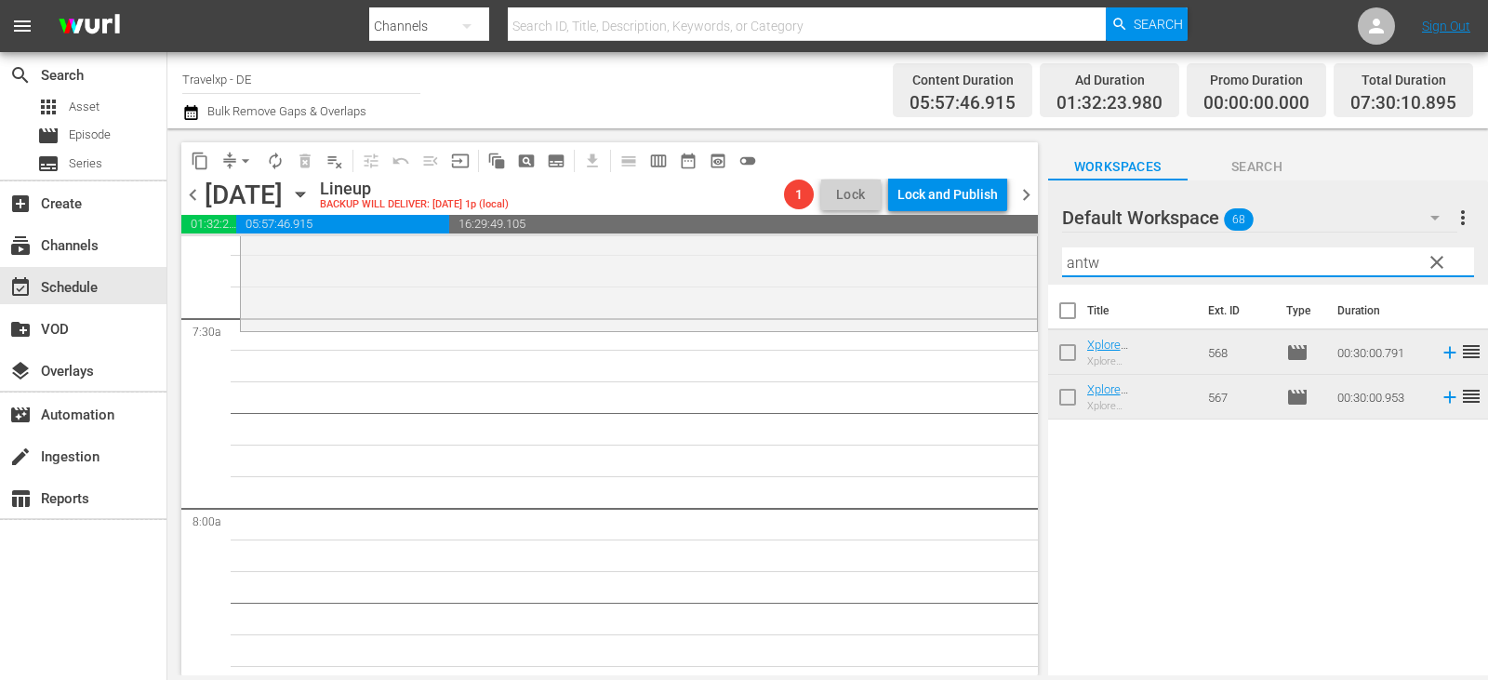
scroll to position [2789, 0]
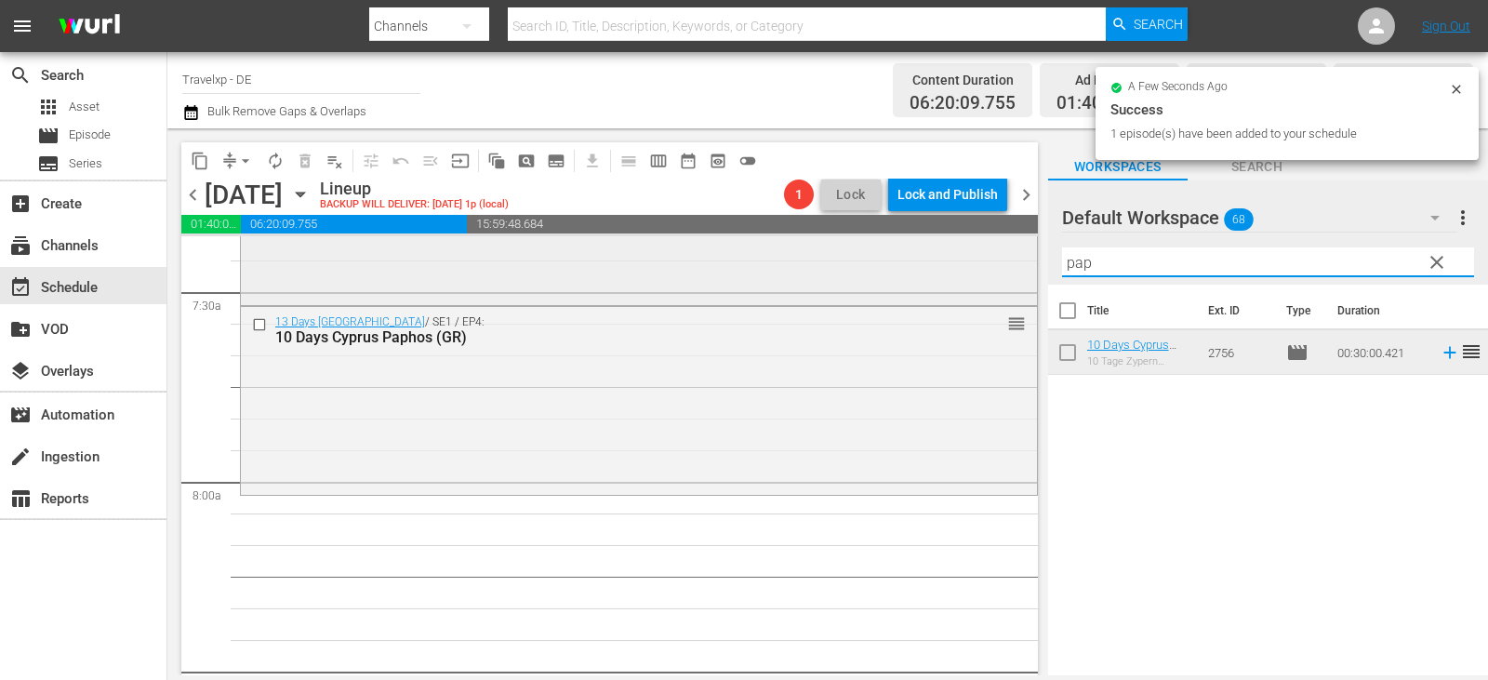
drag, startPoint x: 1123, startPoint y: 257, endPoint x: 913, endPoint y: 288, distance: 212.5
click at [913, 288] on div "content_copy compress arrow_drop_down autorenew_outlined delete_forever_outline…" at bounding box center [827, 401] width 1320 height 547
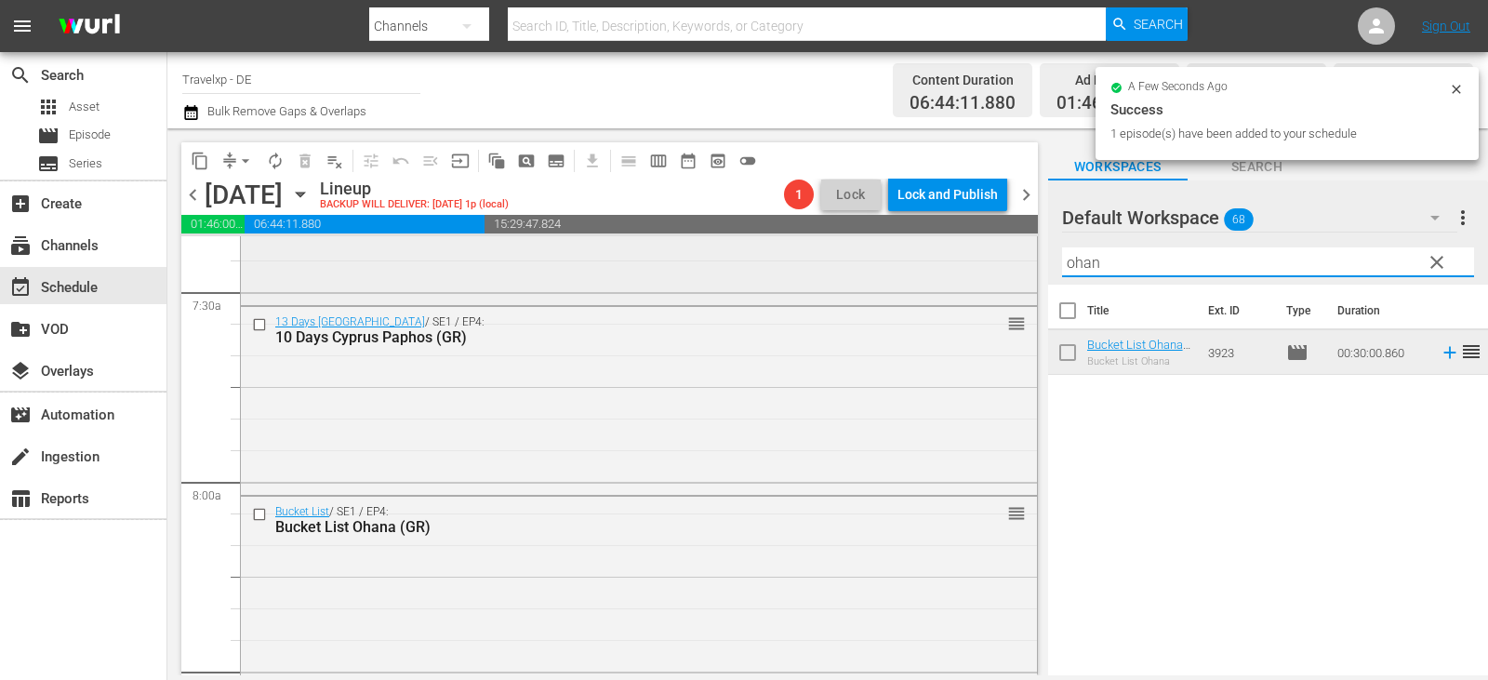
drag, startPoint x: 1113, startPoint y: 265, endPoint x: 839, endPoint y: 267, distance: 274.3
click at [839, 267] on div "content_copy compress arrow_drop_down autorenew_outlined delete_forever_outline…" at bounding box center [827, 401] width 1320 height 547
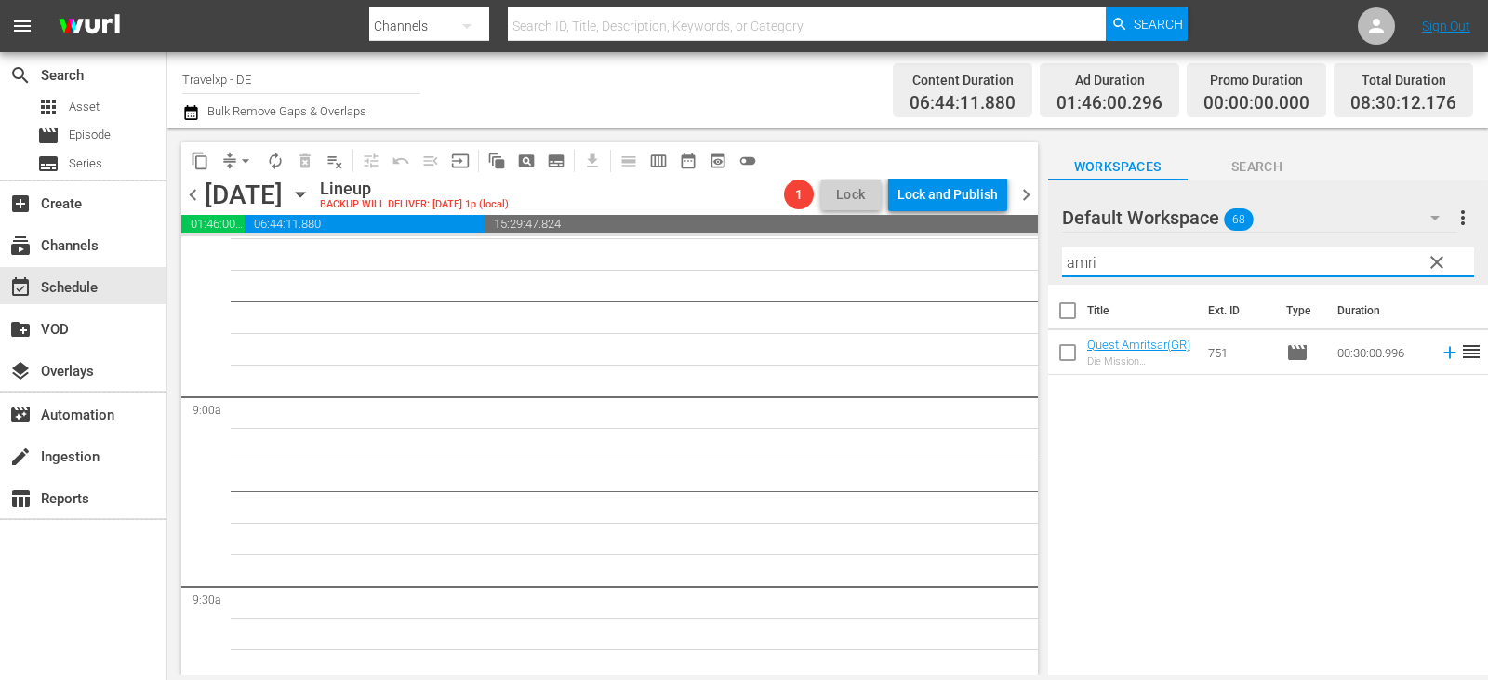
scroll to position [3161, 0]
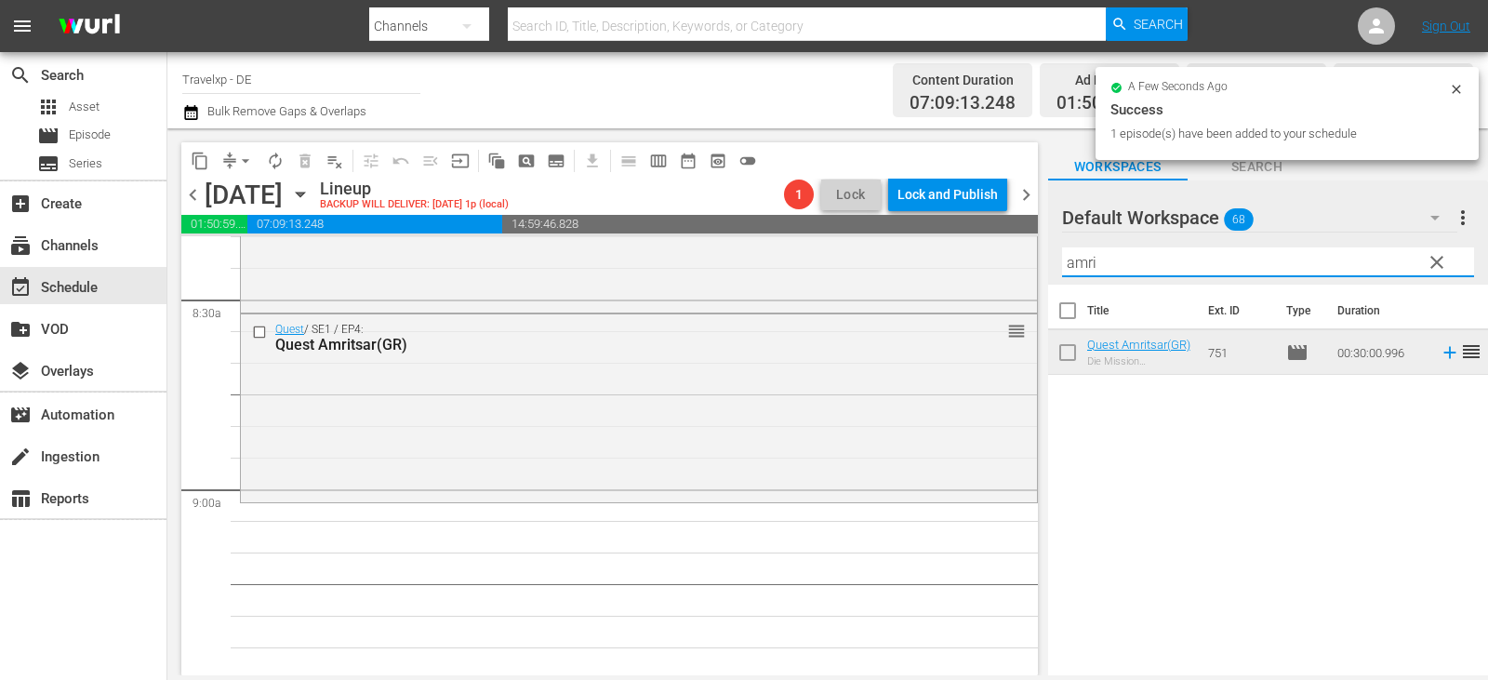
drag, startPoint x: 1115, startPoint y: 259, endPoint x: 1044, endPoint y: 270, distance: 71.4
click at [954, 275] on div "content_copy compress arrow_drop_down autorenew_outlined delete_forever_outline…" at bounding box center [827, 401] width 1320 height 547
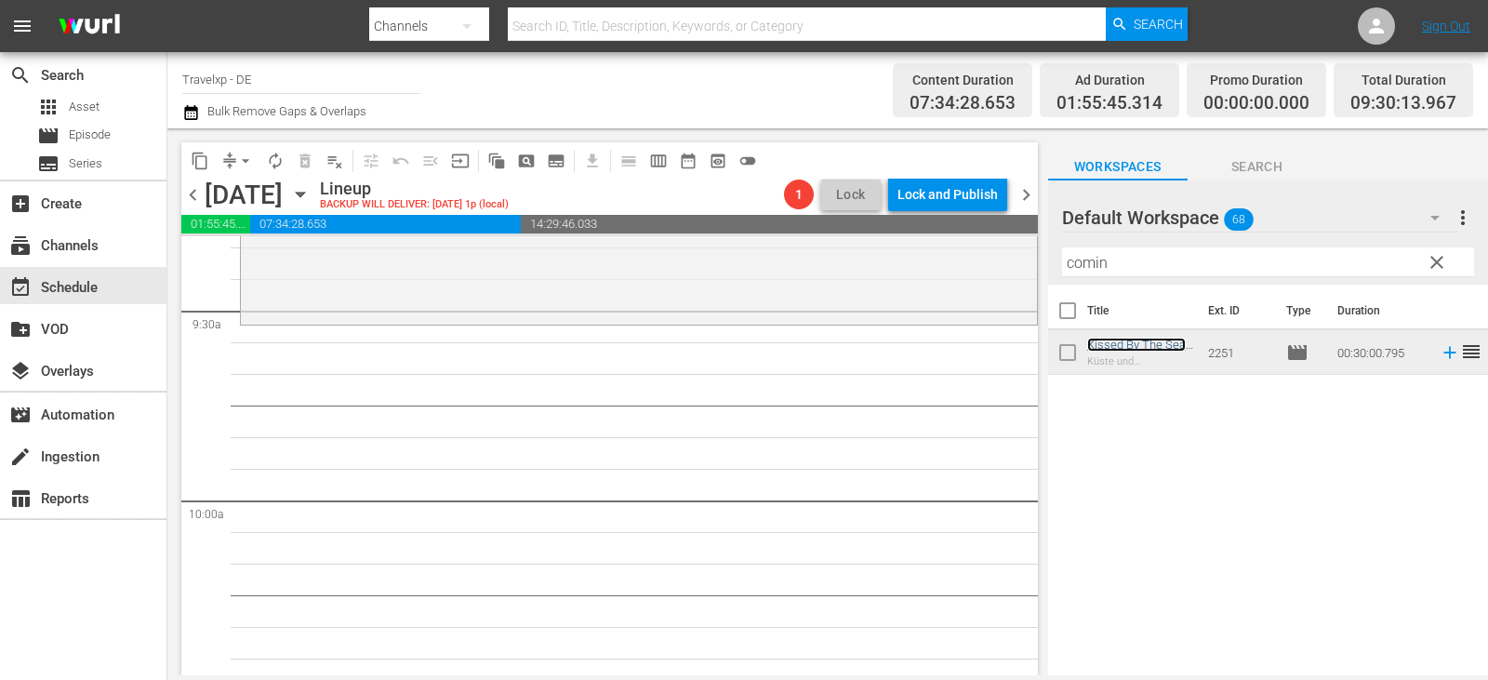
scroll to position [3533, 0]
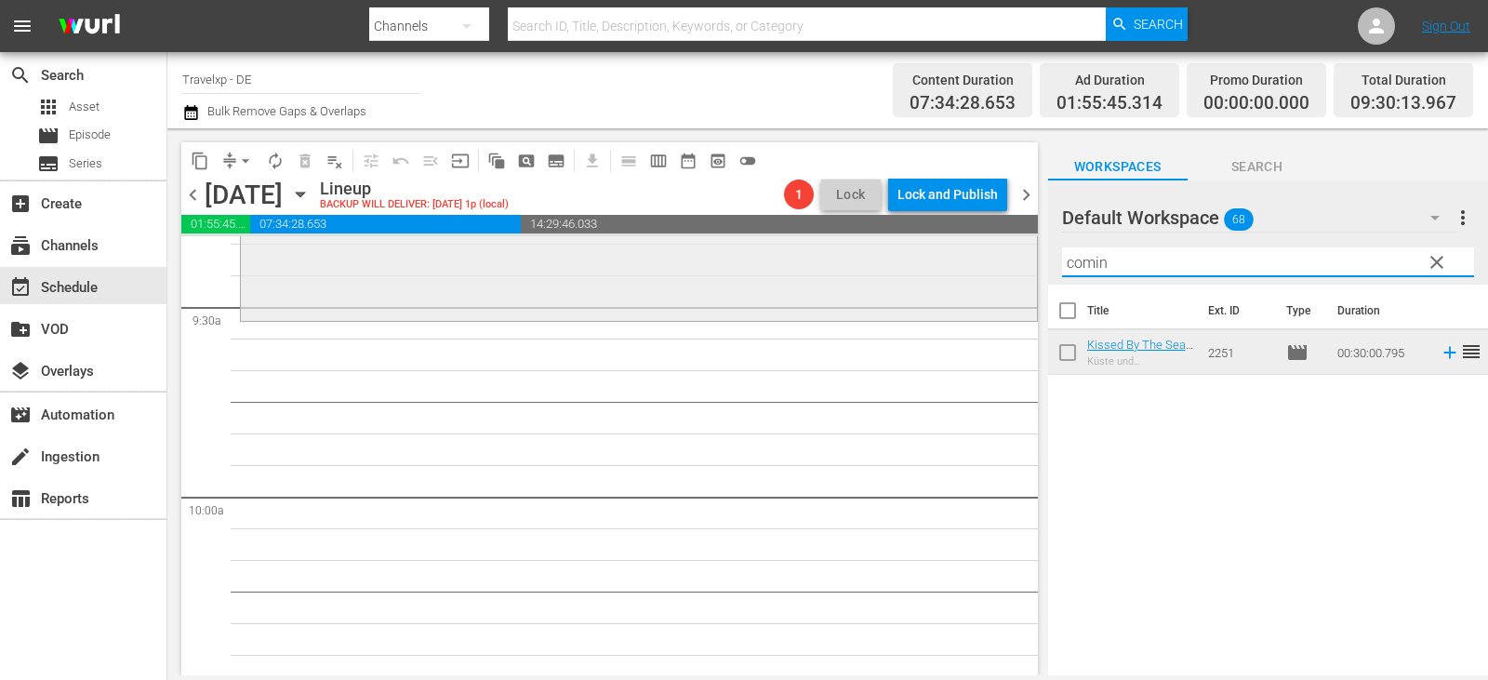
drag, startPoint x: 1141, startPoint y: 263, endPoint x: 884, endPoint y: 283, distance: 257.4
click at [884, 283] on div "content_copy compress arrow_drop_down autorenew_outlined delete_forever_outline…" at bounding box center [827, 401] width 1320 height 547
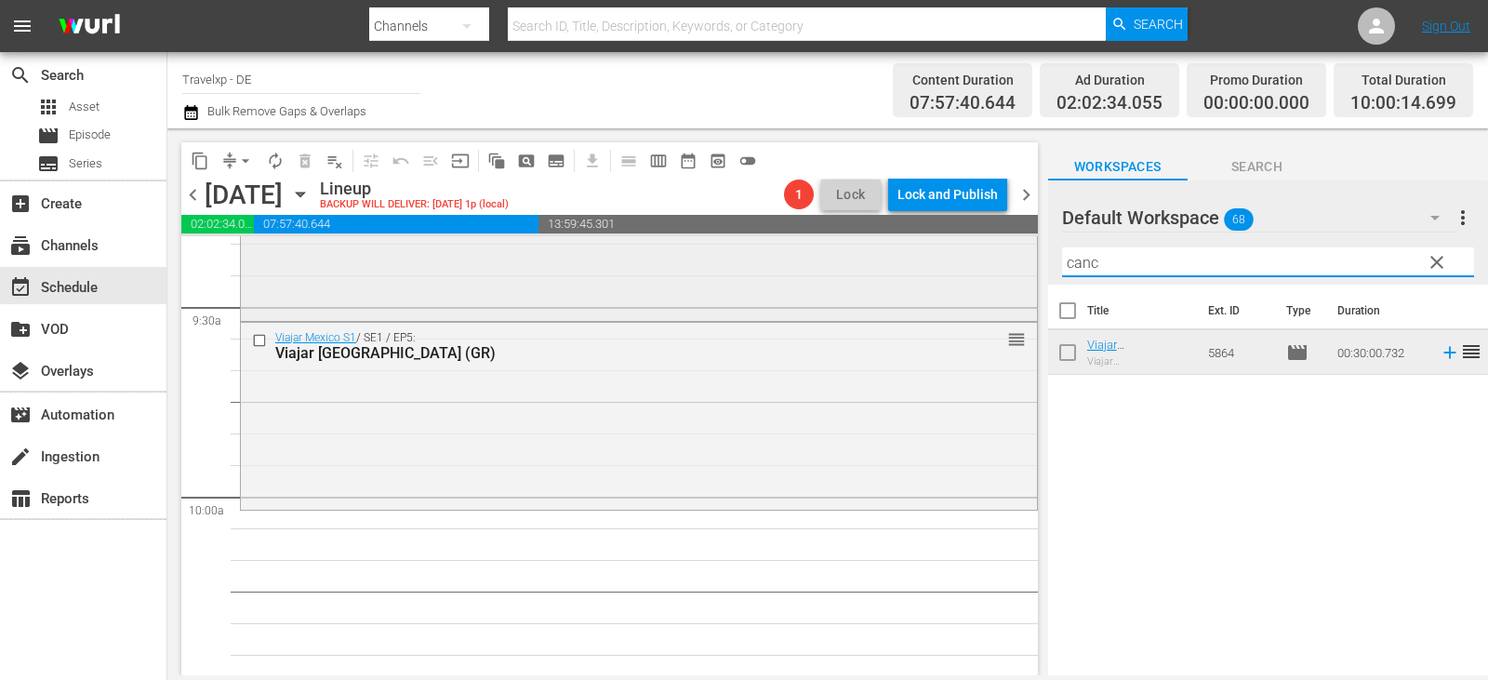
drag, startPoint x: 1104, startPoint y: 263, endPoint x: 898, endPoint y: 288, distance: 207.0
click at [898, 288] on div "content_copy compress arrow_drop_down autorenew_outlined delete_forever_outline…" at bounding box center [827, 401] width 1320 height 547
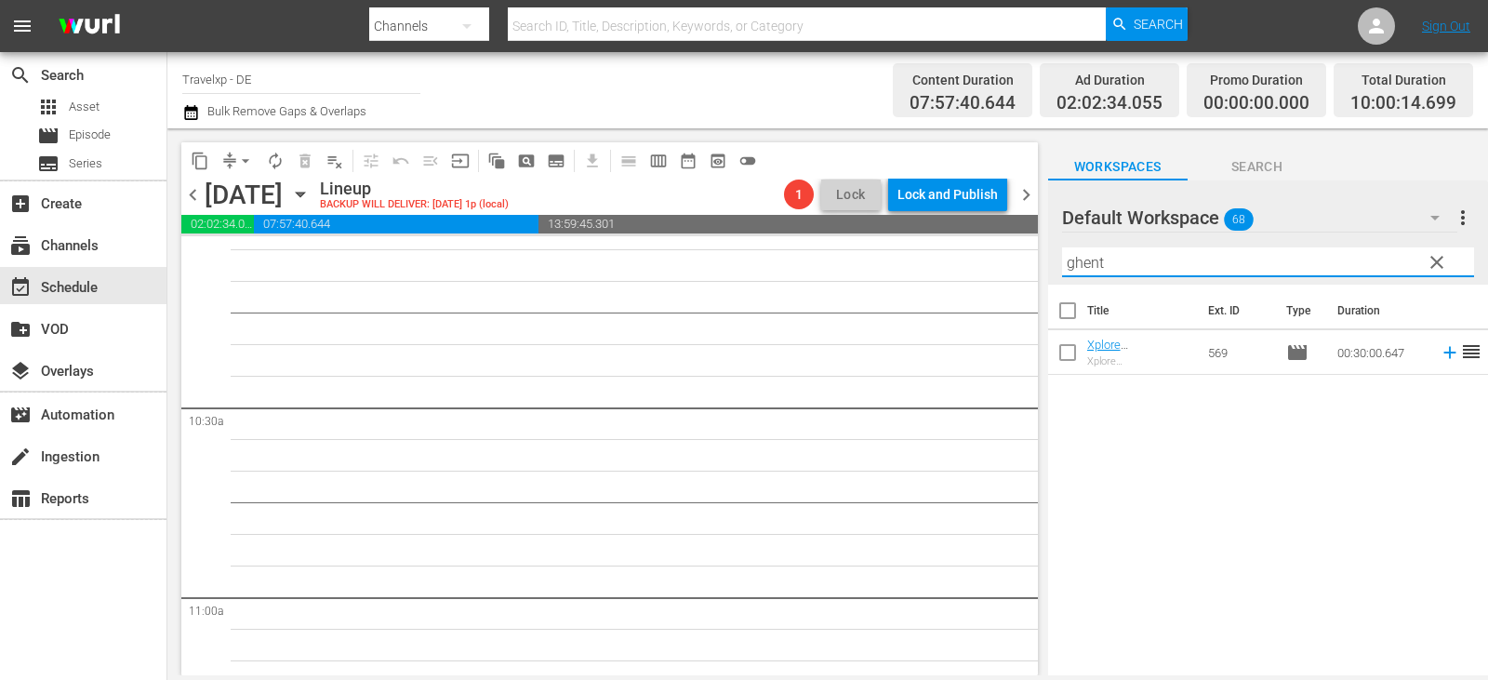
scroll to position [3719, 0]
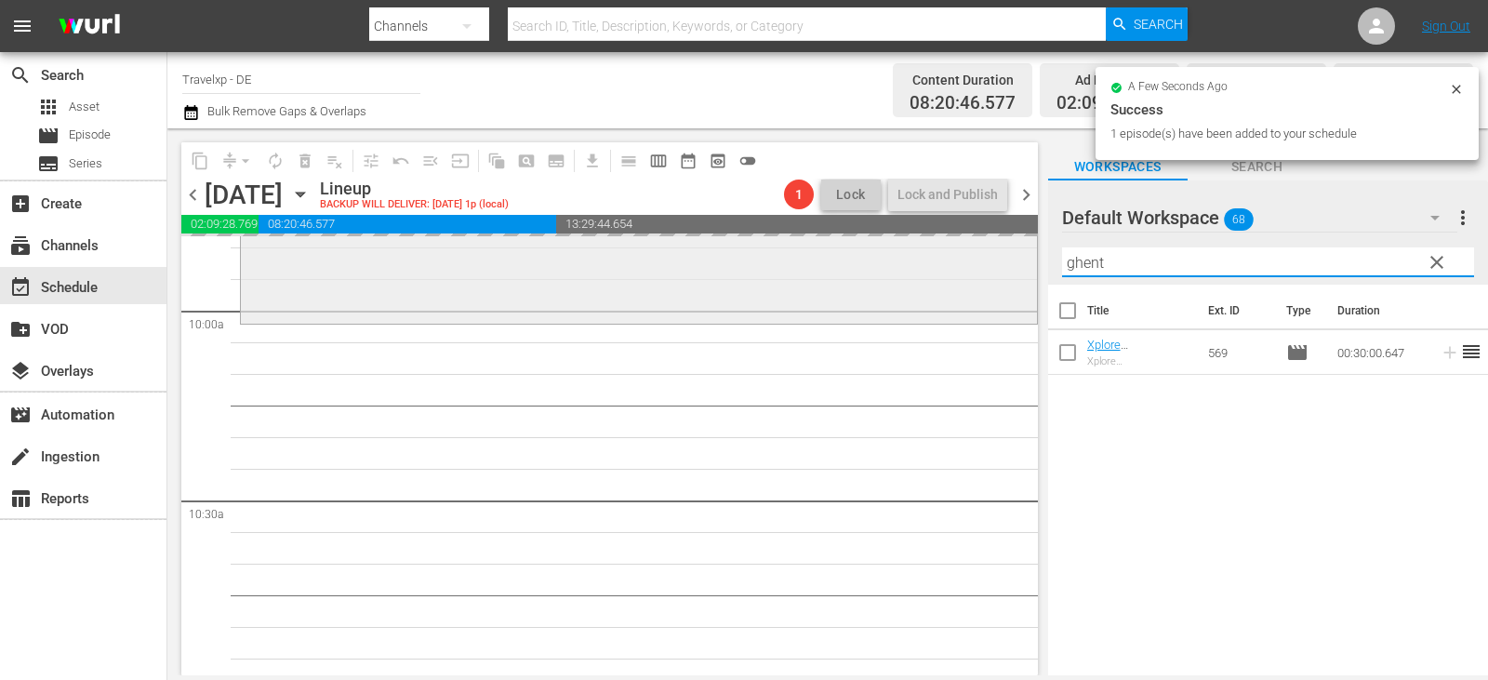
drag, startPoint x: 1130, startPoint y: 264, endPoint x: 945, endPoint y: 276, distance: 185.4
click at [945, 276] on div "content_copy compress arrow_drop_down autorenew_outlined delete_forever_outline…" at bounding box center [827, 401] width 1320 height 547
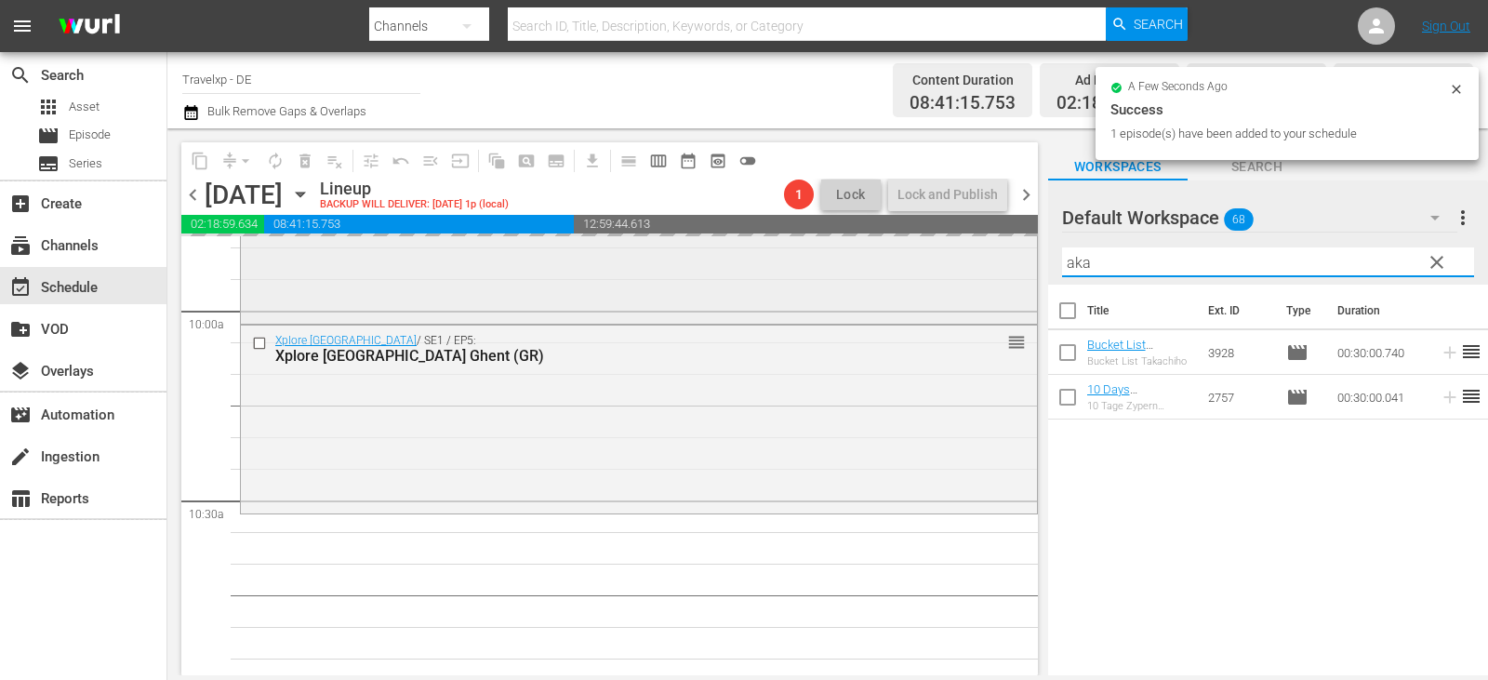
drag, startPoint x: 1108, startPoint y: 266, endPoint x: 859, endPoint y: 290, distance: 250.3
click at [859, 290] on div "content_copy compress arrow_drop_down autorenew_outlined delete_forever_outline…" at bounding box center [827, 401] width 1320 height 547
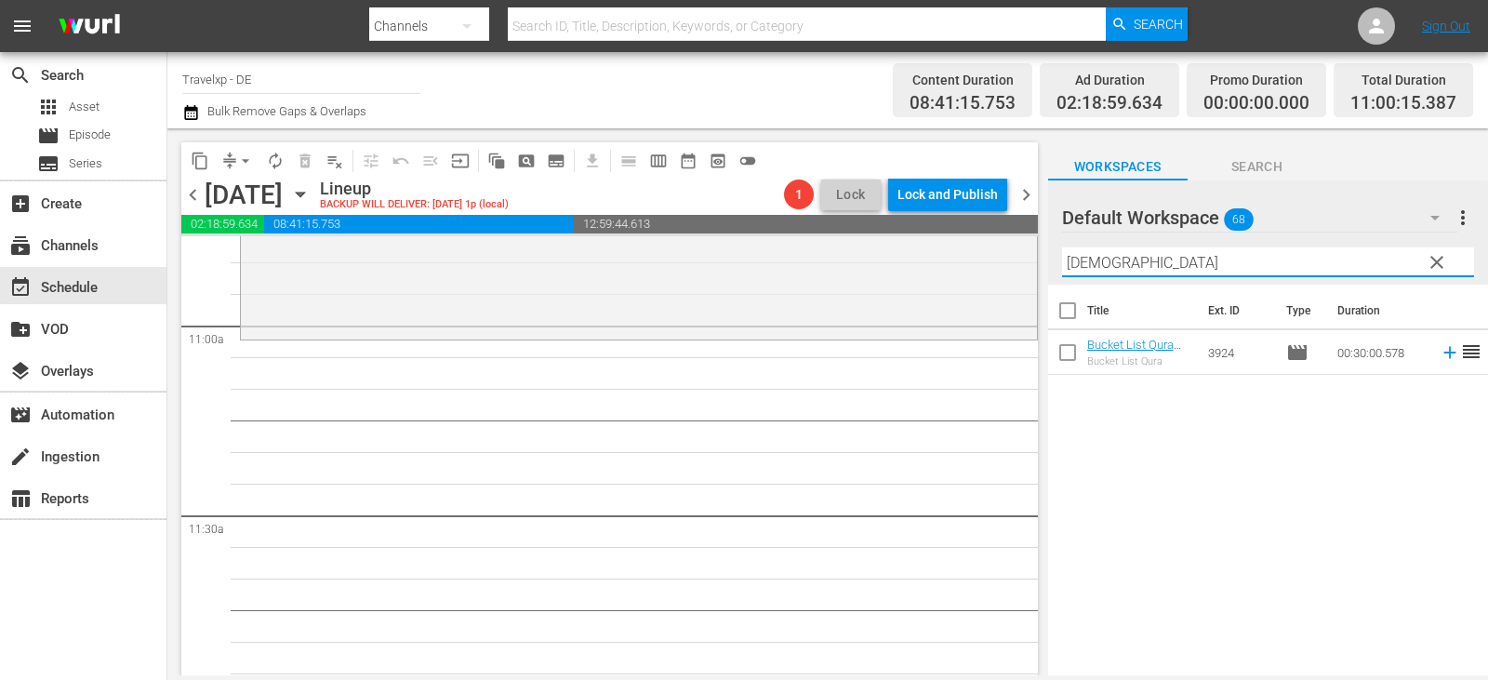
scroll to position [4091, 0]
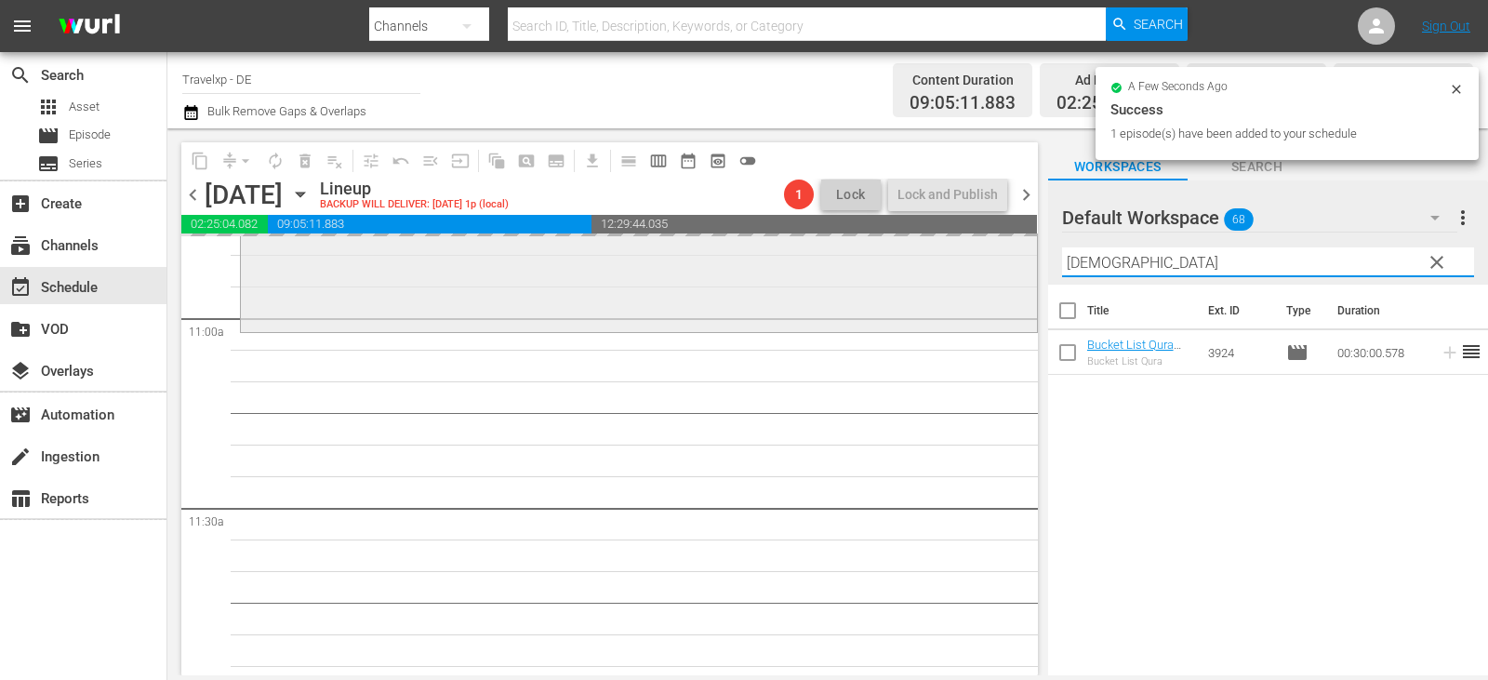
drag, startPoint x: 1122, startPoint y: 259, endPoint x: 980, endPoint y: 258, distance: 142.3
click at [980, 258] on div "content_copy compress arrow_drop_down autorenew_outlined delete_forever_outline…" at bounding box center [827, 401] width 1320 height 547
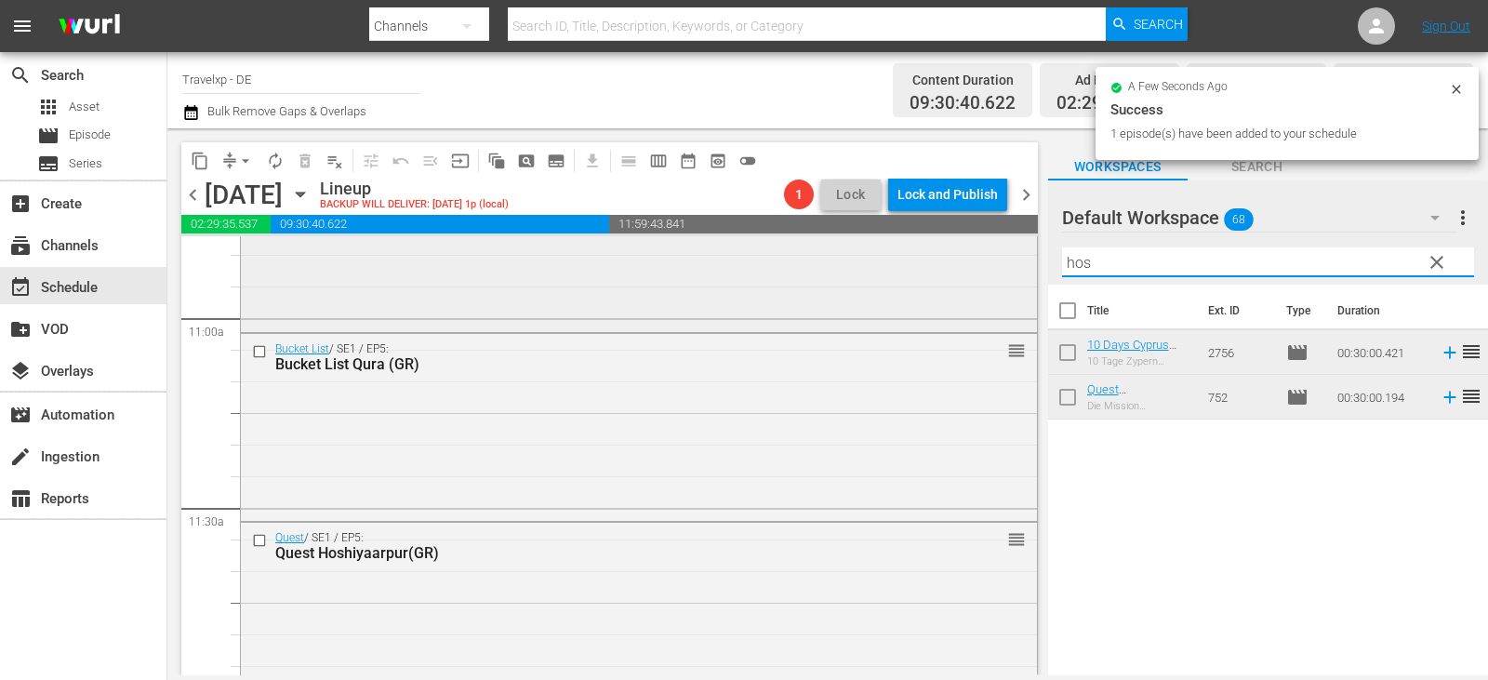
drag, startPoint x: 1119, startPoint y: 264, endPoint x: 904, endPoint y: 282, distance: 216.4
click at [932, 280] on div "content_copy compress arrow_drop_down autorenew_outlined delete_forever_outline…" at bounding box center [827, 401] width 1320 height 547
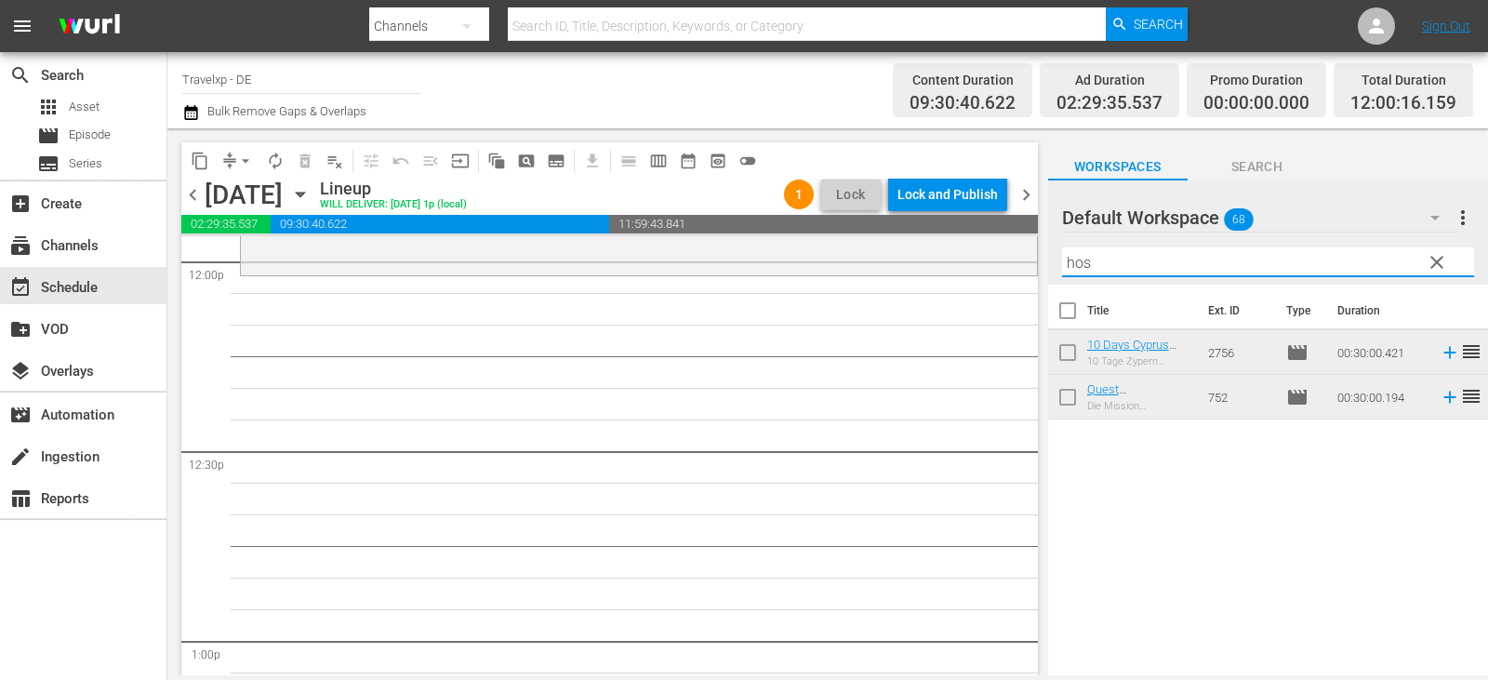
scroll to position [4556, 0]
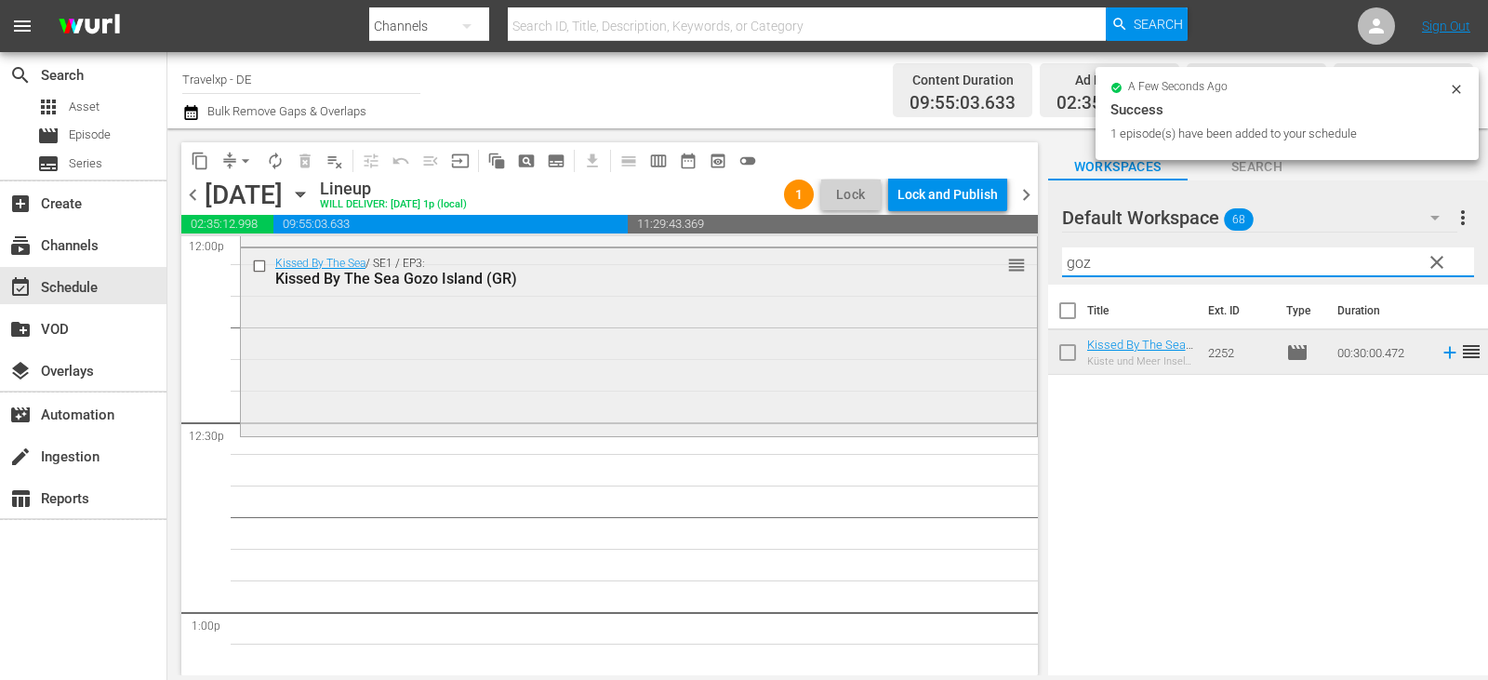
drag, startPoint x: 1127, startPoint y: 264, endPoint x: 975, endPoint y: 263, distance: 151.6
click at [976, 263] on div "content_copy compress arrow_drop_down autorenew_outlined delete_forever_outline…" at bounding box center [827, 401] width 1320 height 547
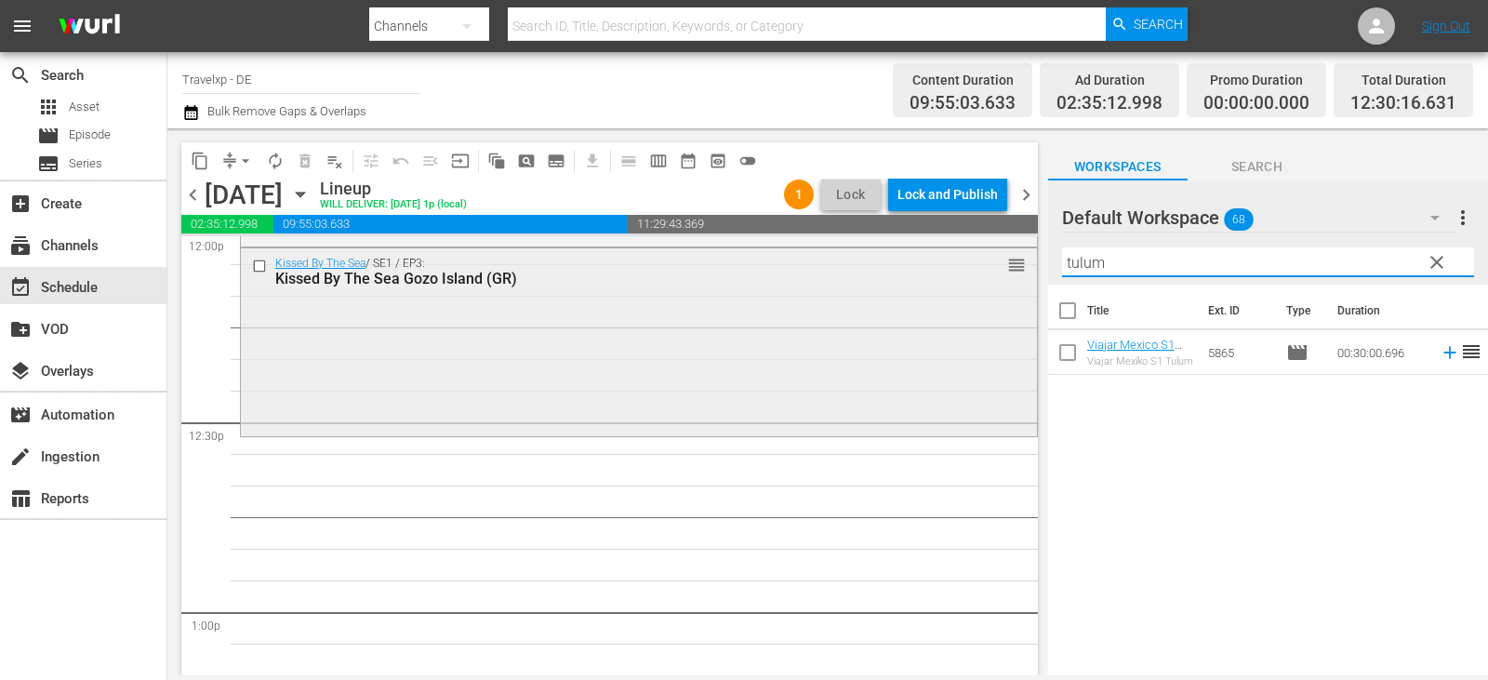
drag, startPoint x: 1133, startPoint y: 269, endPoint x: 860, endPoint y: 284, distance: 273.7
click at [860, 284] on div "content_copy compress arrow_drop_down autorenew_outlined delete_forever_outline…" at bounding box center [827, 401] width 1320 height 547
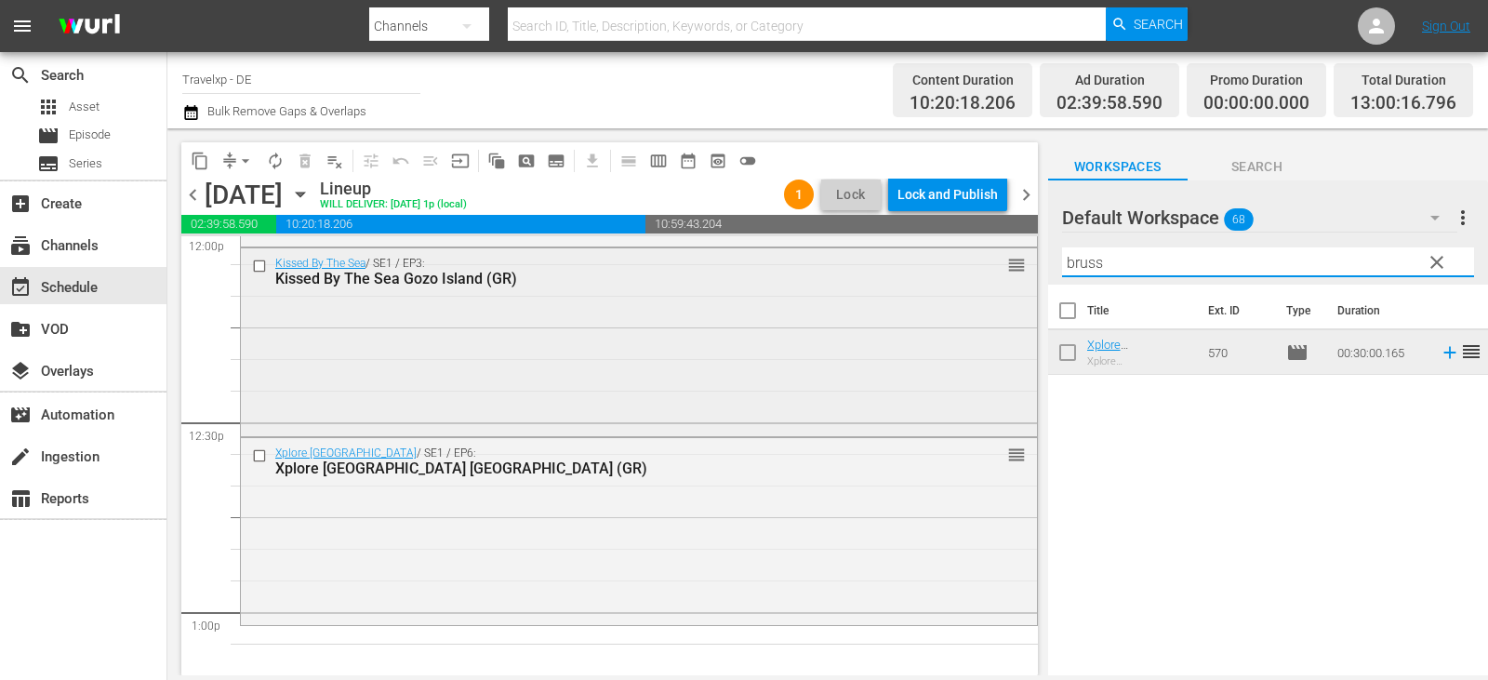
drag, startPoint x: 1127, startPoint y: 266, endPoint x: 834, endPoint y: 283, distance: 293.3
click at [834, 283] on div "content_copy compress arrow_drop_down autorenew_outlined delete_forever_outline…" at bounding box center [827, 401] width 1320 height 547
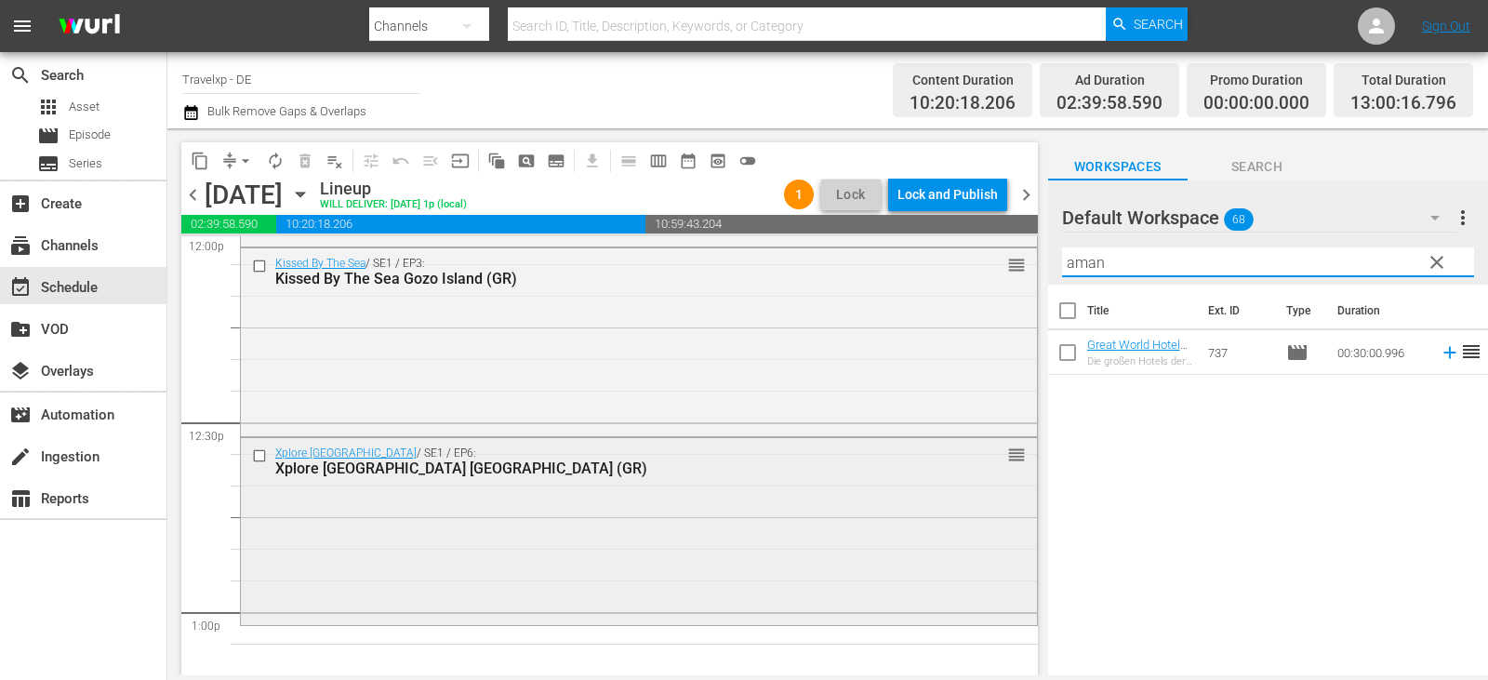
scroll to position [4835, 0]
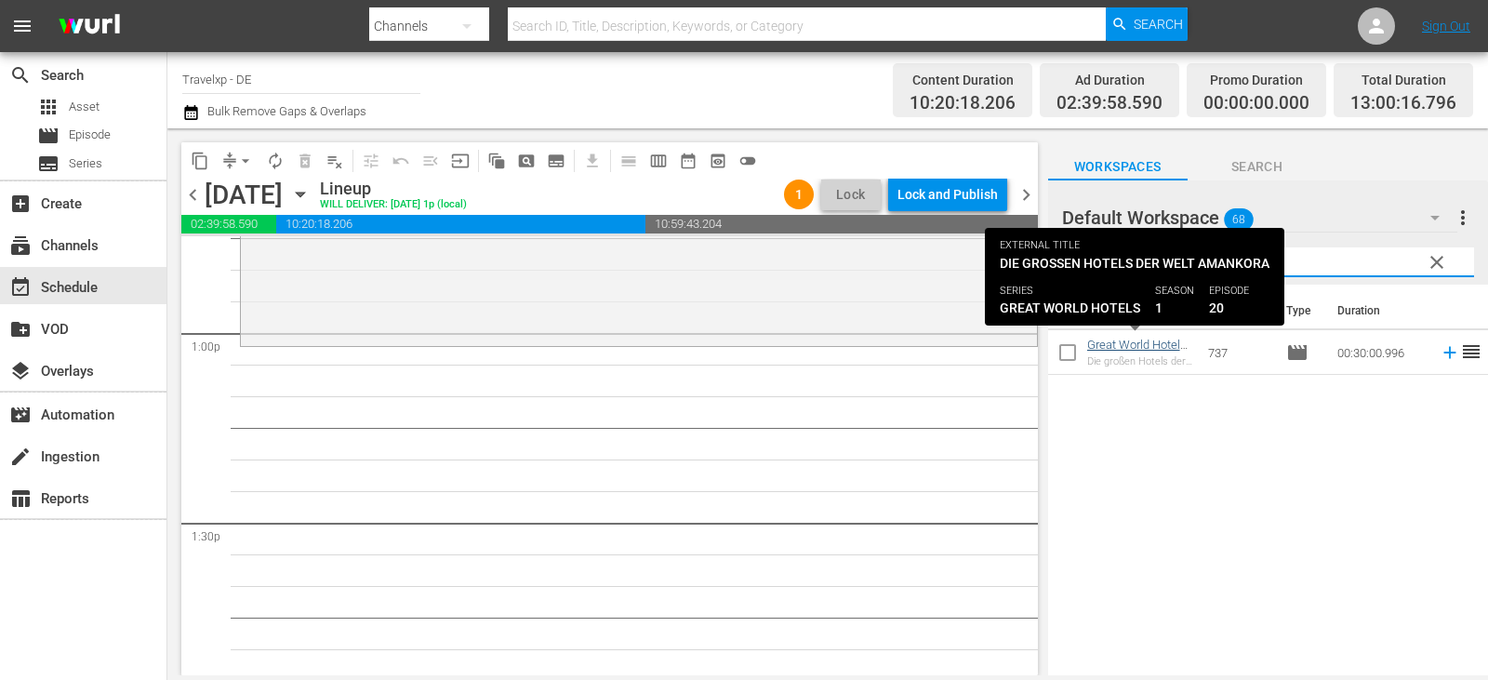
type input "aman"
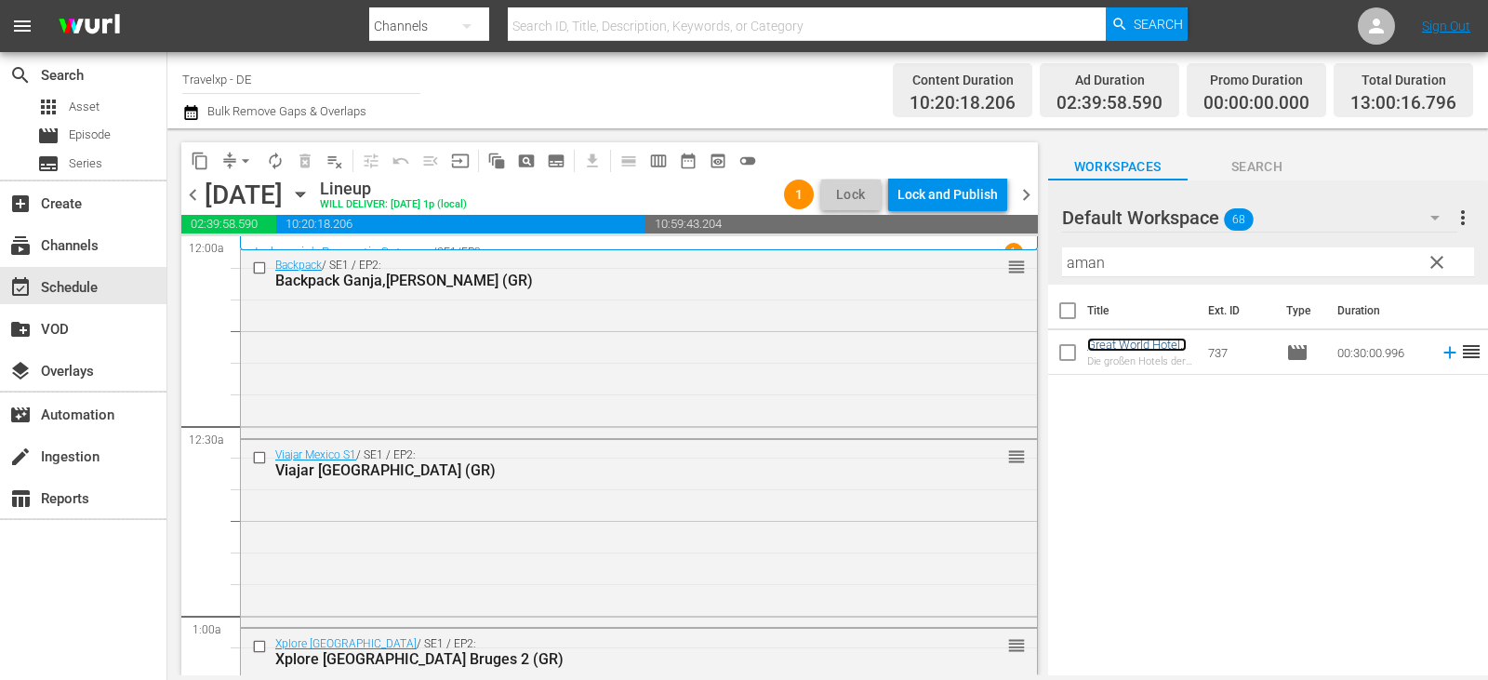
scroll to position [4835, 0]
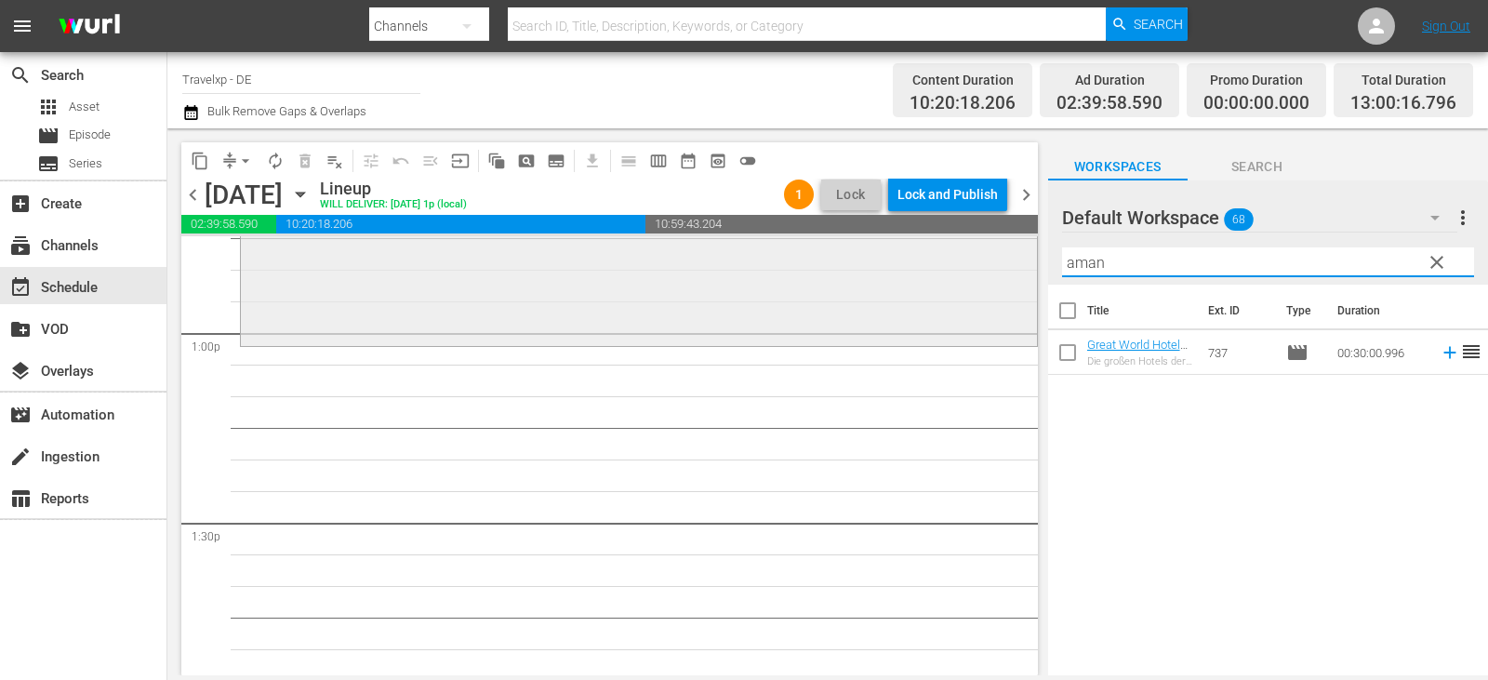
drag, startPoint x: 1128, startPoint y: 265, endPoint x: 730, endPoint y: 311, distance: 400.5
click at [730, 311] on div "content_copy compress arrow_drop_down autorenew_outlined delete_forever_outline…" at bounding box center [827, 401] width 1320 height 547
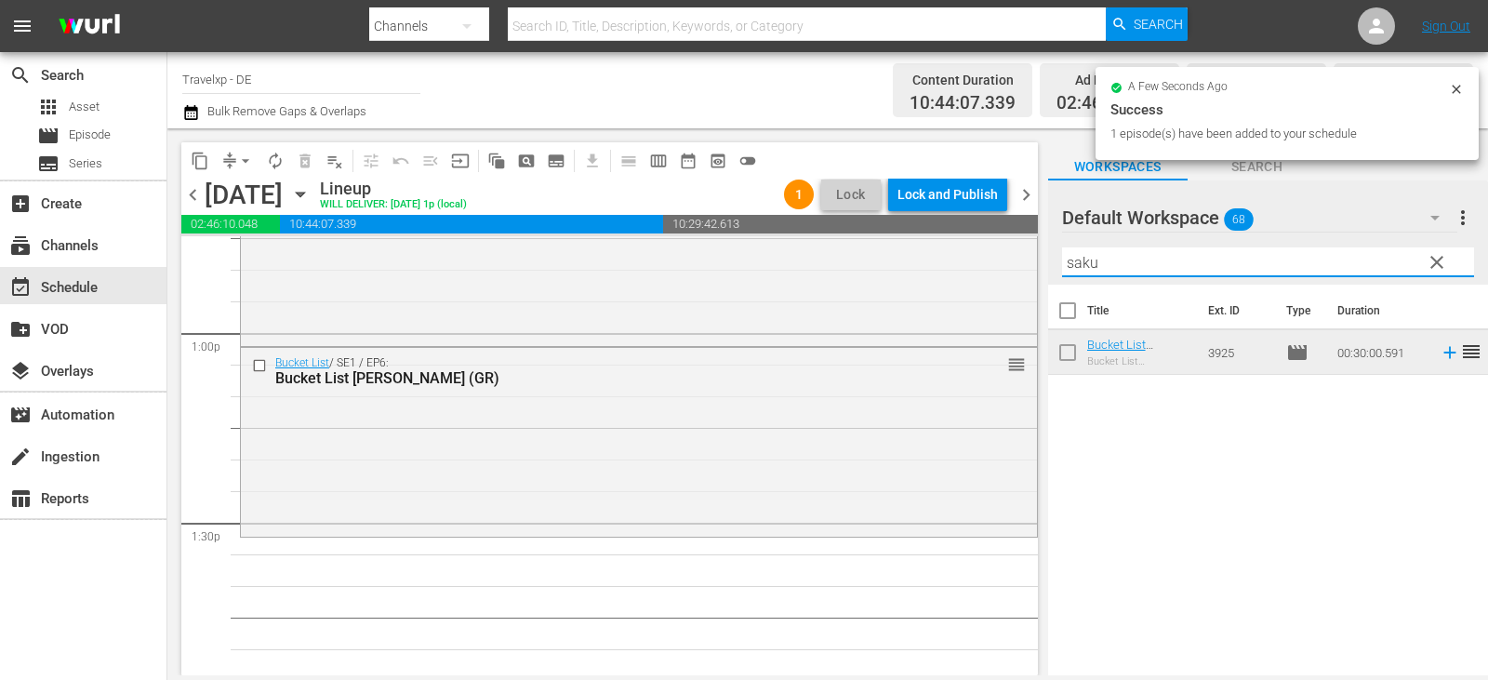
click at [870, 267] on div "content_copy compress arrow_drop_down autorenew_outlined delete_forever_outline…" at bounding box center [827, 401] width 1320 height 547
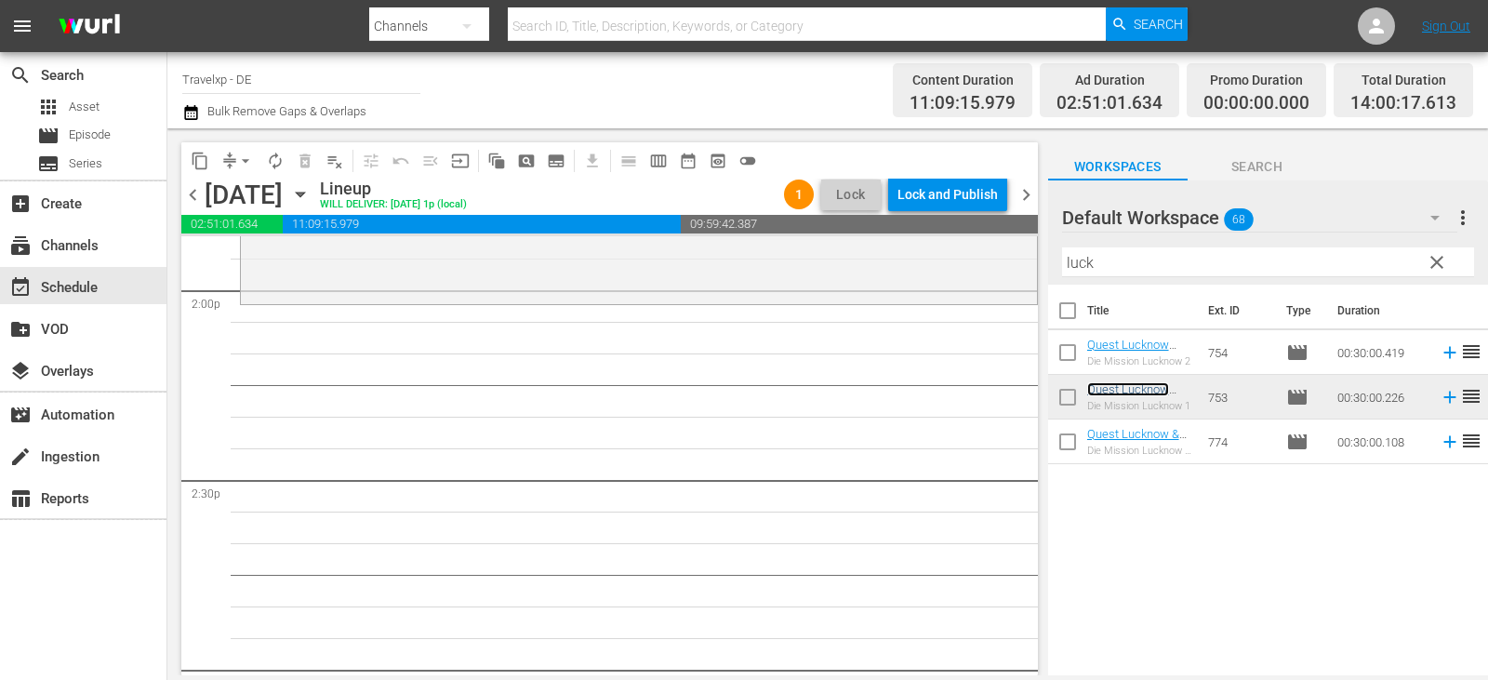
scroll to position [5300, 0]
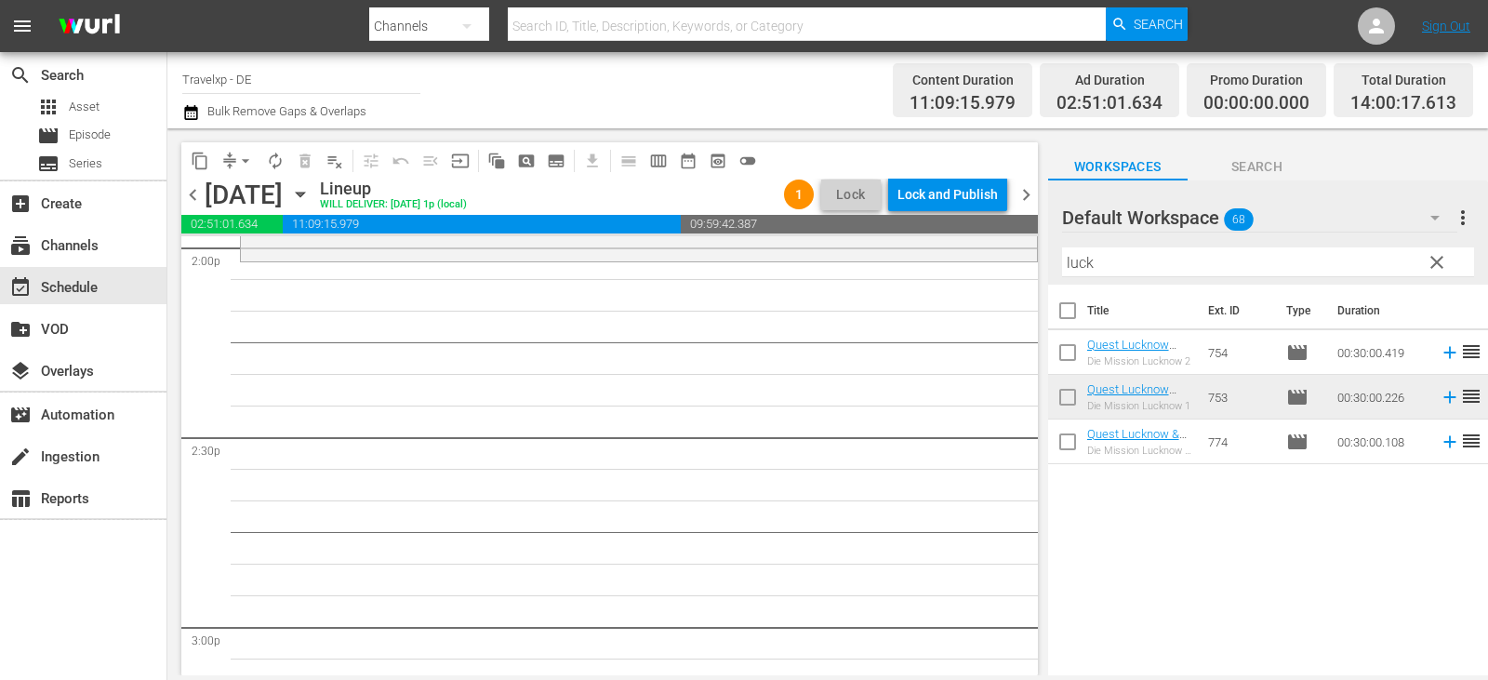
drag, startPoint x: 1144, startPoint y: 268, endPoint x: 909, endPoint y: 267, distance: 234.3
click at [909, 267] on div "content_copy compress arrow_drop_down autorenew_outlined delete_forever_outline…" at bounding box center [827, 401] width 1320 height 547
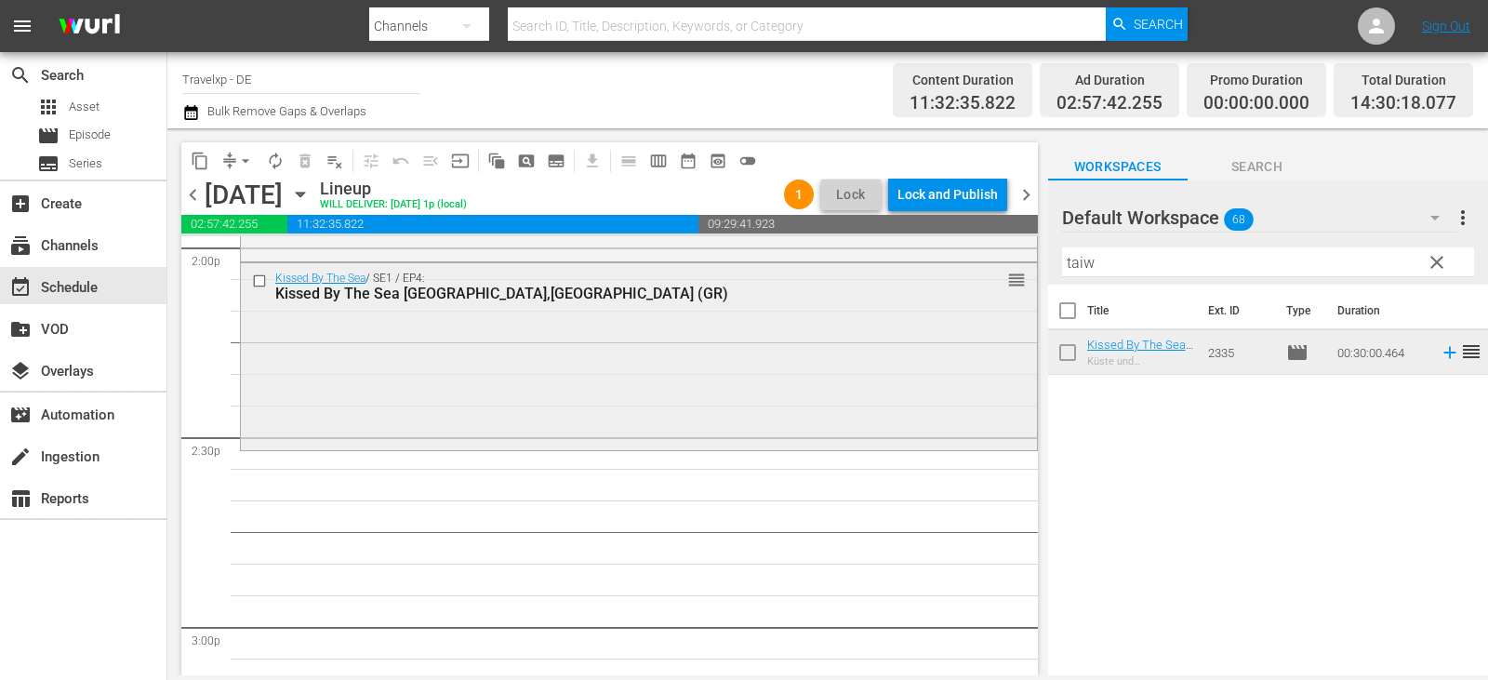
drag, startPoint x: 1104, startPoint y: 261, endPoint x: 774, endPoint y: 282, distance: 329.8
click at [774, 282] on div "content_copy compress arrow_drop_down autorenew_outlined delete_forever_outline…" at bounding box center [827, 401] width 1320 height 547
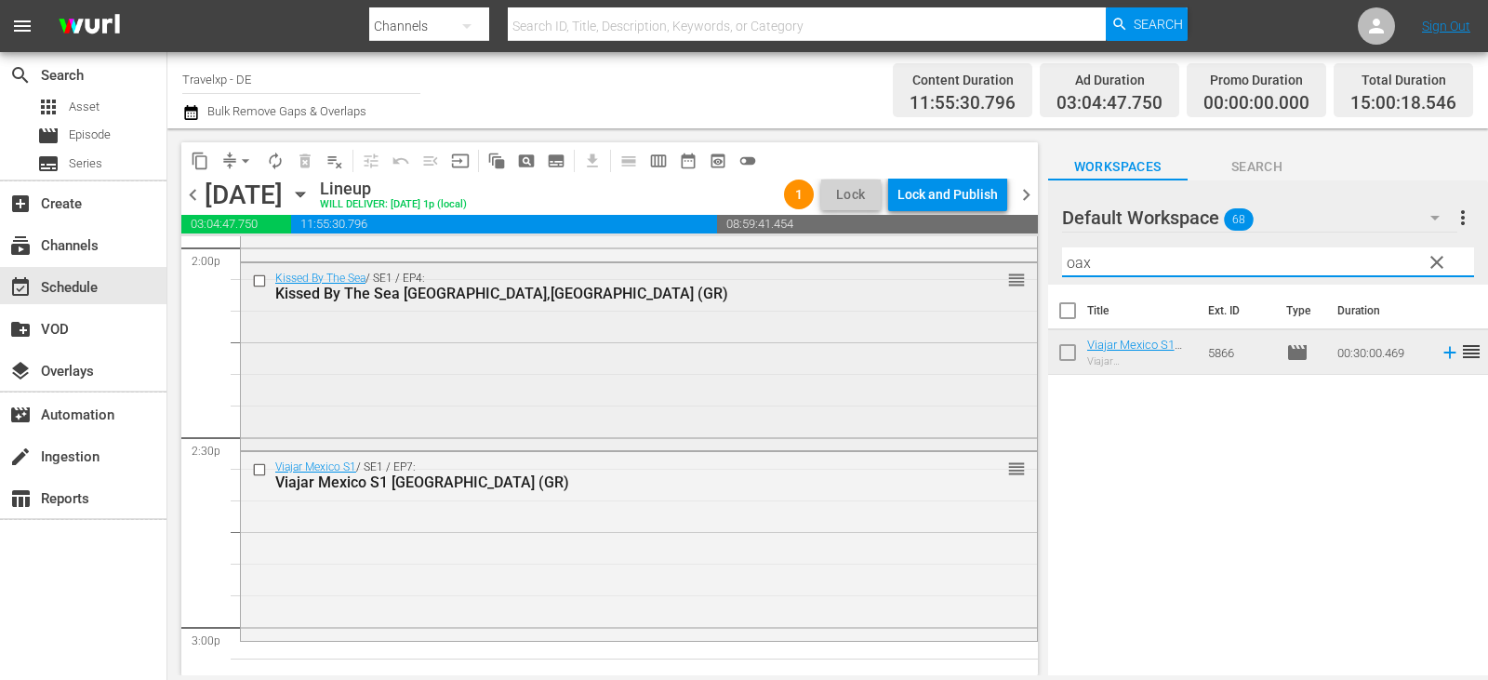
drag, startPoint x: 1100, startPoint y: 262, endPoint x: 865, endPoint y: 285, distance: 236.4
click at [865, 285] on div "content_copy compress arrow_drop_down autorenew_outlined delete_forever_outline…" at bounding box center [827, 401] width 1320 height 547
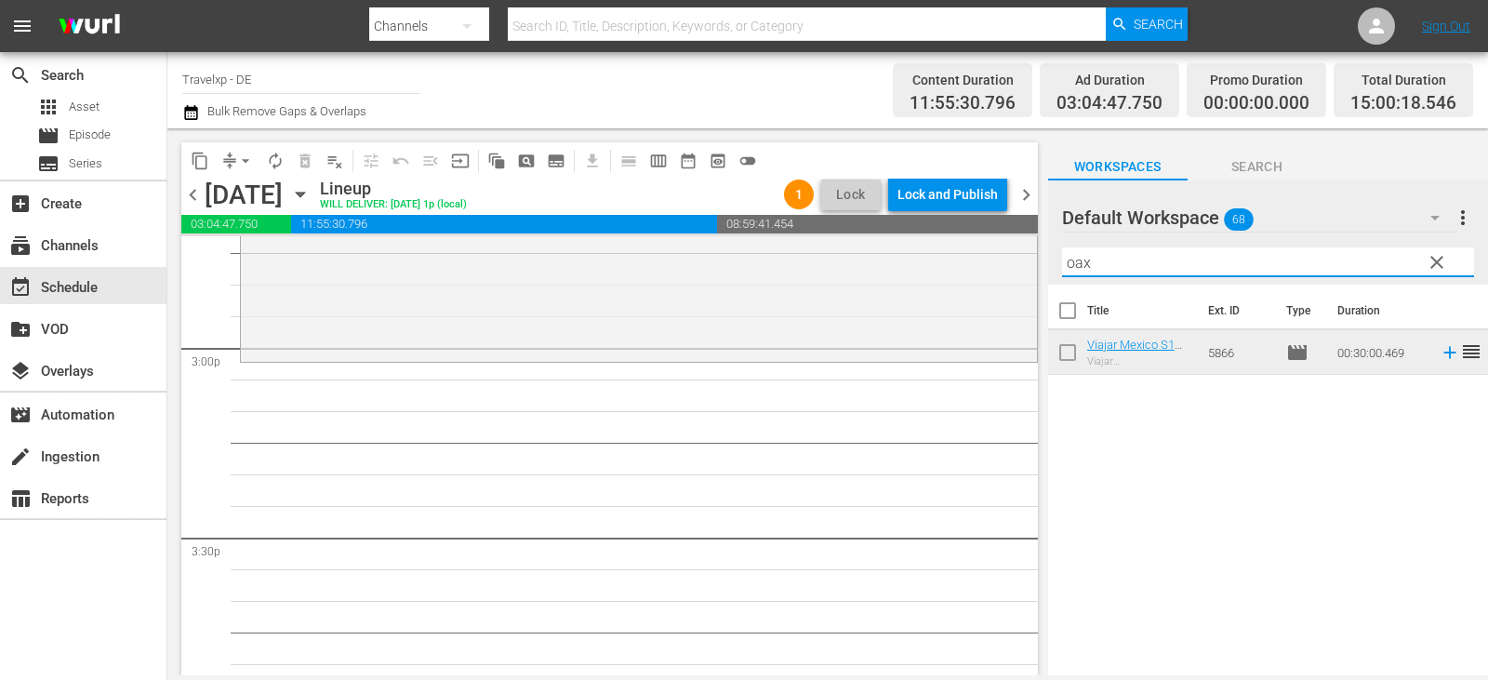
scroll to position [5671, 0]
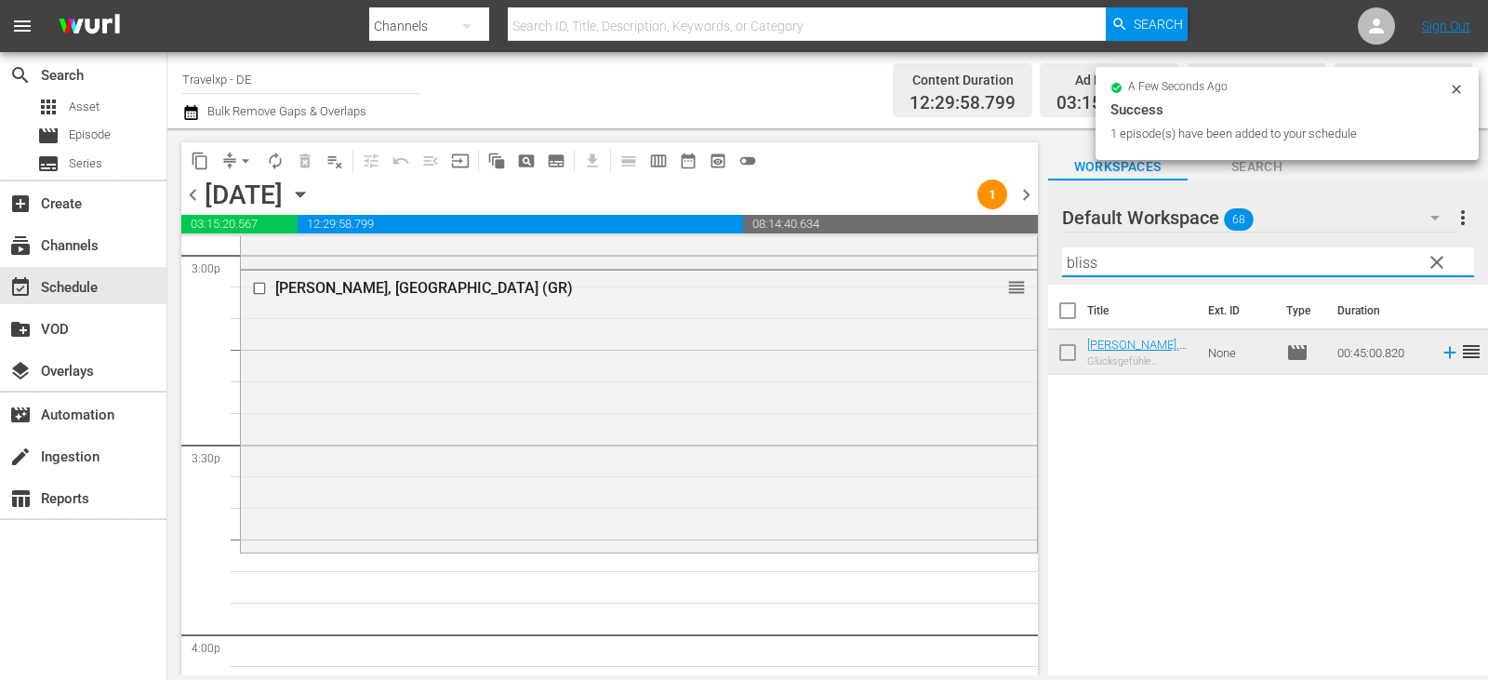
click at [864, 276] on div "content_copy compress arrow_drop_down autorenew_outlined delete_forever_outline…" at bounding box center [827, 401] width 1320 height 547
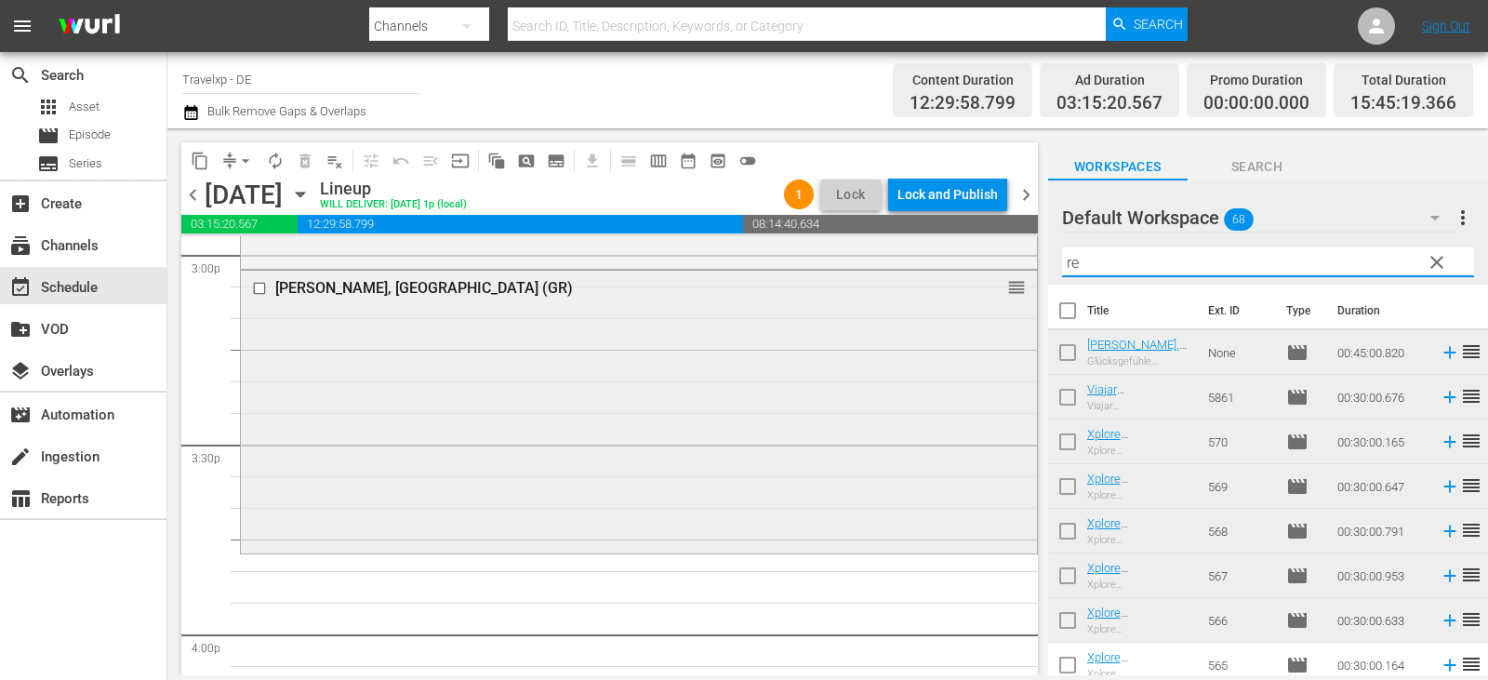
type input "r"
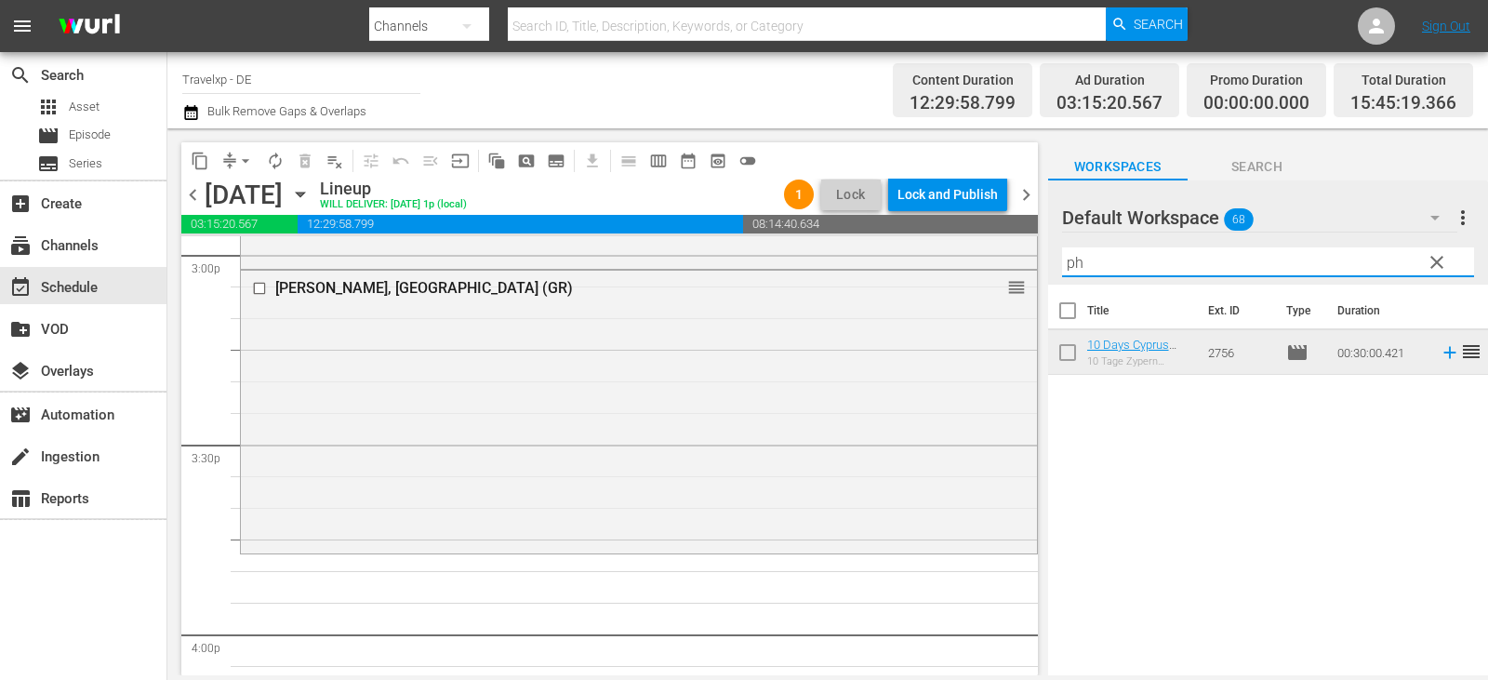
type input "p"
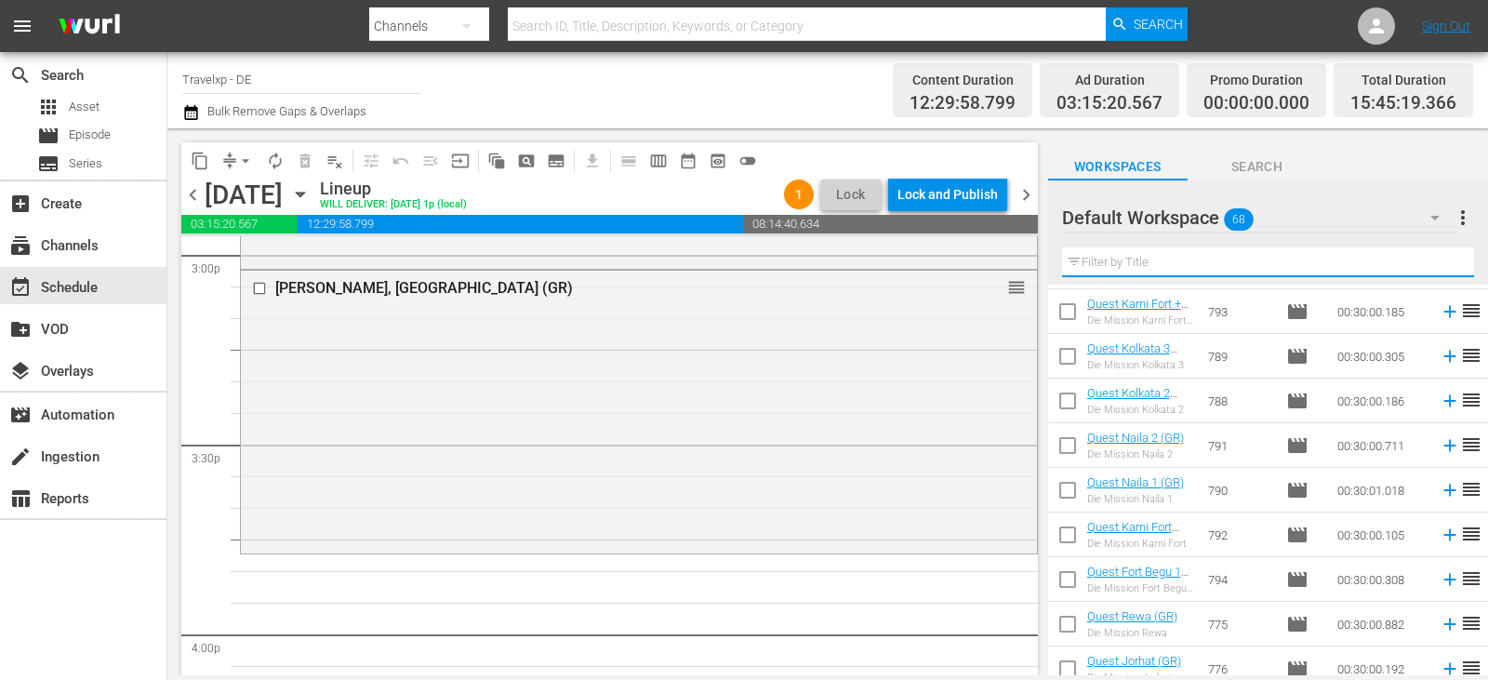
scroll to position [2687, 0]
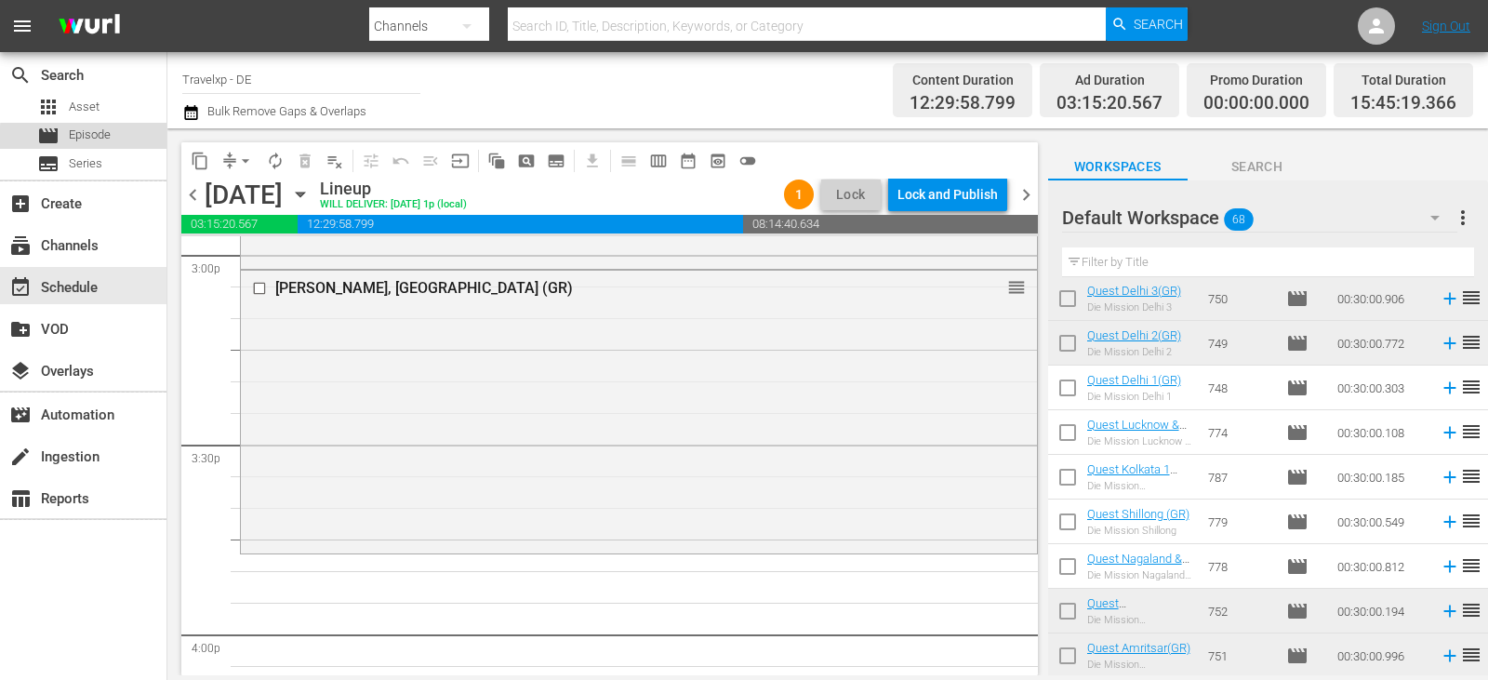
click at [107, 139] on span "Episode" at bounding box center [90, 135] width 42 height 19
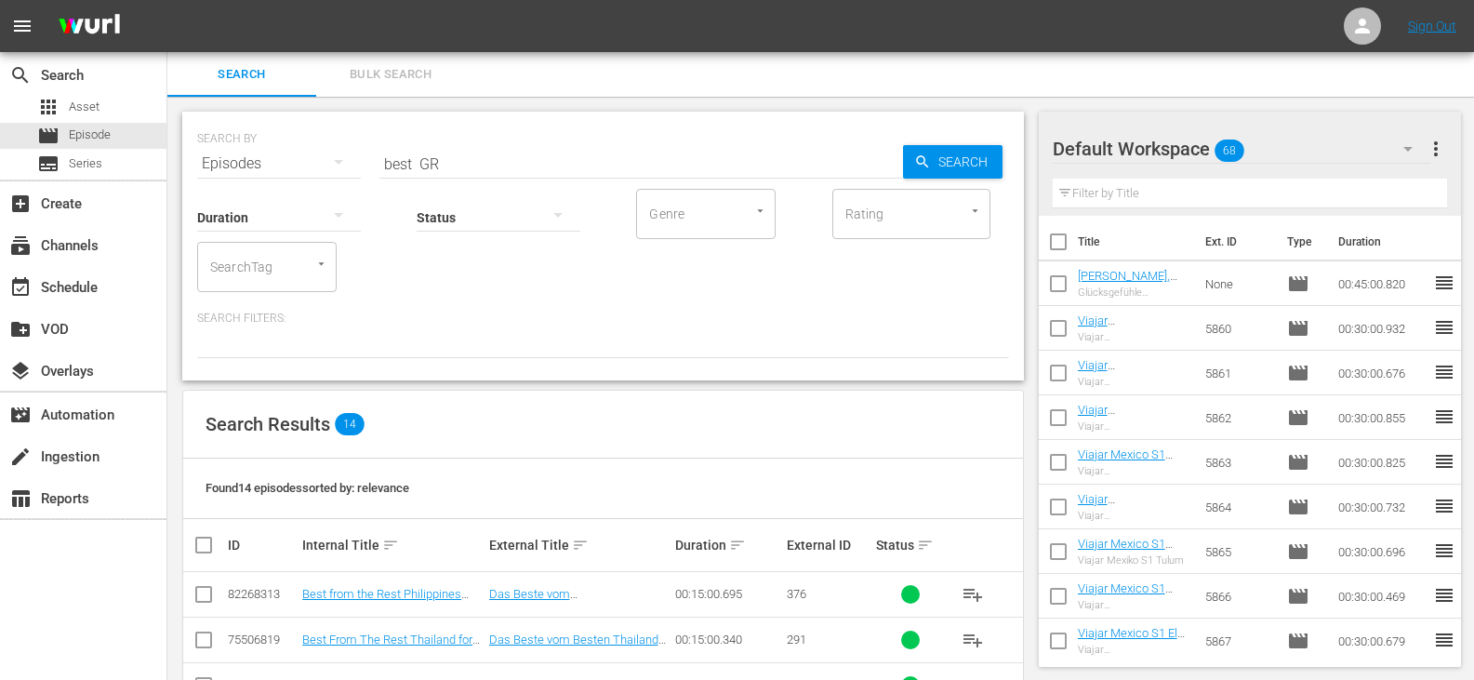
click at [200, 589] on input "checkbox" at bounding box center [203, 598] width 22 height 22
checkbox input "true"
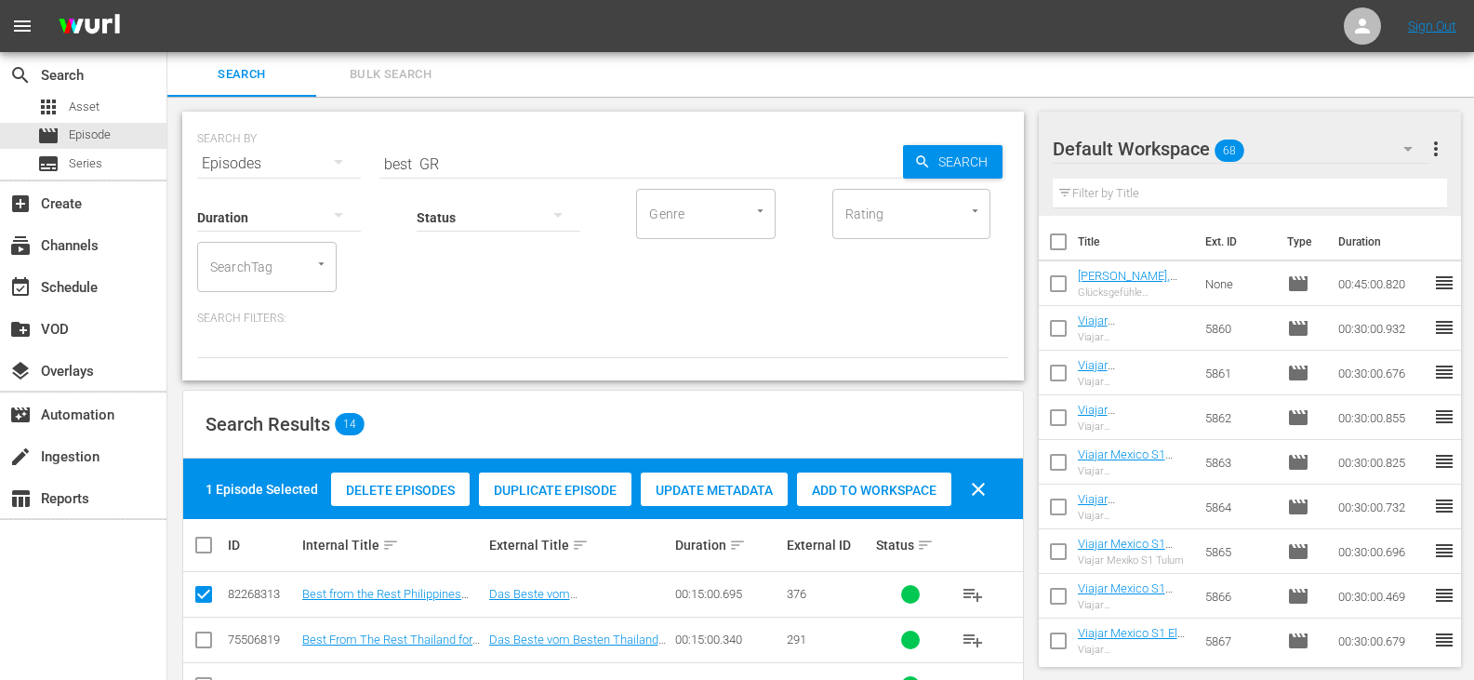
click at [893, 489] on span "Add to Workspace" at bounding box center [874, 490] width 154 height 15
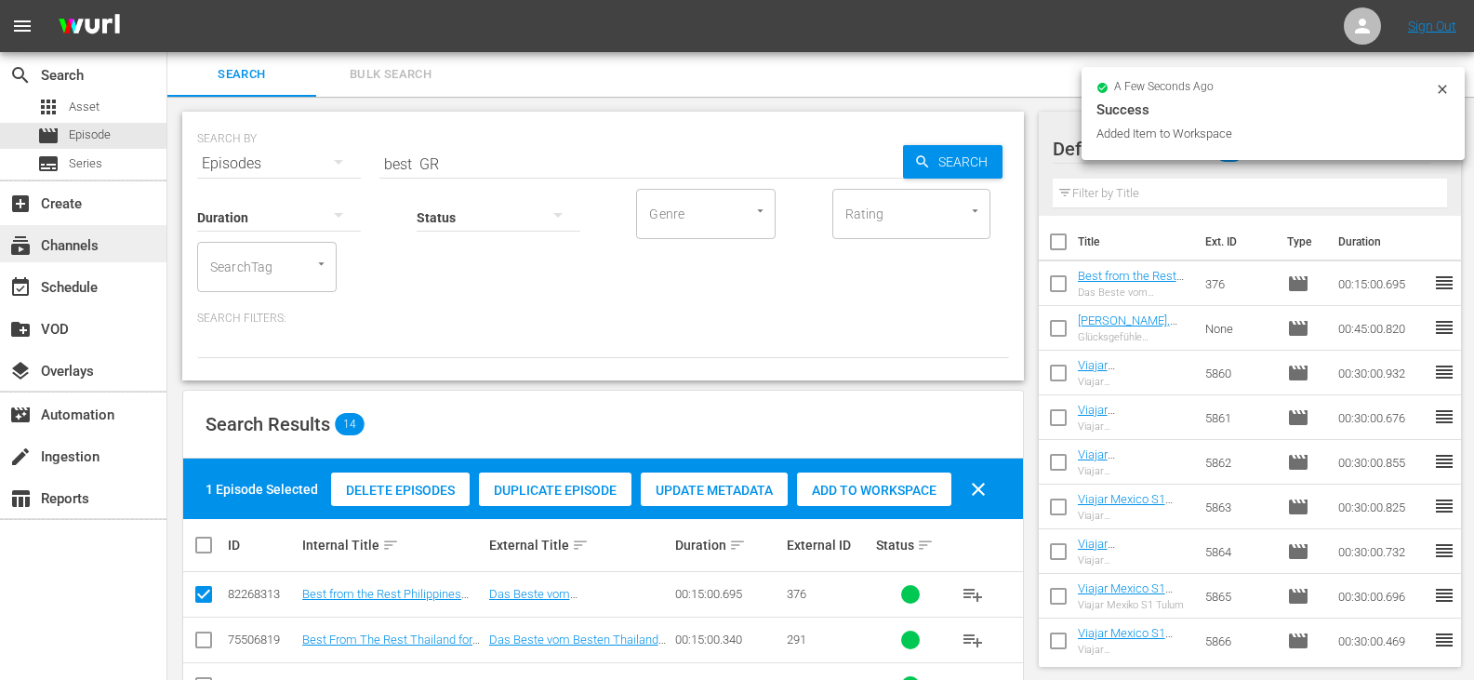
click at [85, 250] on div "subscriptions Channels" at bounding box center [52, 242] width 104 height 17
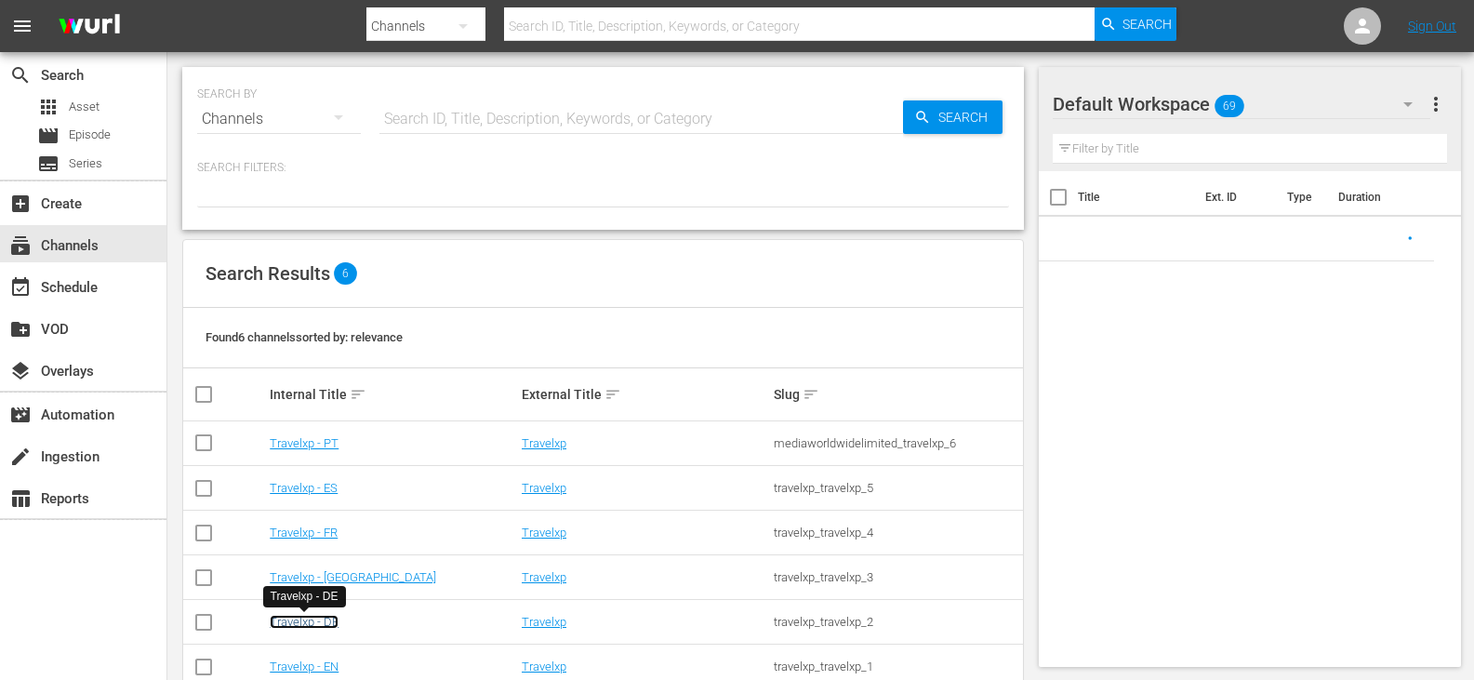
click at [304, 625] on link "Travelxp - DE" at bounding box center [304, 622] width 69 height 14
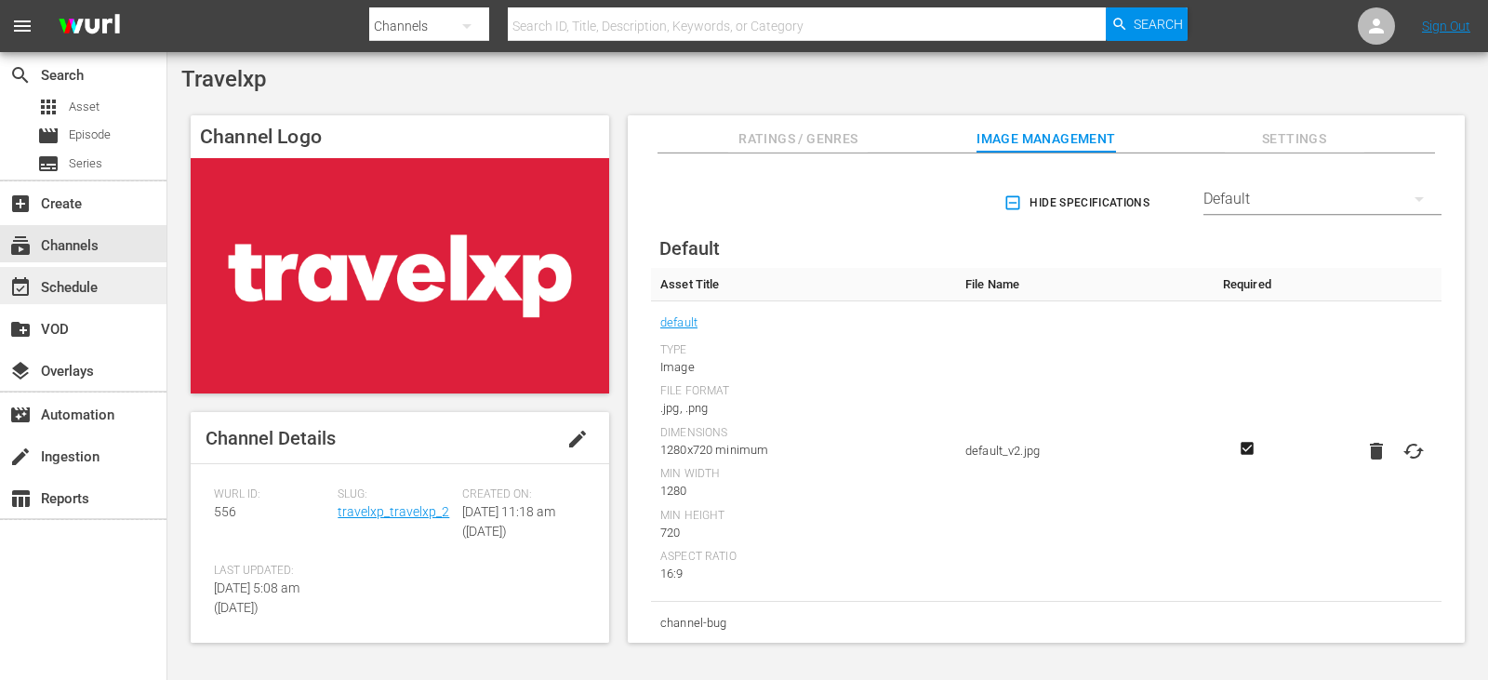
click at [73, 282] on div "event_available Schedule" at bounding box center [52, 284] width 104 height 17
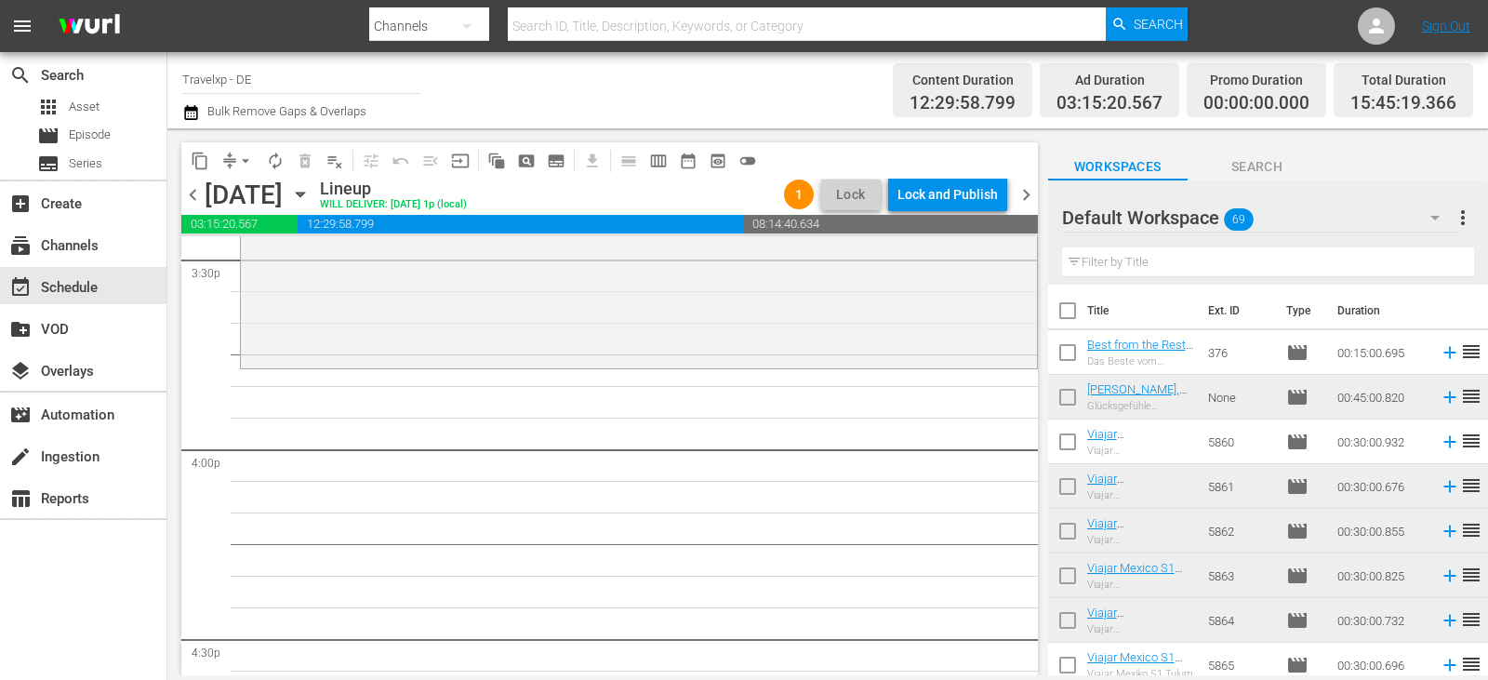
scroll to position [5857, 0]
click at [1158, 266] on input "text" at bounding box center [1268, 262] width 412 height 30
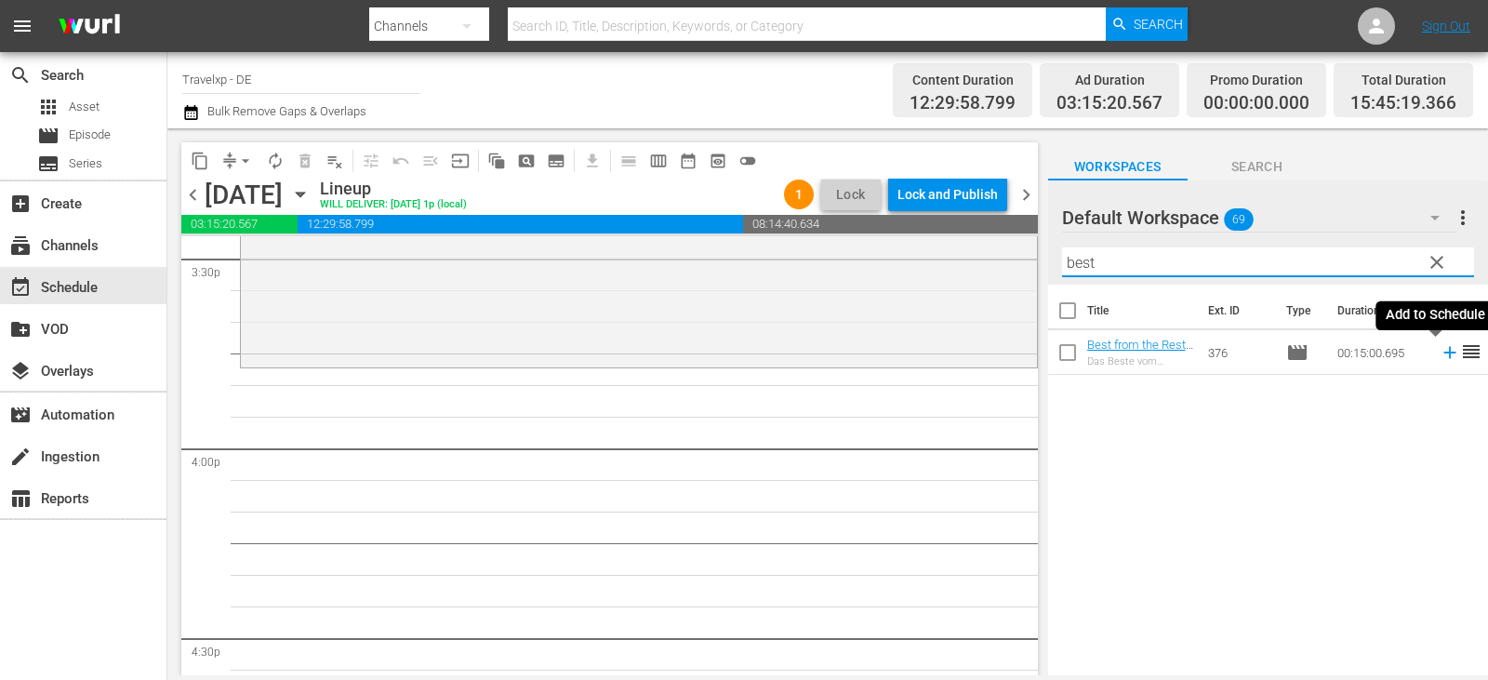
click at [1443, 353] on icon at bounding box center [1449, 353] width 12 height 12
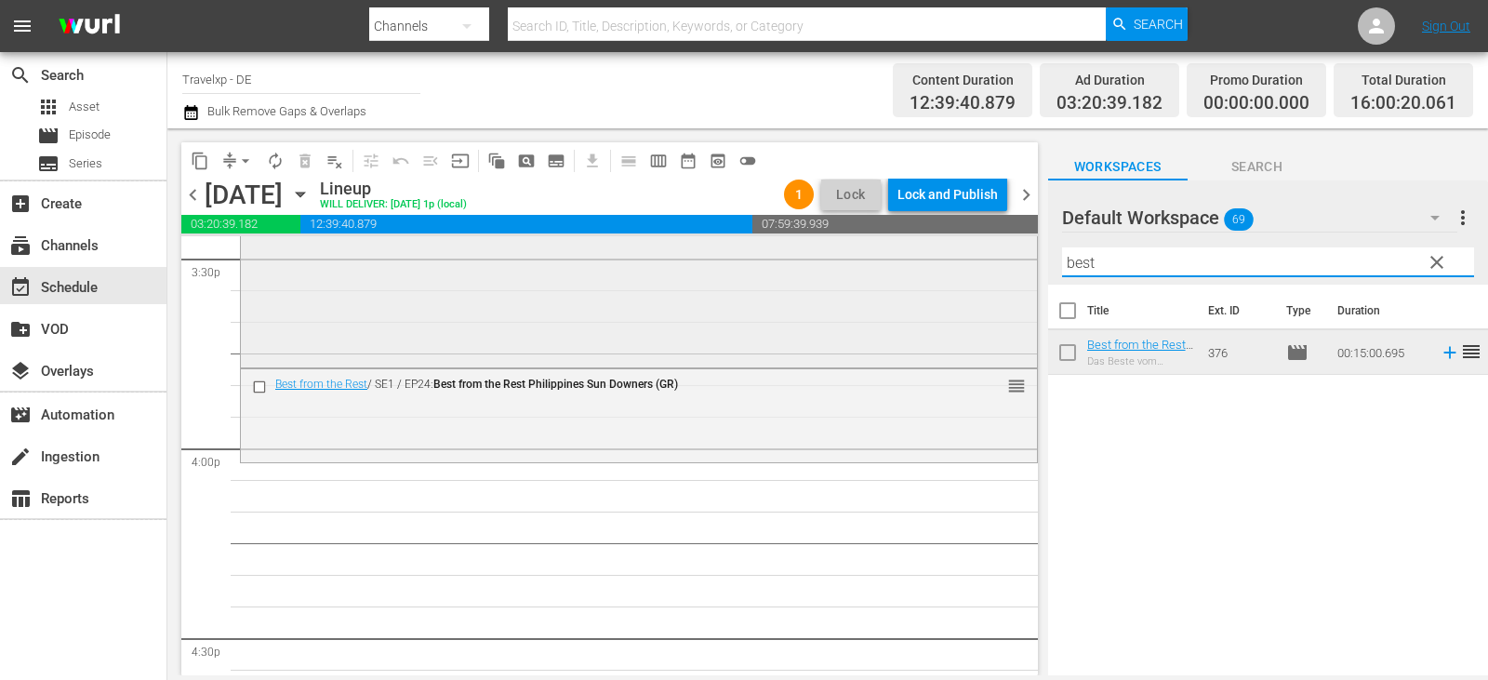
drag, startPoint x: 1110, startPoint y: 264, endPoint x: 893, endPoint y: 265, distance: 216.6
click at [893, 265] on div "content_copy compress arrow_drop_down autorenew_outlined delete_forever_outline…" at bounding box center [827, 401] width 1320 height 547
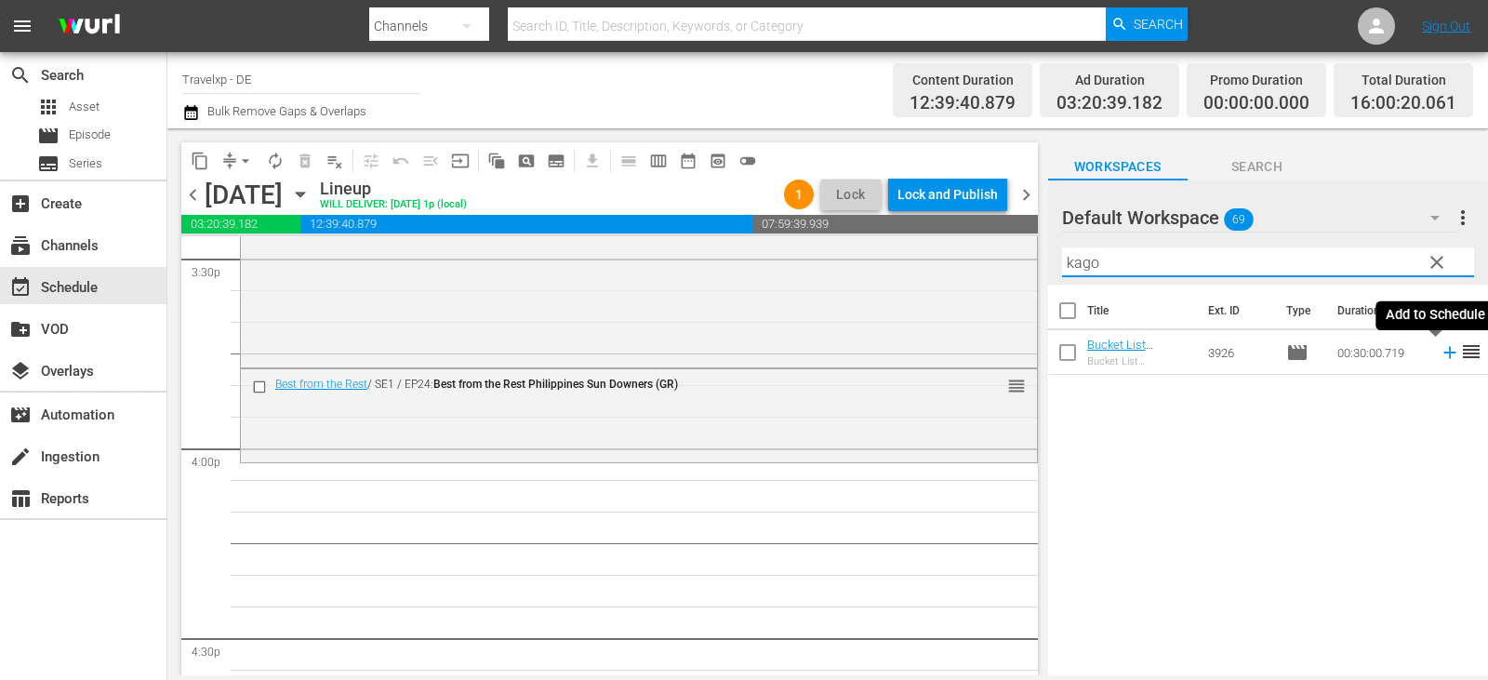
click at [1443, 353] on icon at bounding box center [1449, 353] width 12 height 12
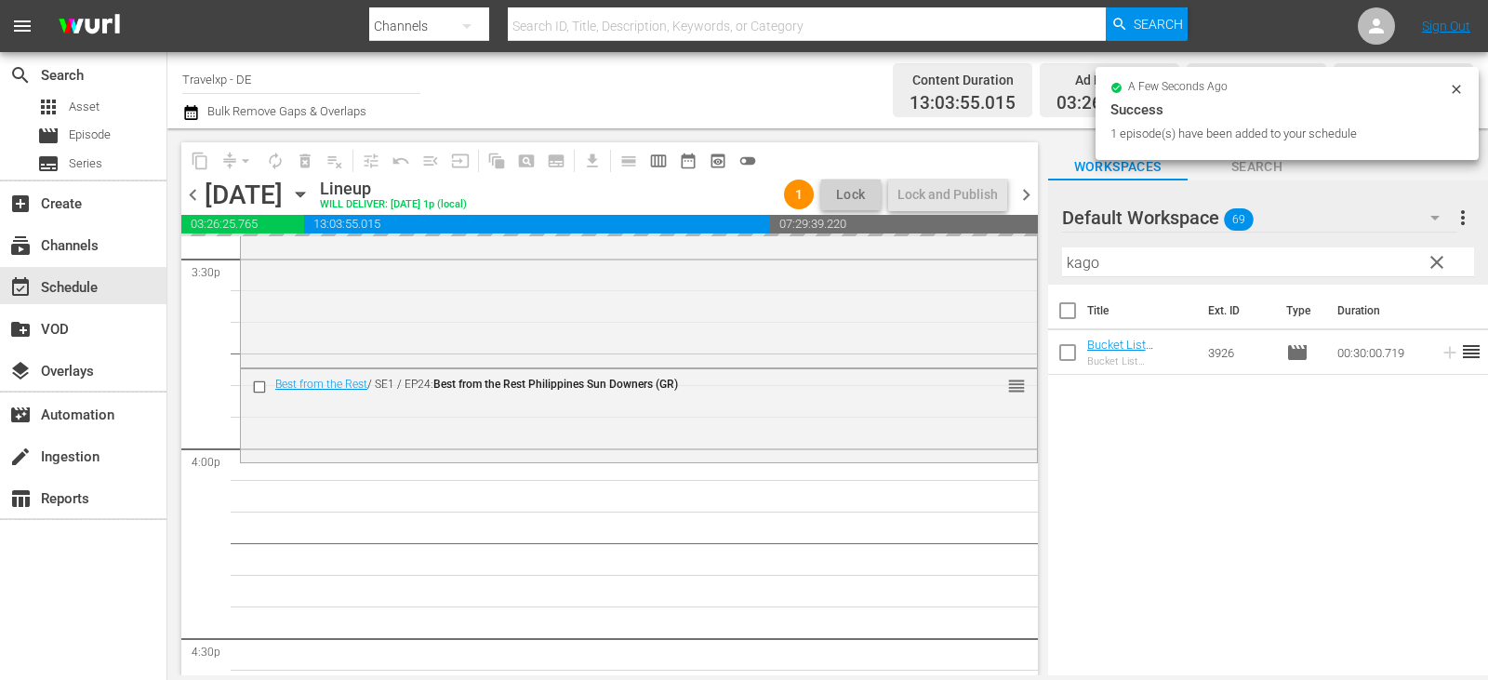
click at [846, 271] on div "content_copy compress arrow_drop_down autorenew_outlined delete_forever_outline…" at bounding box center [827, 401] width 1320 height 547
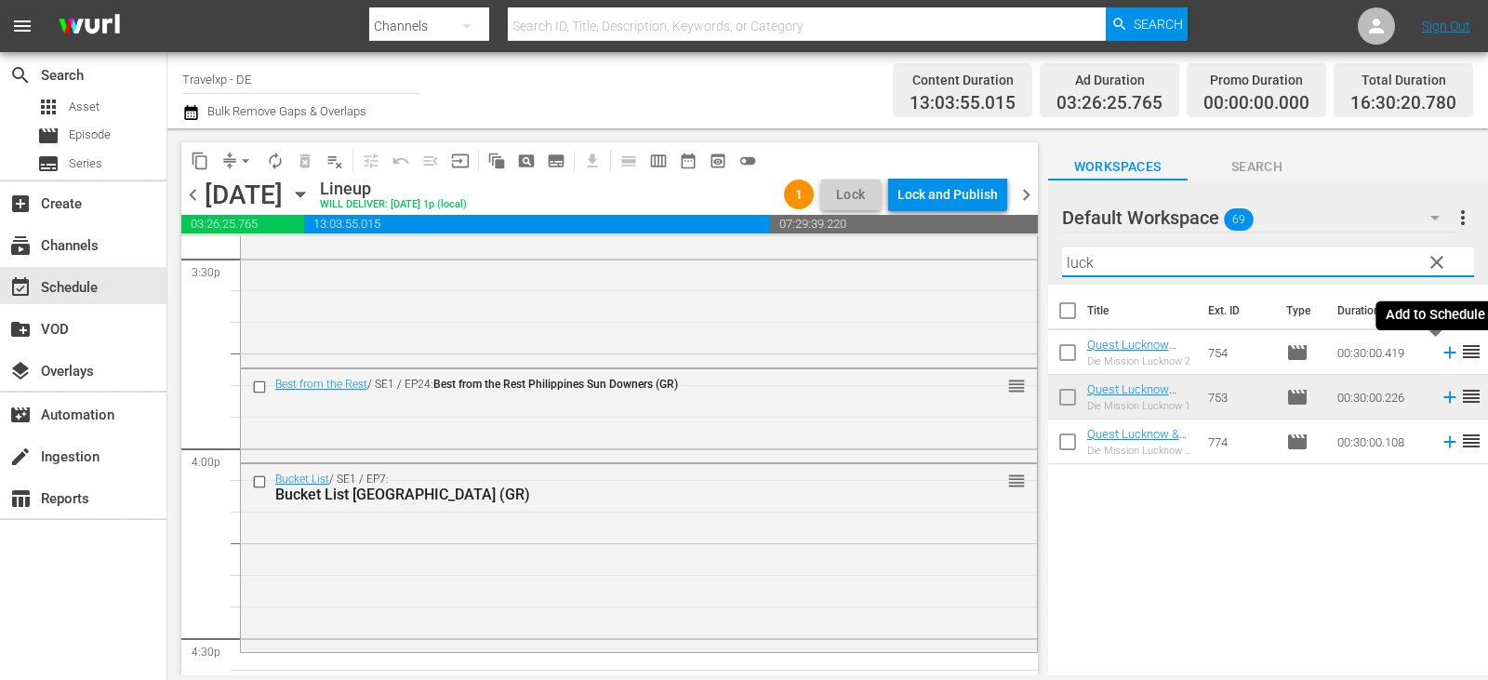
drag, startPoint x: 1435, startPoint y: 354, endPoint x: 1409, endPoint y: 365, distance: 28.3
click at [1443, 354] on icon at bounding box center [1449, 353] width 12 height 12
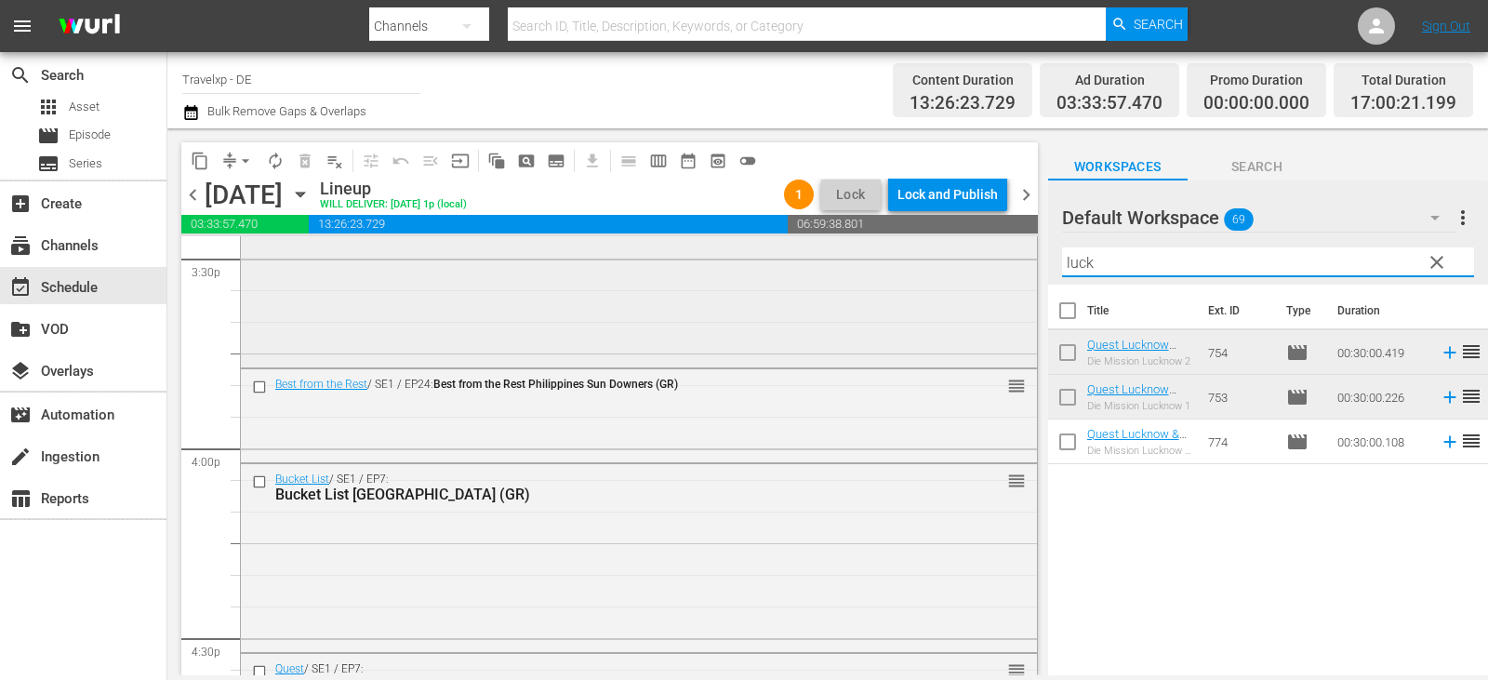
drag, startPoint x: 1109, startPoint y: 264, endPoint x: 903, endPoint y: 263, distance: 206.4
click at [903, 263] on div "content_copy compress arrow_drop_down autorenew_outlined delete_forever_outline…" at bounding box center [827, 401] width 1320 height 547
click at [1439, 444] on icon at bounding box center [1449, 441] width 20 height 20
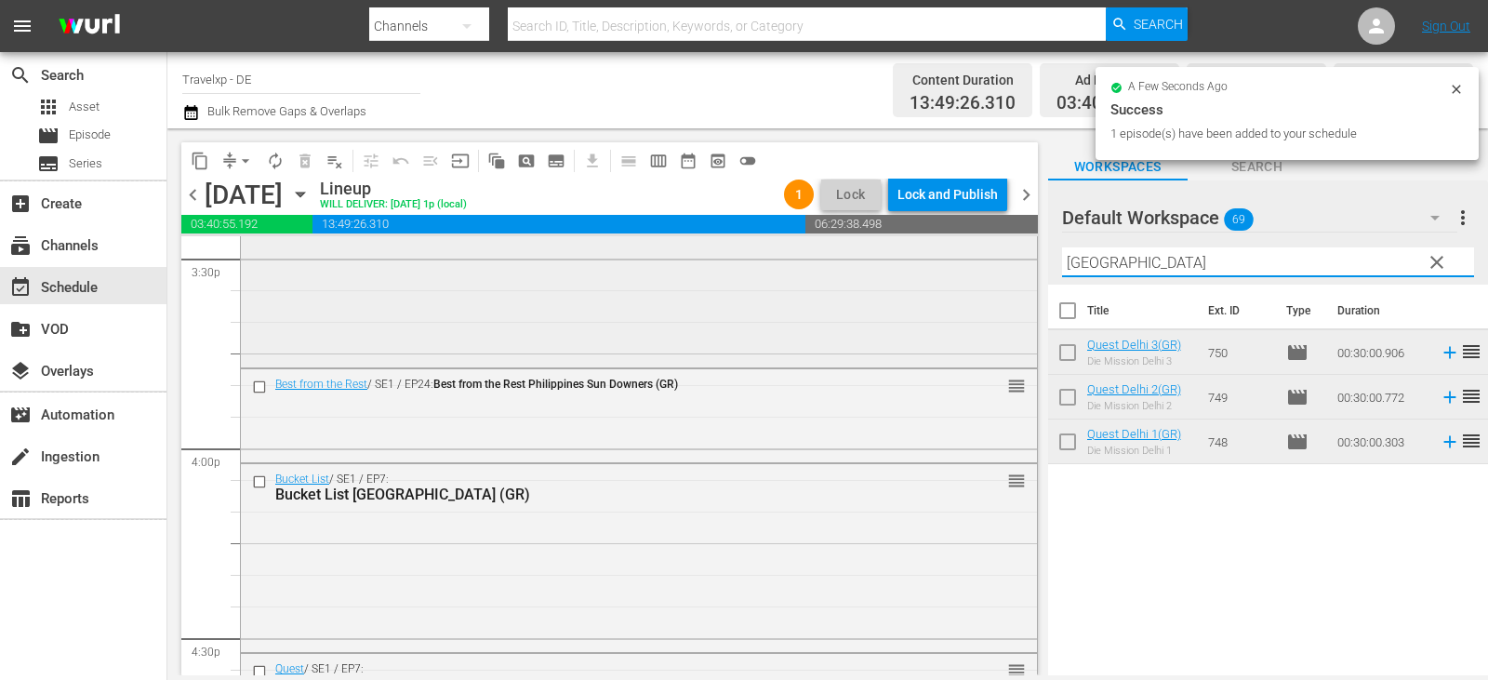
click at [896, 259] on div "content_copy compress arrow_drop_down autorenew_outlined delete_forever_outline…" at bounding box center [827, 401] width 1320 height 547
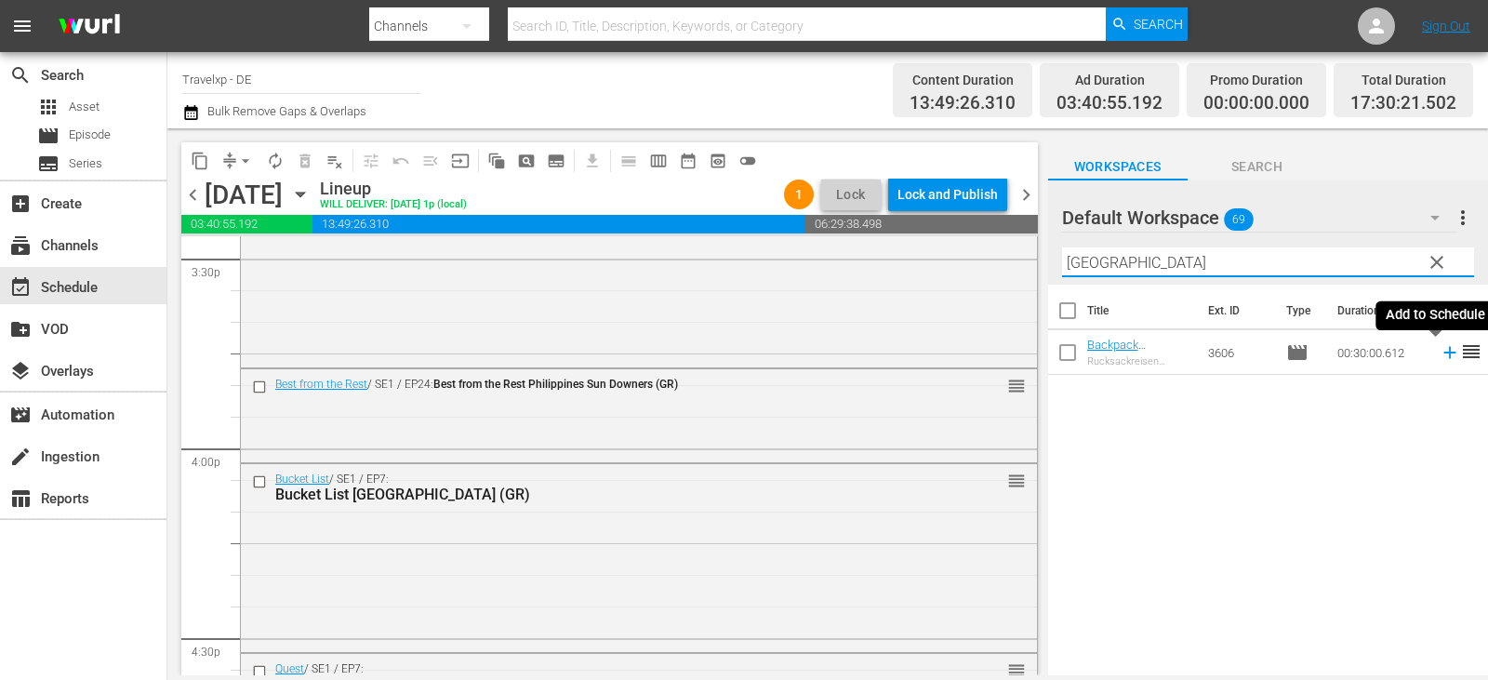
click at [1439, 352] on icon at bounding box center [1449, 352] width 20 height 20
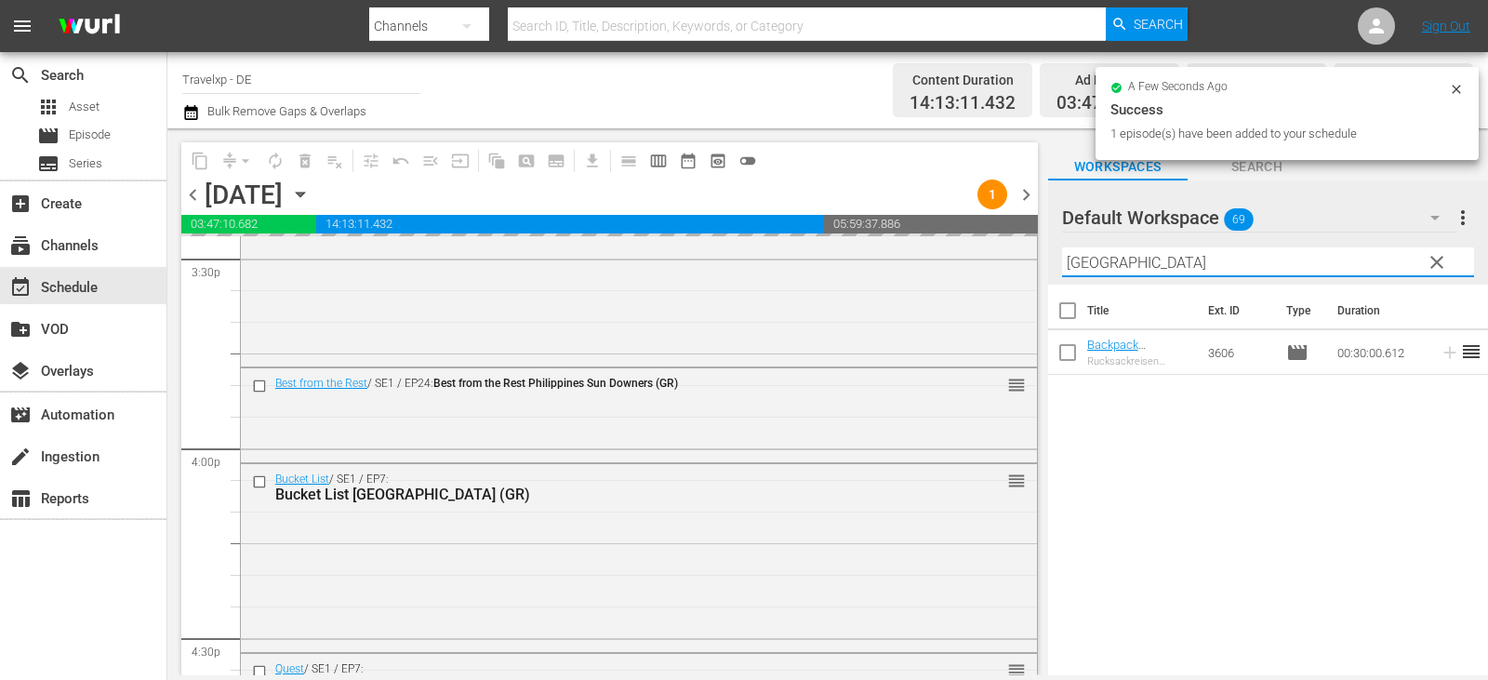
click at [718, 271] on div "content_copy compress arrow_drop_down autorenew_outlined delete_forever_outline…" at bounding box center [827, 401] width 1320 height 547
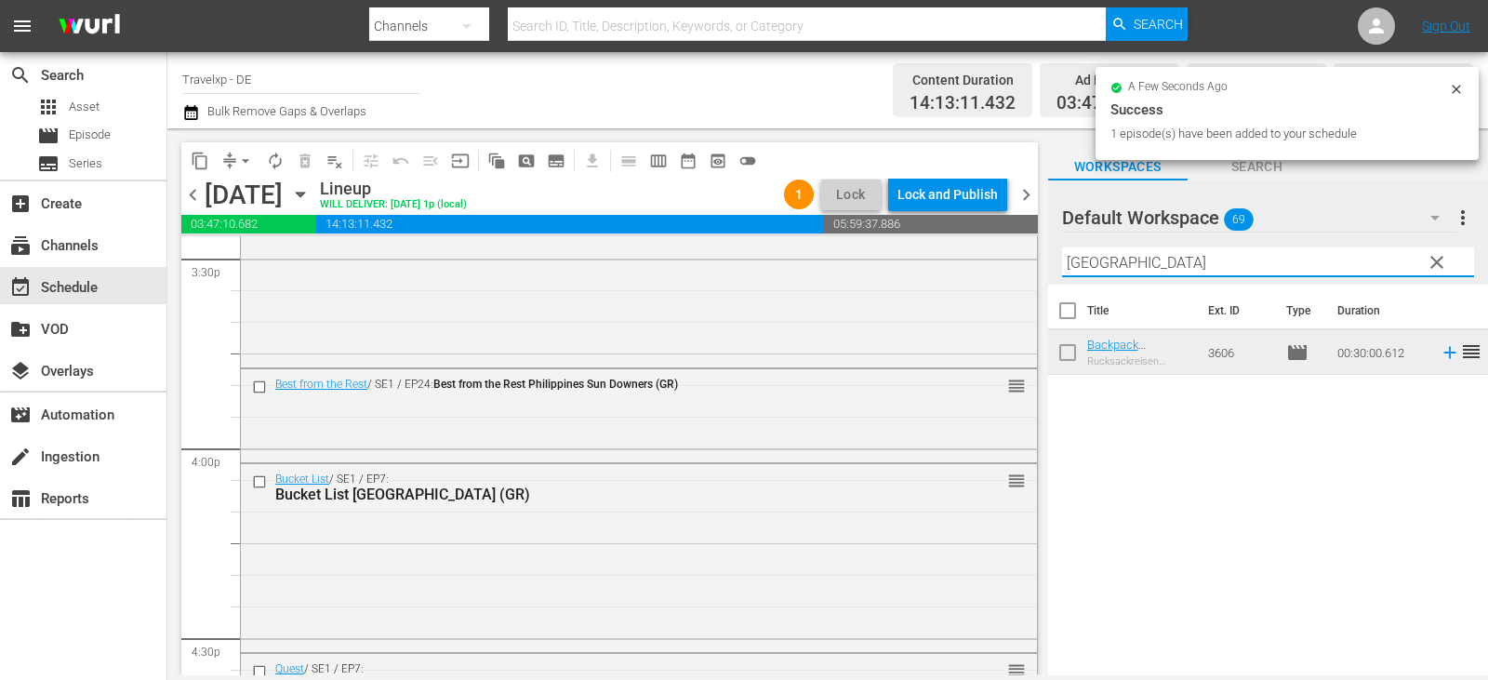
type input "k"
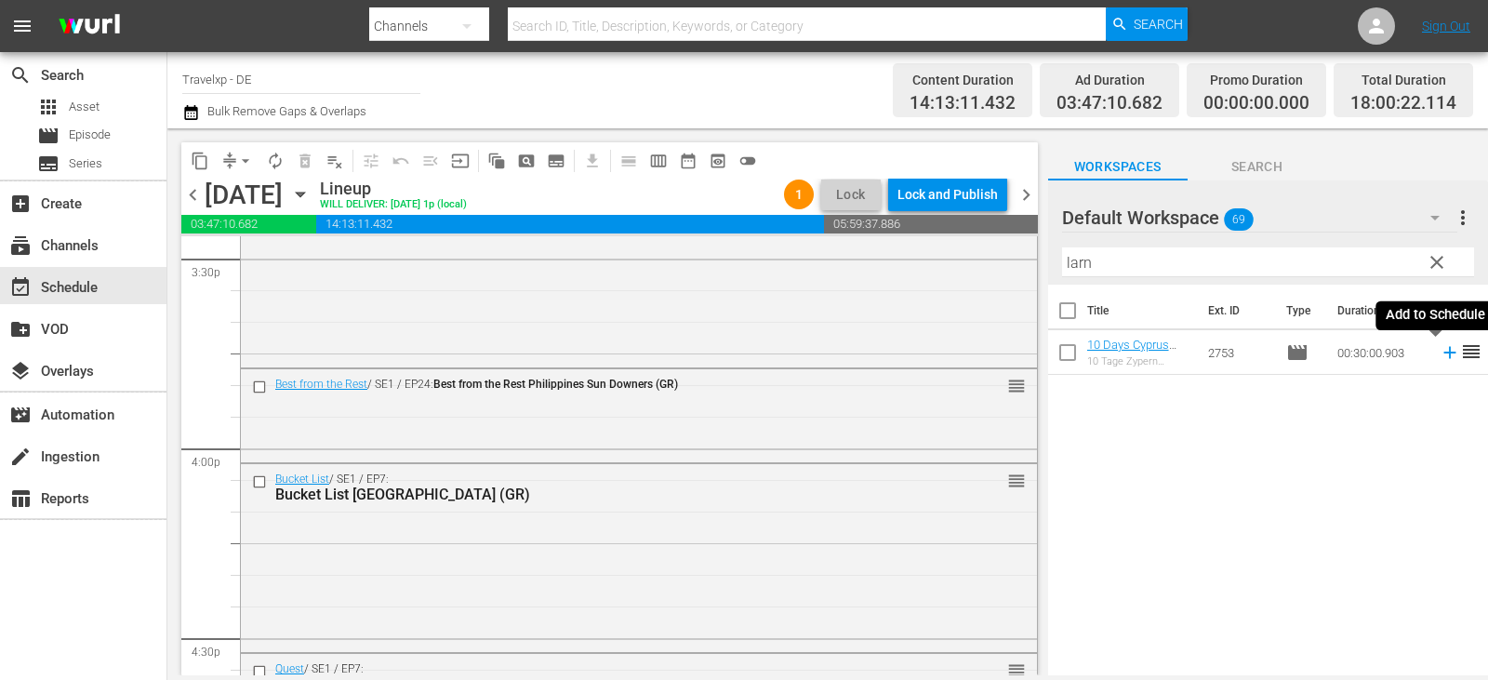
click at [1443, 354] on icon at bounding box center [1449, 353] width 12 height 12
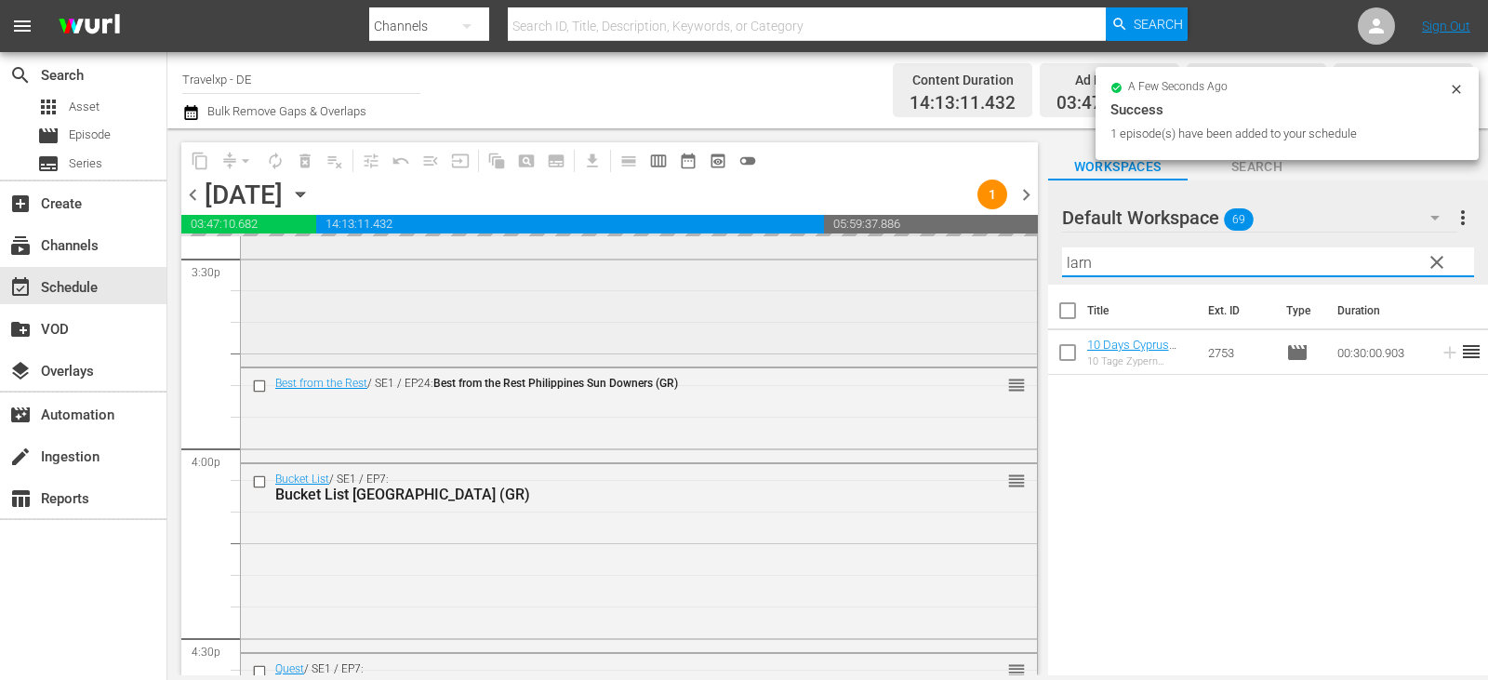
drag, startPoint x: 1129, startPoint y: 261, endPoint x: 911, endPoint y: 283, distance: 218.6
click at [911, 283] on div "content_copy compress arrow_drop_down autorenew_outlined delete_forever_outline…" at bounding box center [827, 401] width 1320 height 547
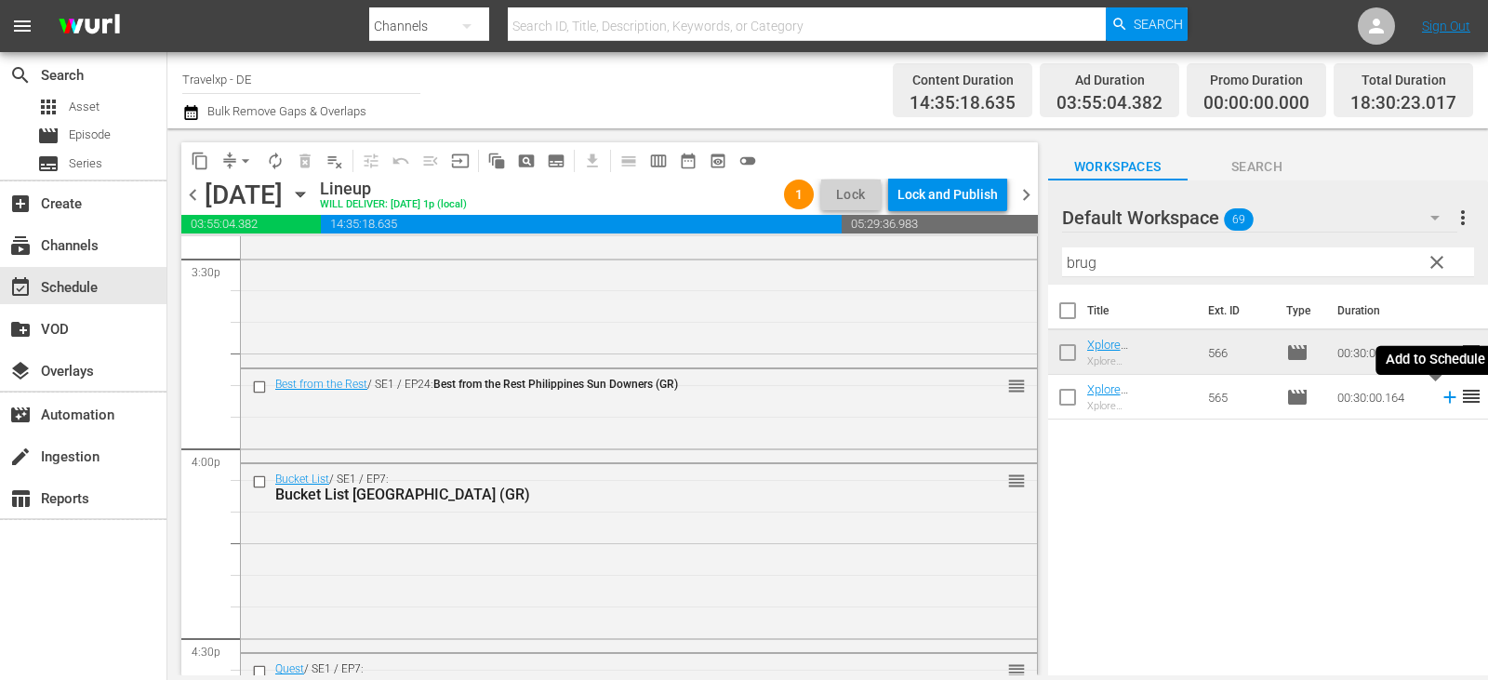
click at [1443, 398] on icon at bounding box center [1449, 397] width 12 height 12
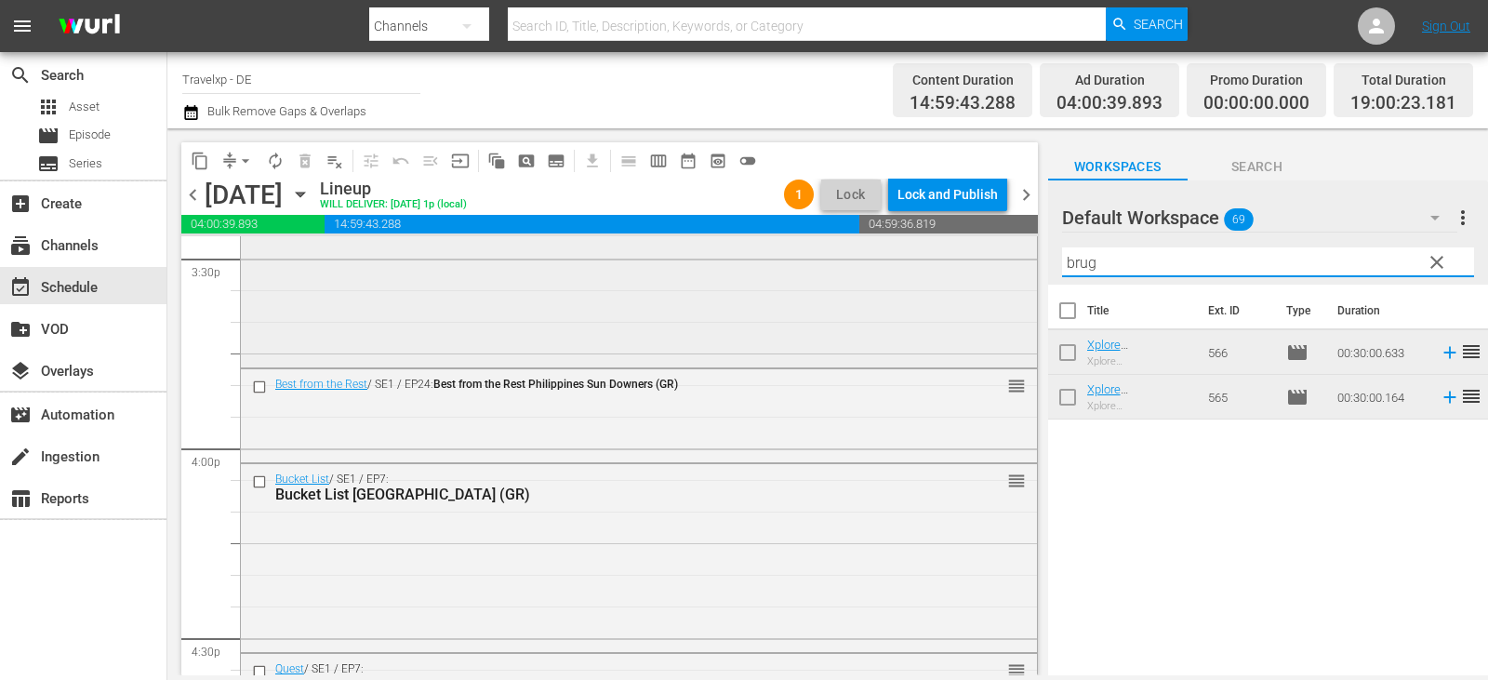
drag, startPoint x: 1118, startPoint y: 261, endPoint x: 1012, endPoint y: 276, distance: 107.0
click at [1012, 276] on div "content_copy compress arrow_drop_down autorenew_outlined delete_forever_outline…" at bounding box center [827, 401] width 1320 height 547
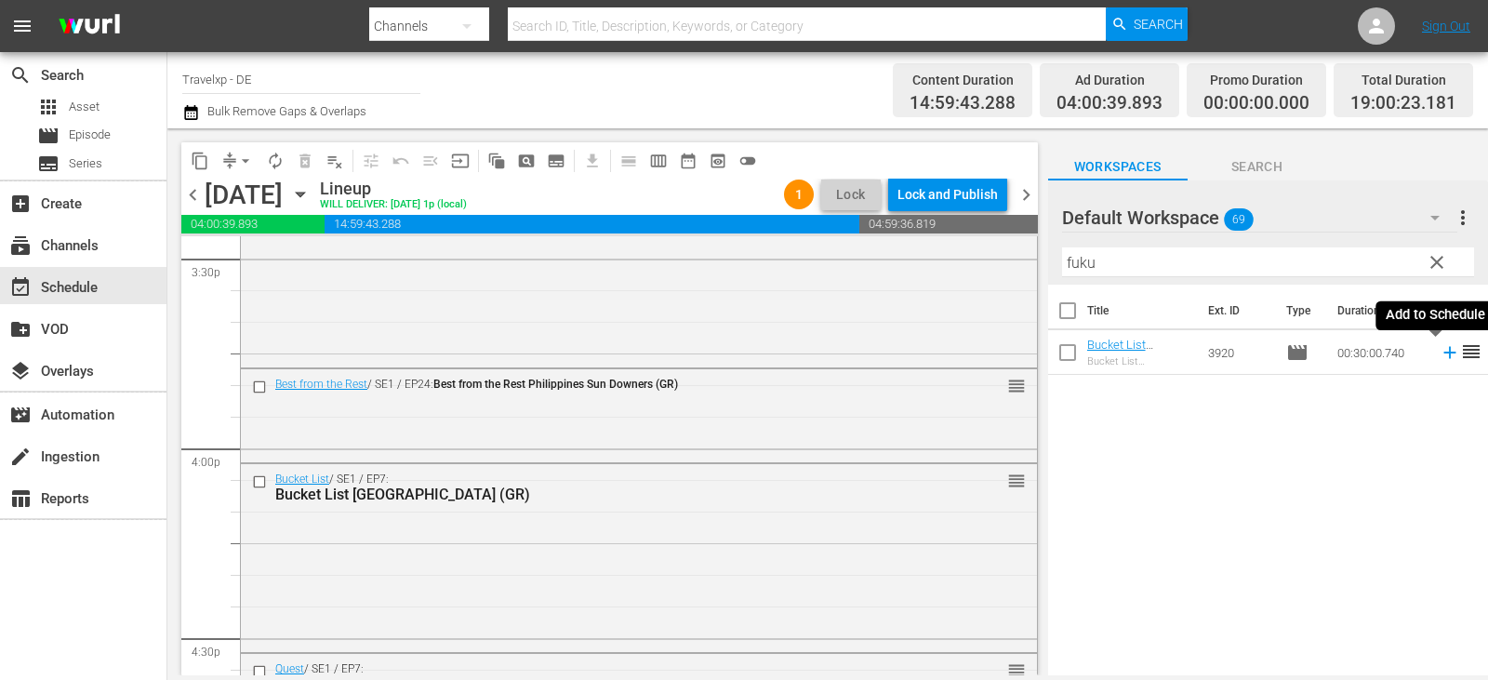
click at [1439, 351] on icon at bounding box center [1449, 352] width 20 height 20
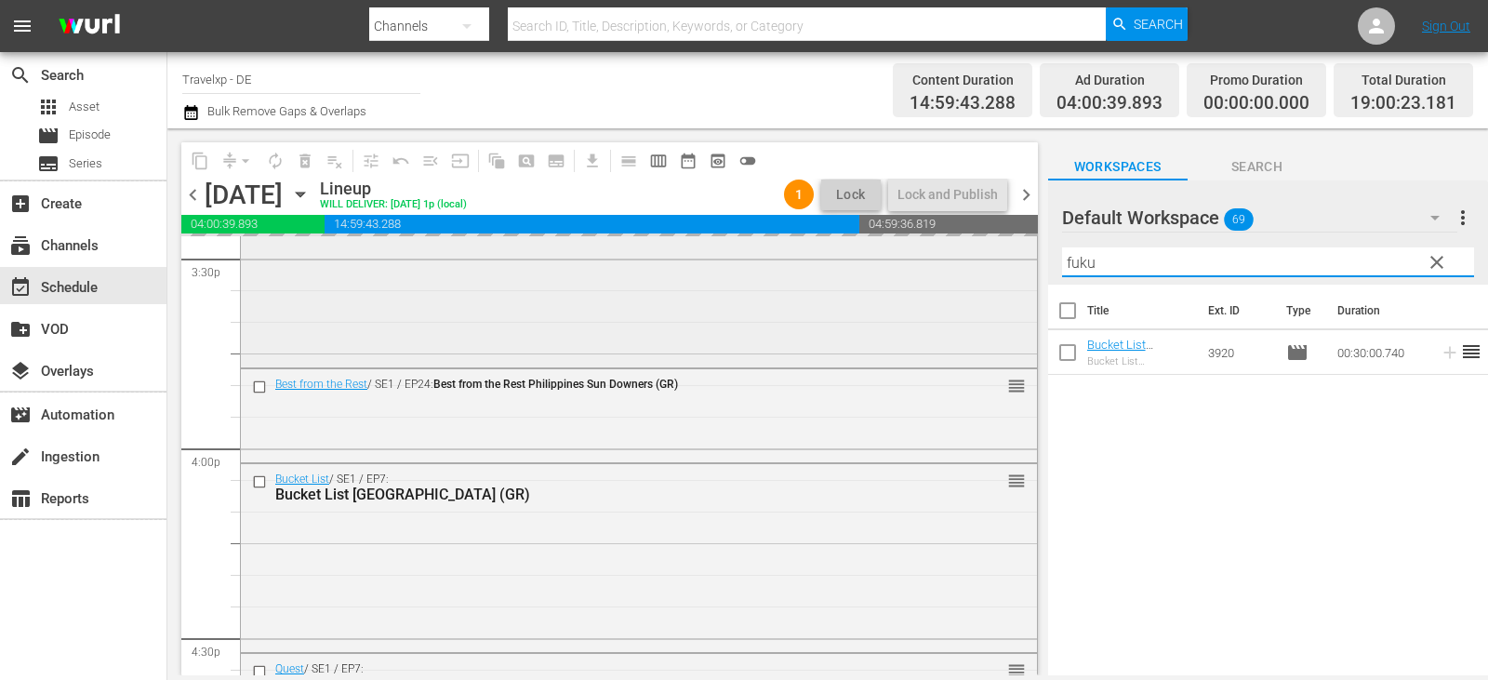
drag, startPoint x: 1108, startPoint y: 270, endPoint x: 980, endPoint y: 280, distance: 128.7
click at [980, 280] on div "content_copy compress arrow_drop_down autorenew_outlined delete_forever_outline…" at bounding box center [827, 401] width 1320 height 547
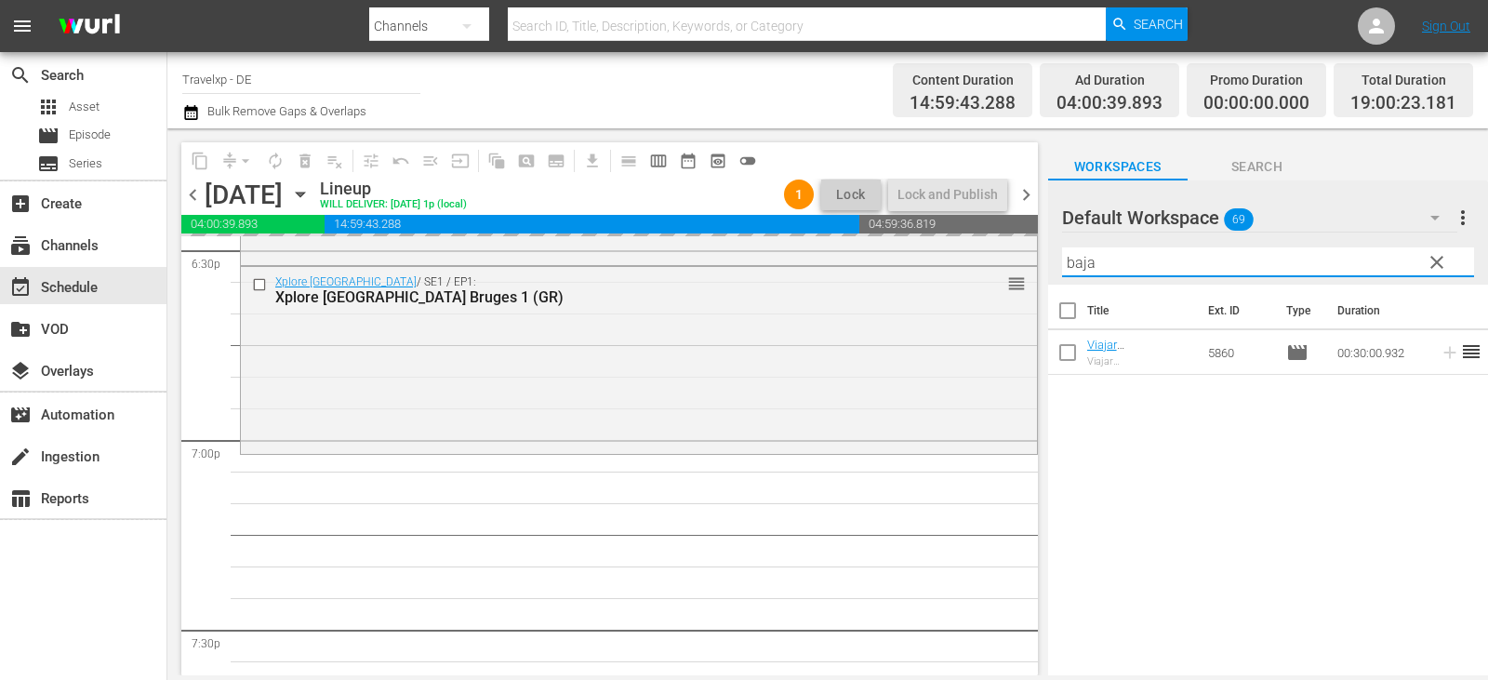
scroll to position [6973, 0]
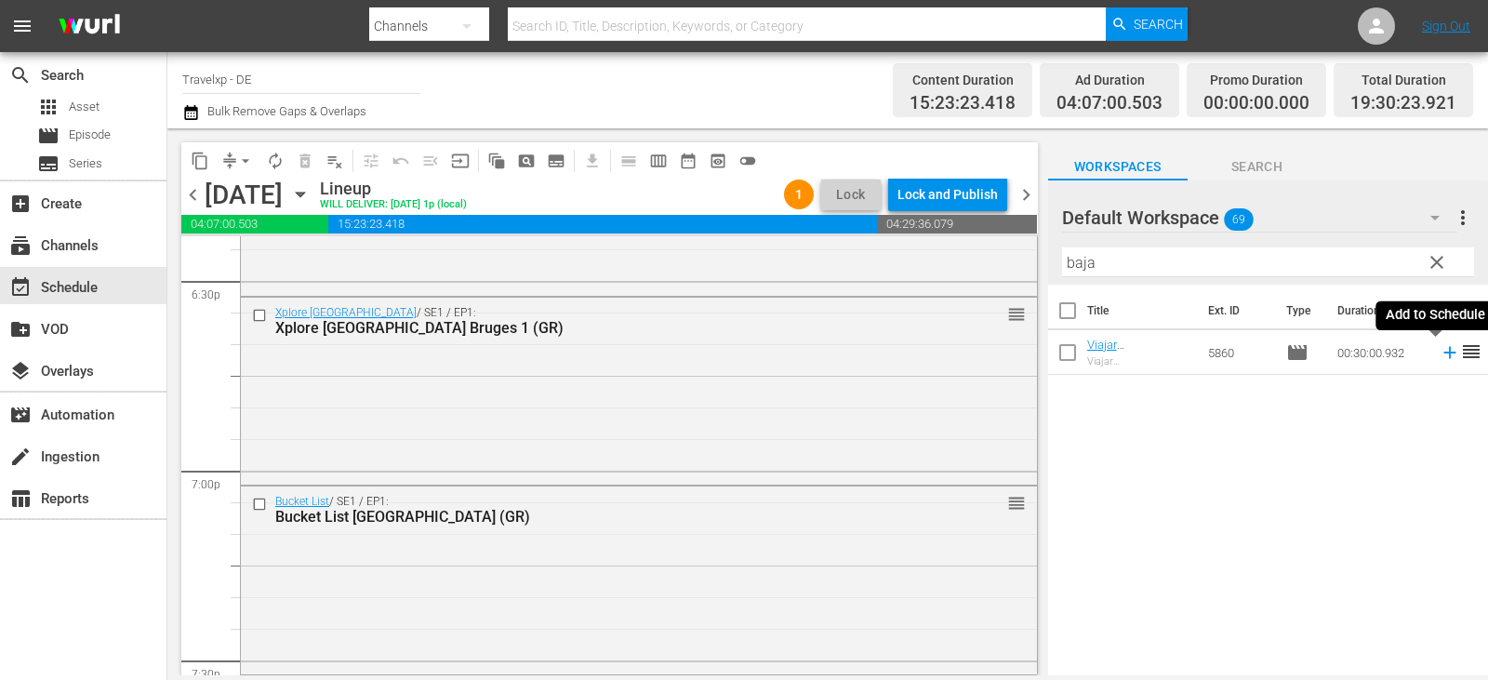
click at [1443, 354] on icon at bounding box center [1449, 353] width 12 height 12
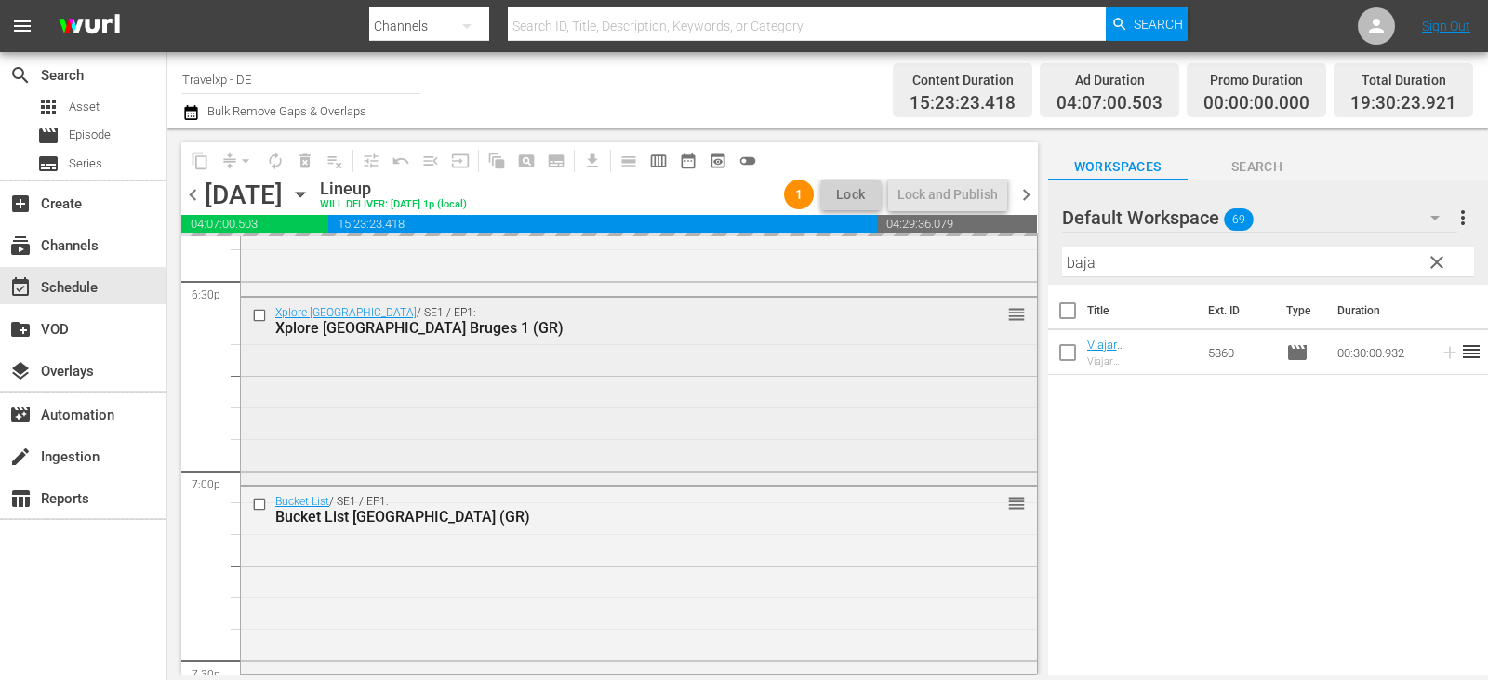
scroll to position [7345, 0]
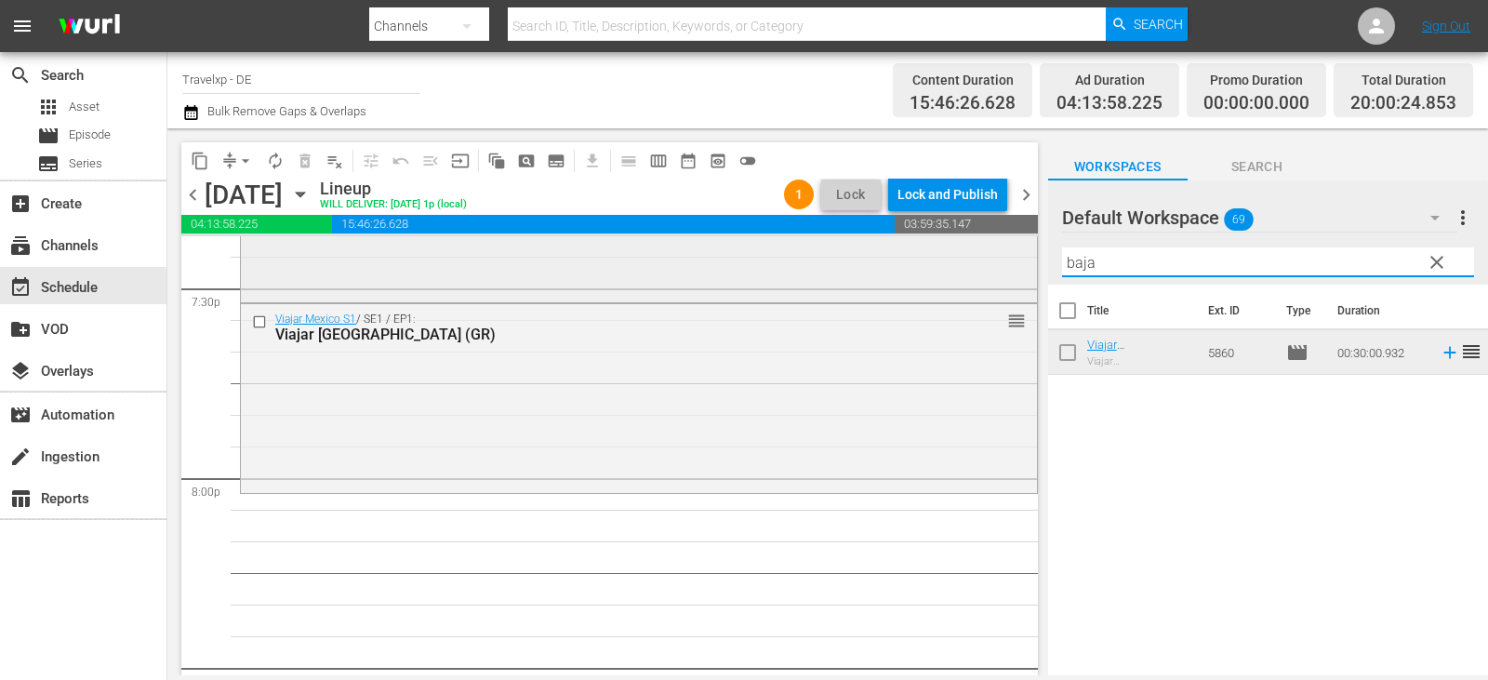
drag, startPoint x: 1116, startPoint y: 266, endPoint x: 796, endPoint y: 280, distance: 320.1
click at [796, 280] on div "content_copy compress arrow_drop_down autorenew_outlined delete_forever_outline…" at bounding box center [827, 401] width 1320 height 547
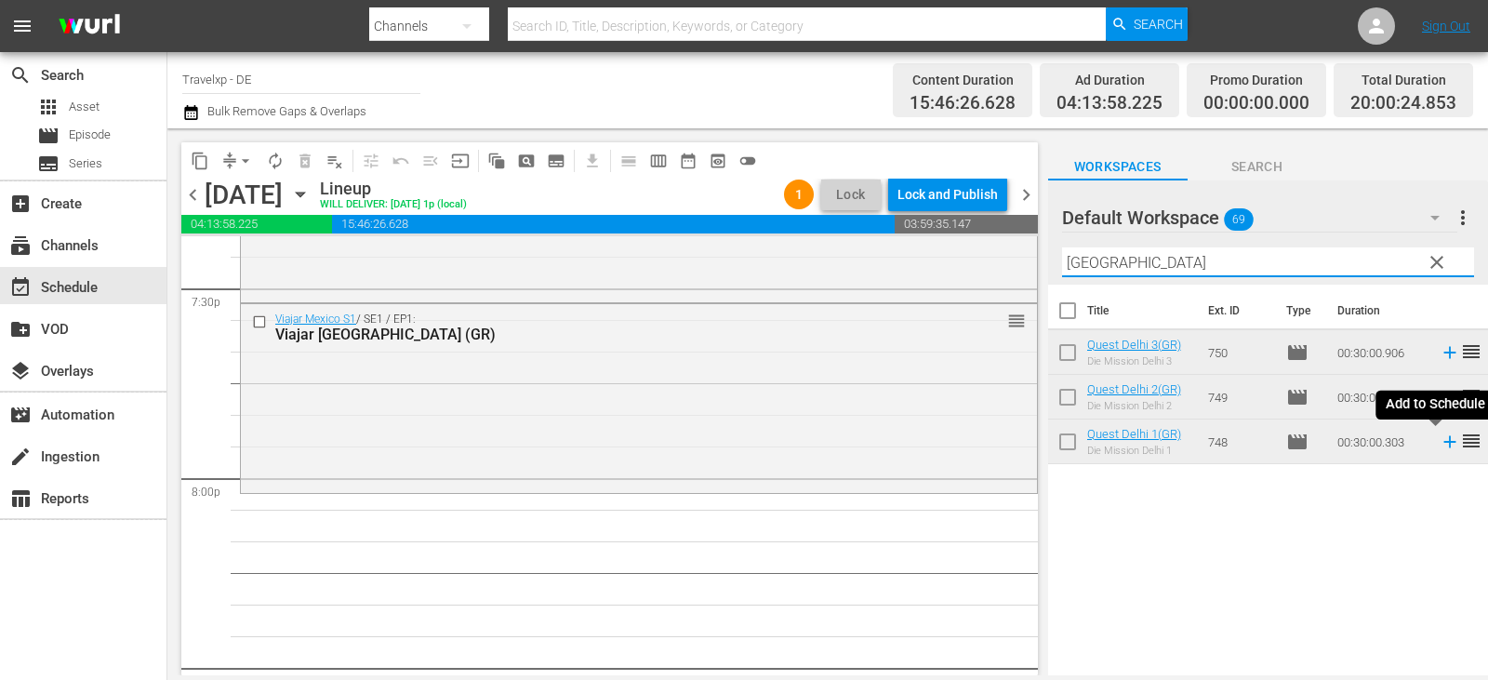
click at [1443, 443] on icon at bounding box center [1449, 442] width 12 height 12
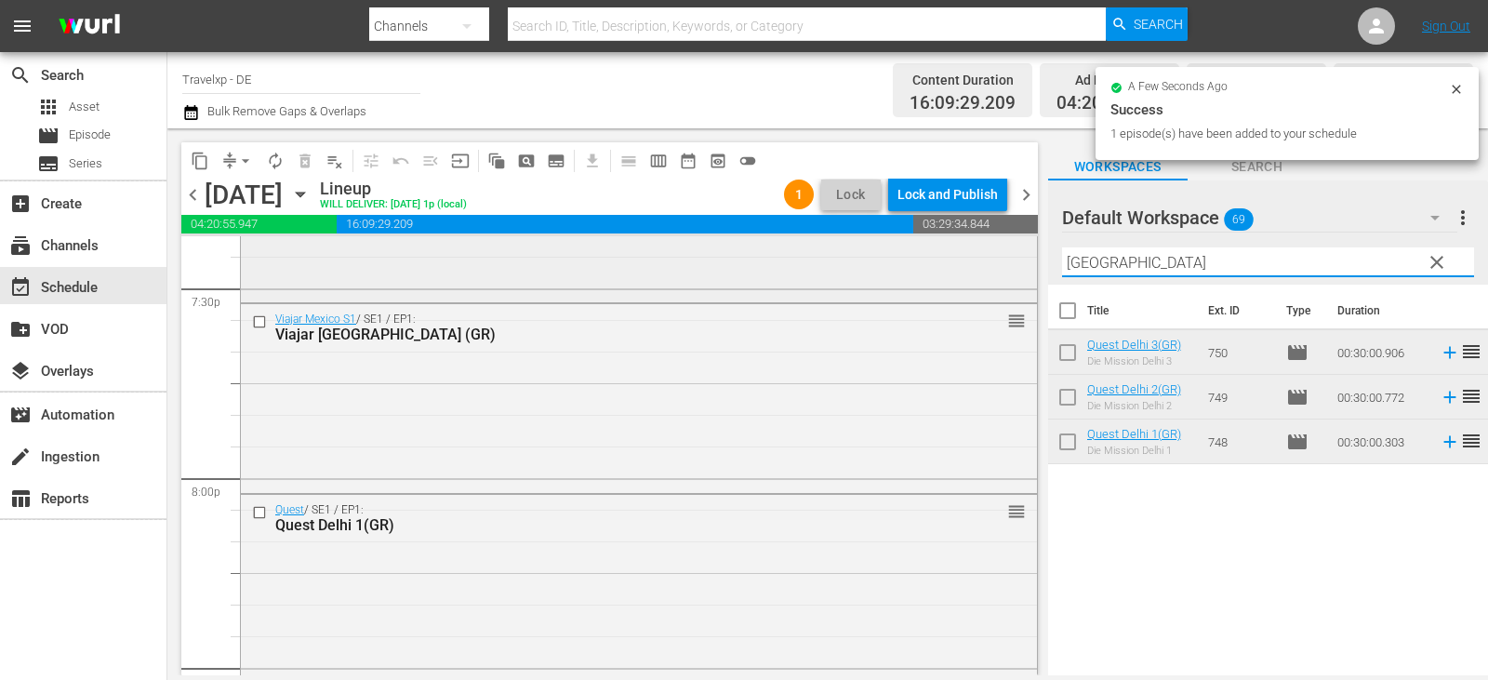
drag, startPoint x: 1115, startPoint y: 258, endPoint x: 946, endPoint y: 276, distance: 169.3
click at [947, 277] on div "content_copy compress arrow_drop_down autorenew_outlined delete_forever_outline…" at bounding box center [827, 401] width 1320 height 547
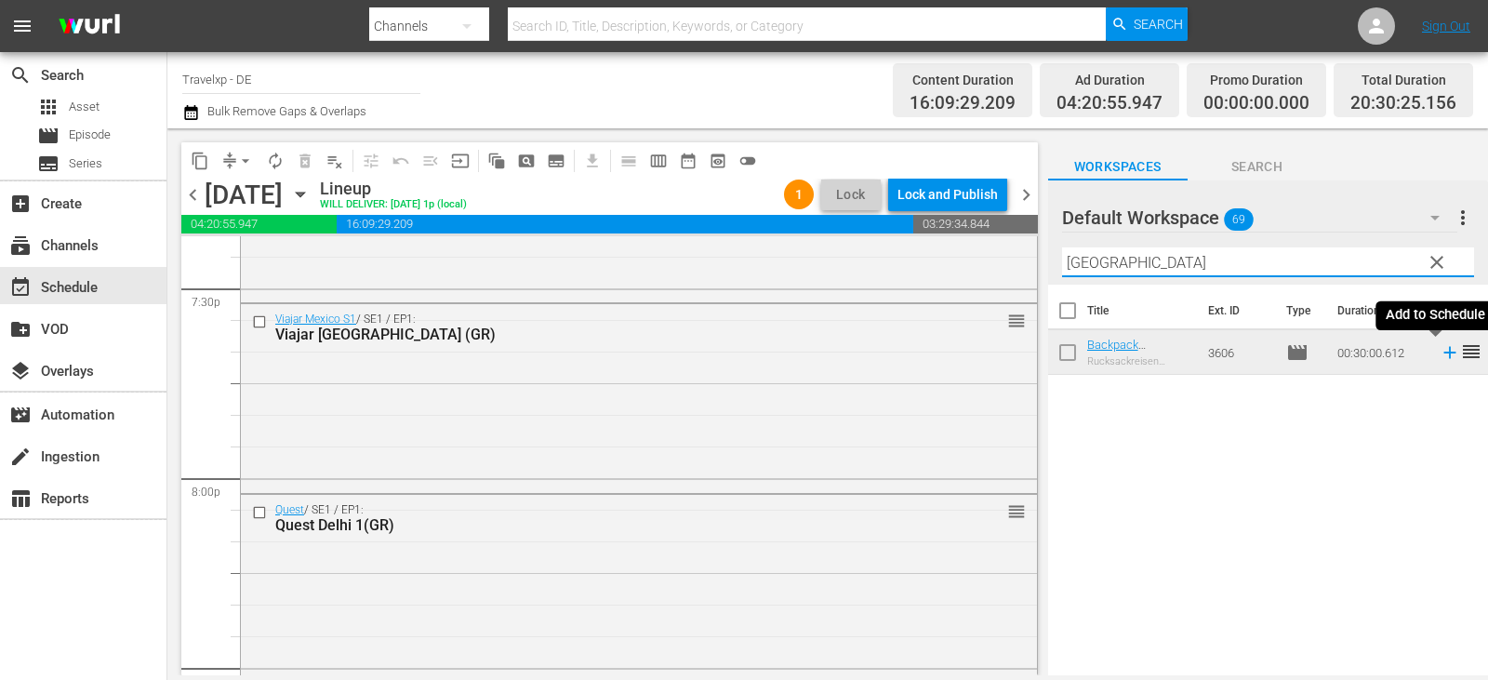
click at [1439, 354] on icon at bounding box center [1449, 352] width 20 height 20
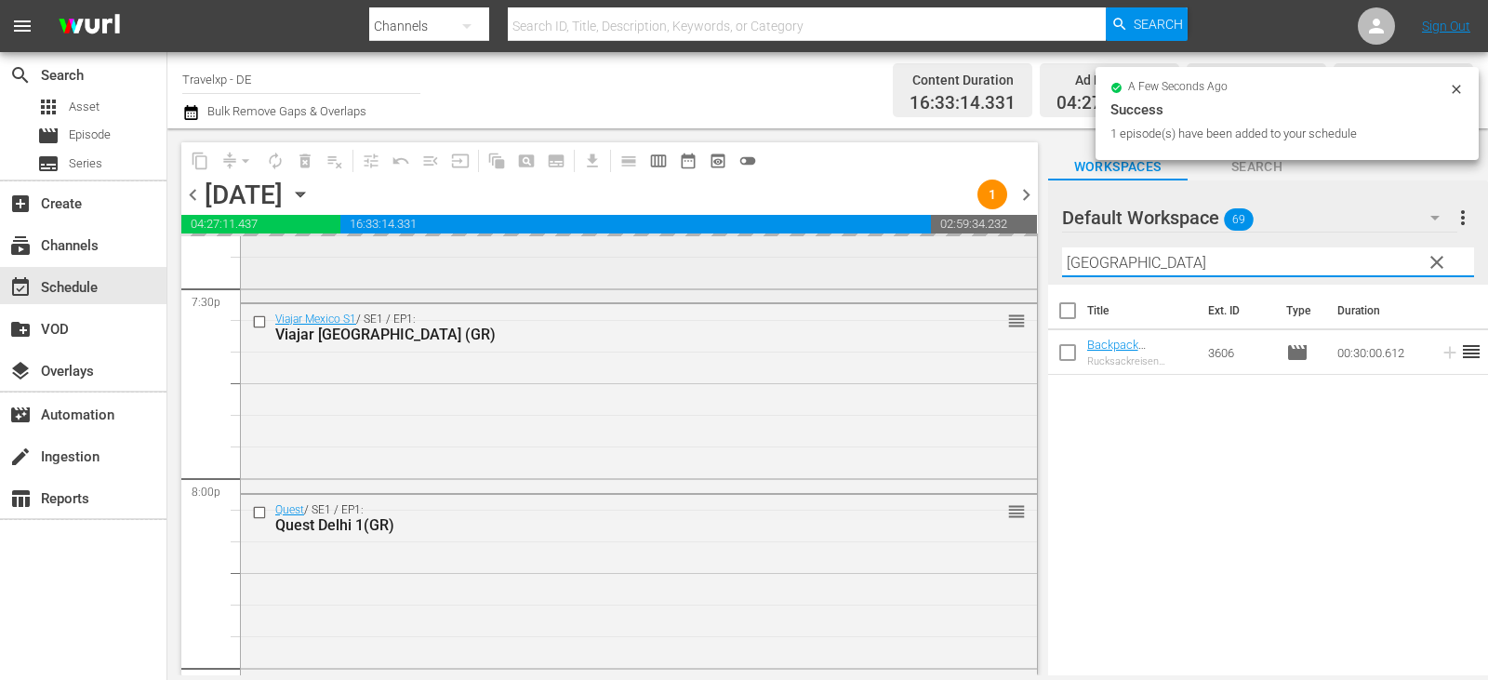
click at [987, 271] on div "content_copy compress arrow_drop_down autorenew_outlined delete_forever_outline…" at bounding box center [827, 401] width 1320 height 547
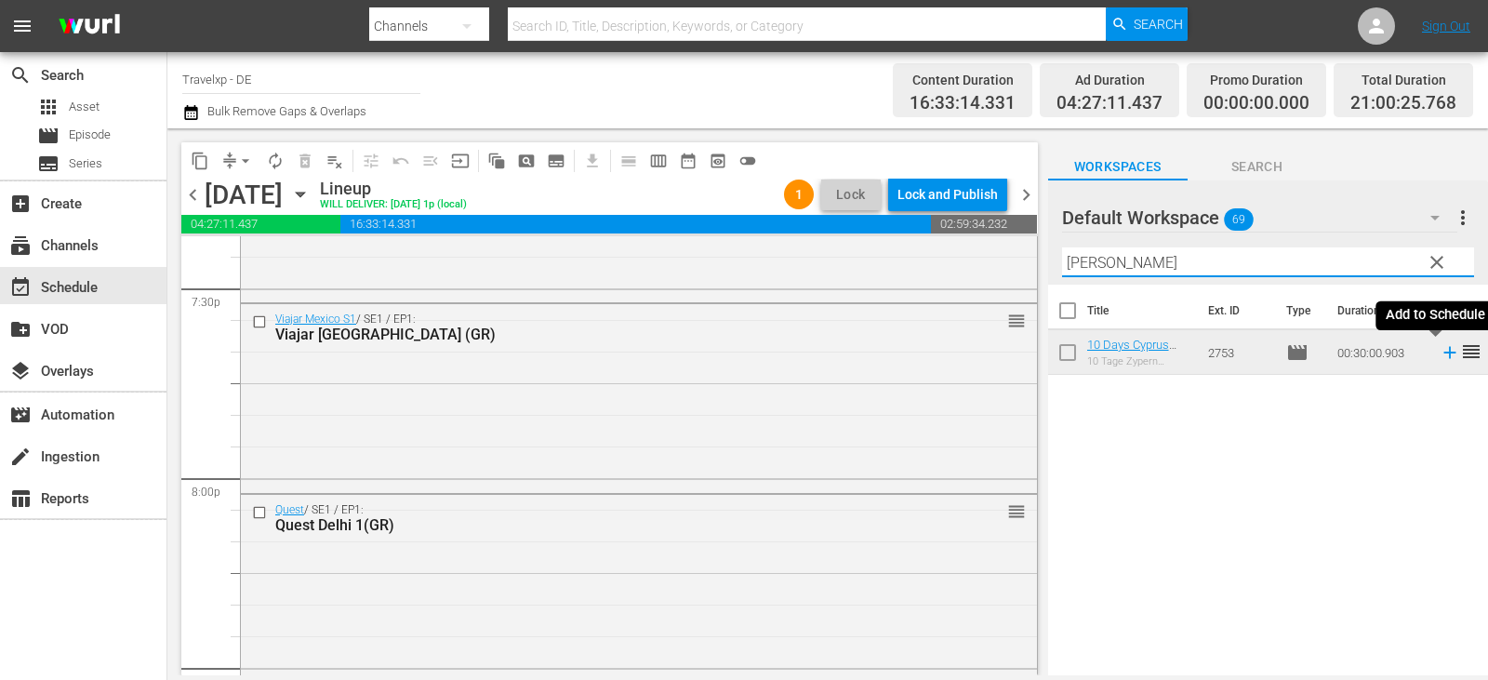
click at [1439, 351] on icon at bounding box center [1449, 352] width 20 height 20
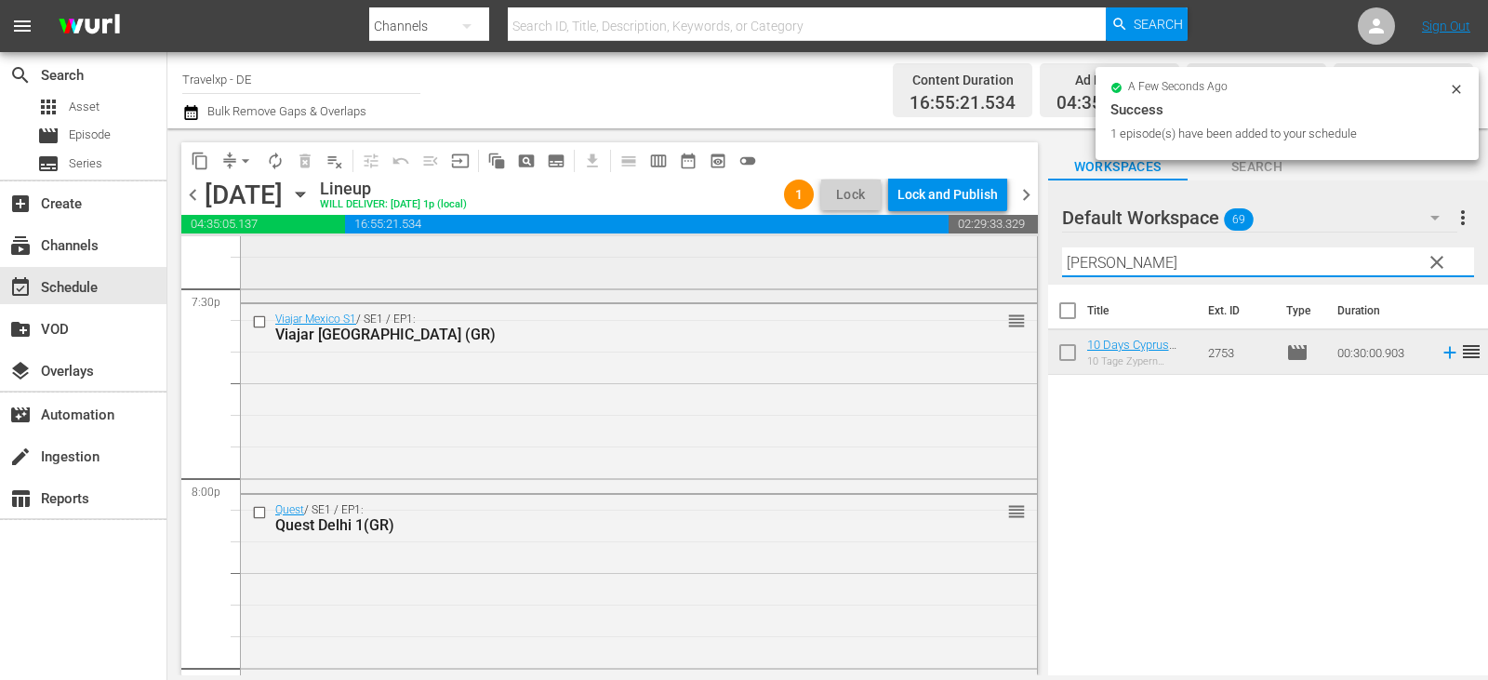
drag, startPoint x: 1126, startPoint y: 259, endPoint x: 866, endPoint y: 290, distance: 262.1
click at [866, 290] on div "content_copy compress arrow_drop_down autorenew_outlined delete_forever_outline…" at bounding box center [827, 401] width 1320 height 547
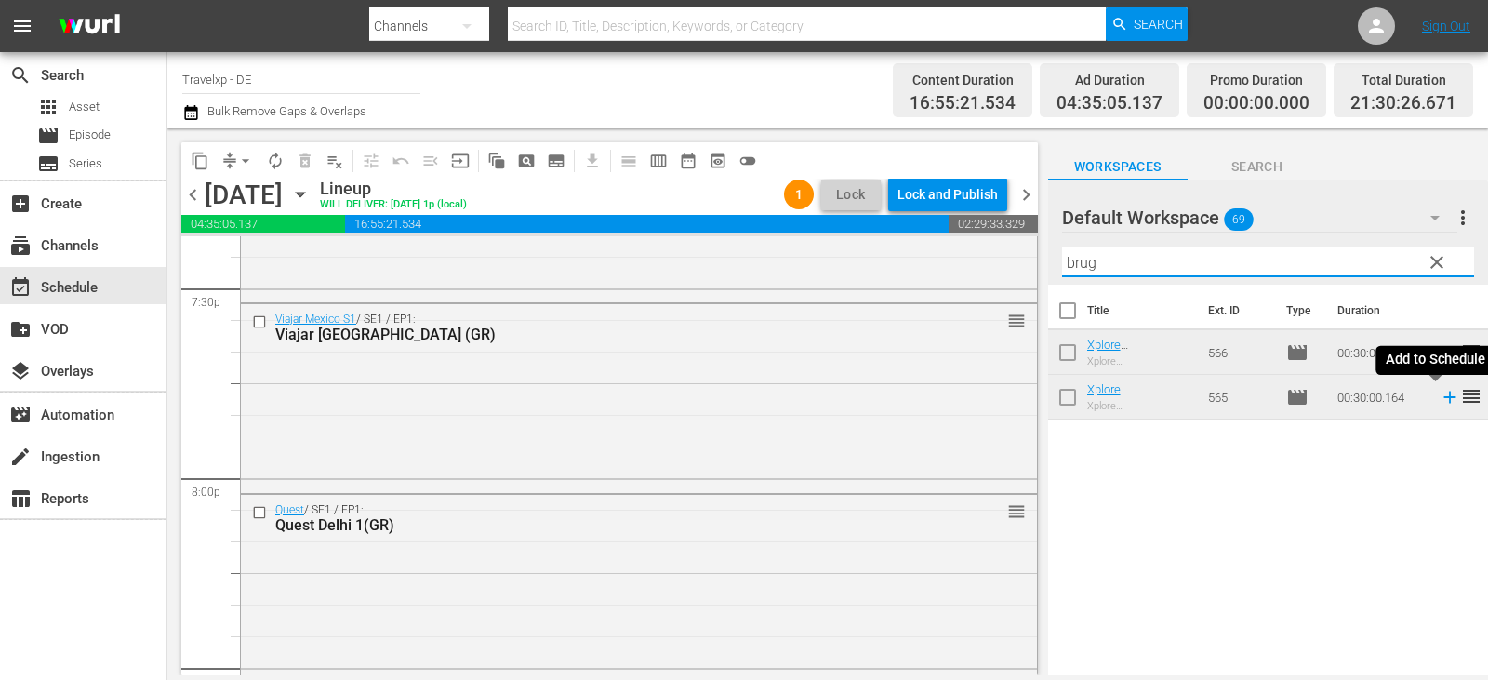
click at [1443, 398] on icon at bounding box center [1449, 397] width 12 height 12
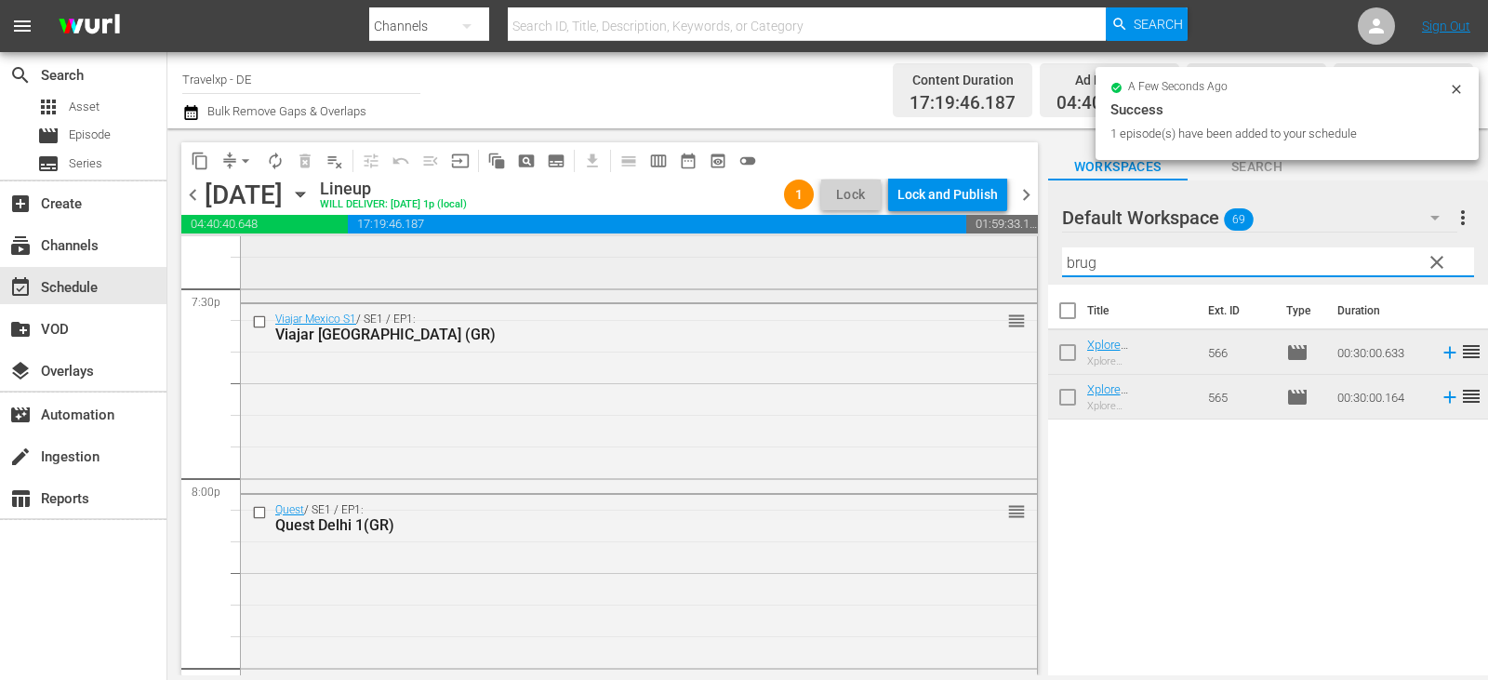
drag, startPoint x: 1107, startPoint y: 261, endPoint x: 764, endPoint y: 267, distance: 343.1
click at [764, 267] on div "content_copy compress arrow_drop_down autorenew_outlined delete_forever_outline…" at bounding box center [827, 401] width 1320 height 547
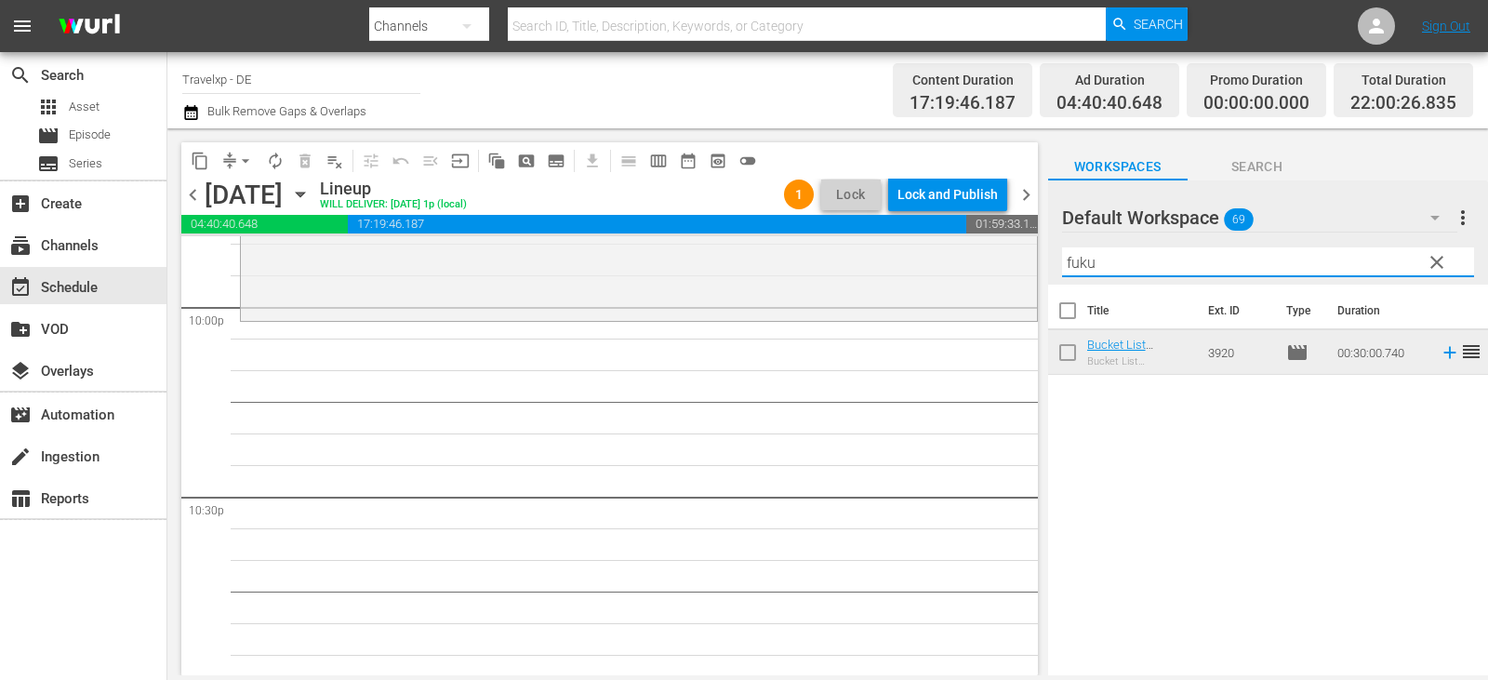
scroll to position [8665, 0]
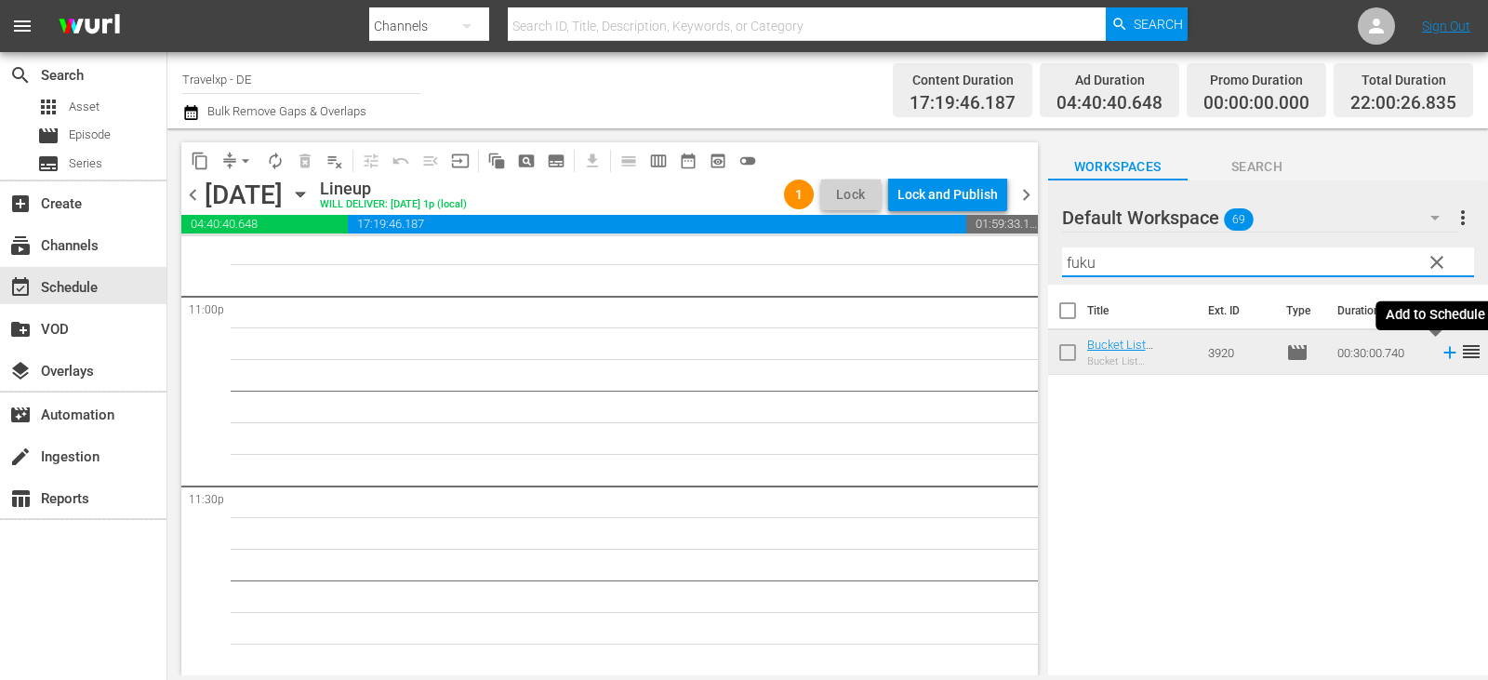
click at [1439, 356] on icon at bounding box center [1449, 352] width 20 height 20
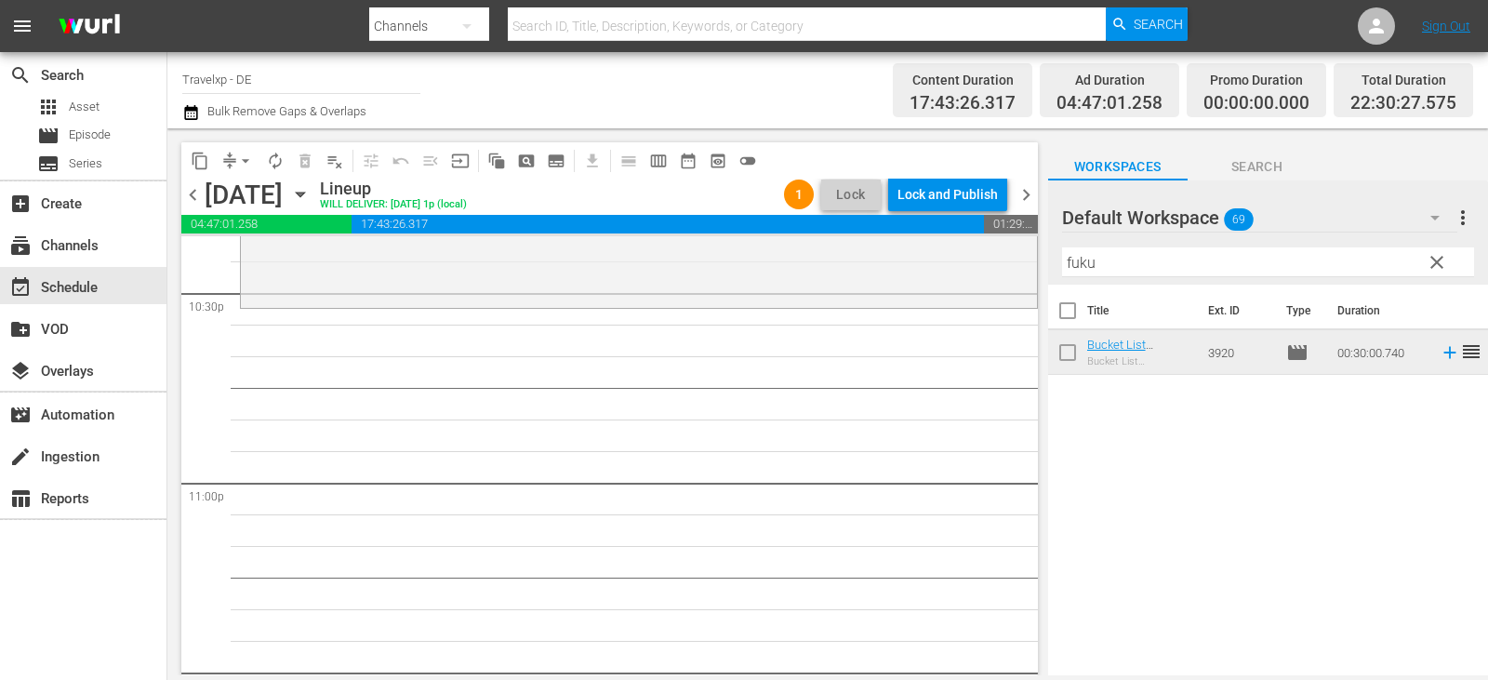
scroll to position [8479, 0]
drag, startPoint x: 1143, startPoint y: 263, endPoint x: 905, endPoint y: 270, distance: 238.1
click at [905, 270] on div "content_copy compress arrow_drop_down autorenew_outlined delete_forever_outline…" at bounding box center [827, 401] width 1320 height 547
click at [1443, 353] on icon at bounding box center [1449, 353] width 12 height 12
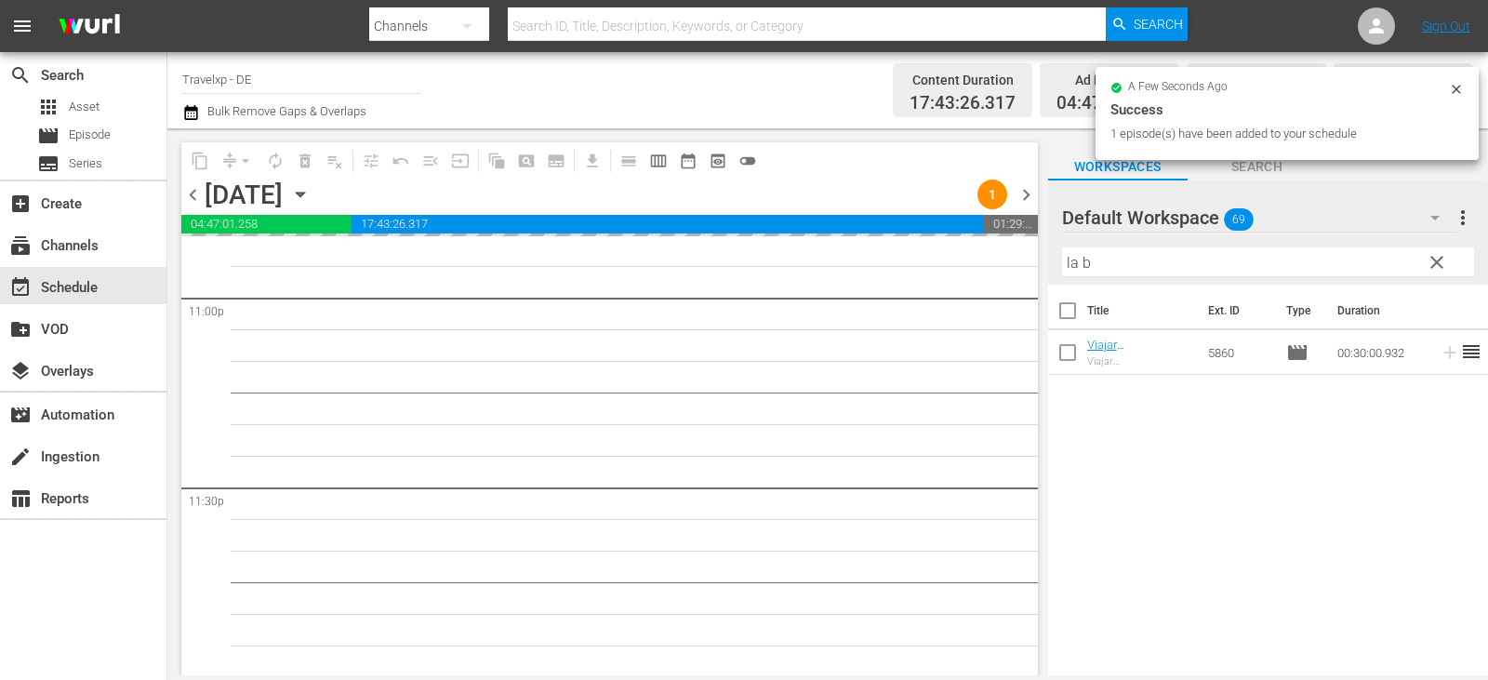
scroll to position [8665, 0]
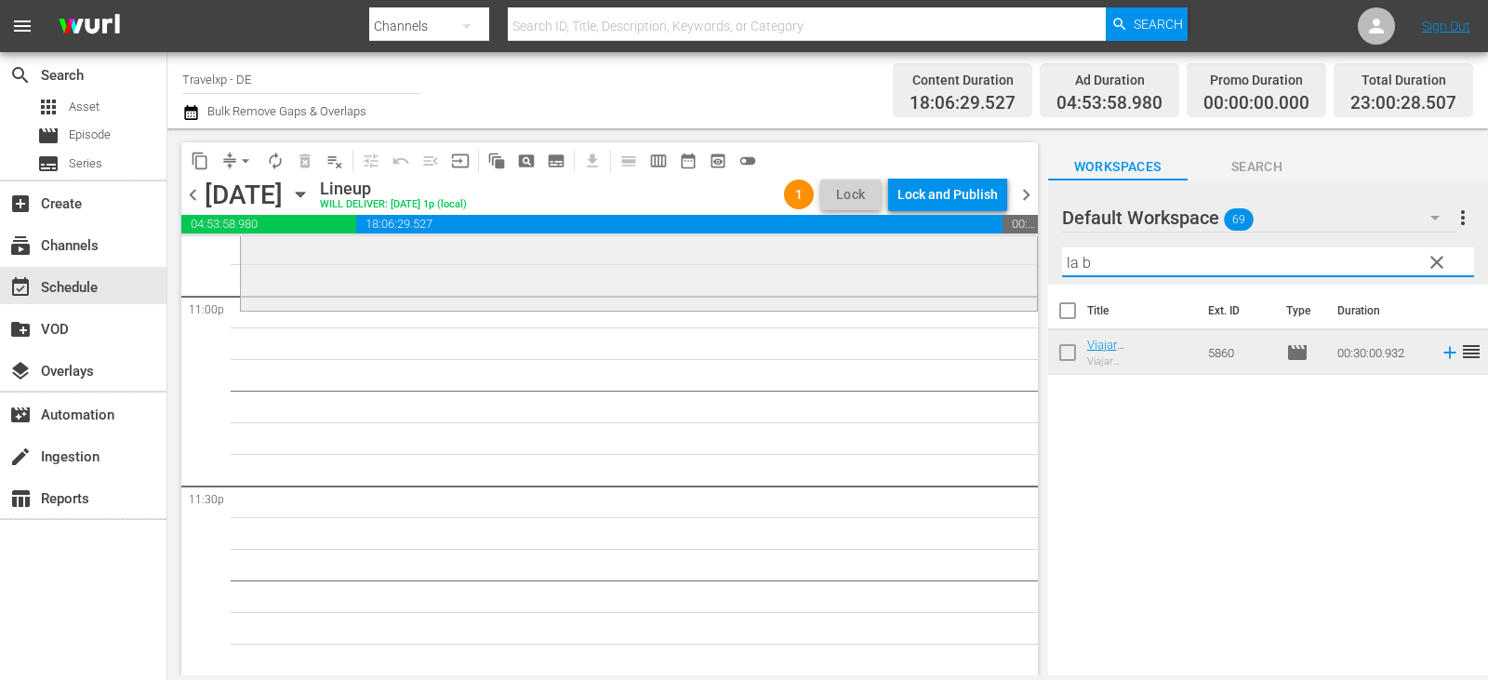
drag, startPoint x: 1102, startPoint y: 266, endPoint x: 925, endPoint y: 266, distance: 176.7
click at [925, 266] on div "content_copy compress arrow_drop_down autorenew_outlined delete_forever_outline…" at bounding box center [827, 401] width 1320 height 547
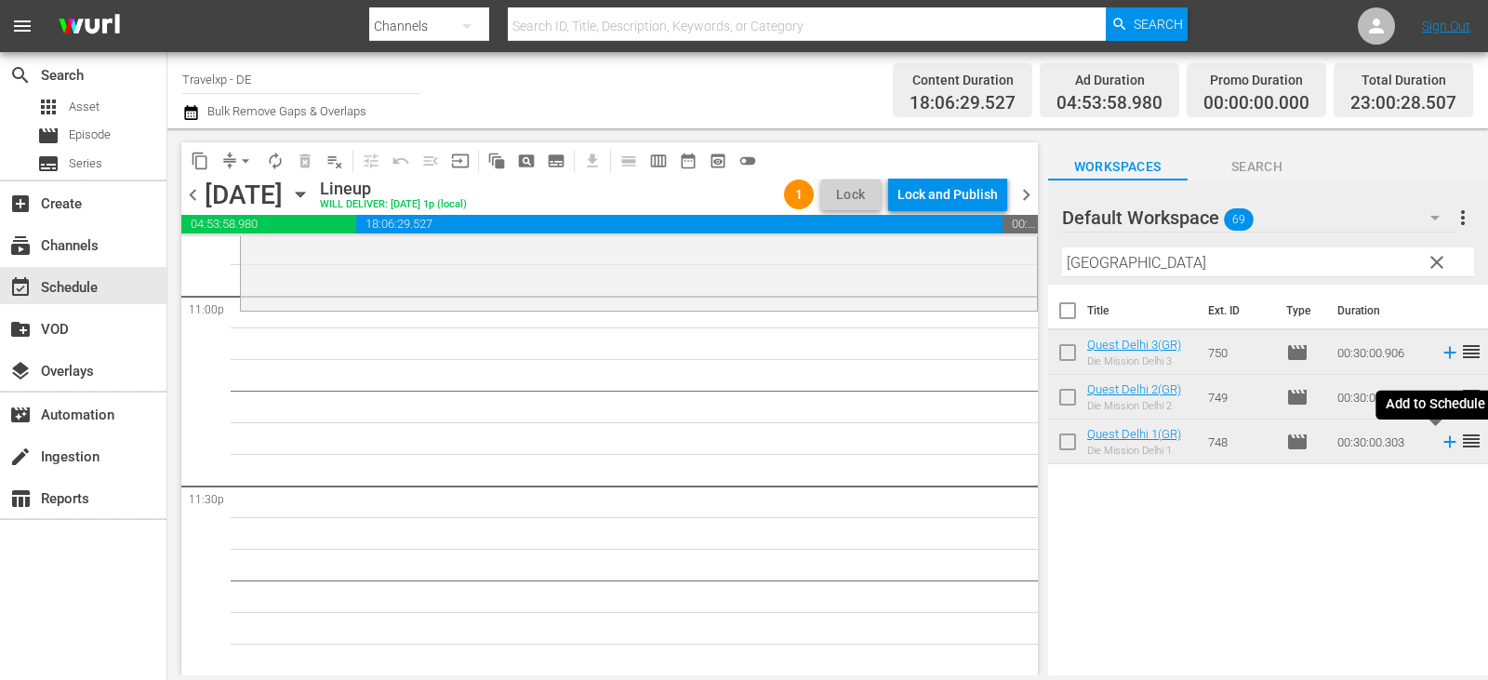
click at [1439, 444] on icon at bounding box center [1449, 441] width 20 height 20
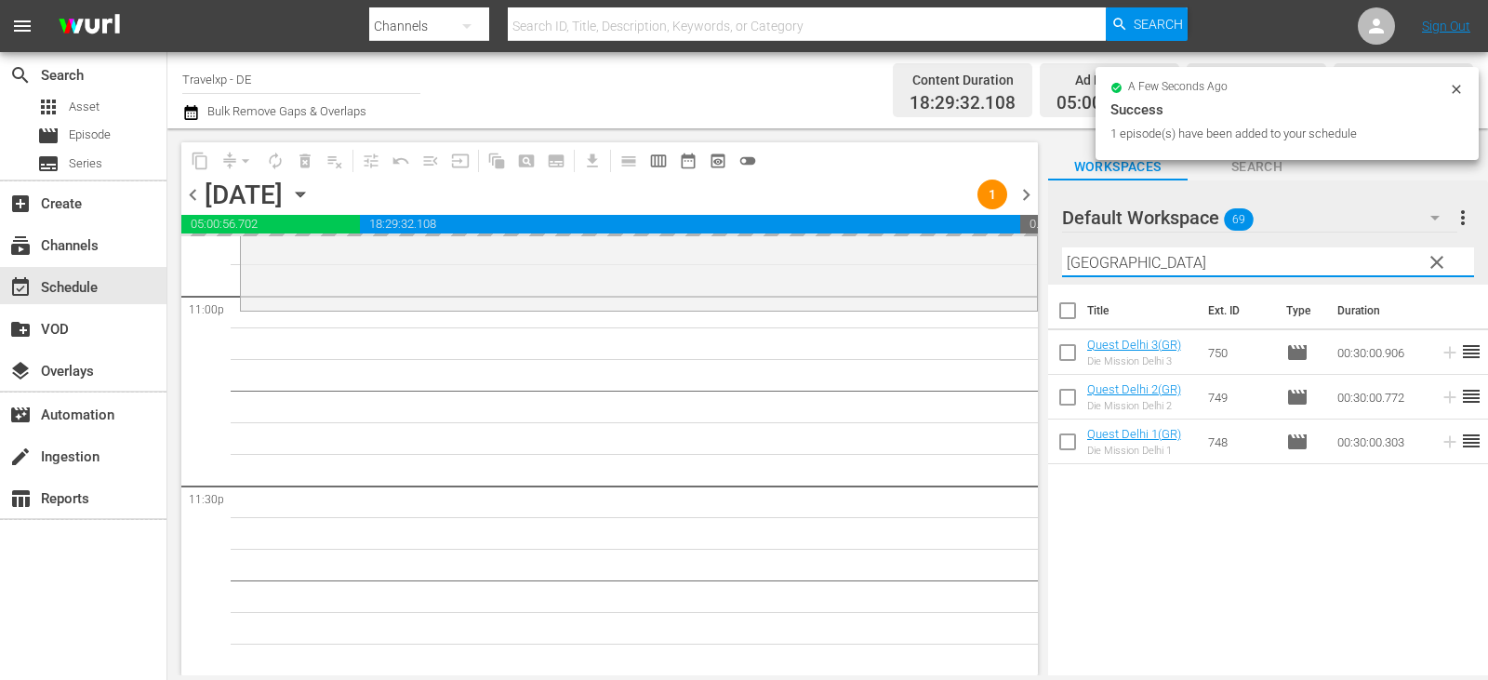
click at [961, 248] on div "content_copy compress arrow_drop_down autorenew_outlined delete_forever_outline…" at bounding box center [827, 401] width 1320 height 547
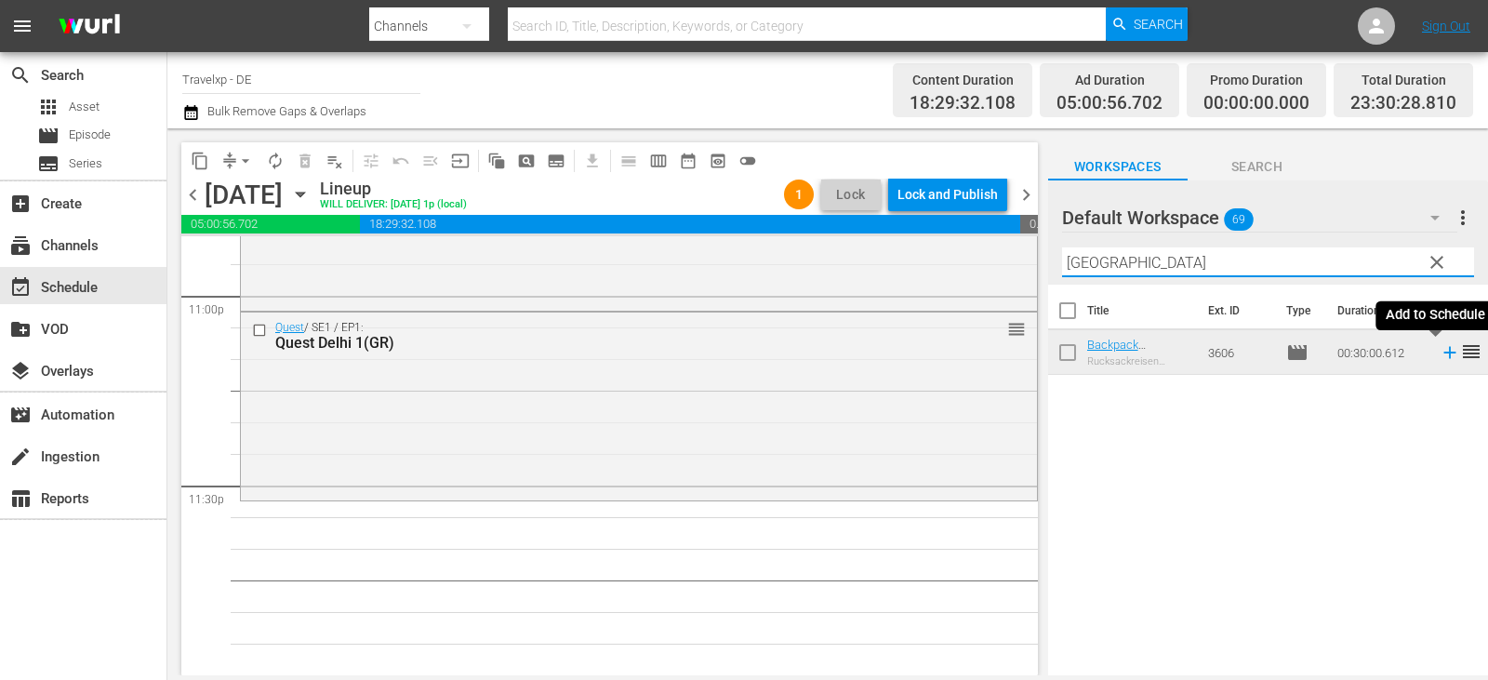
type input "[GEOGRAPHIC_DATA]"
click at [1439, 351] on icon at bounding box center [1449, 352] width 20 height 20
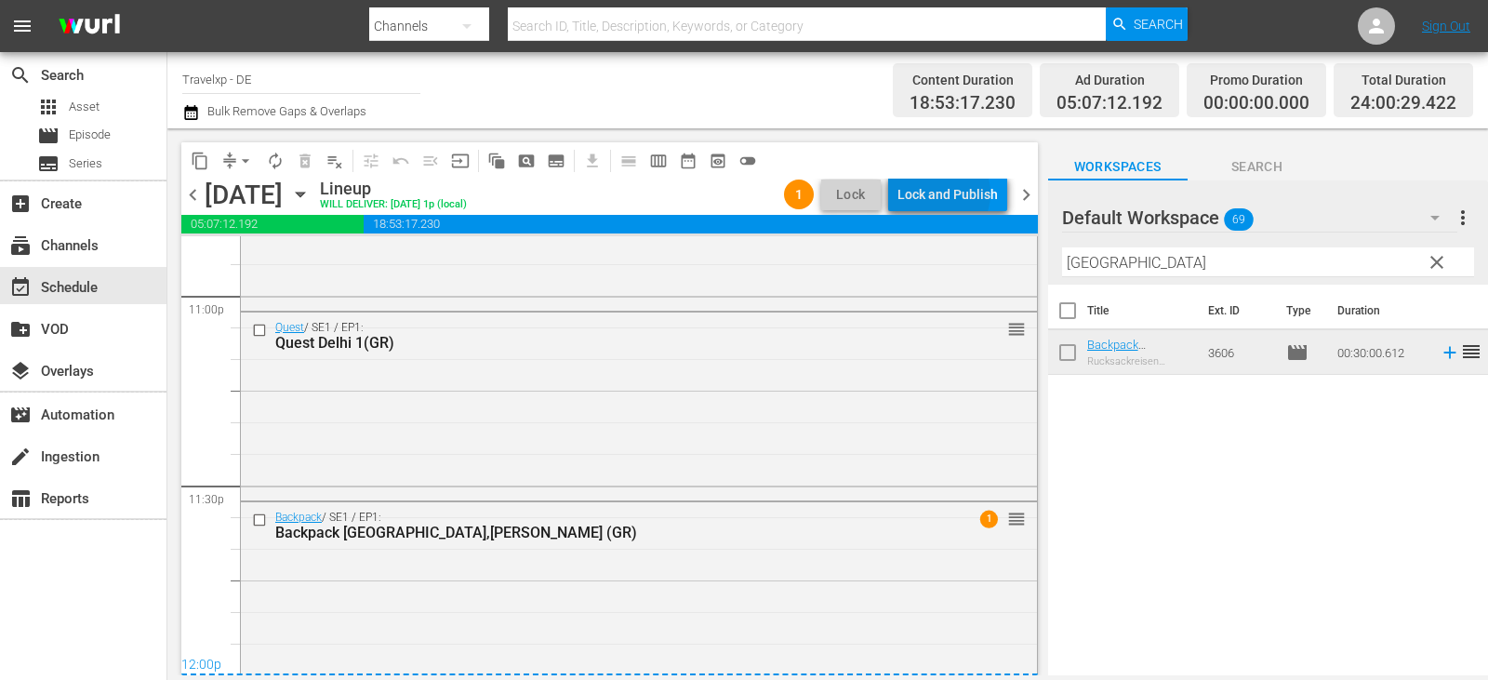
click at [942, 193] on div "Lock and Publish" at bounding box center [947, 194] width 100 height 33
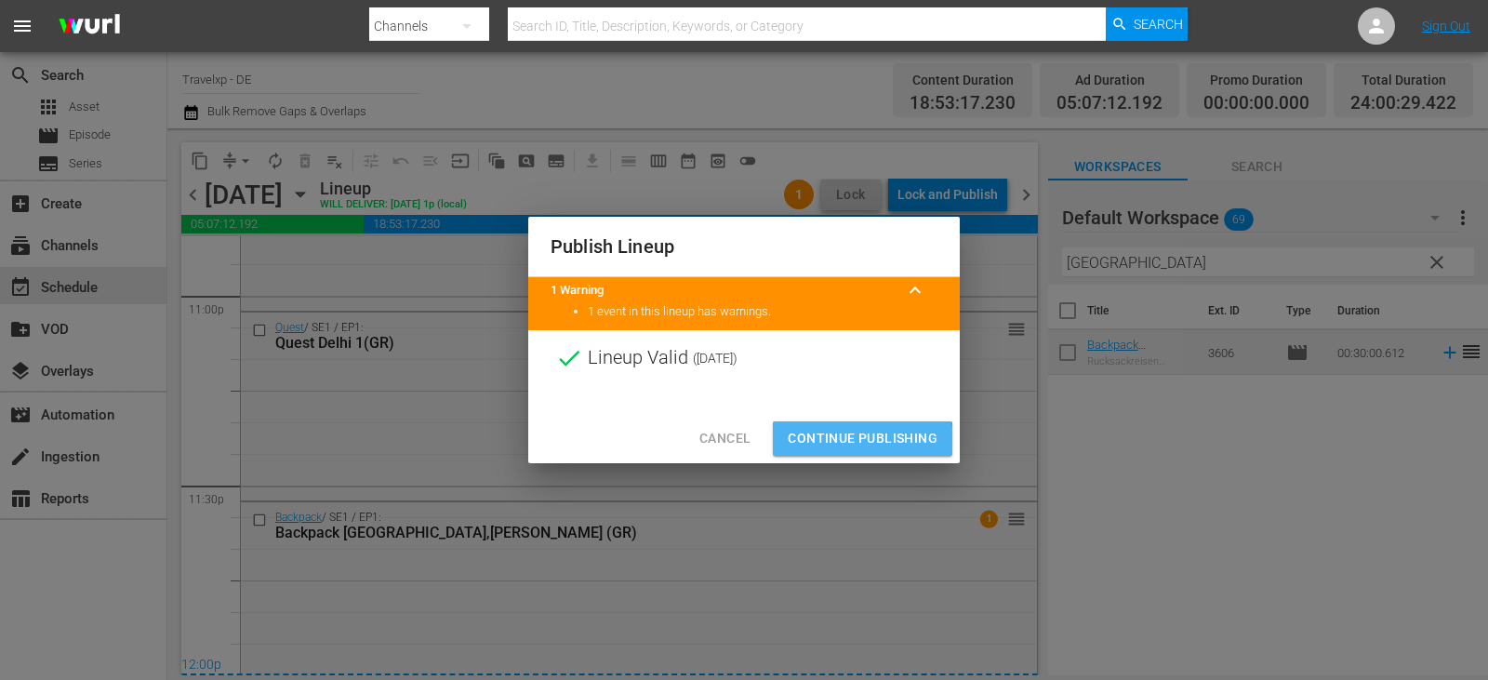
click at [855, 440] on span "Continue Publishing" at bounding box center [862, 438] width 150 height 23
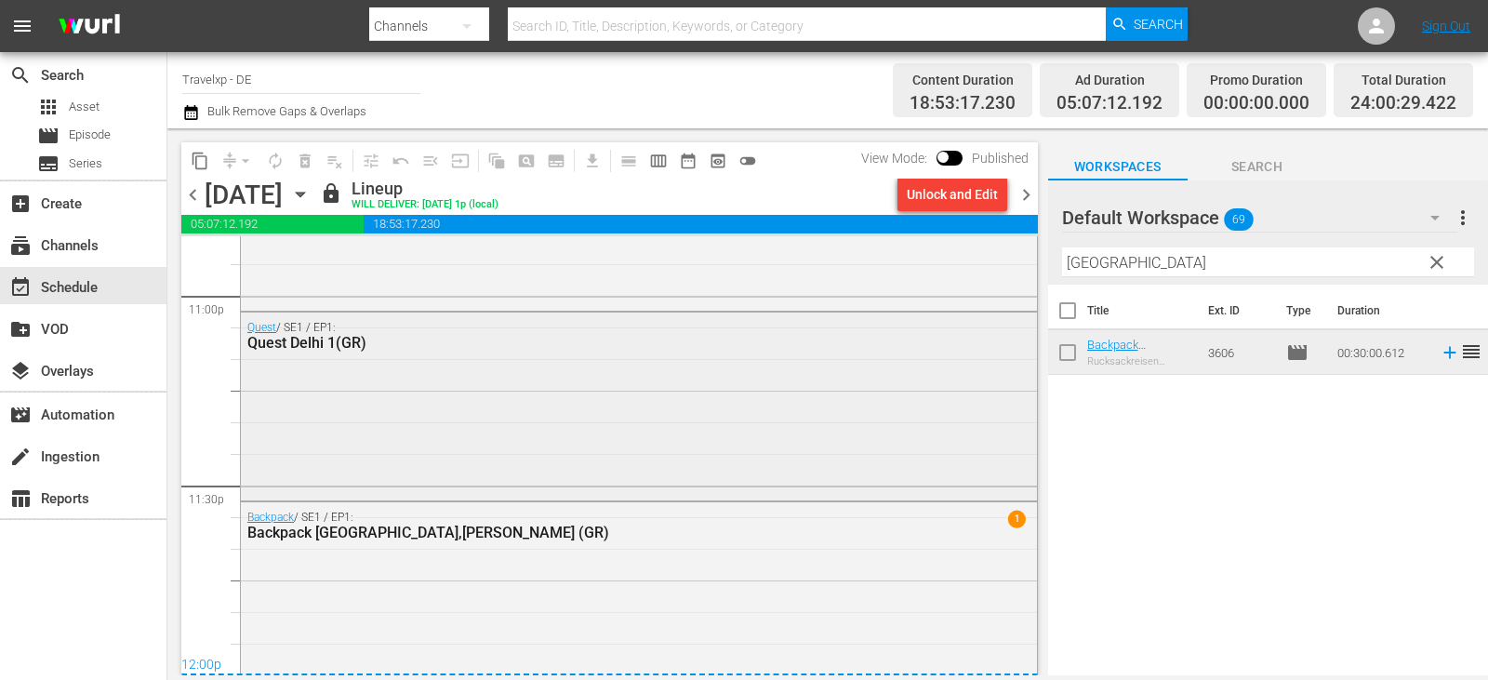
scroll to position [8681, 0]
